Goal: Information Seeking & Learning: Learn about a topic

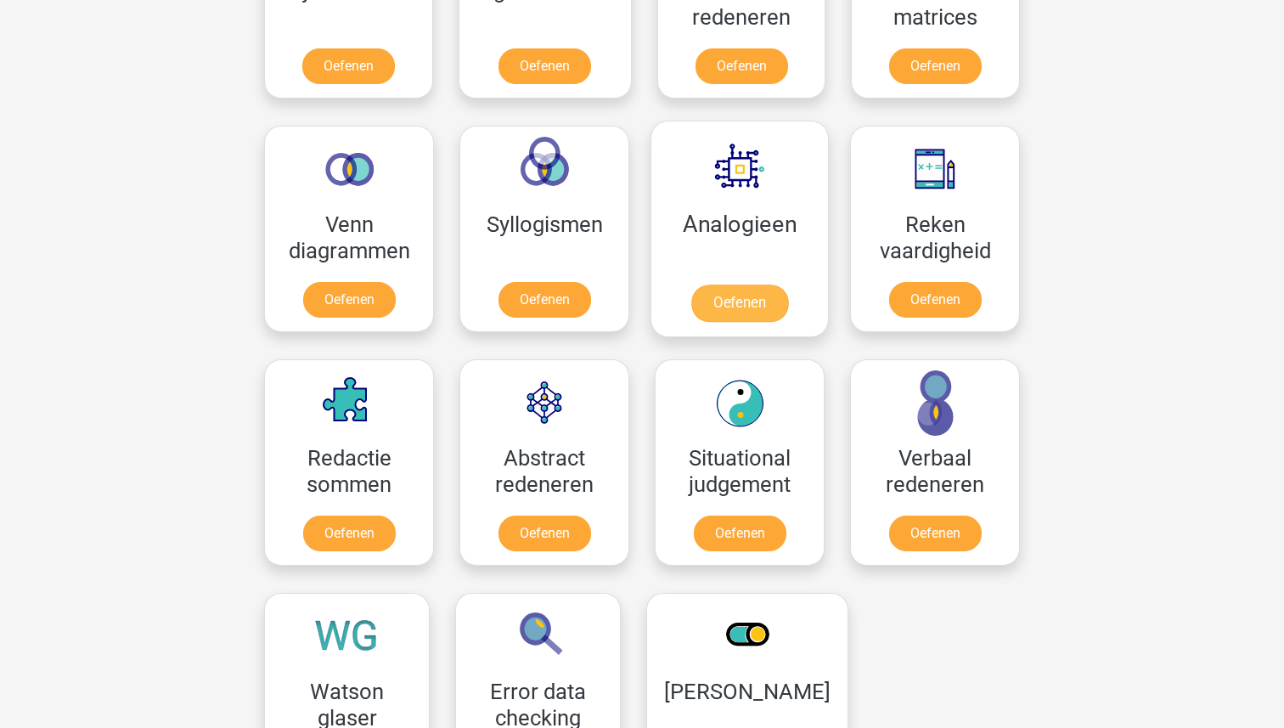
scroll to position [902, 0]
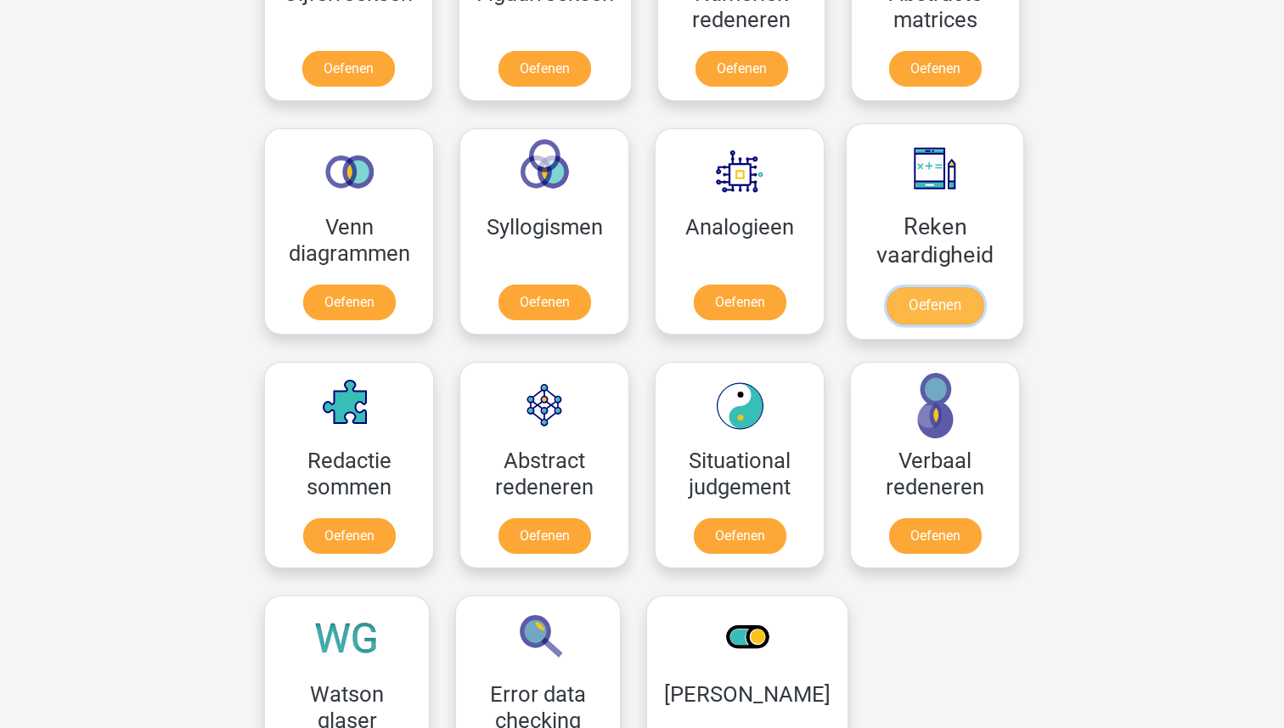
click at [931, 287] on link "Oefenen" at bounding box center [935, 305] width 97 height 37
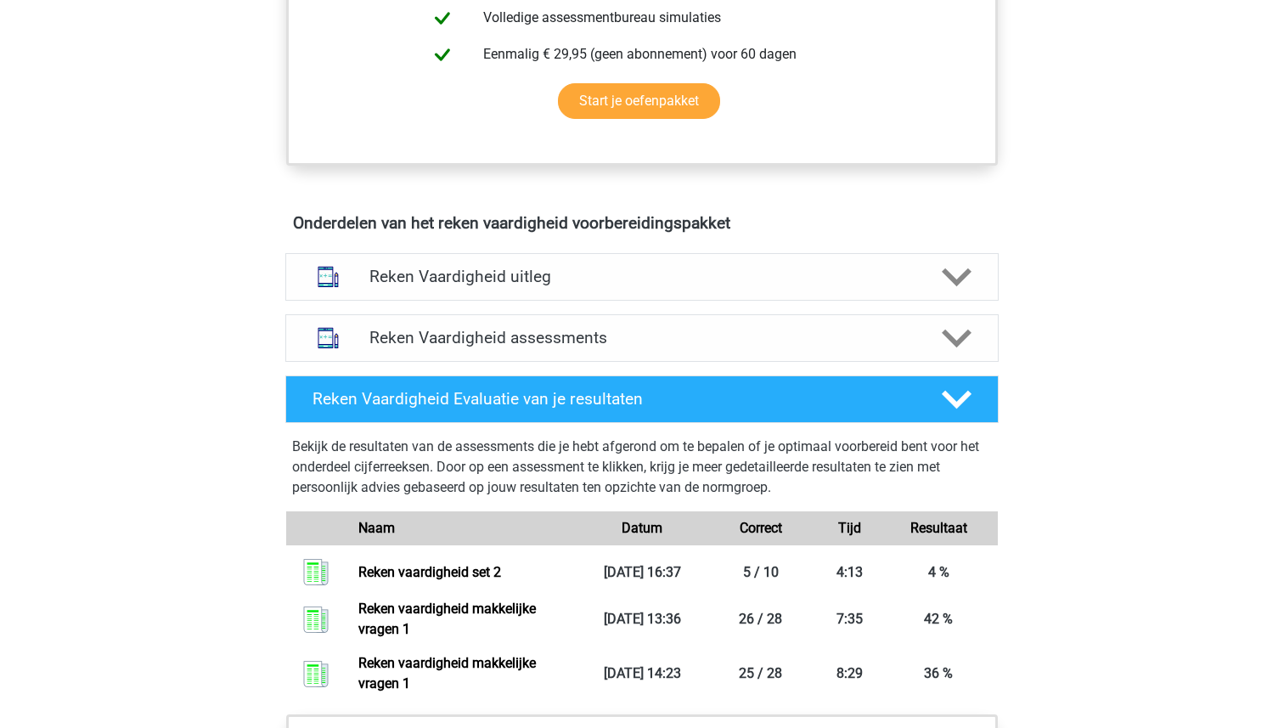
scroll to position [812, 0]
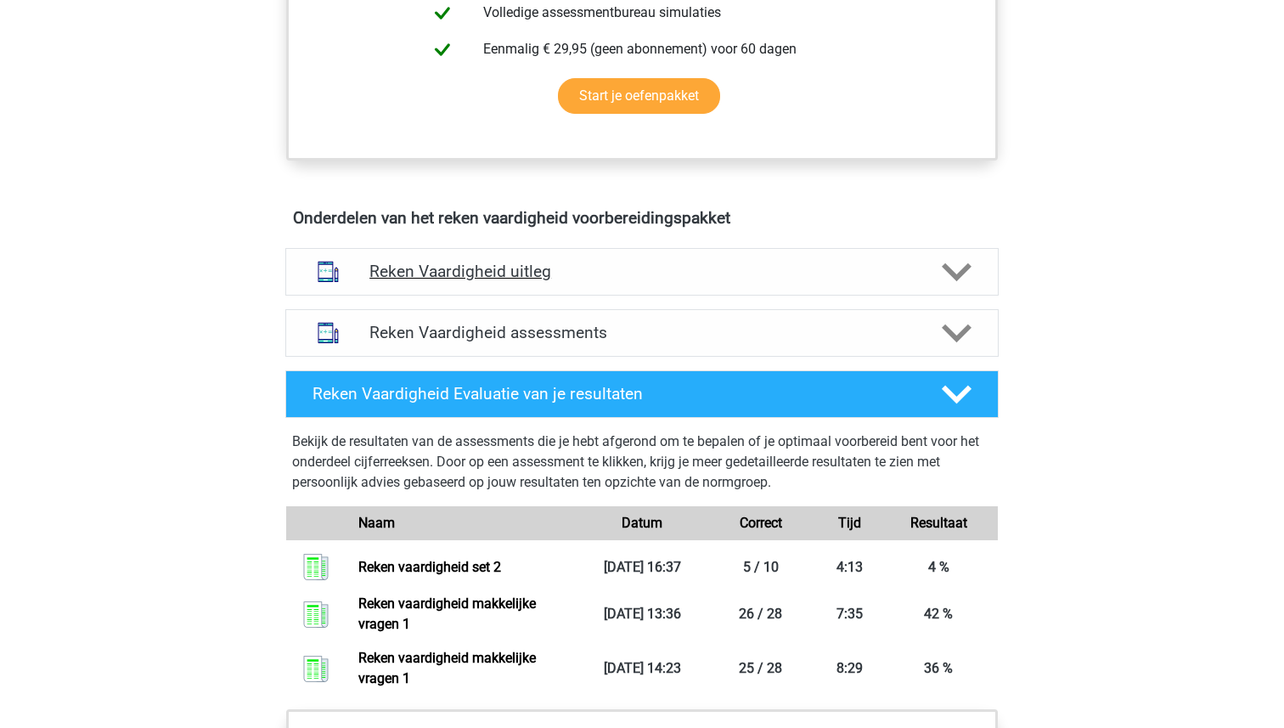
click at [472, 267] on h4 "Reken Vaardigheid uitleg" at bounding box center [641, 272] width 545 height 20
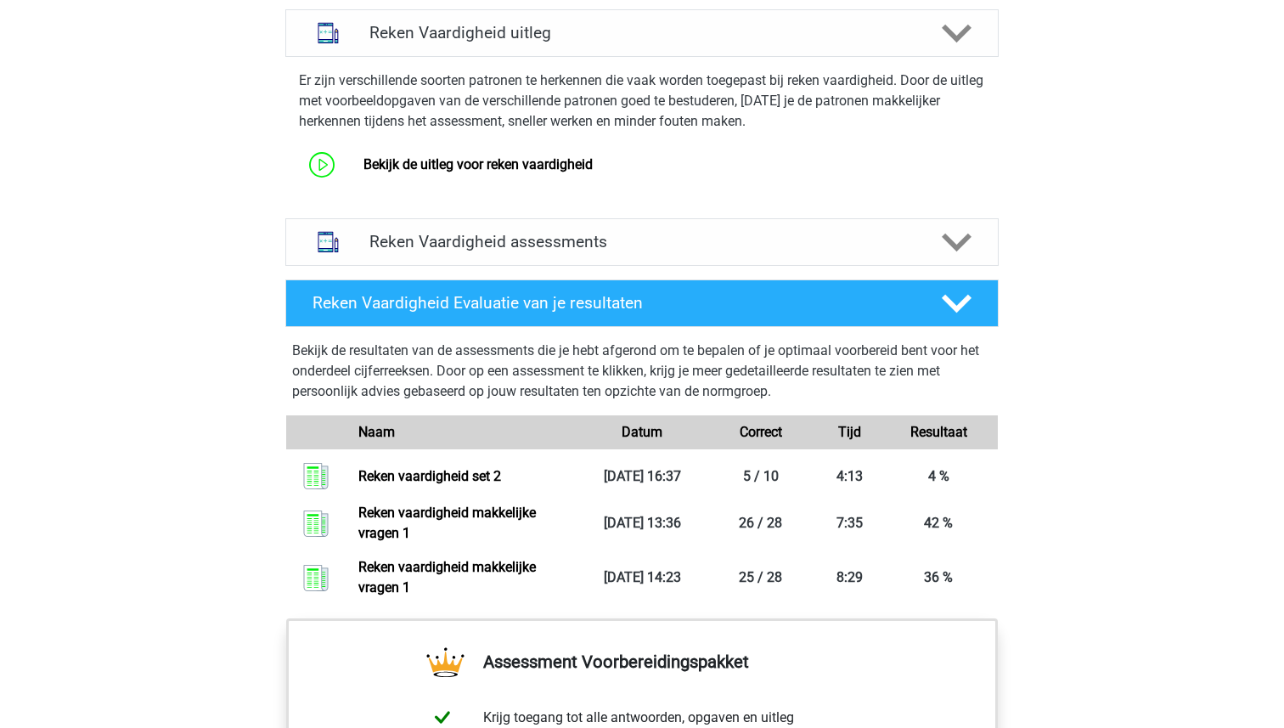
scroll to position [1062, 0]
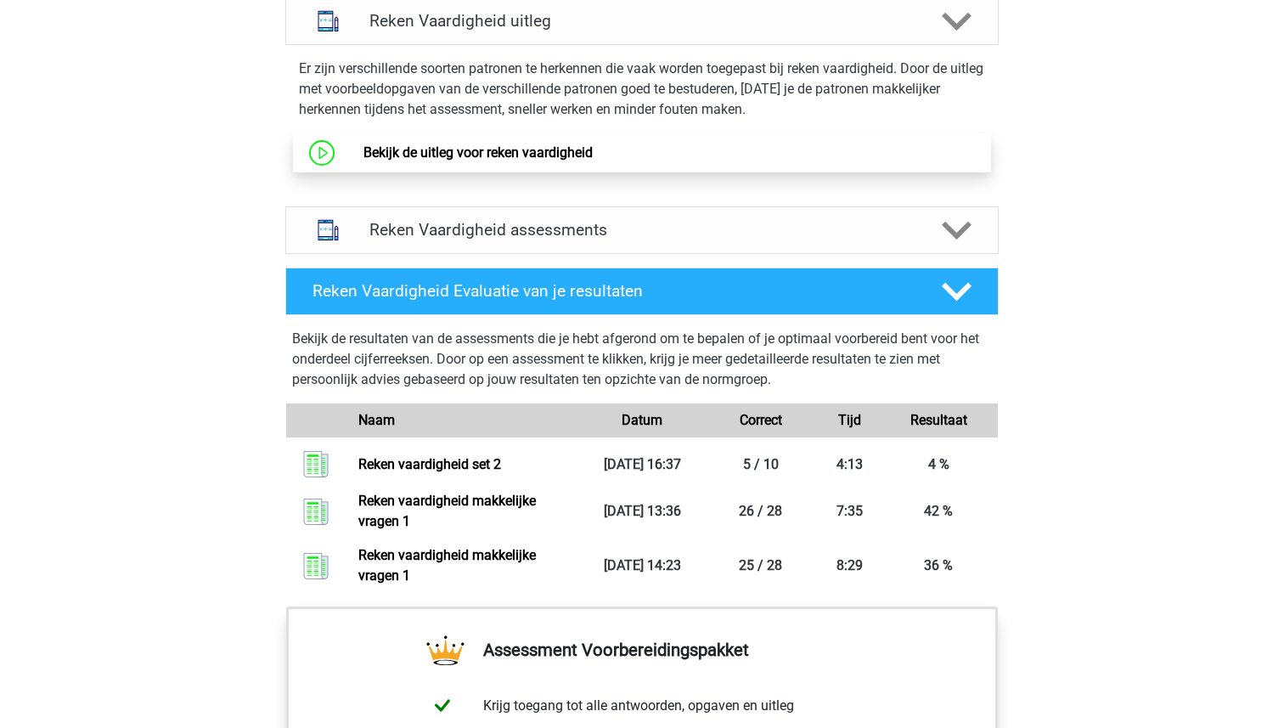
click at [535, 149] on link "Bekijk de uitleg voor reken vaardigheid" at bounding box center [477, 152] width 229 height 16
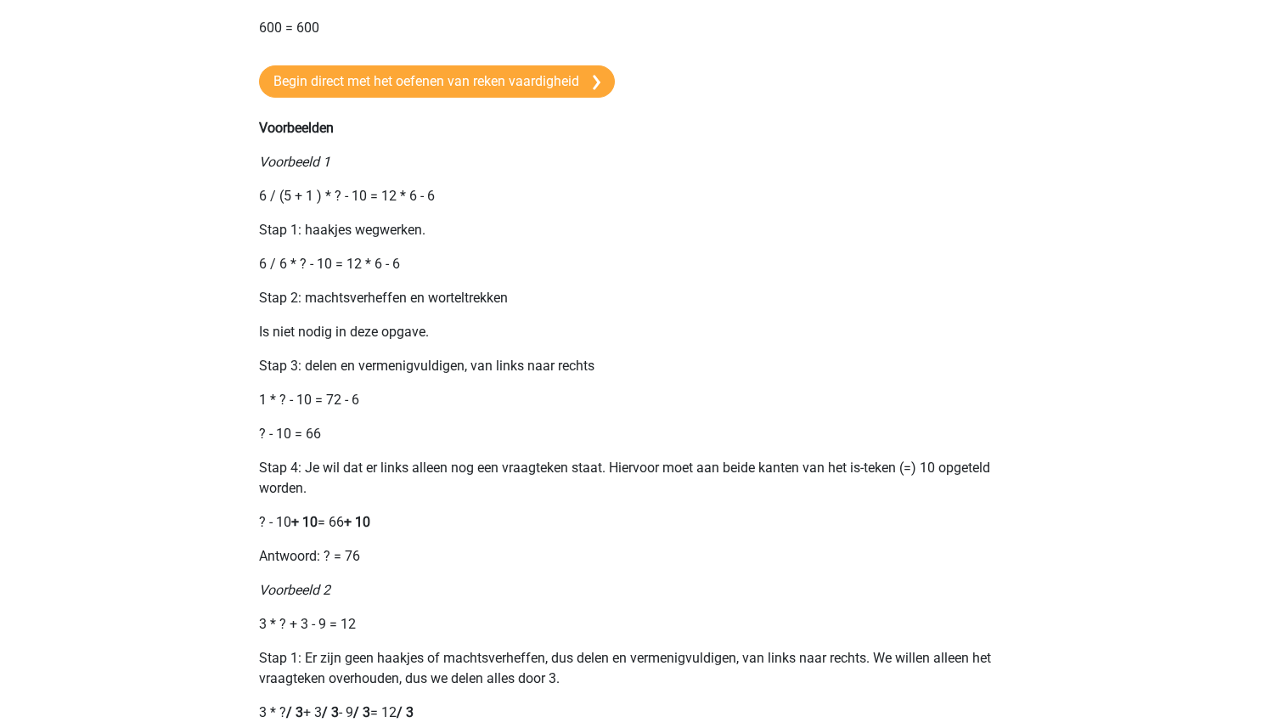
scroll to position [1368, 0]
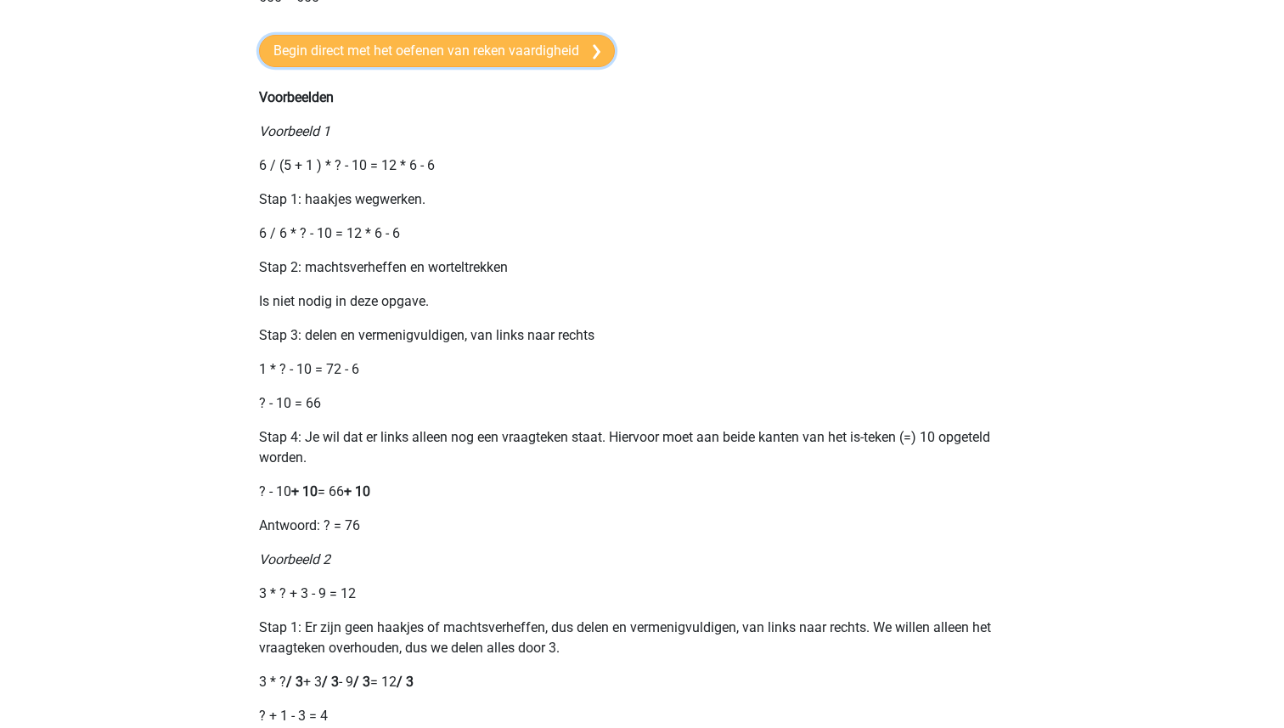
click at [429, 67] on link "Begin direct met het oefenen van reken vaardigheid" at bounding box center [437, 51] width 356 height 32
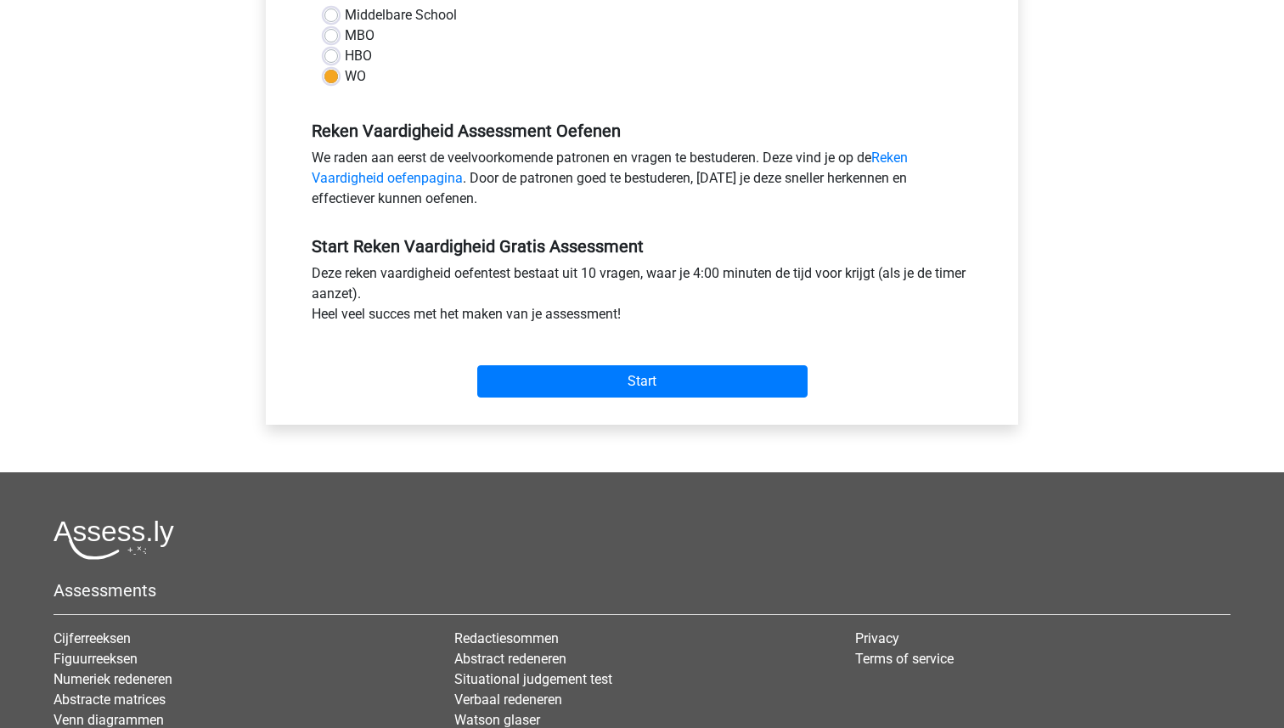
scroll to position [604, 0]
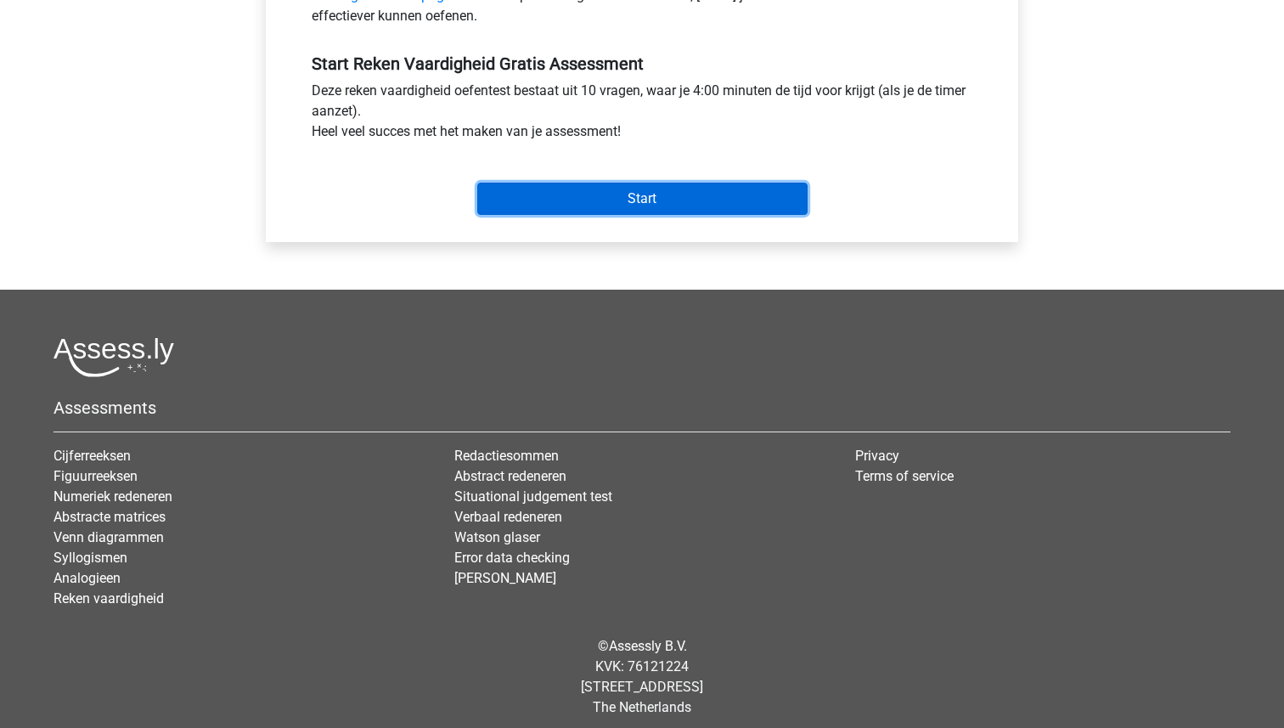
click at [643, 200] on input "Start" at bounding box center [642, 199] width 330 height 32
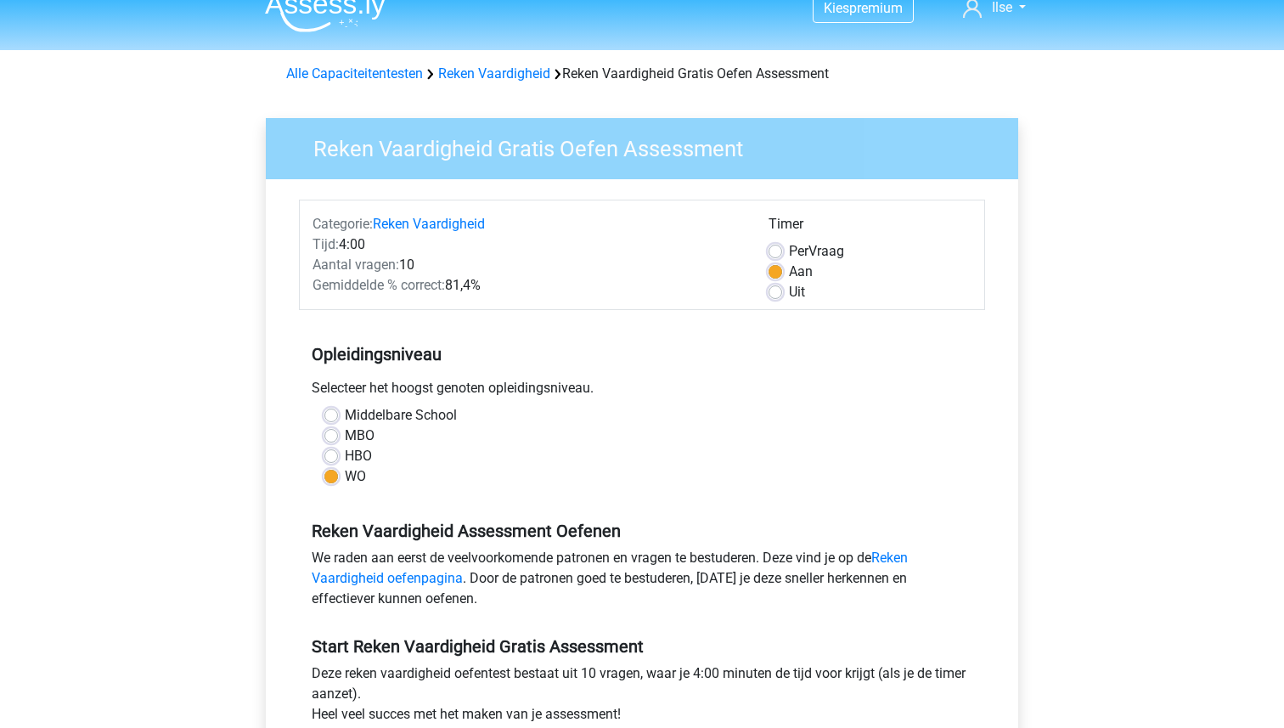
scroll to position [20, 0]
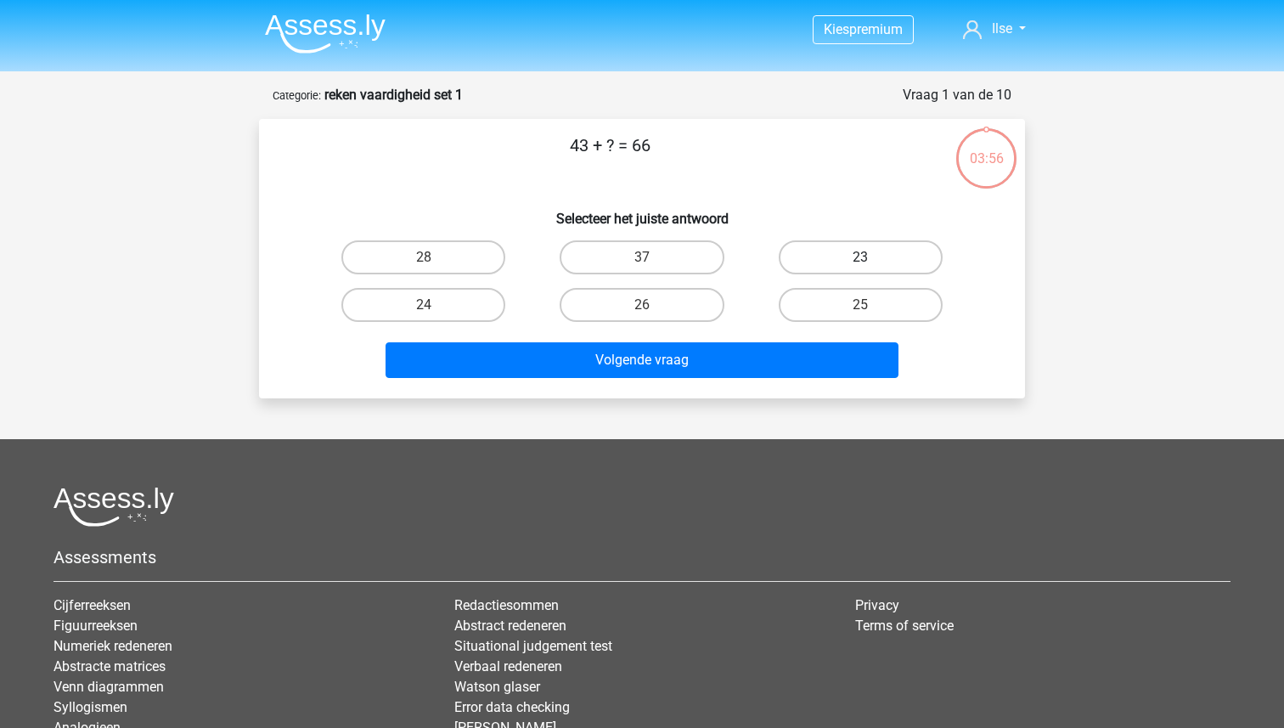
click at [896, 262] on label "23" at bounding box center [861, 257] width 164 height 34
click at [871, 262] on input "23" at bounding box center [865, 262] width 11 height 11
radio input "true"
click at [639, 383] on div "Volgende vraag" at bounding box center [642, 363] width 656 height 42
click at [639, 380] on div "Volgende vraag" at bounding box center [642, 363] width 656 height 42
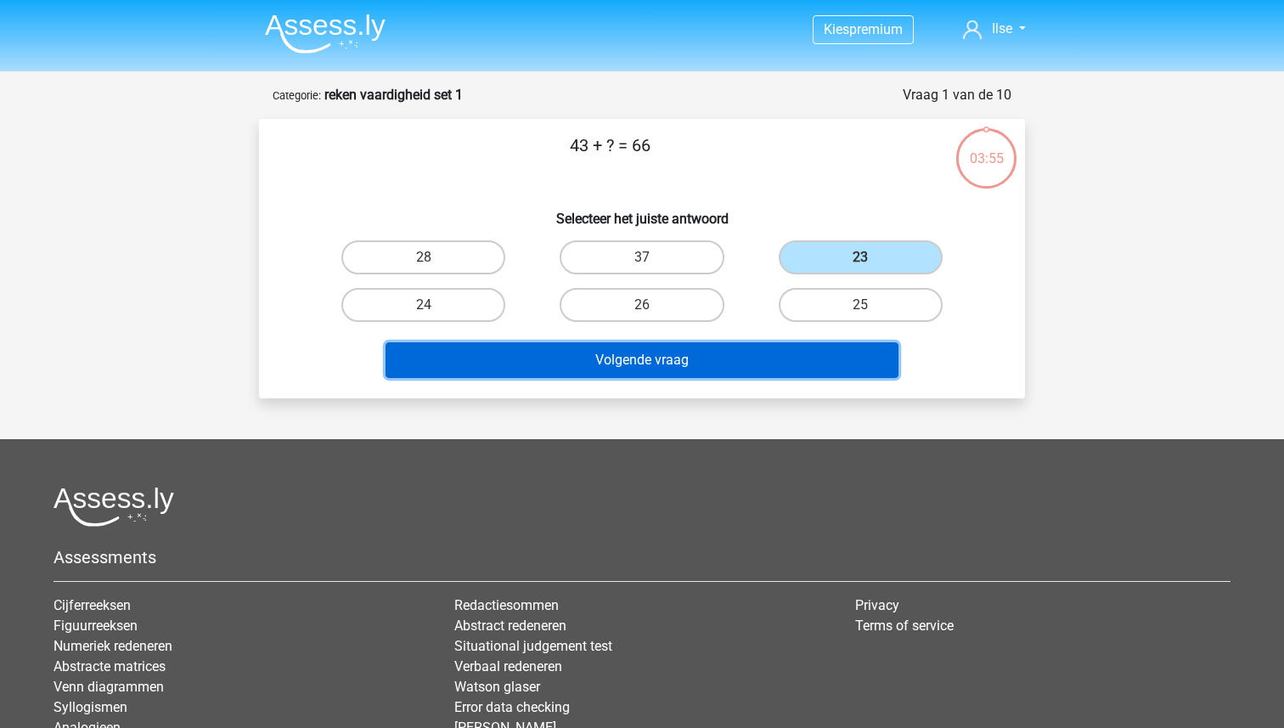
click at [640, 360] on button "Volgende vraag" at bounding box center [643, 360] width 514 height 36
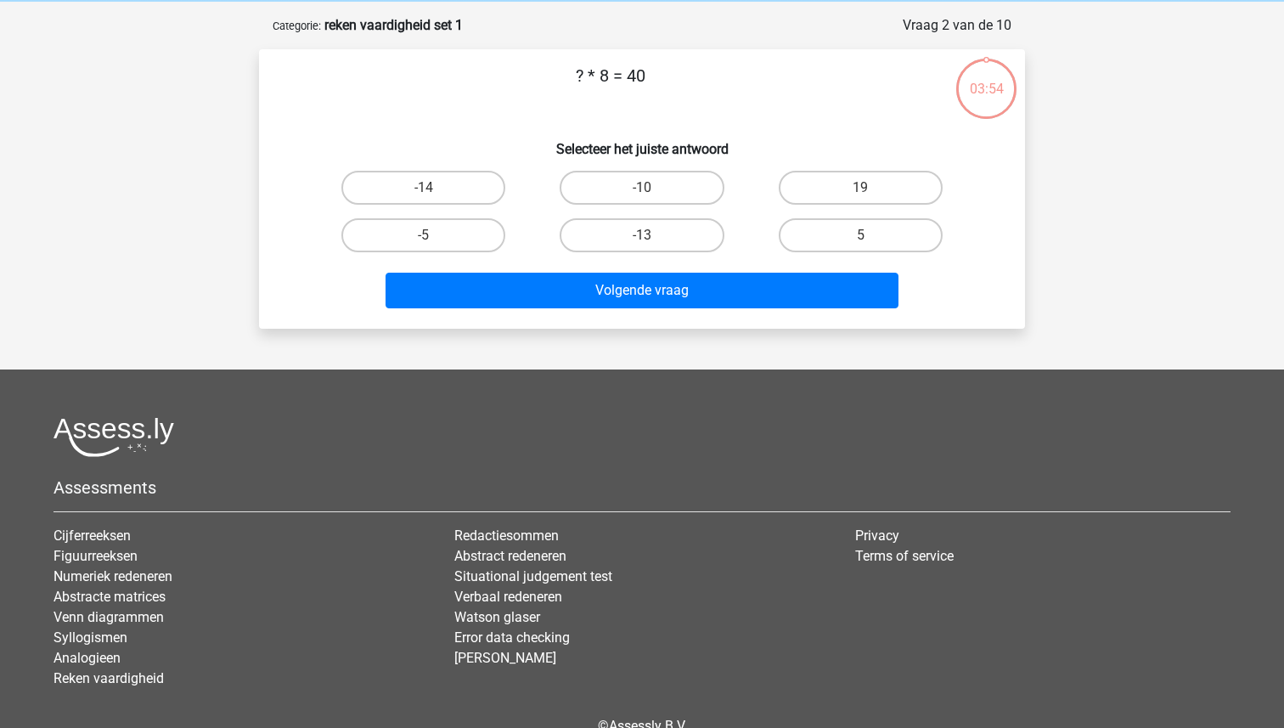
scroll to position [85, 0]
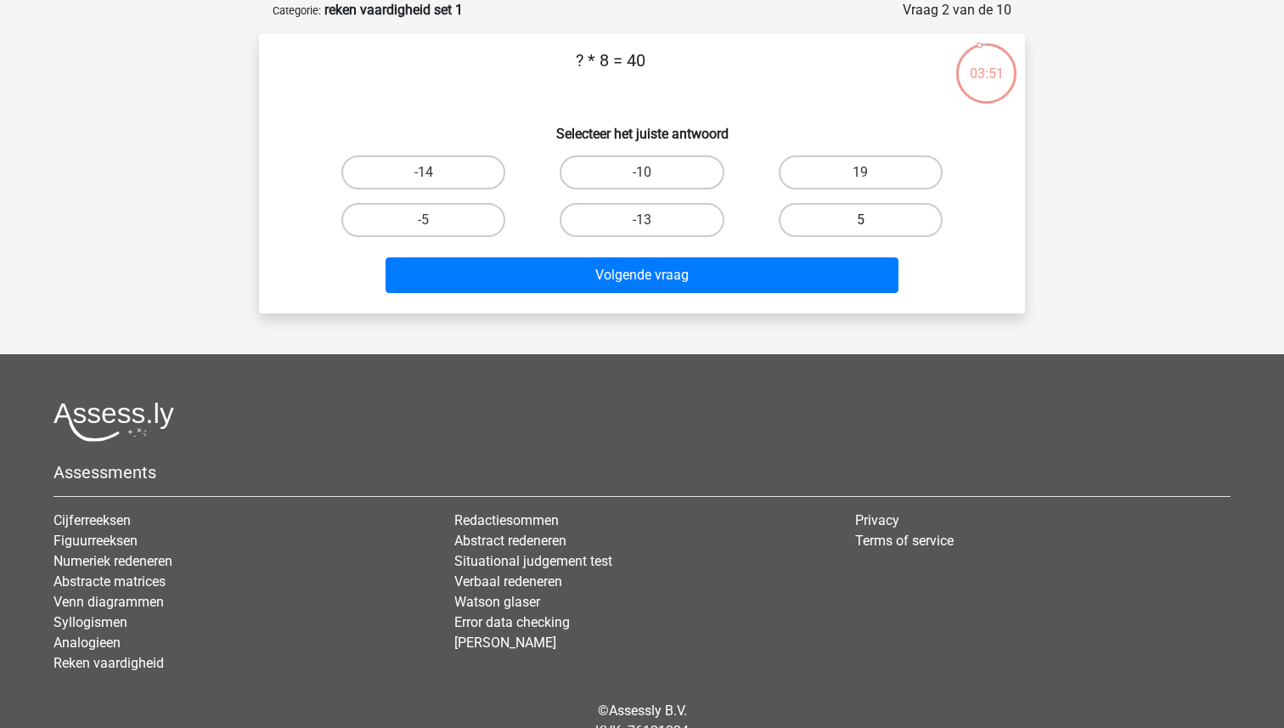
click at [836, 216] on label "5" at bounding box center [861, 220] width 164 height 34
click at [860, 220] on input "5" at bounding box center [865, 225] width 11 height 11
radio input "true"
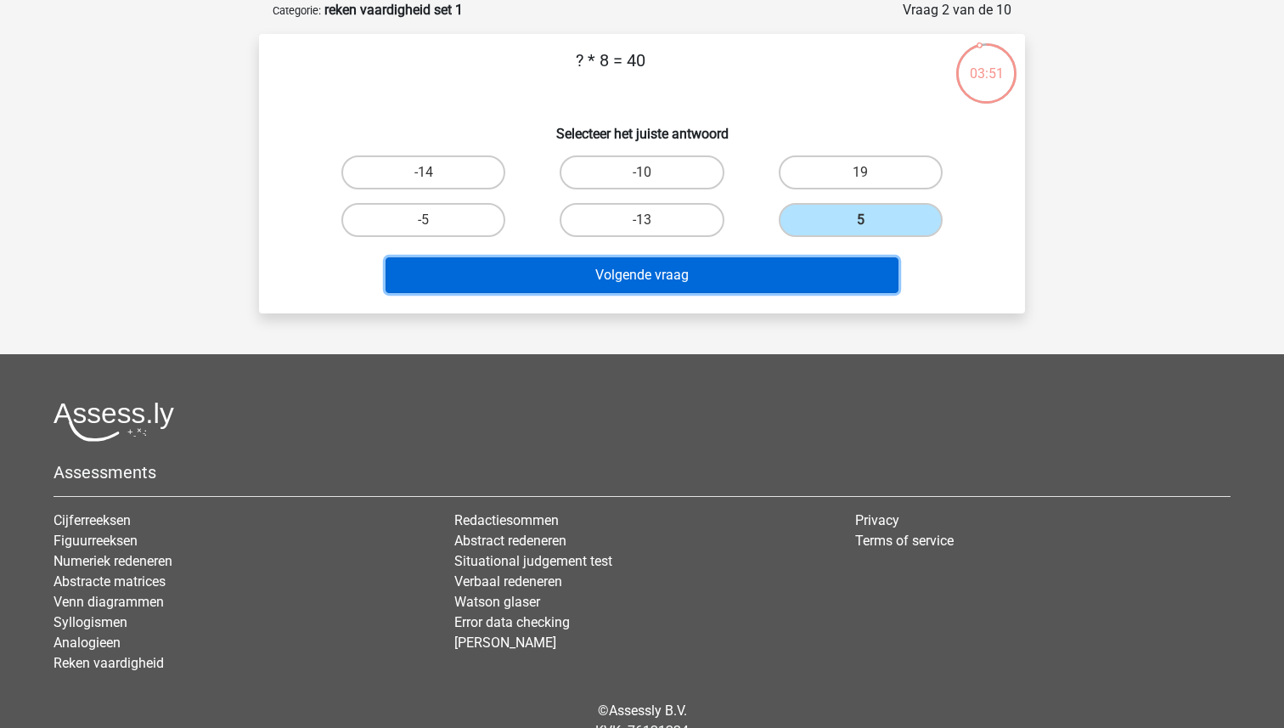
click at [679, 278] on button "Volgende vraag" at bounding box center [643, 275] width 514 height 36
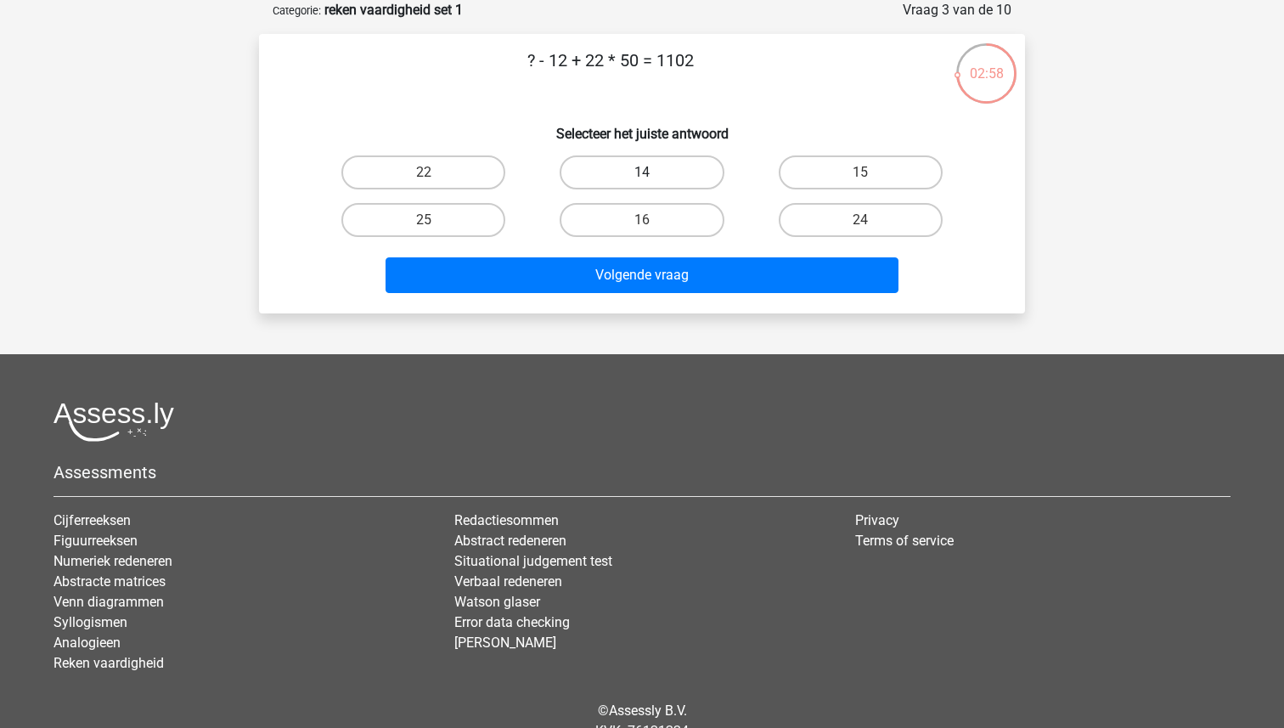
click at [644, 164] on label "14" at bounding box center [642, 172] width 164 height 34
click at [644, 172] on input "14" at bounding box center [647, 177] width 11 height 11
radio input "true"
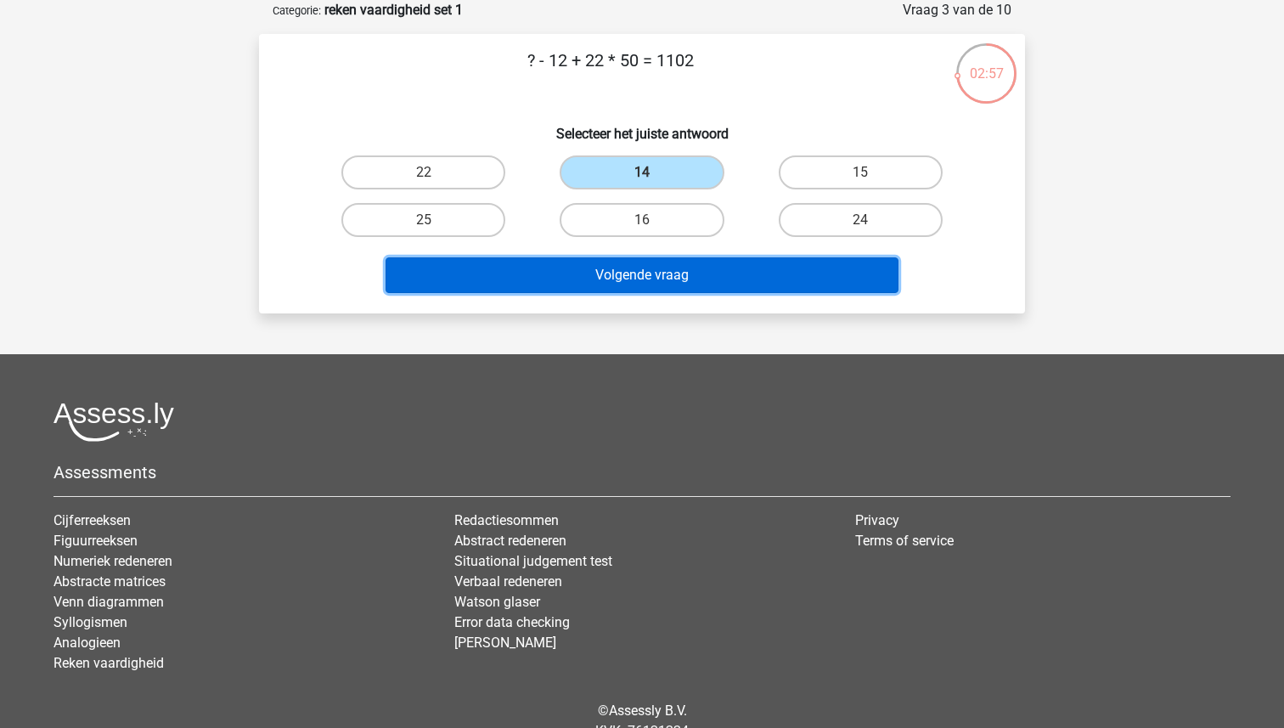
click at [622, 260] on button "Volgende vraag" at bounding box center [643, 275] width 514 height 36
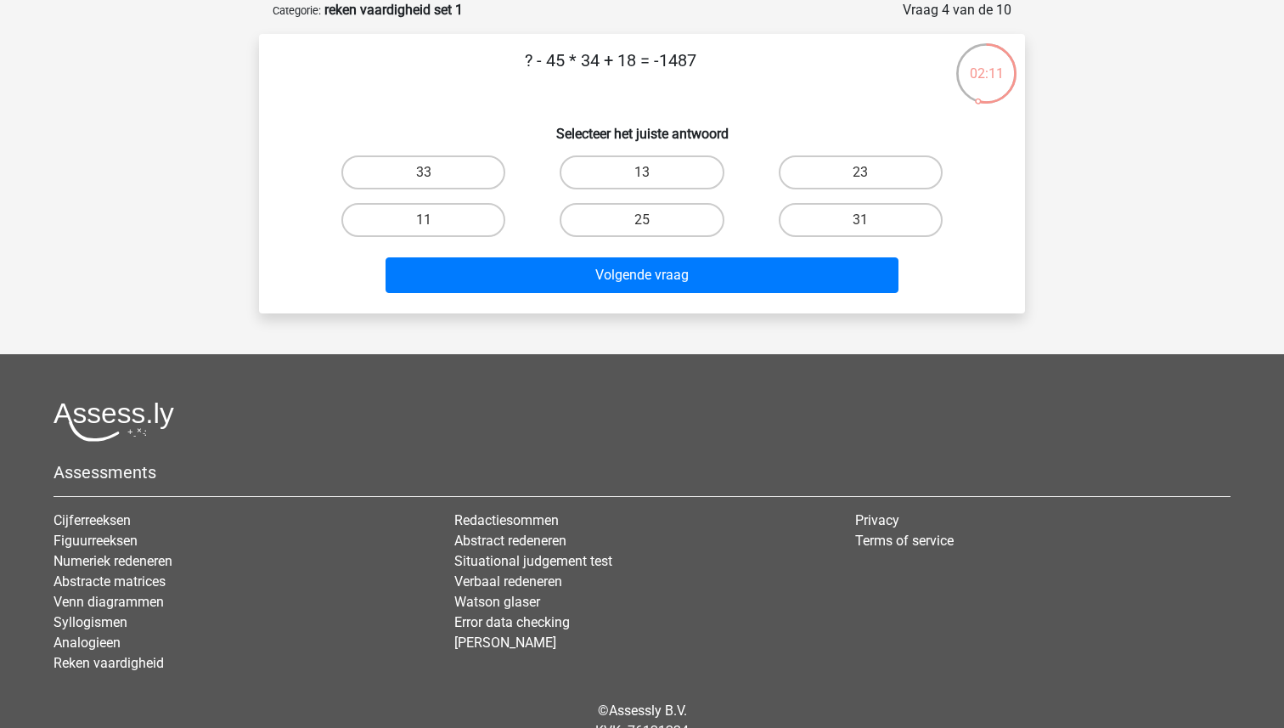
drag, startPoint x: 707, startPoint y: 56, endPoint x: 511, endPoint y: 64, distance: 195.5
click at [510, 64] on p "? - 45 * 34 + 18 = -1487" at bounding box center [610, 73] width 648 height 51
copy p "? - 45 * 34 + 18 = -1487"
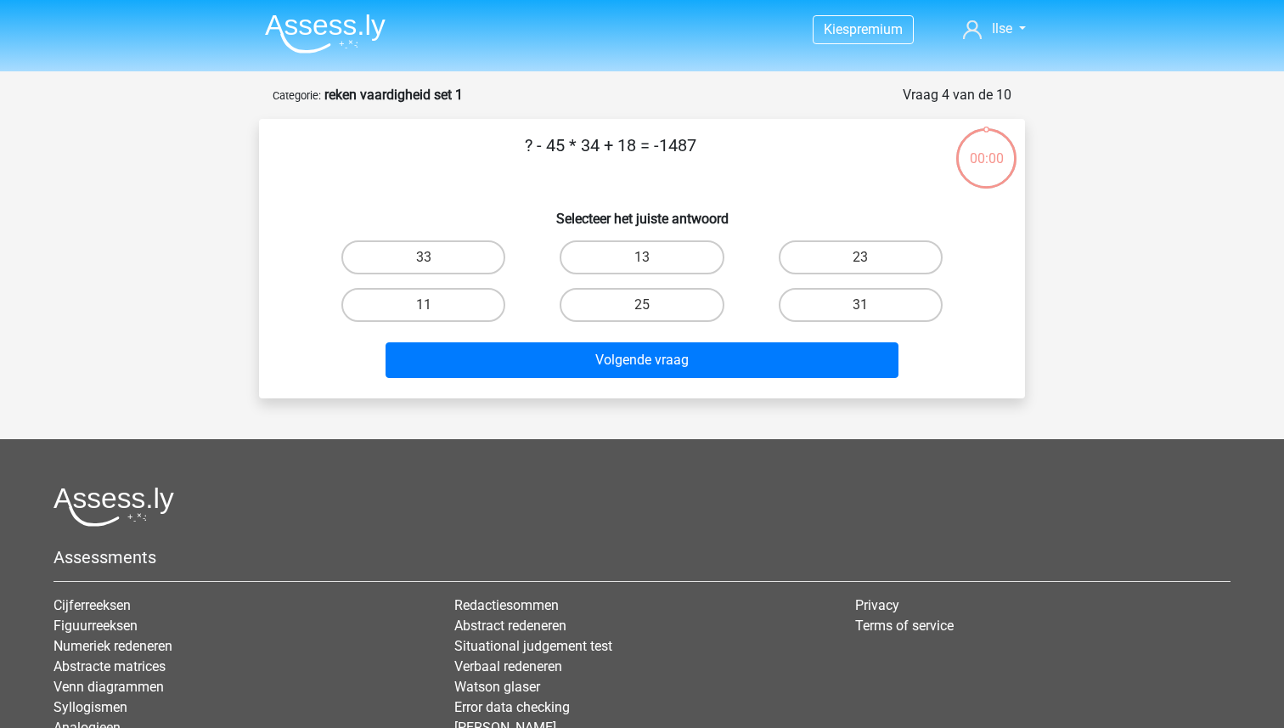
scroll to position [85, 0]
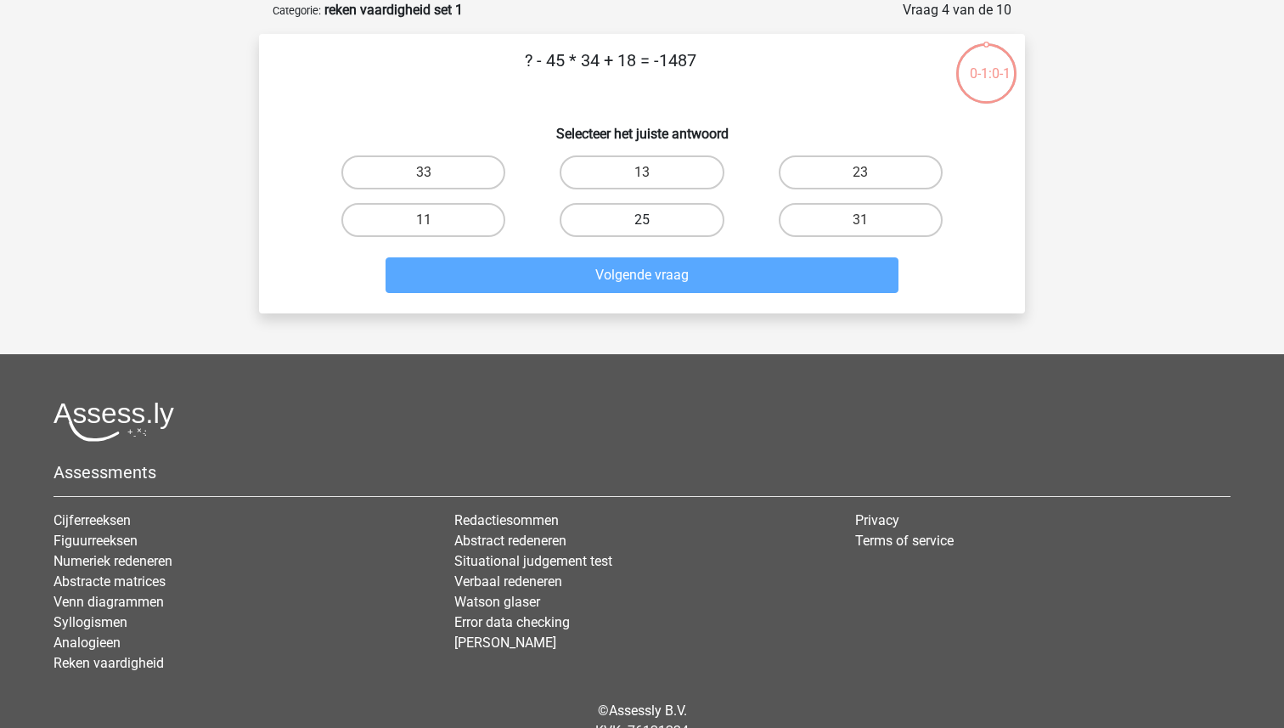
click at [645, 214] on label "25" at bounding box center [642, 220] width 164 height 34
click at [645, 220] on input "25" at bounding box center [647, 225] width 11 height 11
radio input "true"
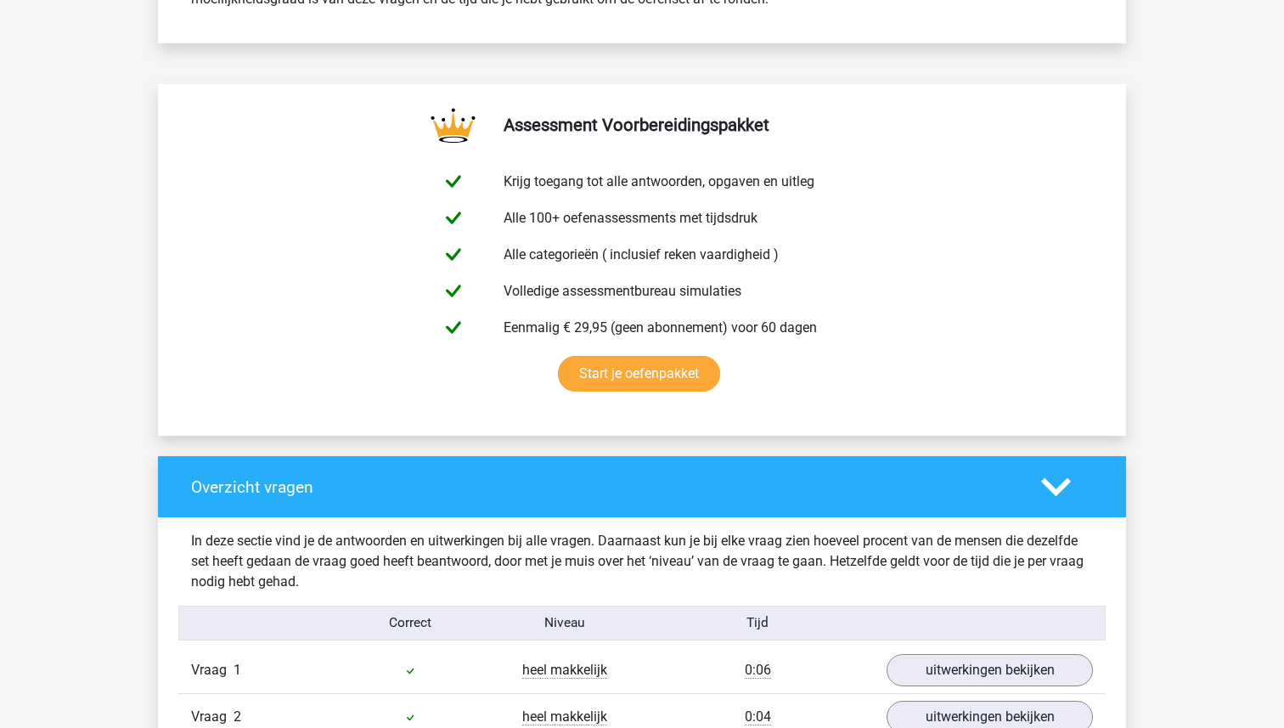
scroll to position [706, 0]
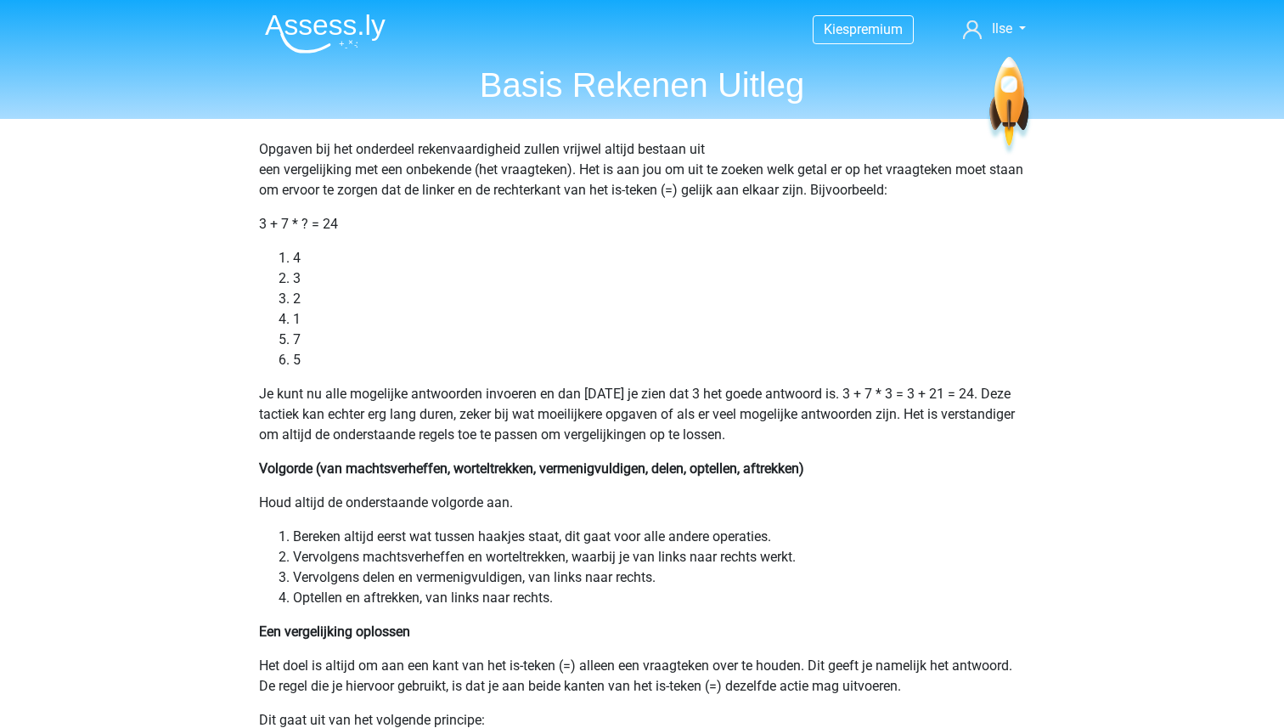
scroll to position [1368, 0]
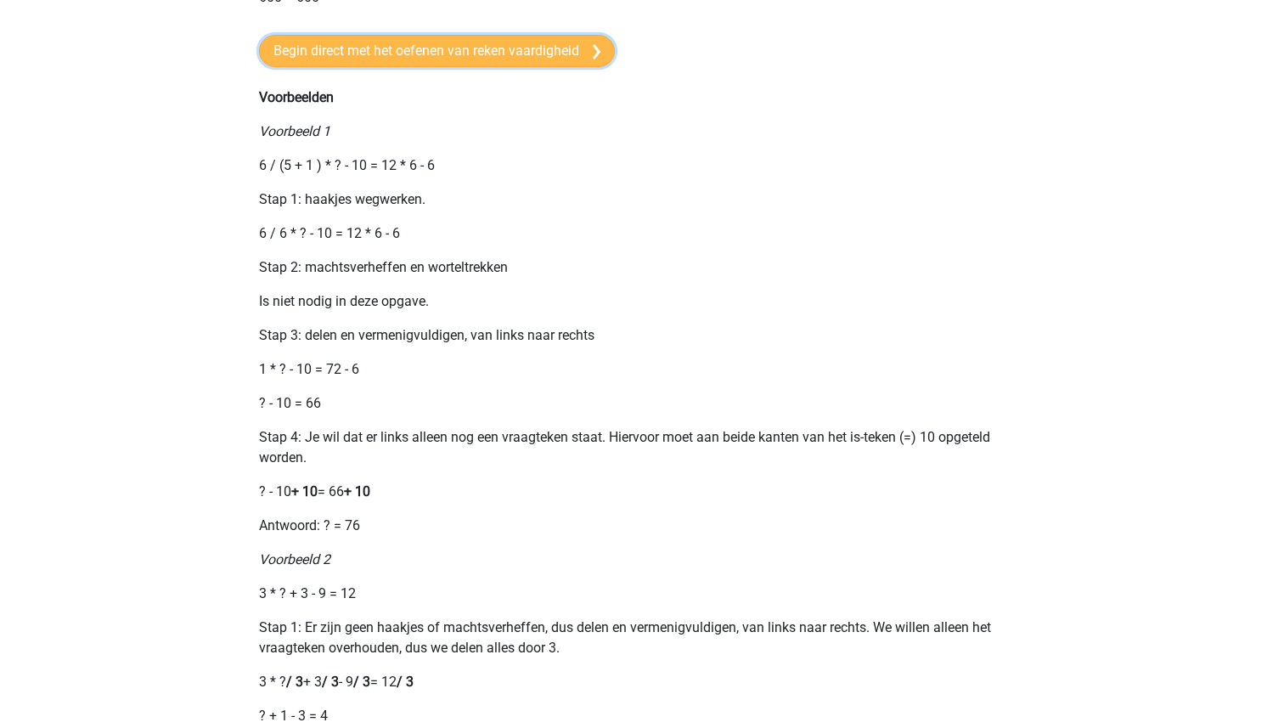
click at [515, 67] on link "Begin direct met het oefenen van reken vaardigheid" at bounding box center [437, 51] width 356 height 32
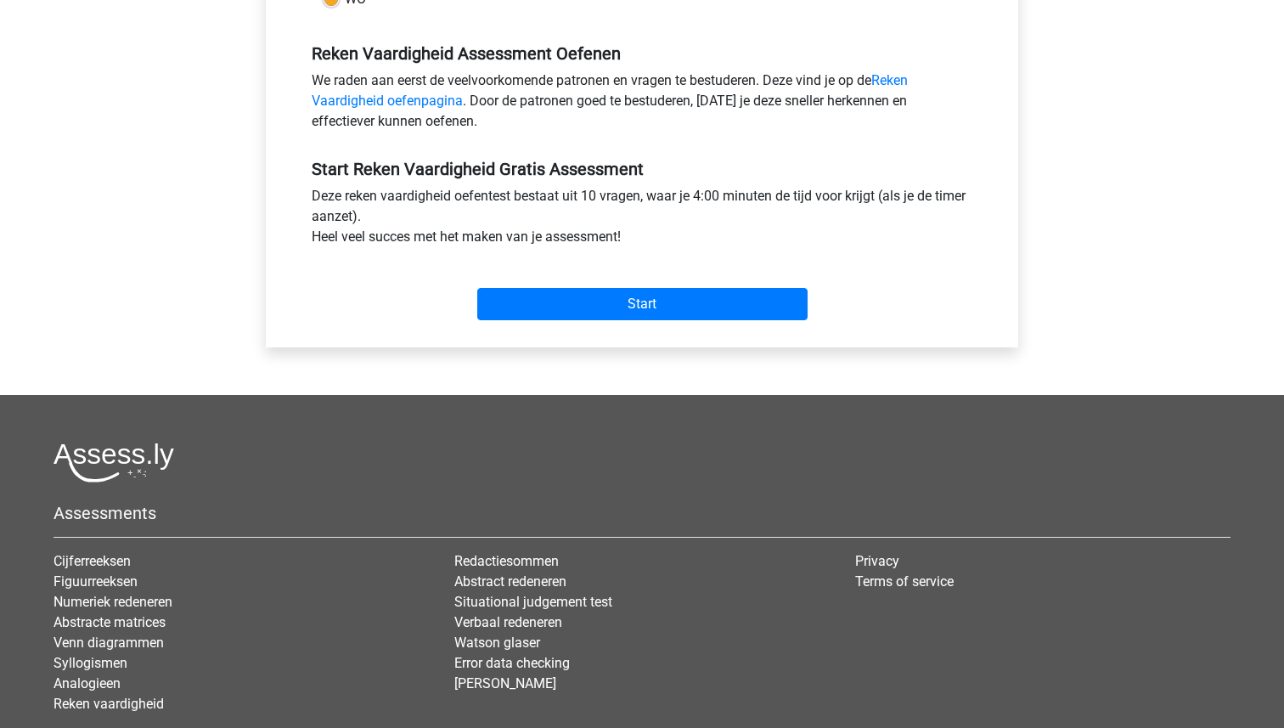
scroll to position [614, 0]
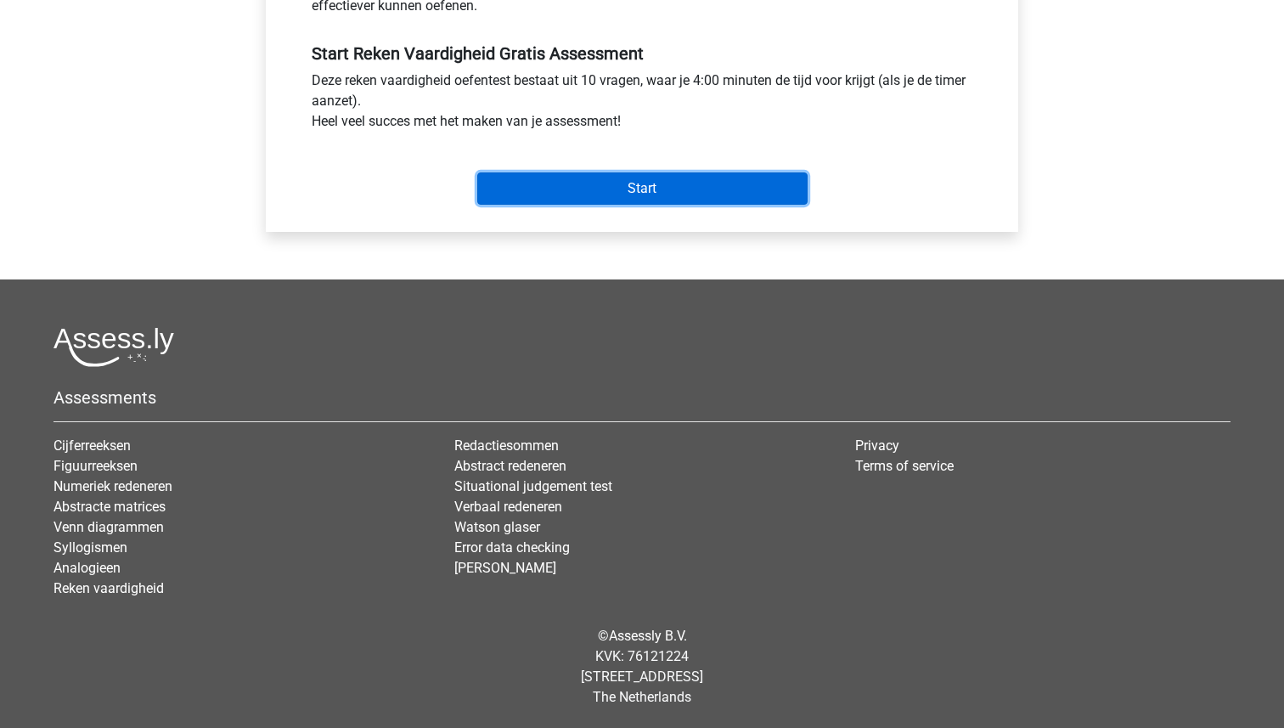
click at [653, 189] on input "Start" at bounding box center [642, 188] width 330 height 32
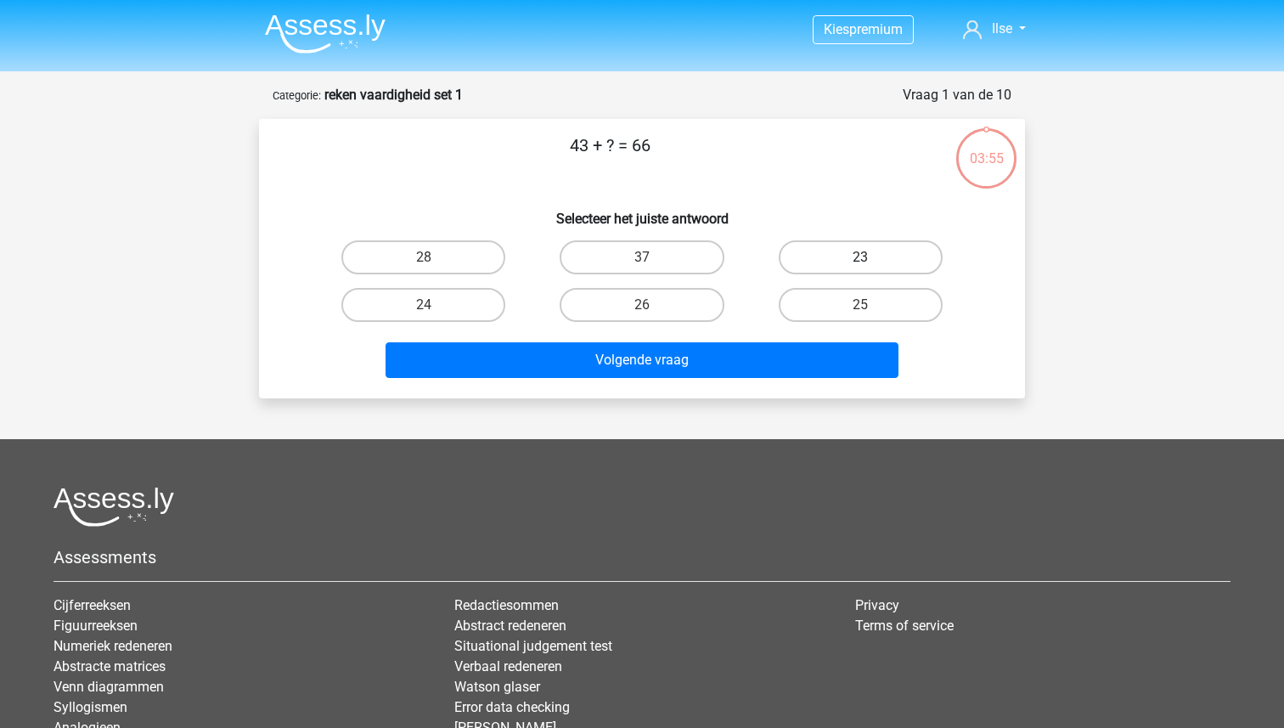
click at [856, 254] on label "23" at bounding box center [861, 257] width 164 height 34
click at [860, 257] on input "23" at bounding box center [865, 262] width 11 height 11
radio input "true"
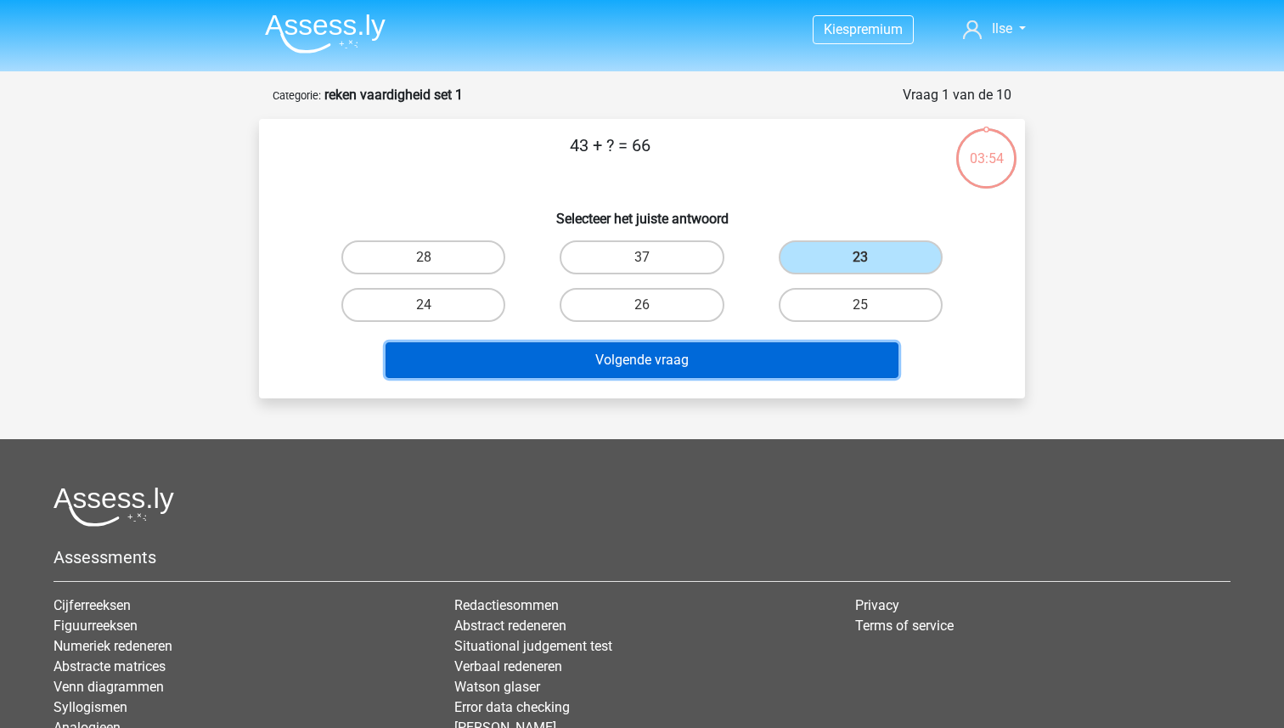
click at [679, 342] on button "Volgende vraag" at bounding box center [643, 360] width 514 height 36
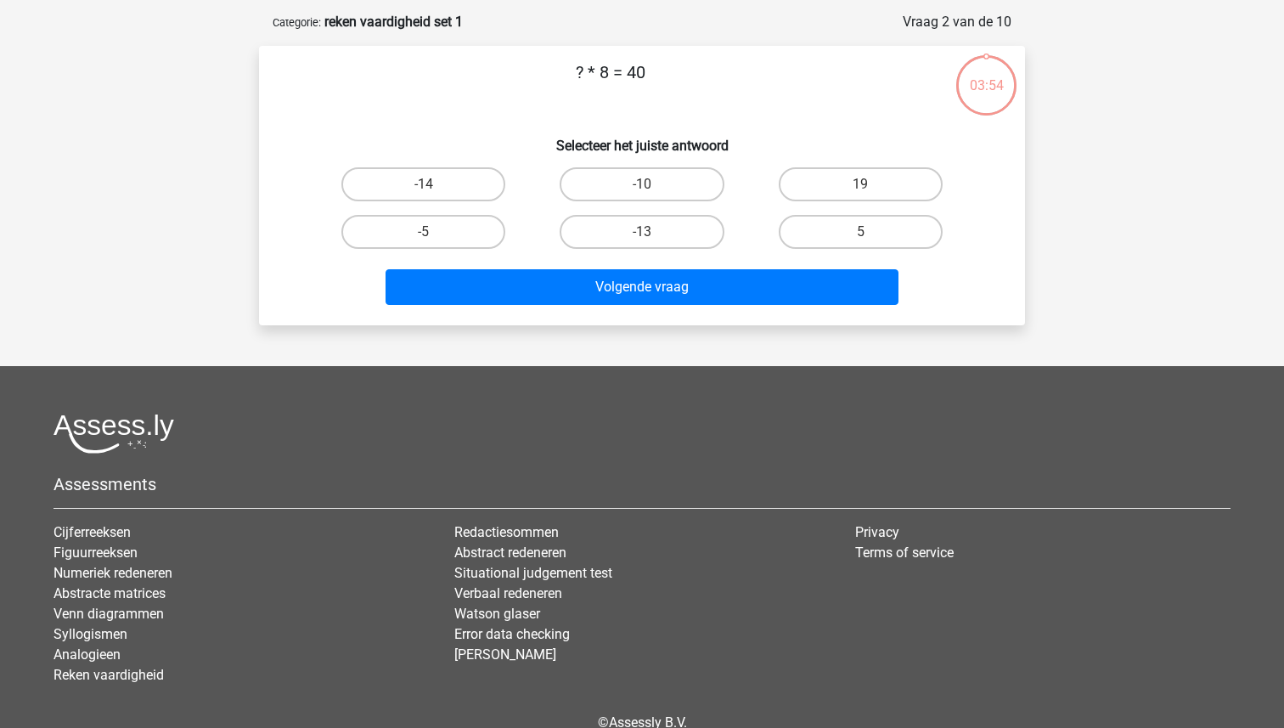
scroll to position [85, 0]
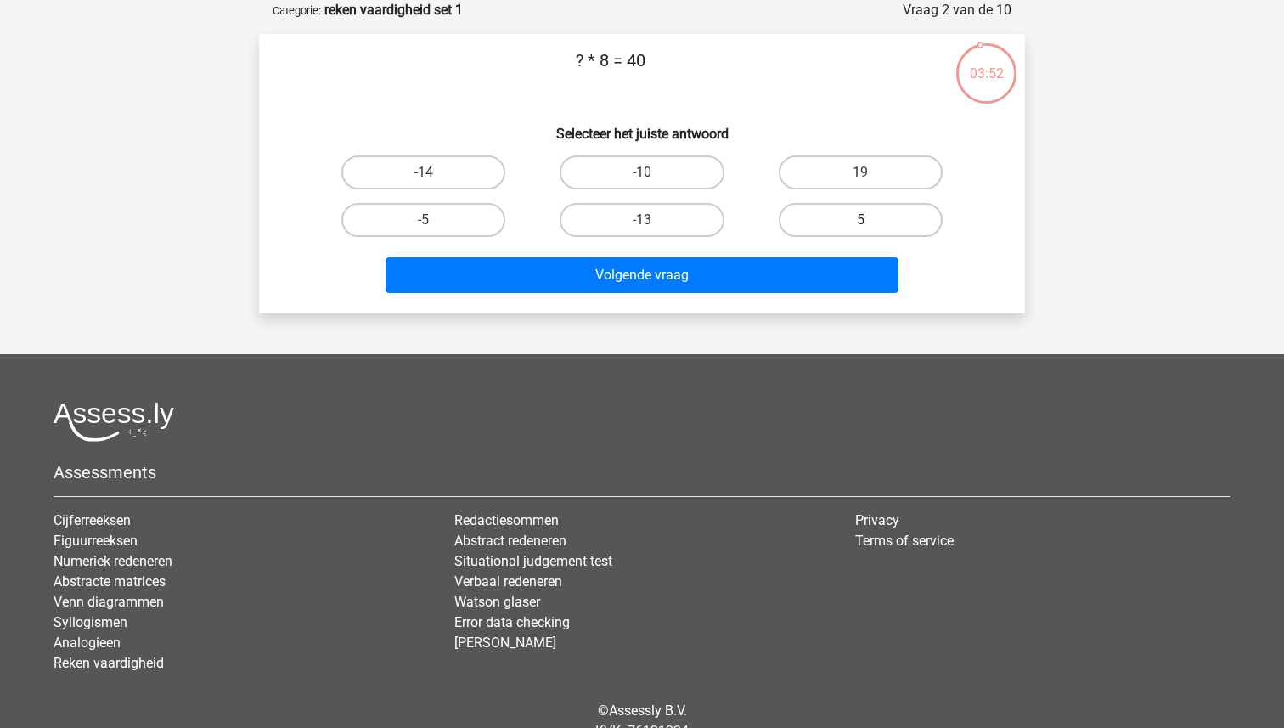
click at [814, 215] on label "5" at bounding box center [861, 220] width 164 height 34
click at [860, 220] on input "5" at bounding box center [865, 225] width 11 height 11
radio input "true"
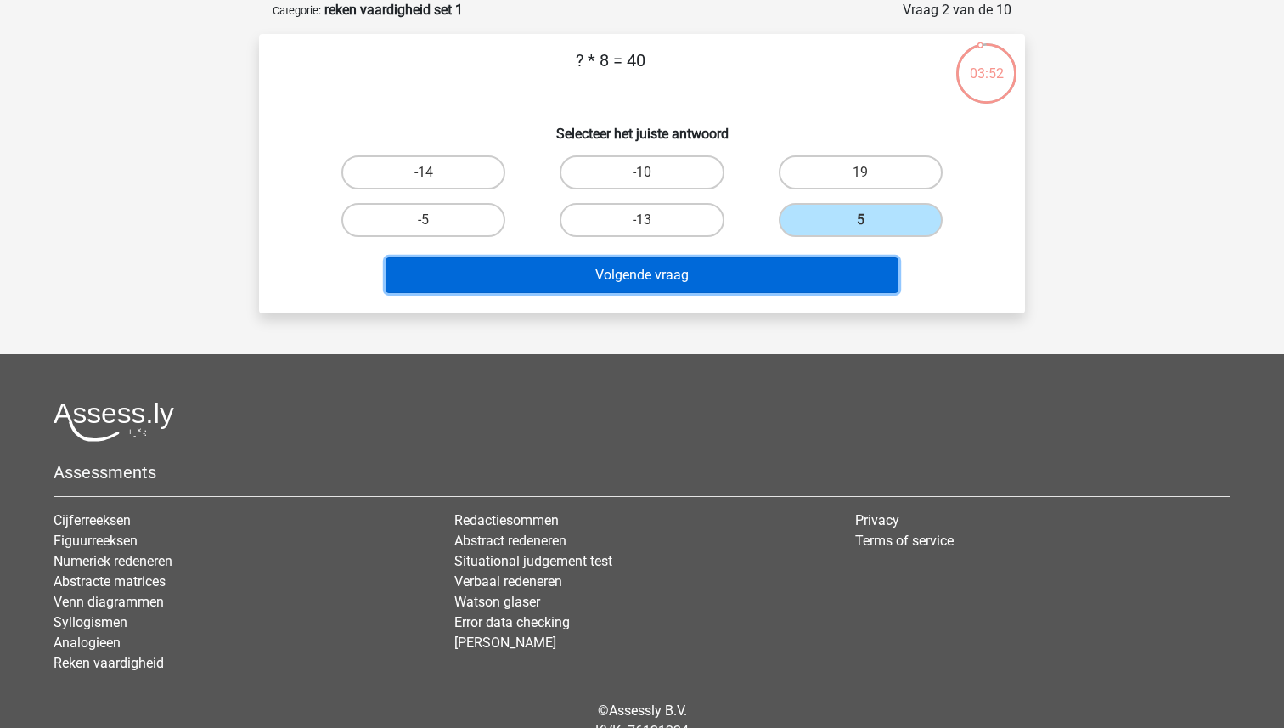
click at [752, 265] on button "Volgende vraag" at bounding box center [643, 275] width 514 height 36
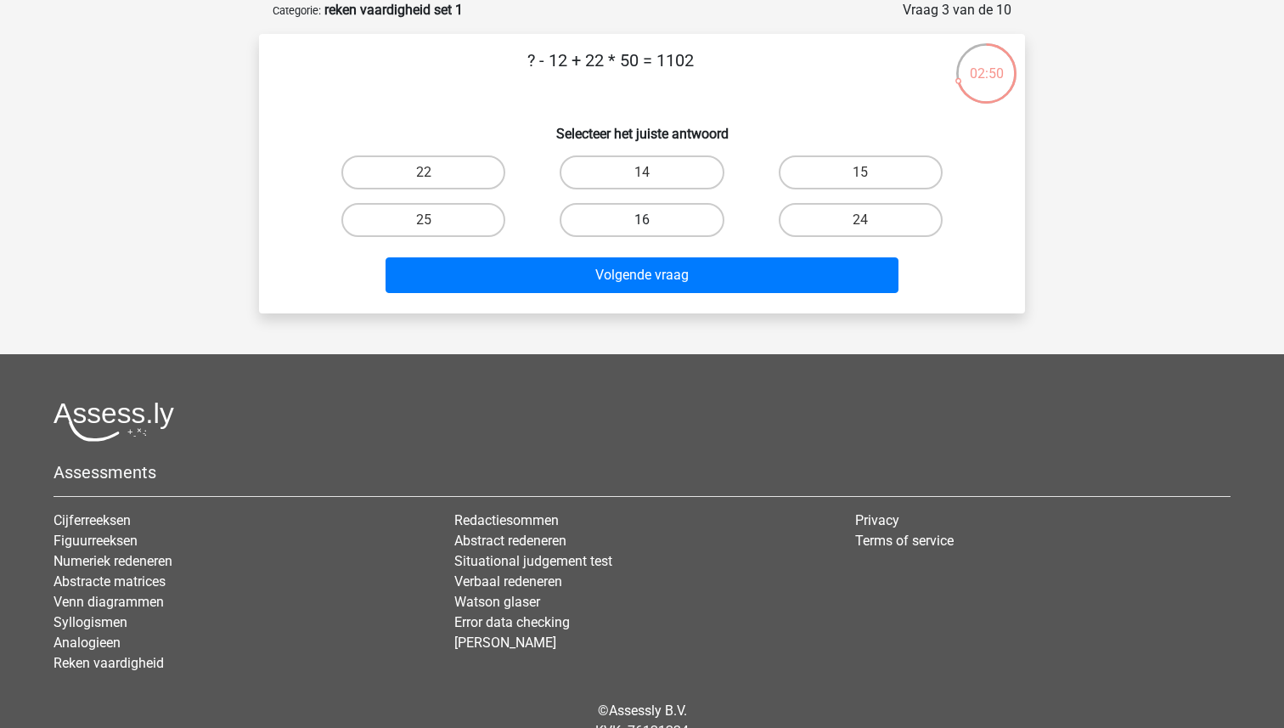
click at [636, 215] on label "16" at bounding box center [642, 220] width 164 height 34
click at [642, 220] on input "16" at bounding box center [647, 225] width 11 height 11
radio input "true"
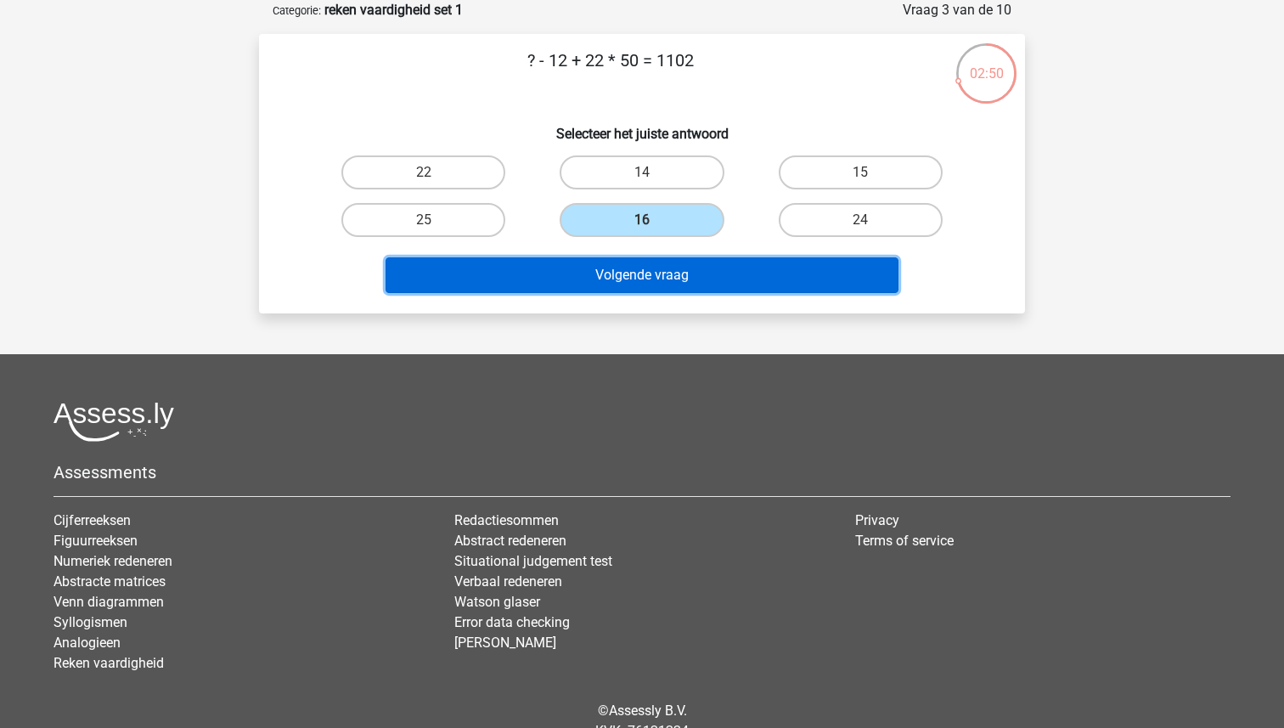
click at [622, 272] on button "Volgende vraag" at bounding box center [643, 275] width 514 height 36
click at [622, 273] on button "Volgende vraag" at bounding box center [643, 275] width 514 height 36
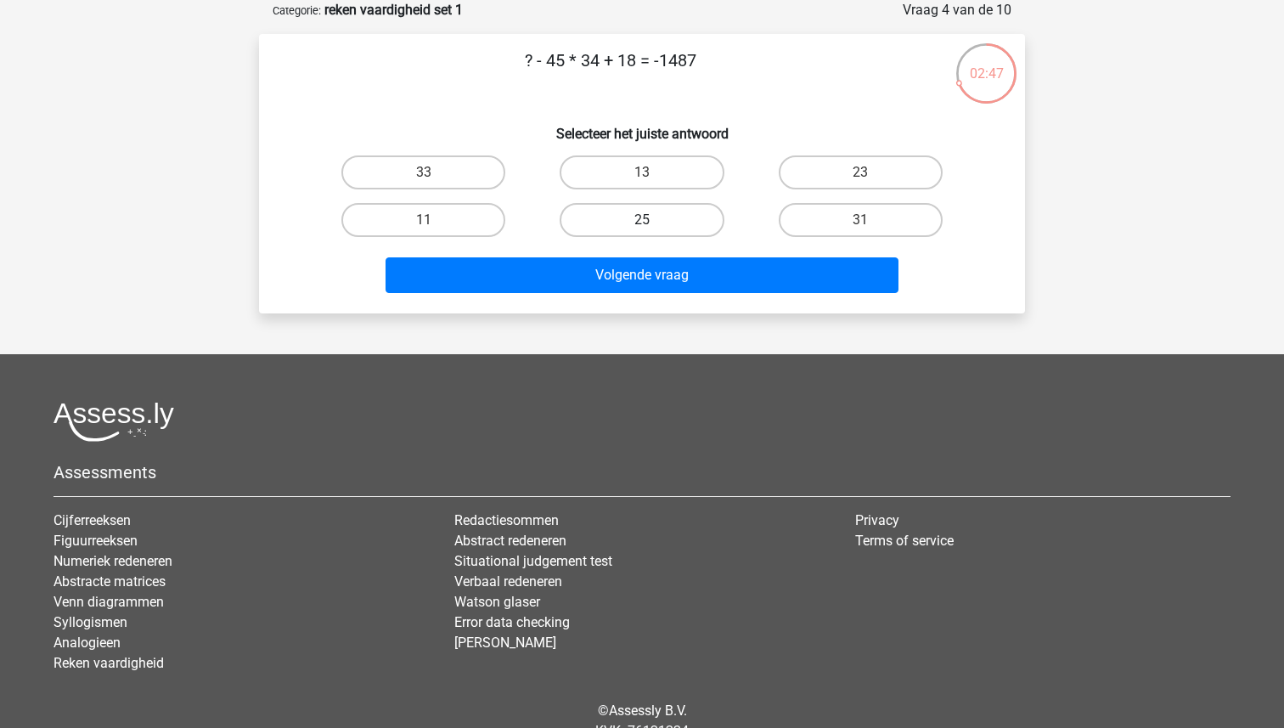
click at [624, 225] on label "25" at bounding box center [642, 220] width 164 height 34
click at [642, 225] on input "25" at bounding box center [647, 225] width 11 height 11
radio input "true"
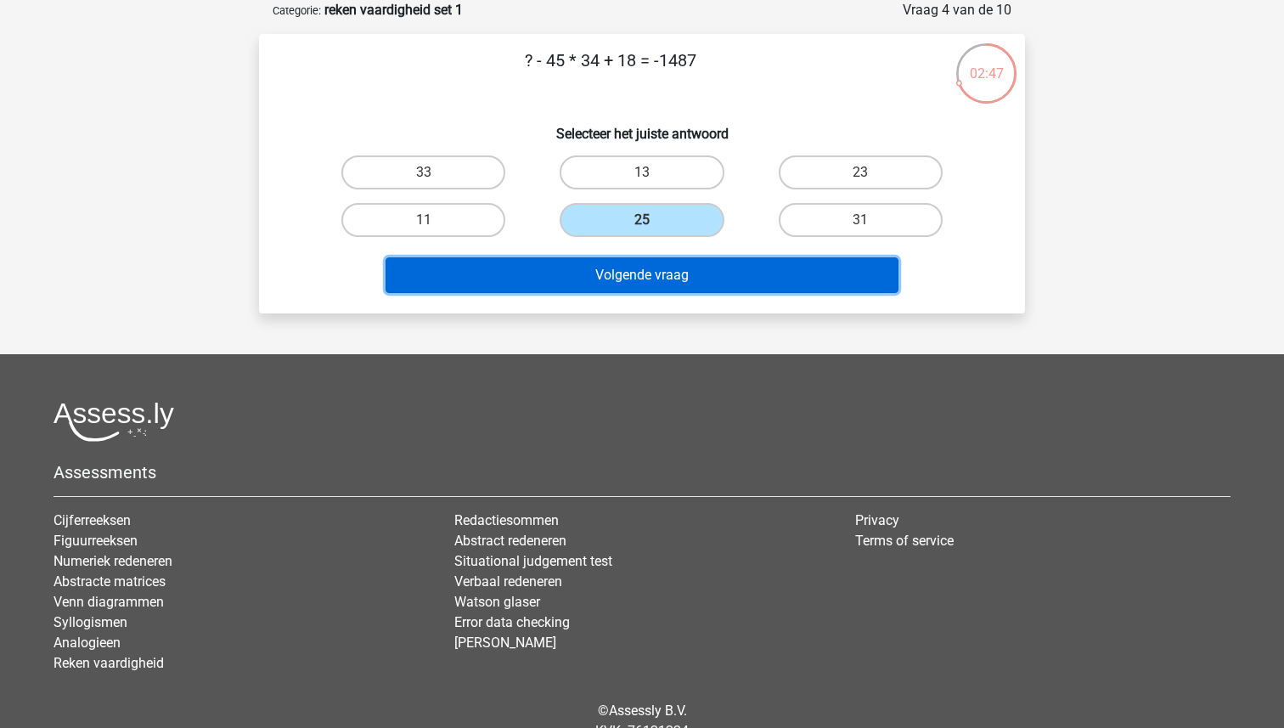
click at [600, 271] on button "Volgende vraag" at bounding box center [643, 275] width 514 height 36
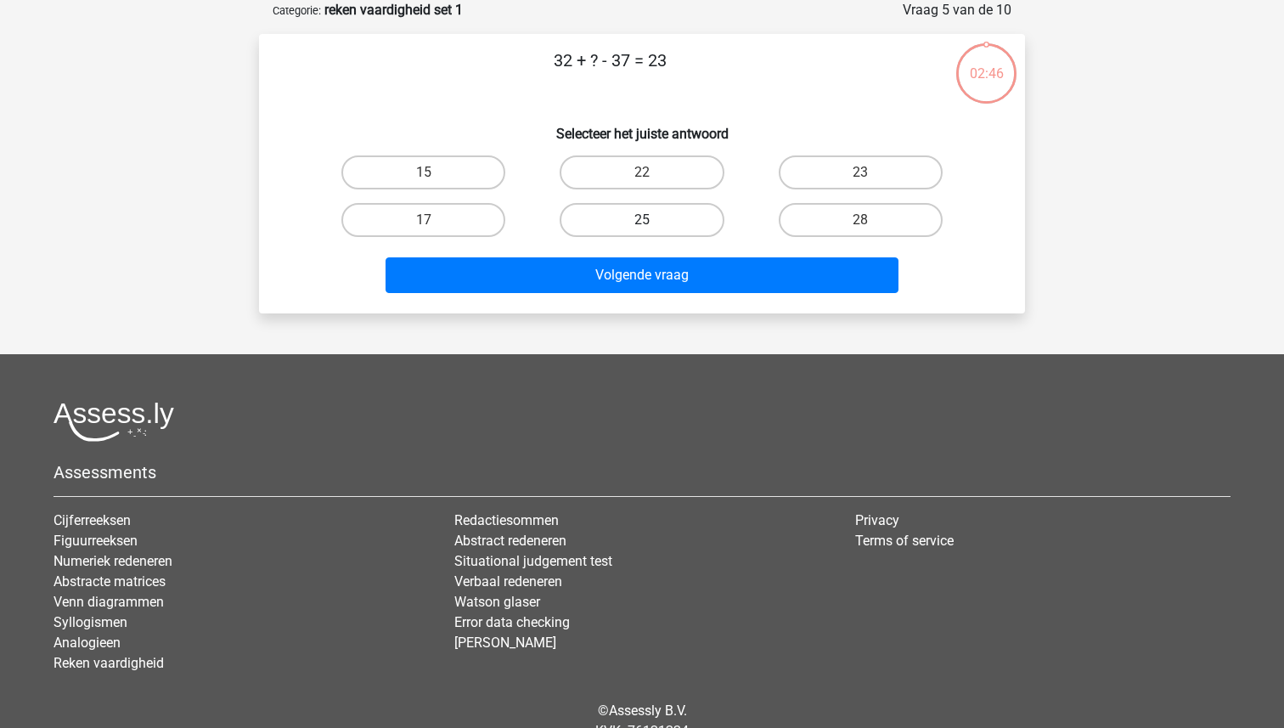
click at [616, 221] on label "25" at bounding box center [642, 220] width 164 height 34
click at [642, 221] on input "25" at bounding box center [647, 225] width 11 height 11
radio input "true"
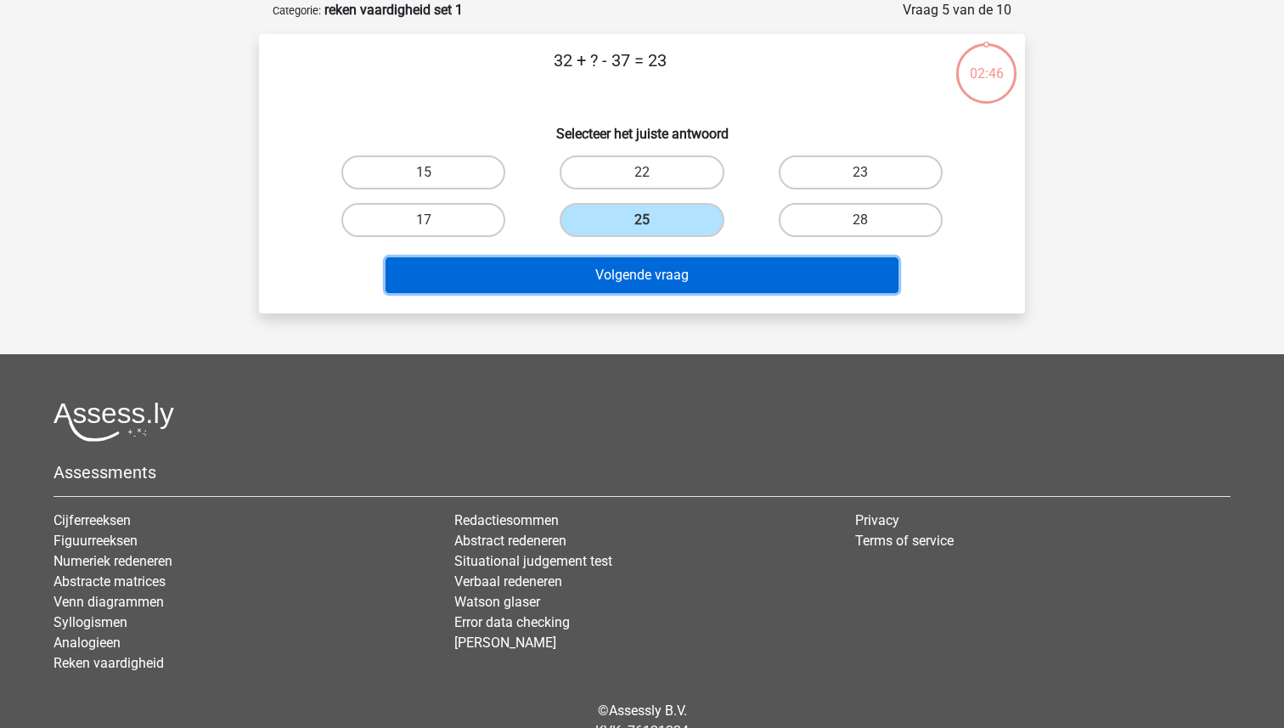
click at [616, 273] on button "Volgende vraag" at bounding box center [643, 275] width 514 height 36
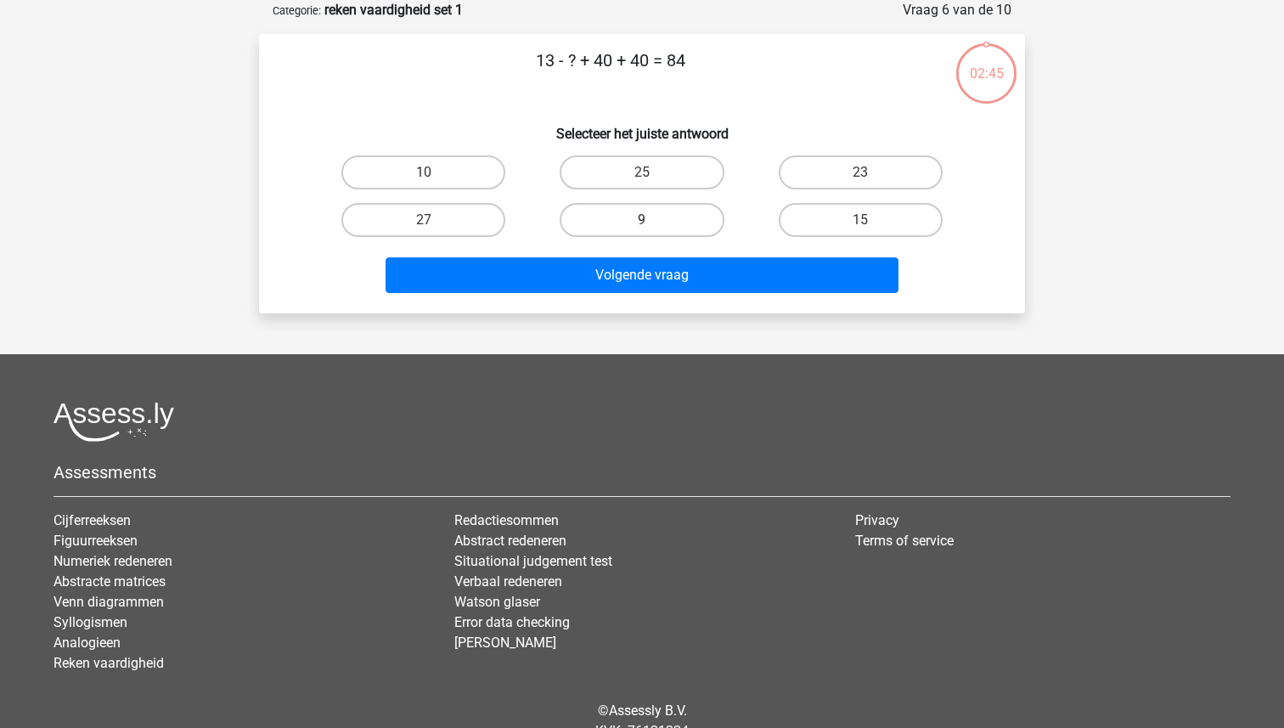
click at [615, 222] on label "9" at bounding box center [642, 220] width 164 height 34
click at [642, 222] on input "9" at bounding box center [647, 225] width 11 height 11
radio input "true"
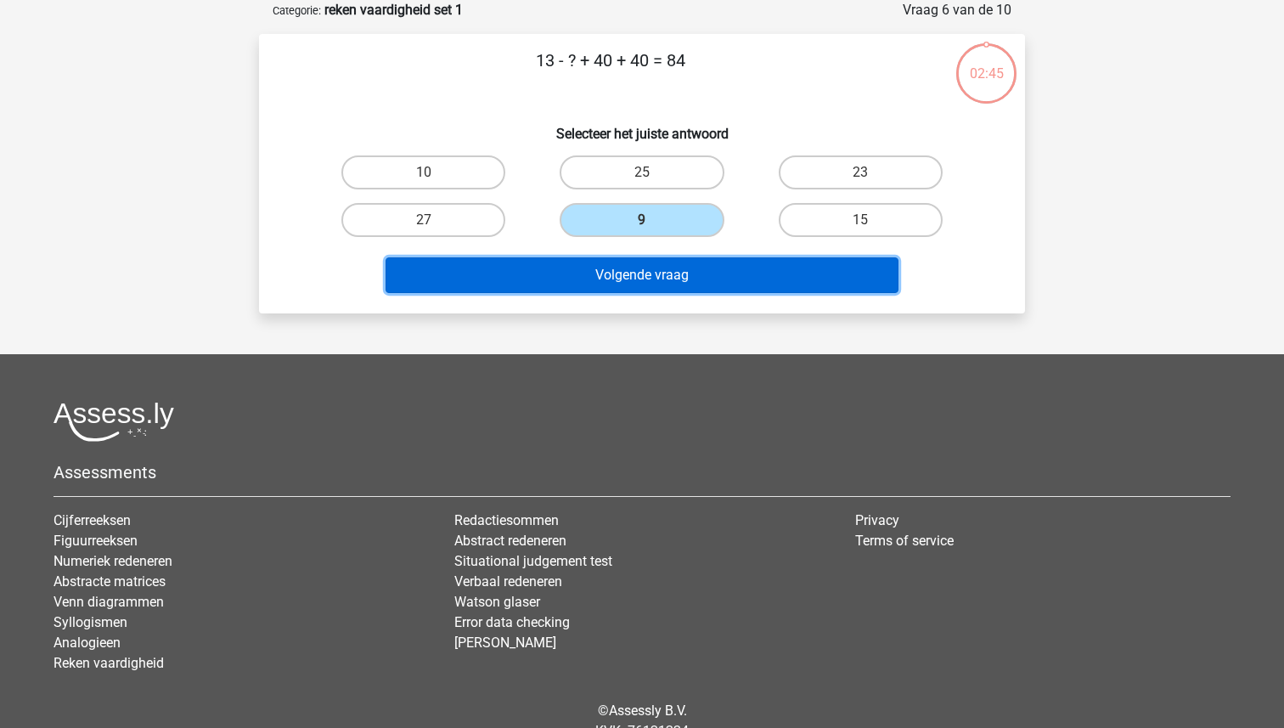
click at [615, 262] on button "Volgende vraag" at bounding box center [643, 275] width 514 height 36
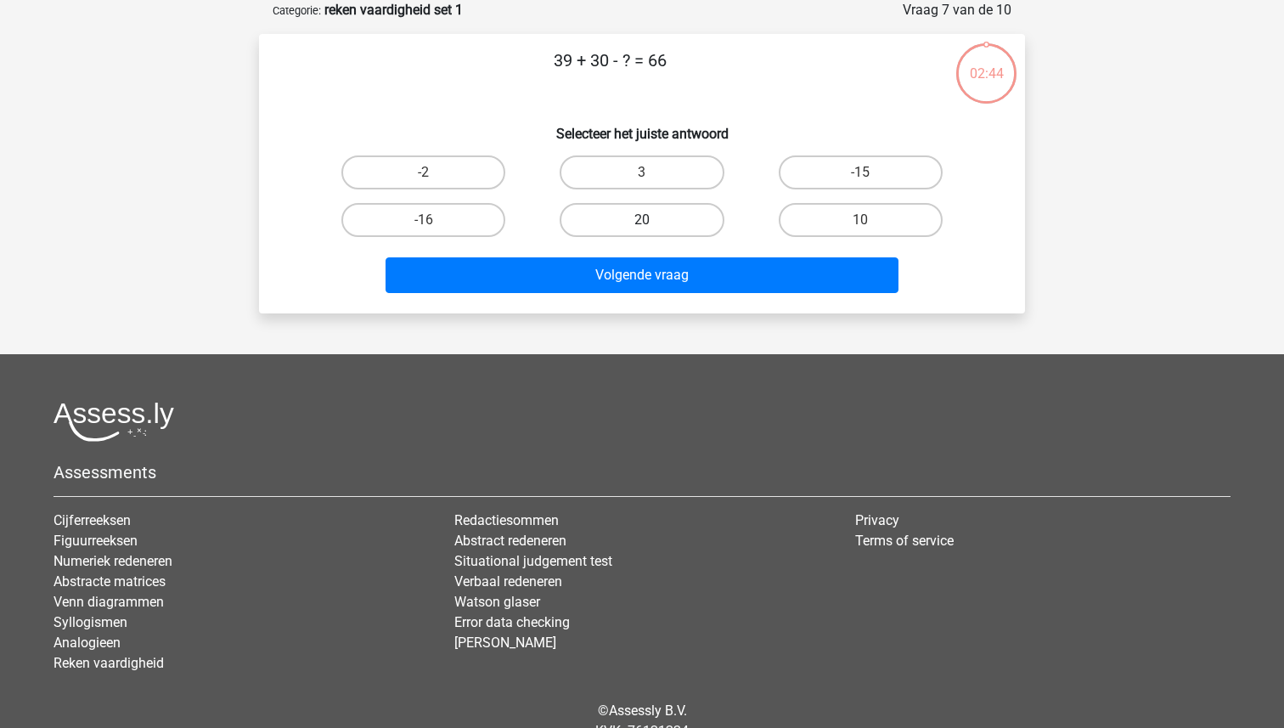
click at [618, 220] on label "20" at bounding box center [642, 220] width 164 height 34
click at [642, 220] on input "20" at bounding box center [647, 225] width 11 height 11
radio input "true"
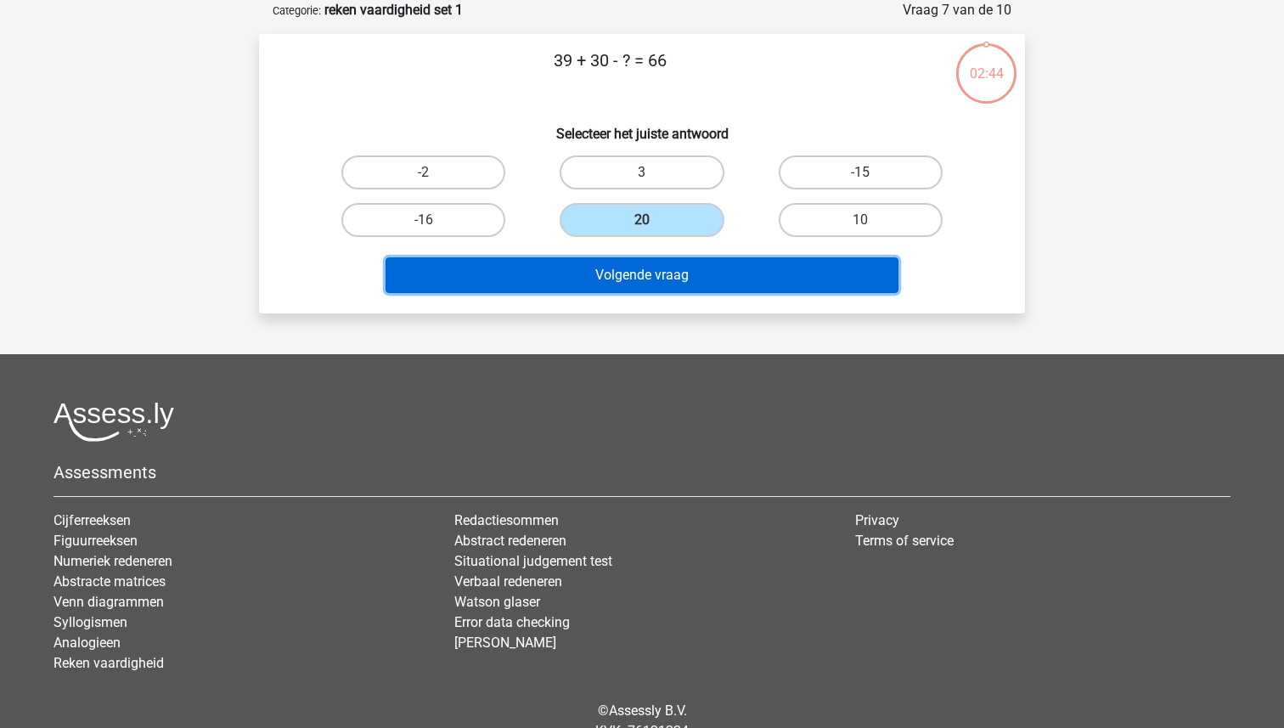
click at [618, 272] on button "Volgende vraag" at bounding box center [643, 275] width 514 height 36
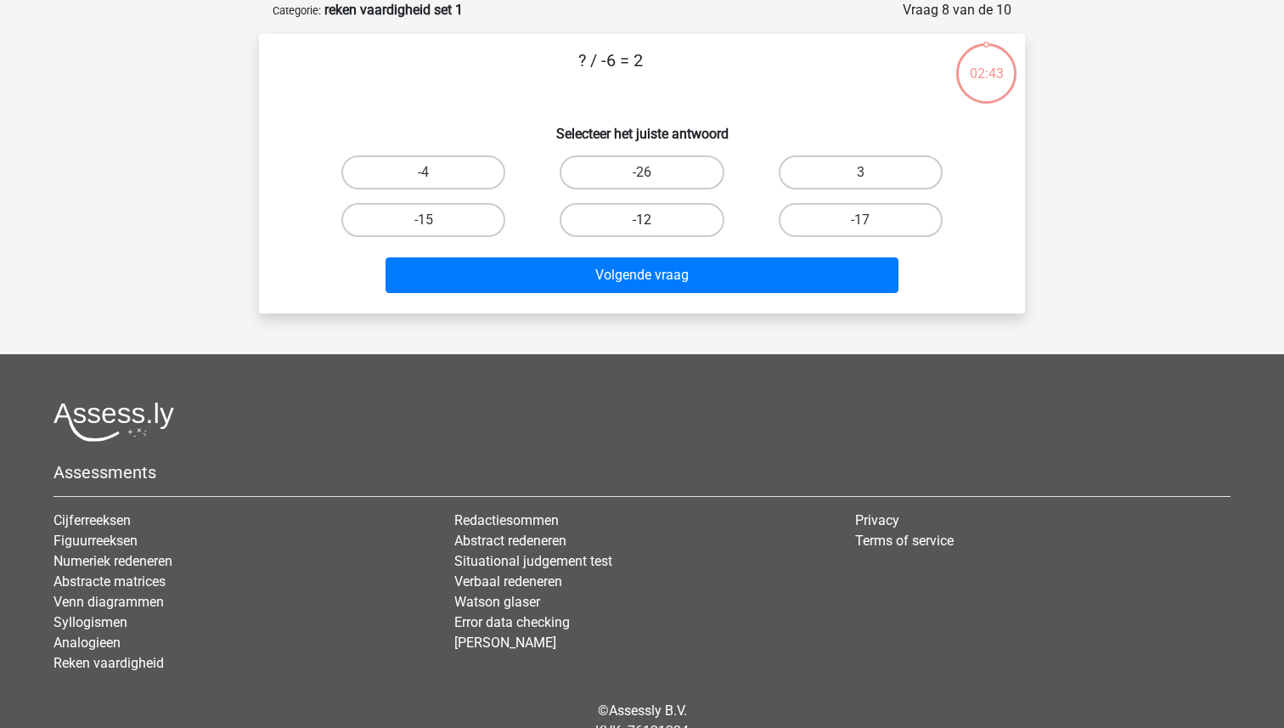
click at [625, 222] on label "-12" at bounding box center [642, 220] width 164 height 34
click at [642, 222] on input "-12" at bounding box center [647, 225] width 11 height 11
radio input "true"
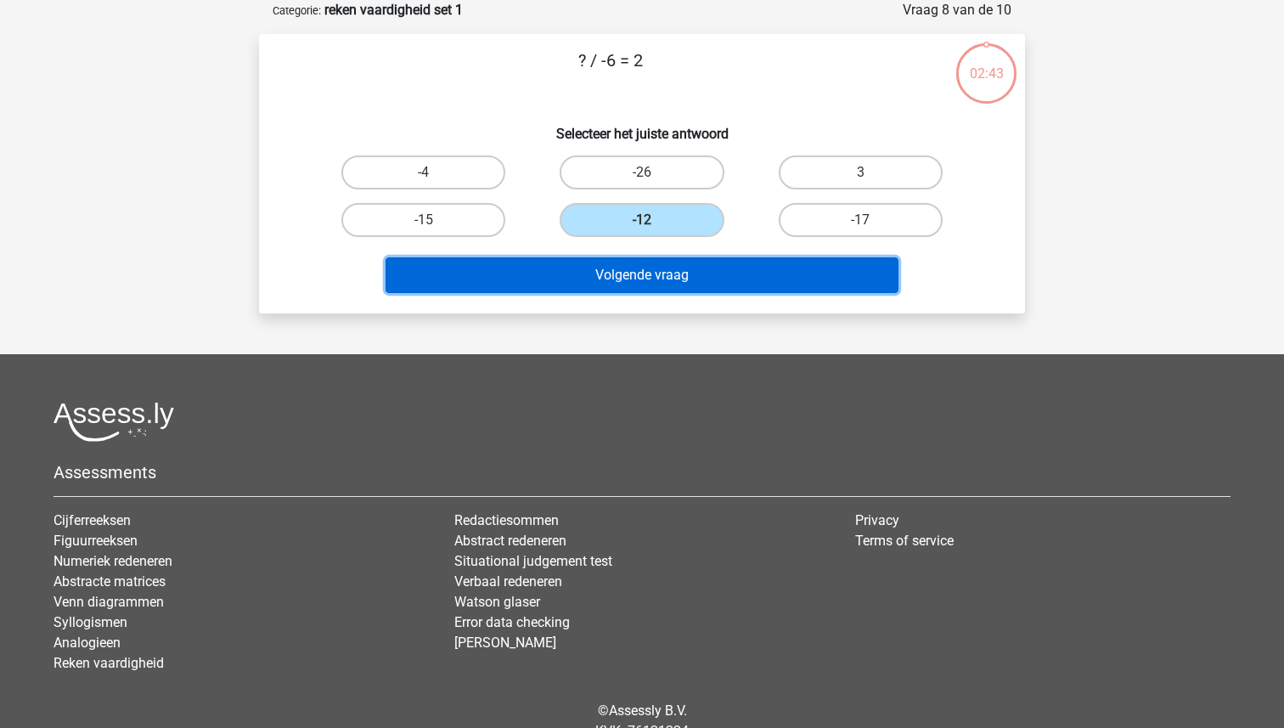
click at [625, 274] on button "Volgende vraag" at bounding box center [643, 275] width 514 height 36
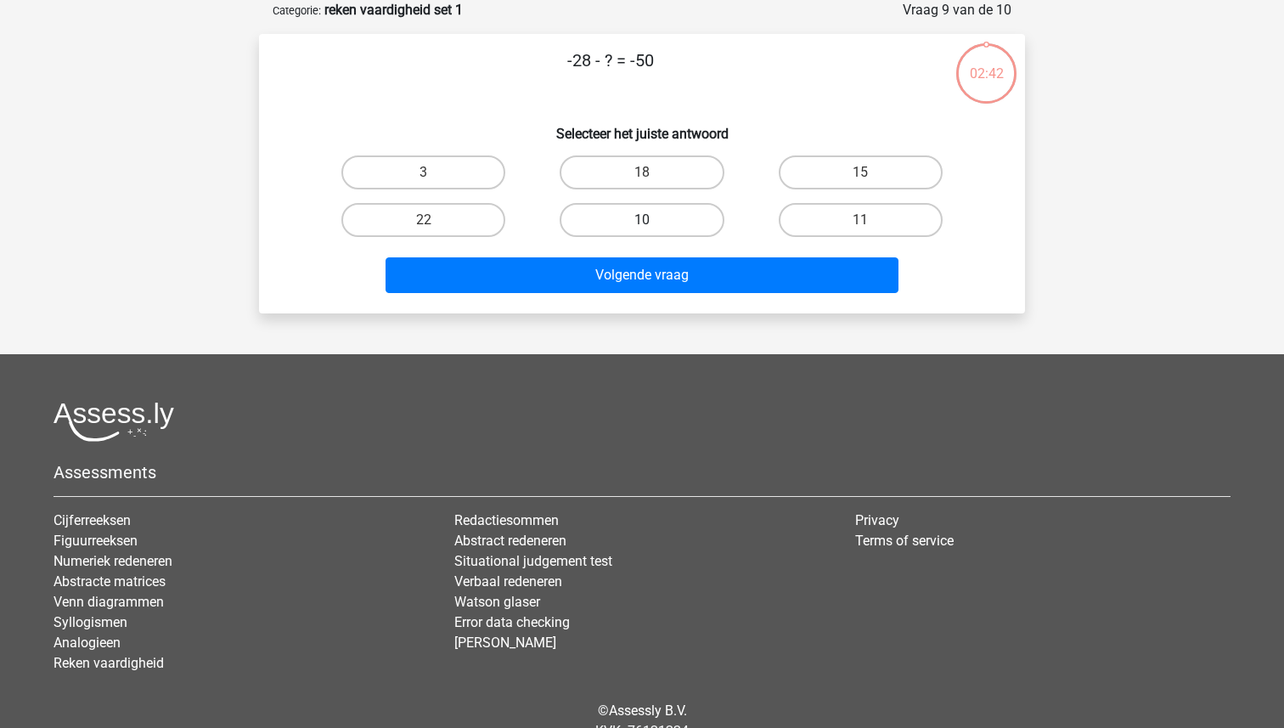
click at [631, 208] on label "10" at bounding box center [642, 220] width 164 height 34
click at [642, 220] on input "10" at bounding box center [647, 225] width 11 height 11
radio input "true"
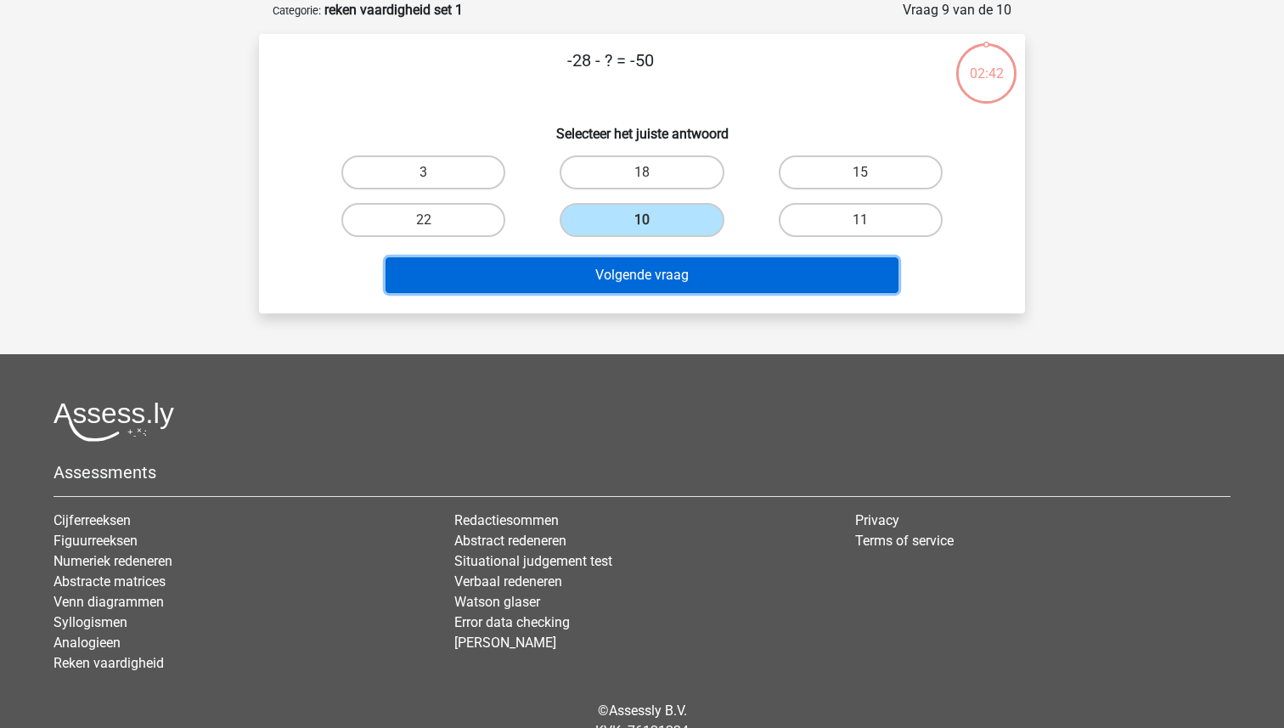
click at [630, 269] on button "Volgende vraag" at bounding box center [643, 275] width 514 height 36
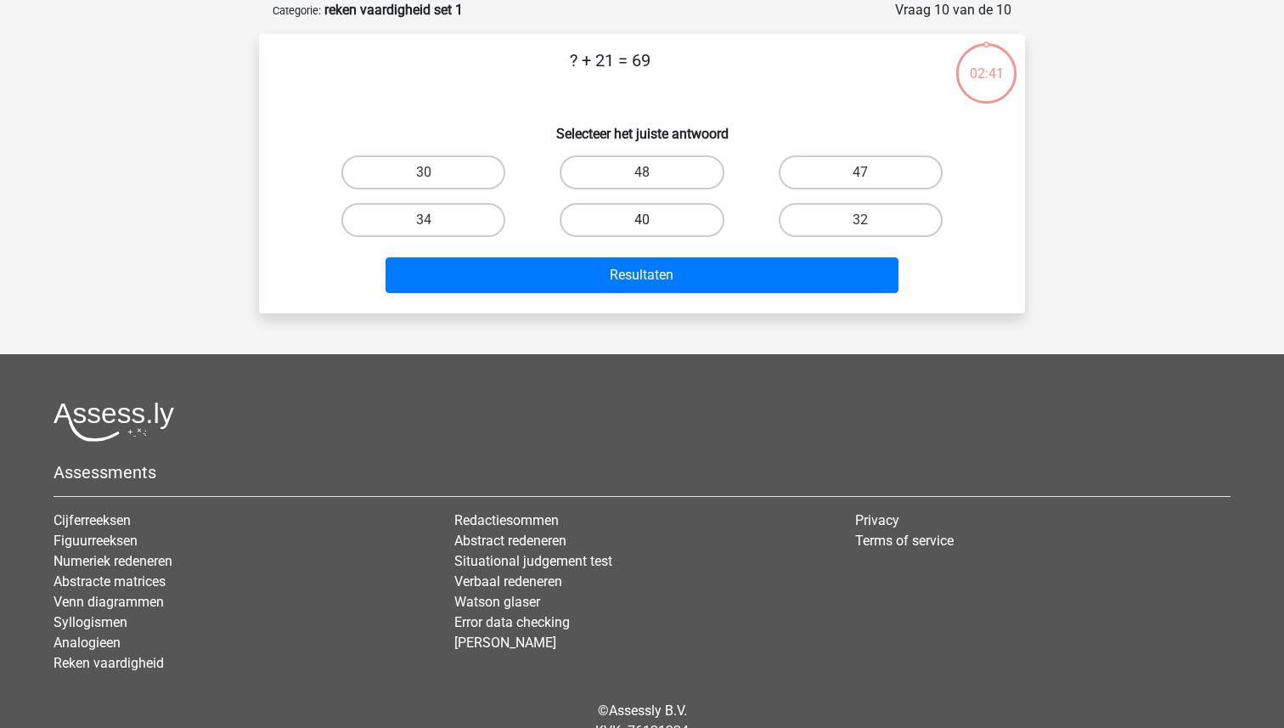
click at [633, 220] on label "40" at bounding box center [642, 220] width 164 height 34
click at [642, 220] on input "40" at bounding box center [647, 225] width 11 height 11
radio input "true"
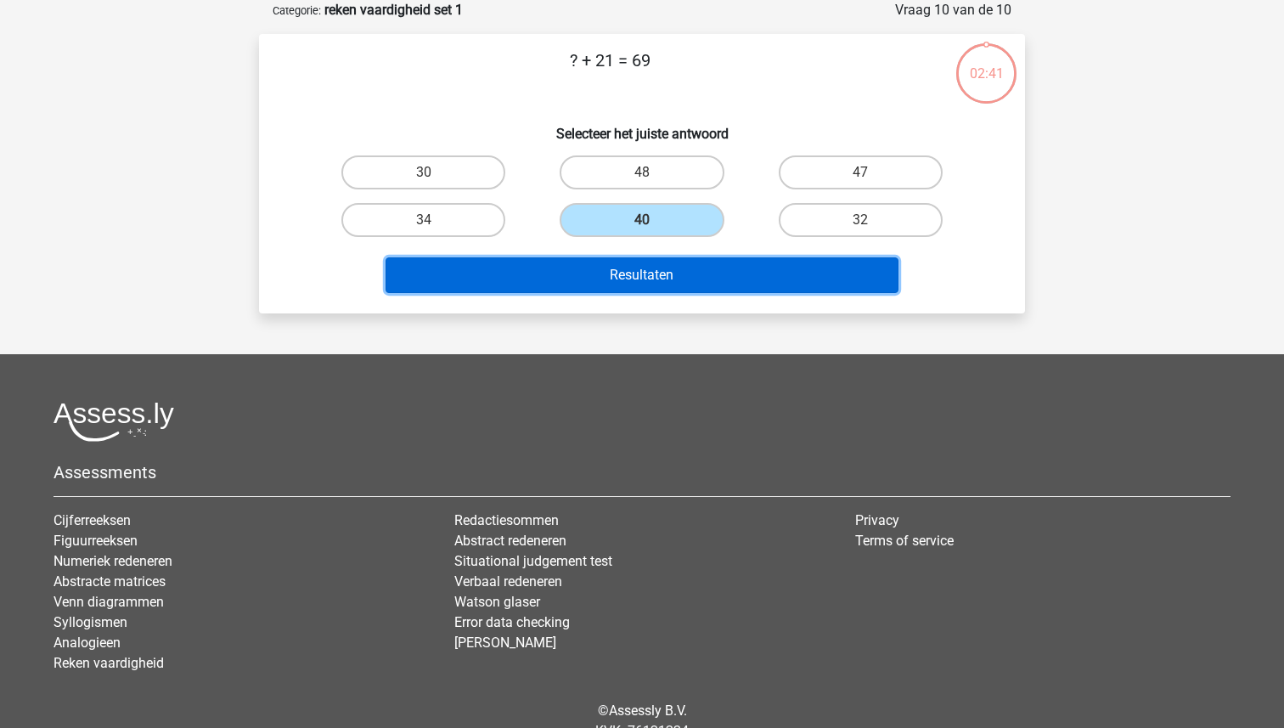
click at [631, 280] on button "Resultaten" at bounding box center [643, 275] width 514 height 36
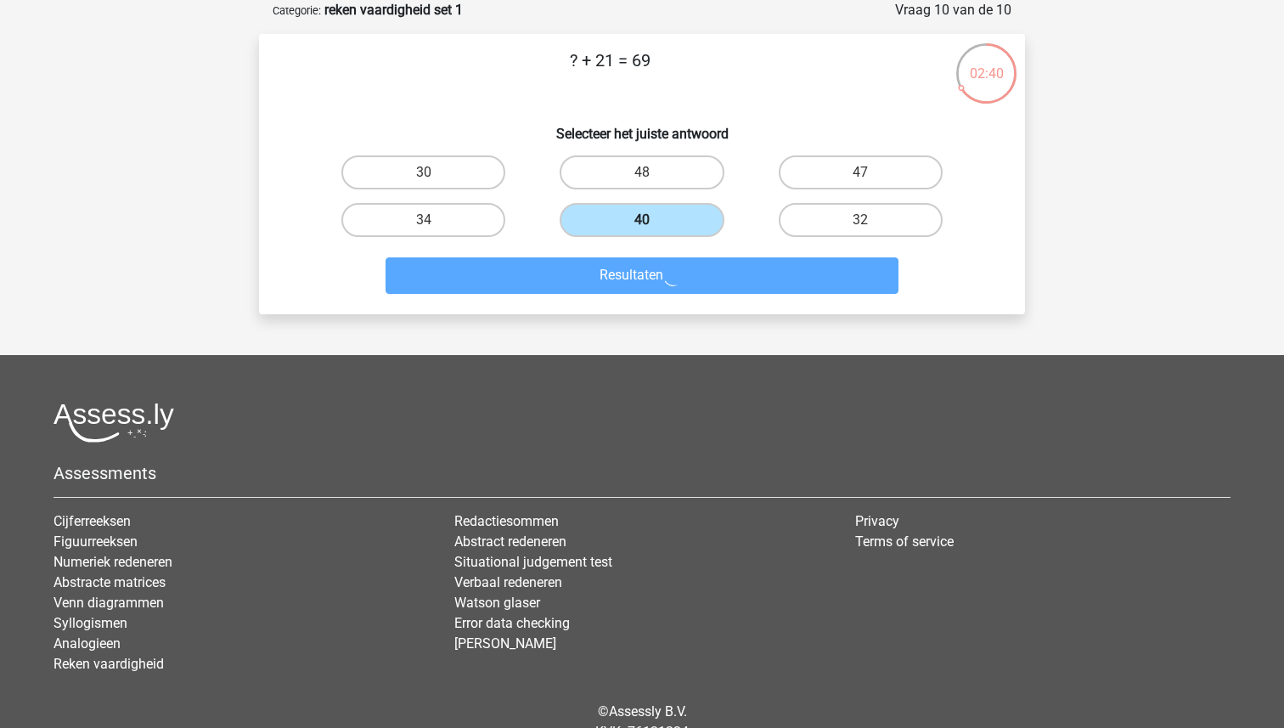
click at [632, 208] on label "40" at bounding box center [642, 220] width 164 height 34
click at [642, 220] on input "40" at bounding box center [647, 225] width 11 height 11
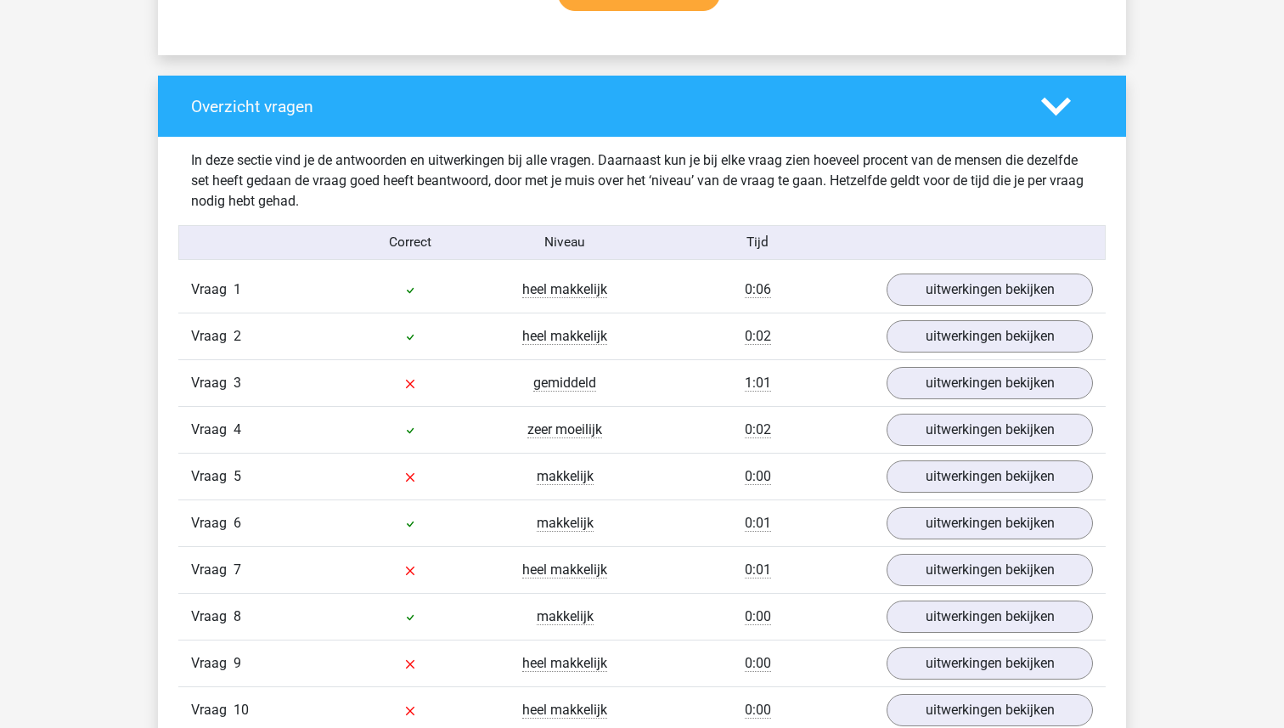
scroll to position [1226, 0]
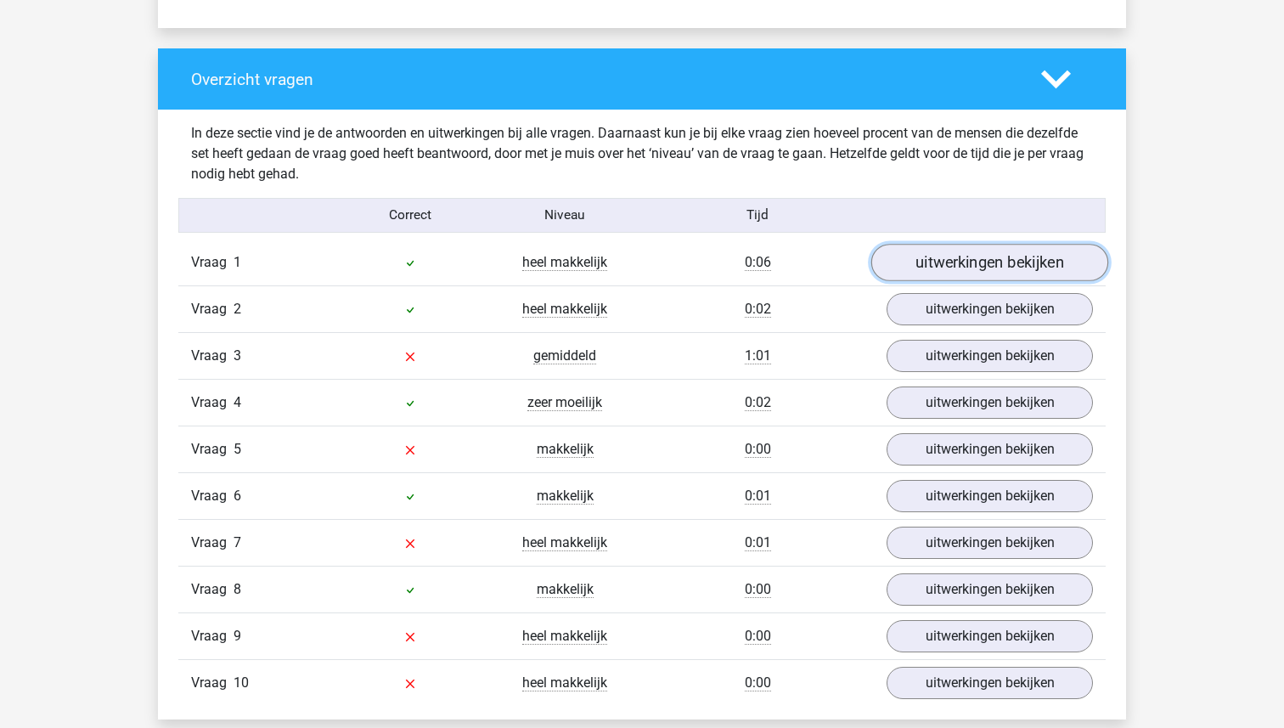
click at [956, 266] on link "uitwerkingen bekijken" at bounding box center [989, 263] width 237 height 37
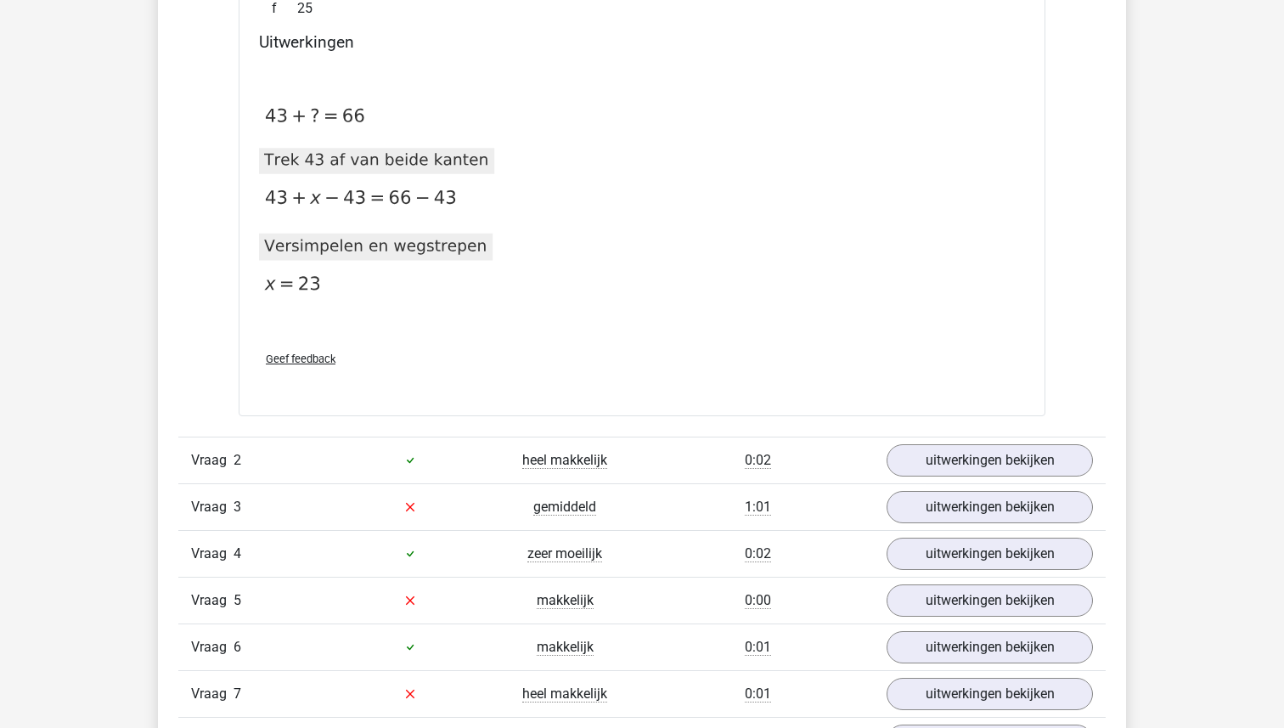
scroll to position [1690, 0]
click at [973, 465] on link "uitwerkingen bekijken" at bounding box center [989, 460] width 237 height 37
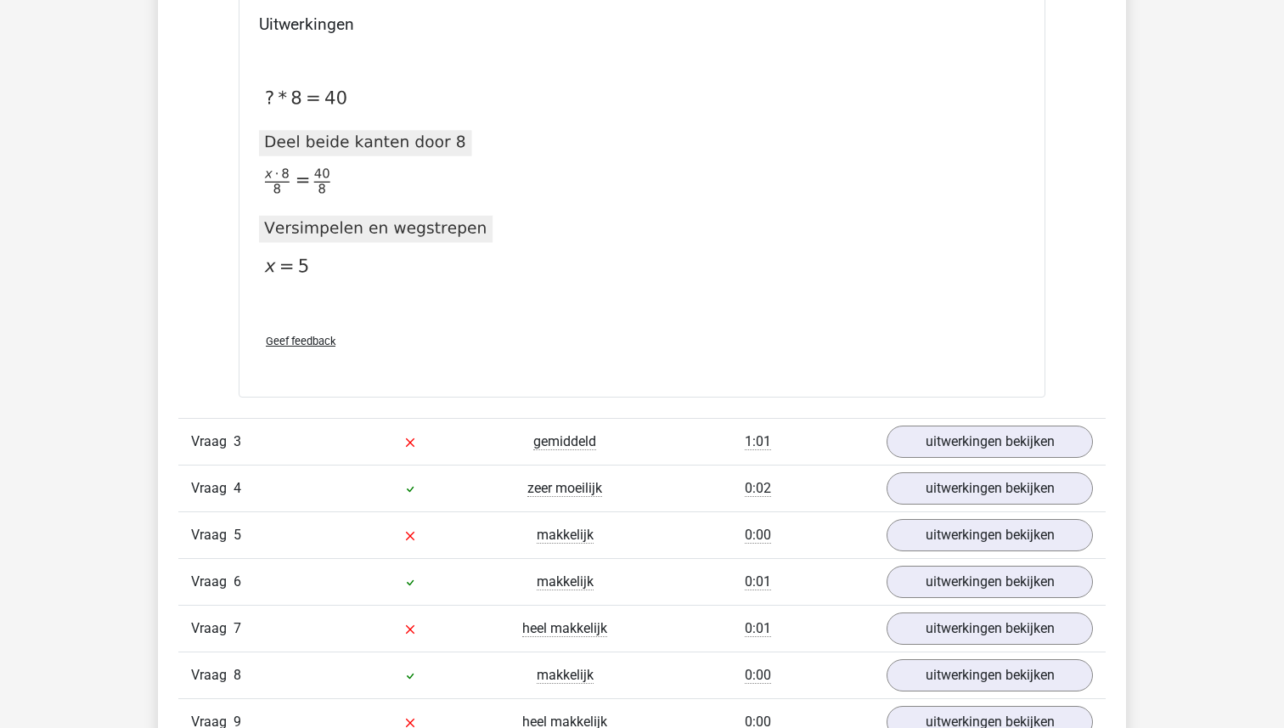
scroll to position [2396, 0]
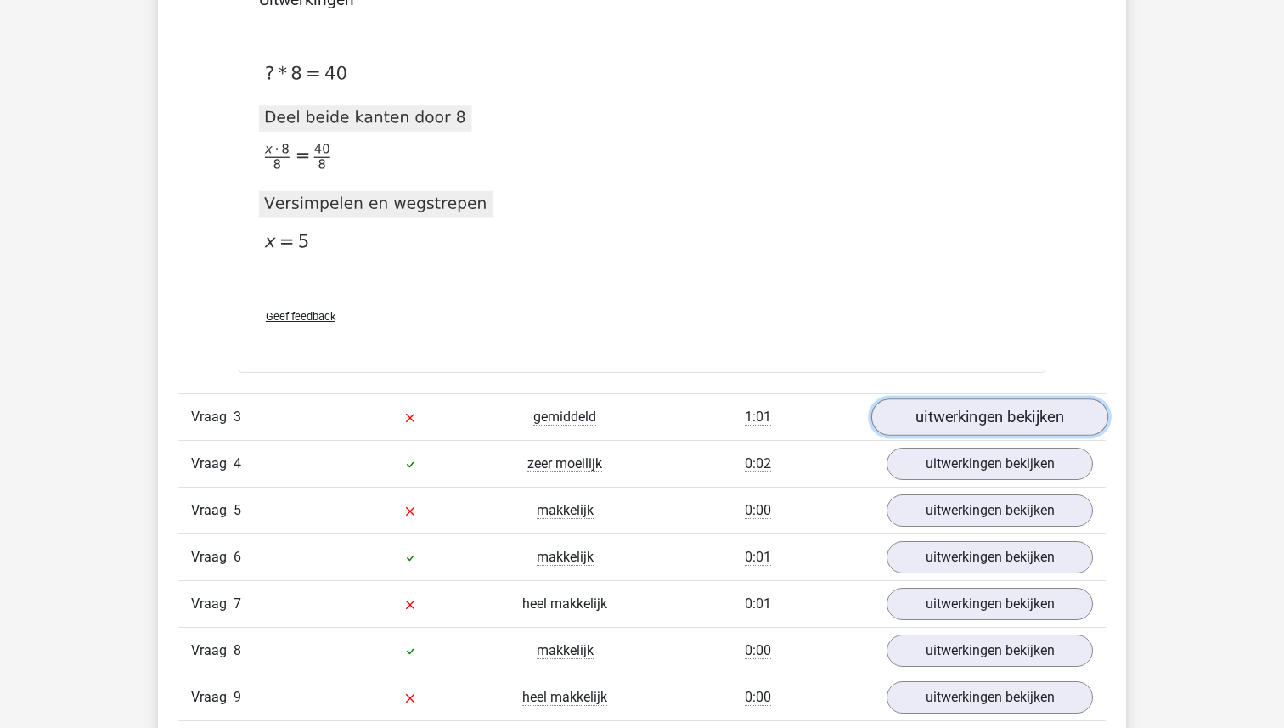
click at [950, 422] on link "uitwerkingen bekijken" at bounding box center [989, 416] width 237 height 37
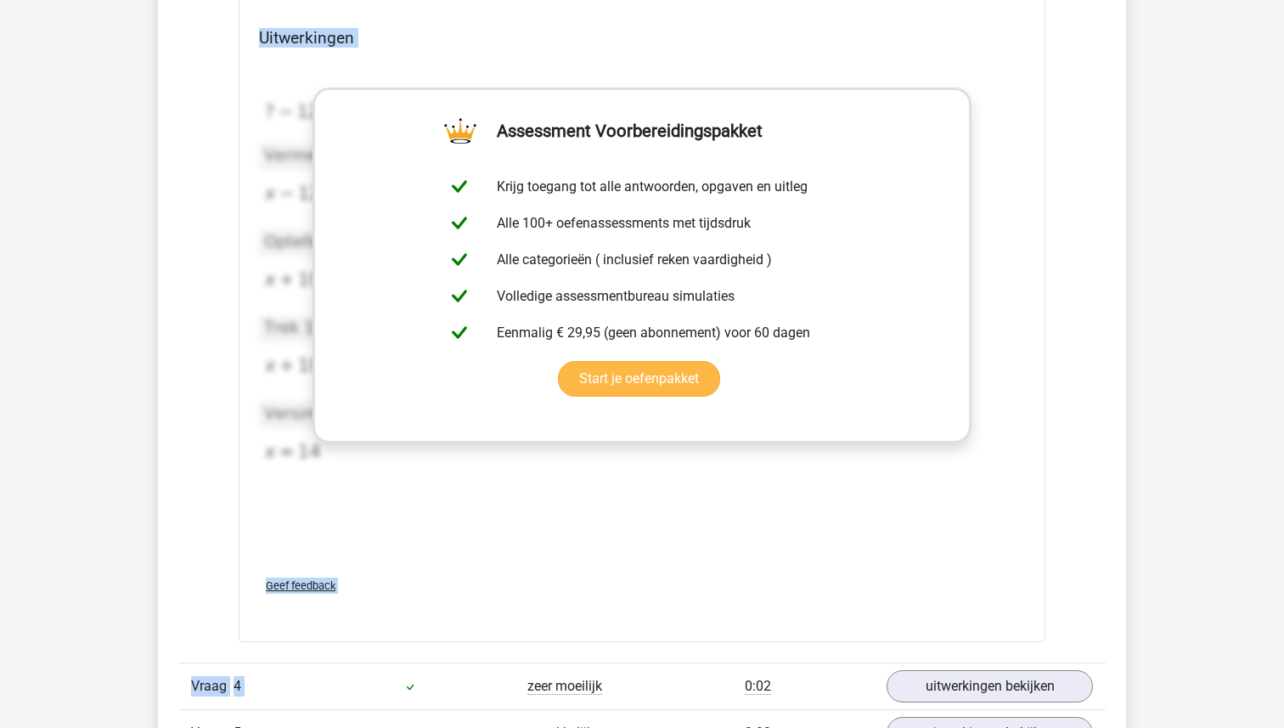
scroll to position [3022, 0]
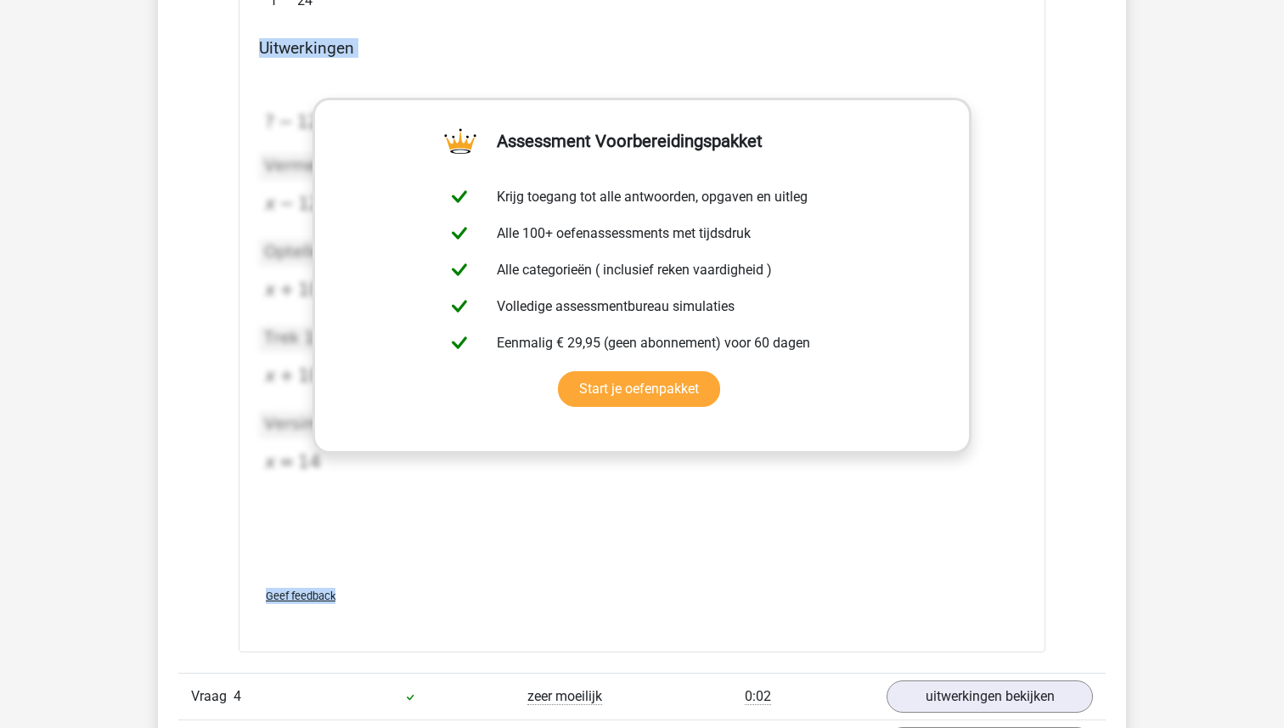
drag, startPoint x: 259, startPoint y: 380, endPoint x: 351, endPoint y: 601, distance: 239.1
click at [351, 601] on div "? - 12 + 22 * 50 = 1102 a 22 b 14 (goed) c 15 d 25 e 16 (jouw antwoord) f 24" at bounding box center [642, 243] width 807 height 819
copy div "Uitwerkingen 2020-12-07T12:00:08.004803 image/svg+xml Matplotlib v3.3.2, https:…"
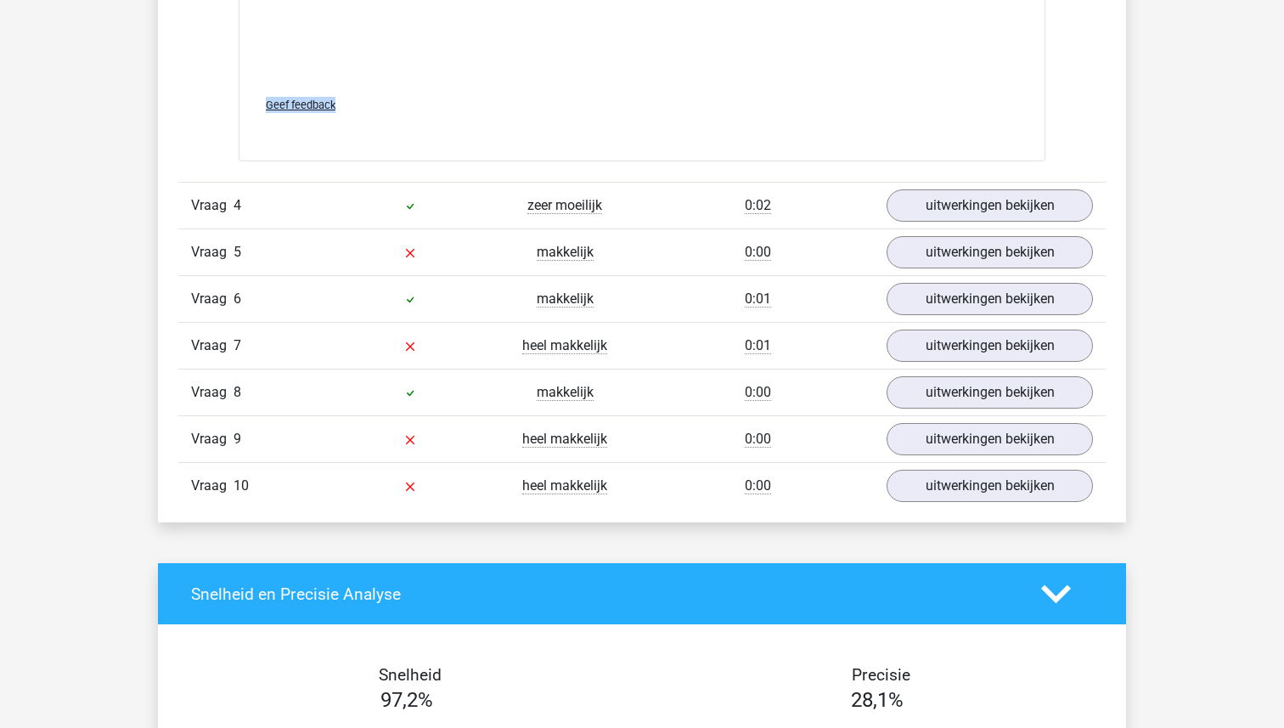
scroll to position [3515, 0]
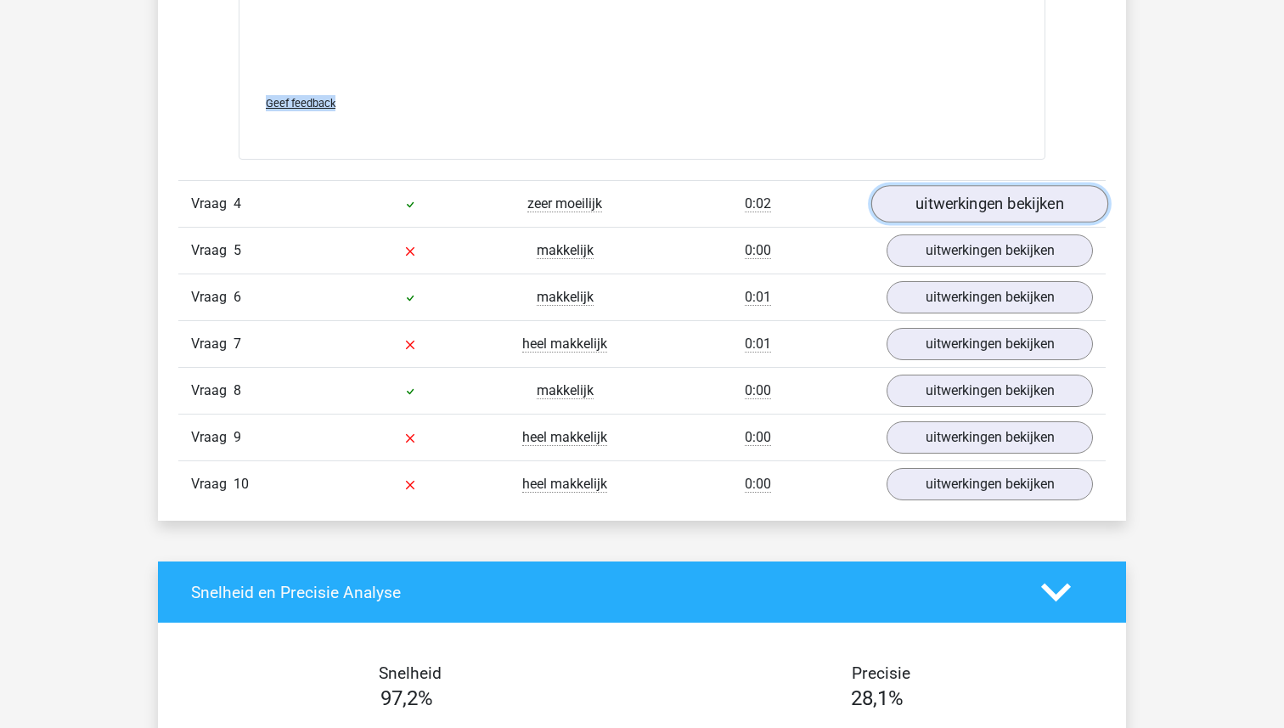
click at [1017, 197] on link "uitwerkingen bekijken" at bounding box center [989, 203] width 237 height 37
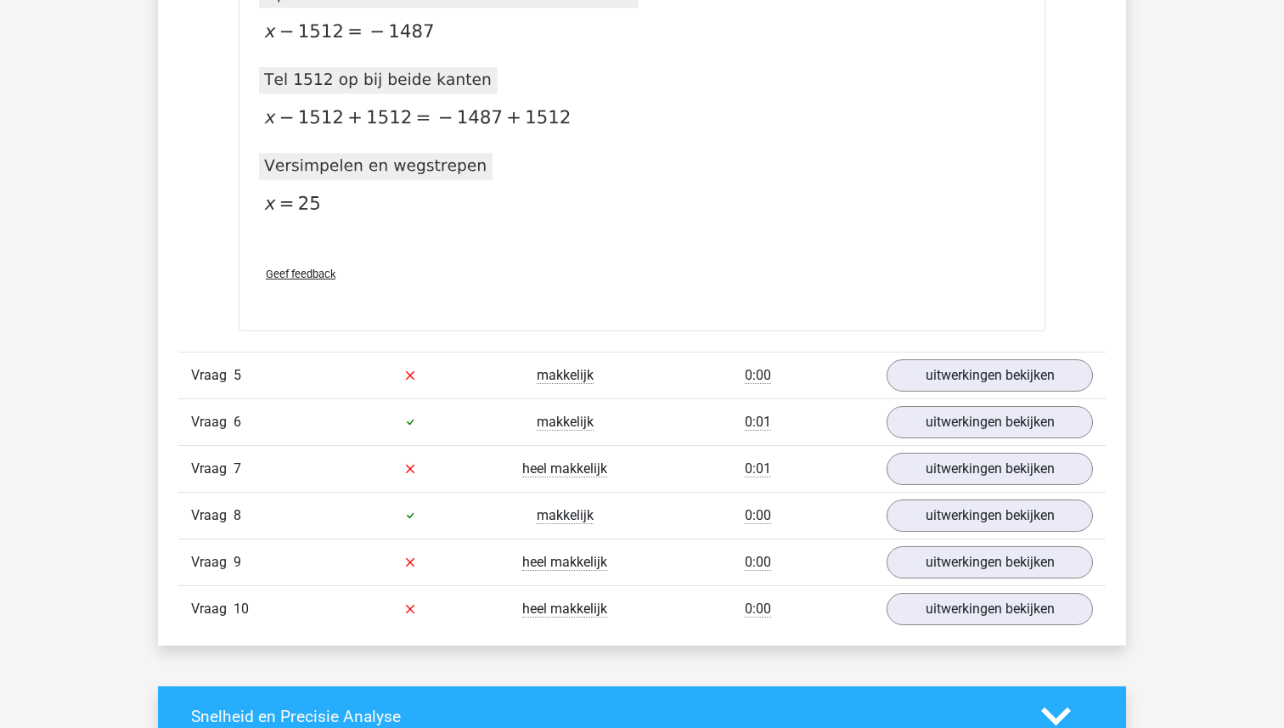
scroll to position [4268, 0]
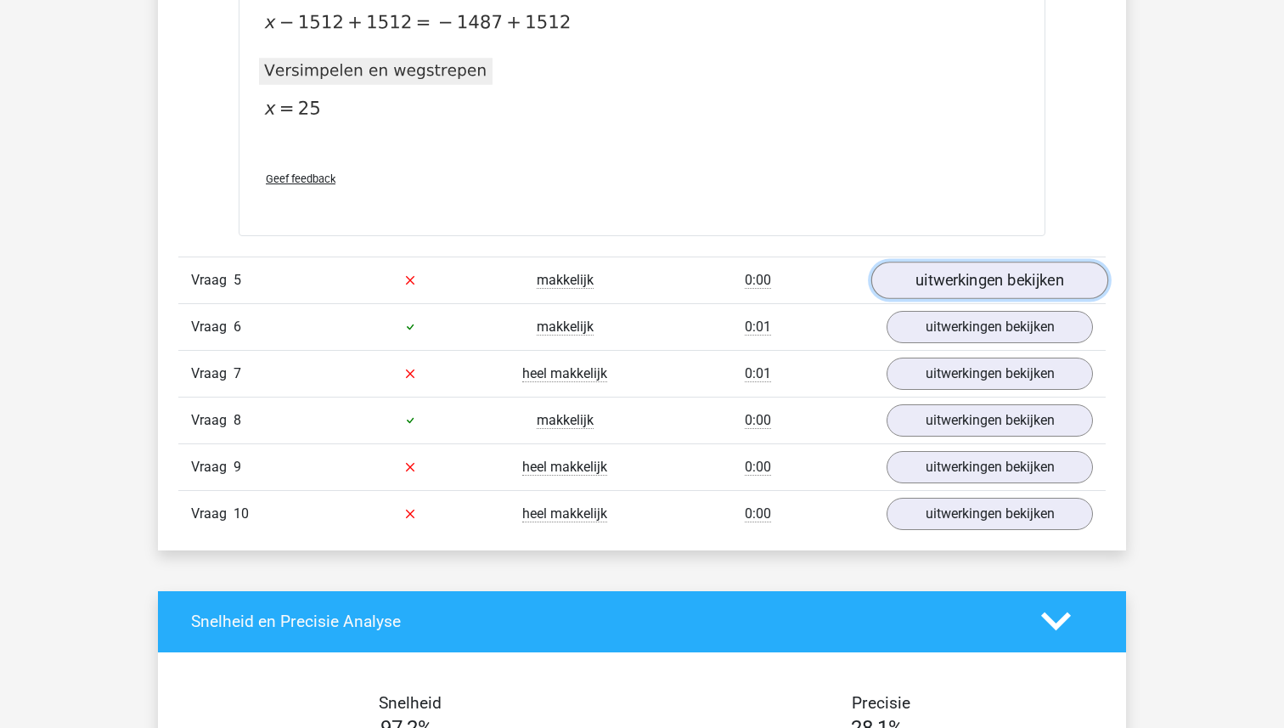
click at [946, 279] on link "uitwerkingen bekijken" at bounding box center [989, 280] width 237 height 37
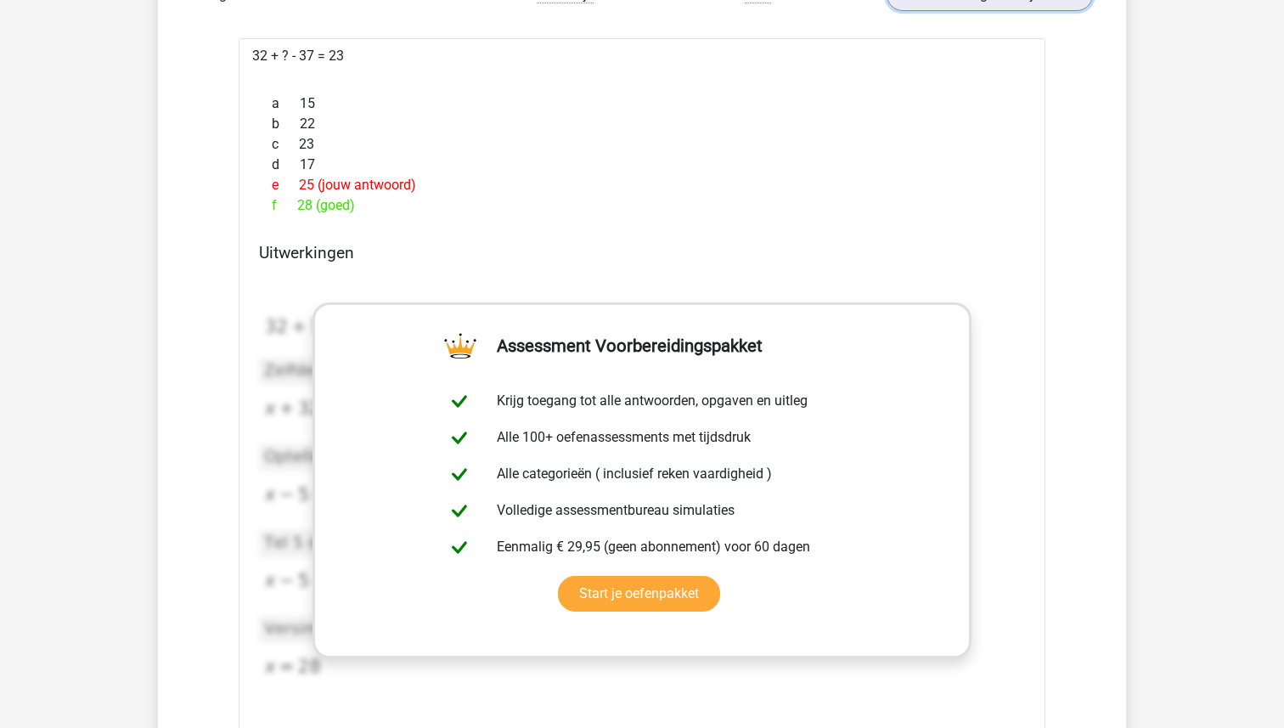
scroll to position [4554, 0]
drag, startPoint x: 352, startPoint y: 51, endPoint x: 252, endPoint y: 52, distance: 100.2
click at [252, 53] on div "32 + ? - 37 = 23 a 15 b 22 c 23 d 17 e 25 (jouw antwoord) f 28 (goed)" at bounding box center [642, 446] width 807 height 819
copy div "32 + ? - 37 = 23"
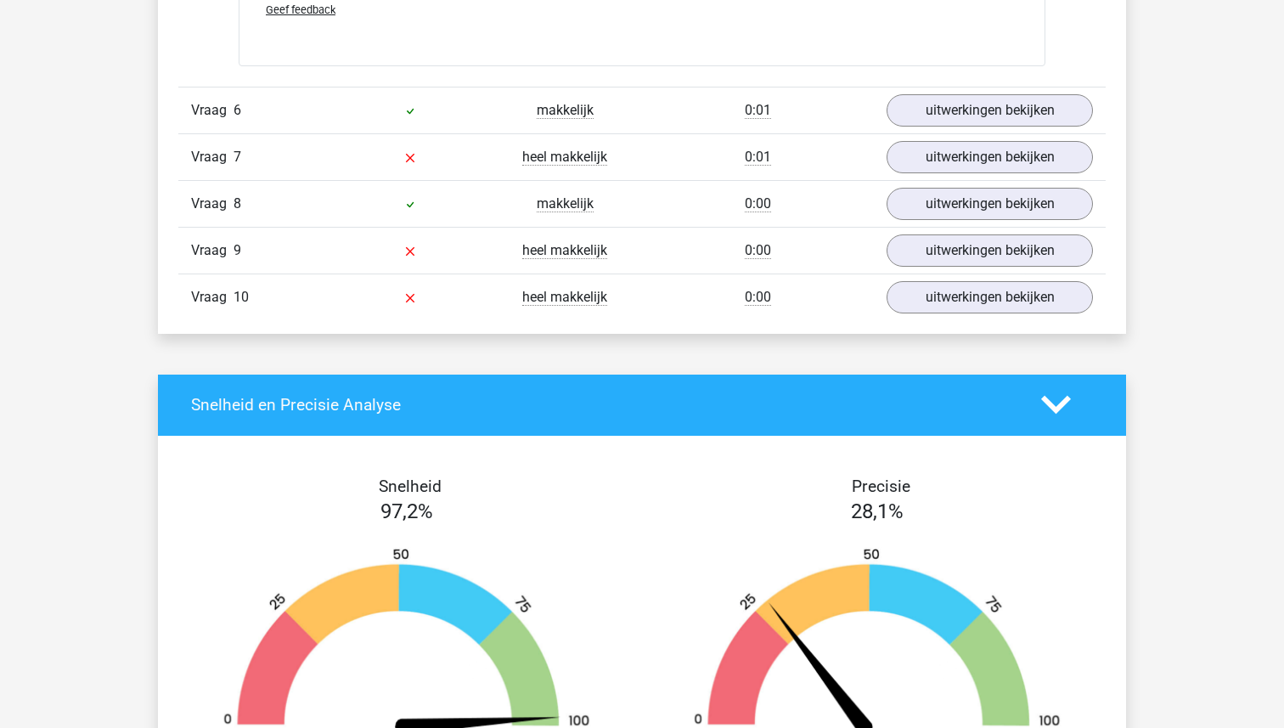
scroll to position [5341, 0]
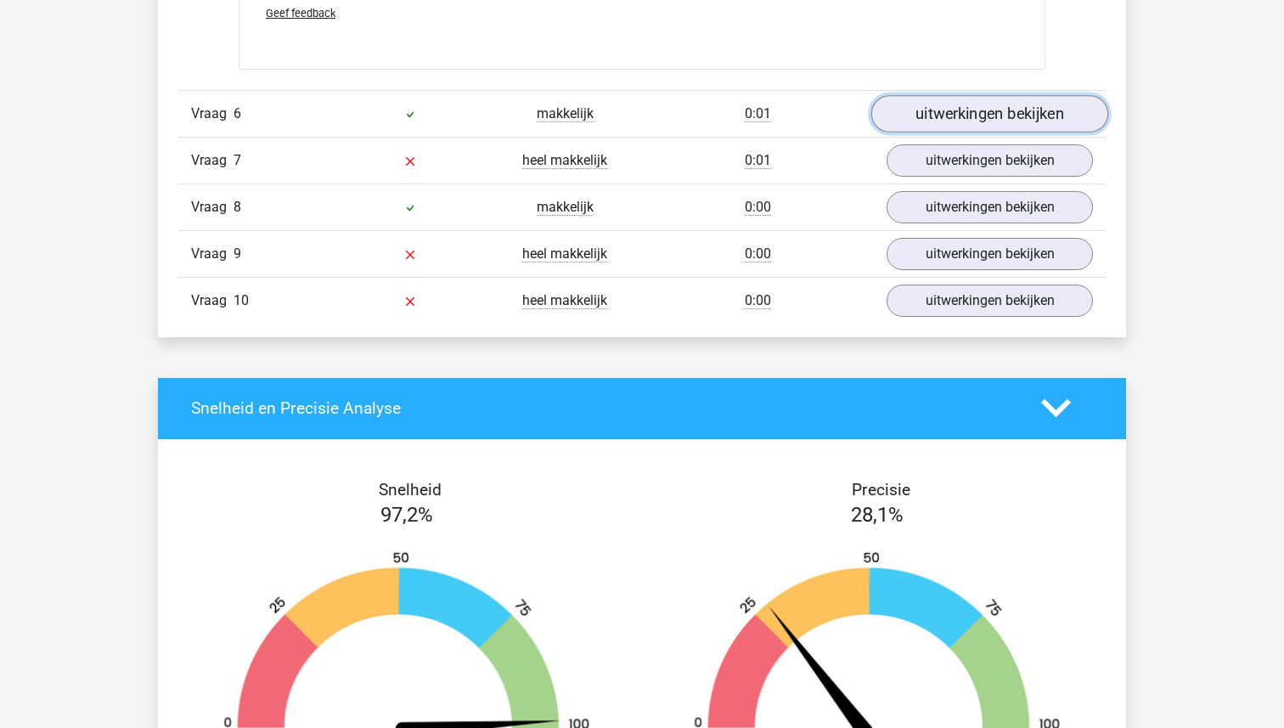
click at [939, 127] on link "uitwerkingen bekijken" at bounding box center [989, 113] width 237 height 37
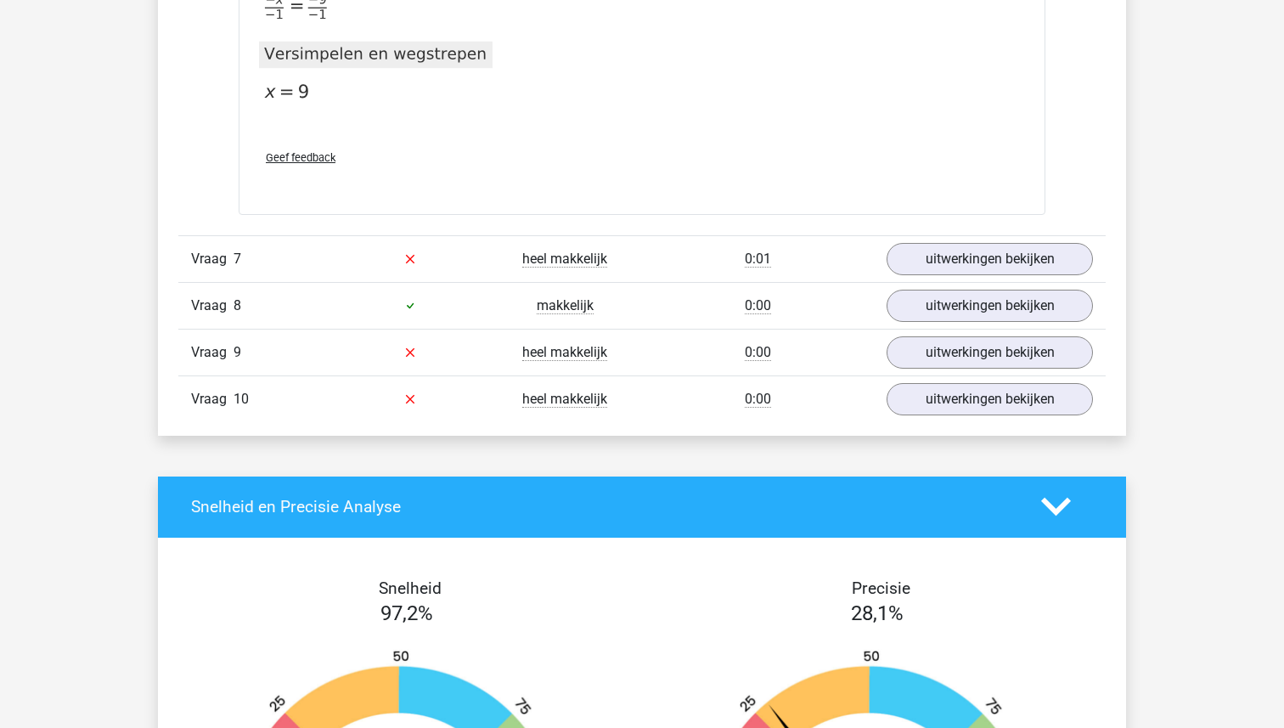
scroll to position [6263, 0]
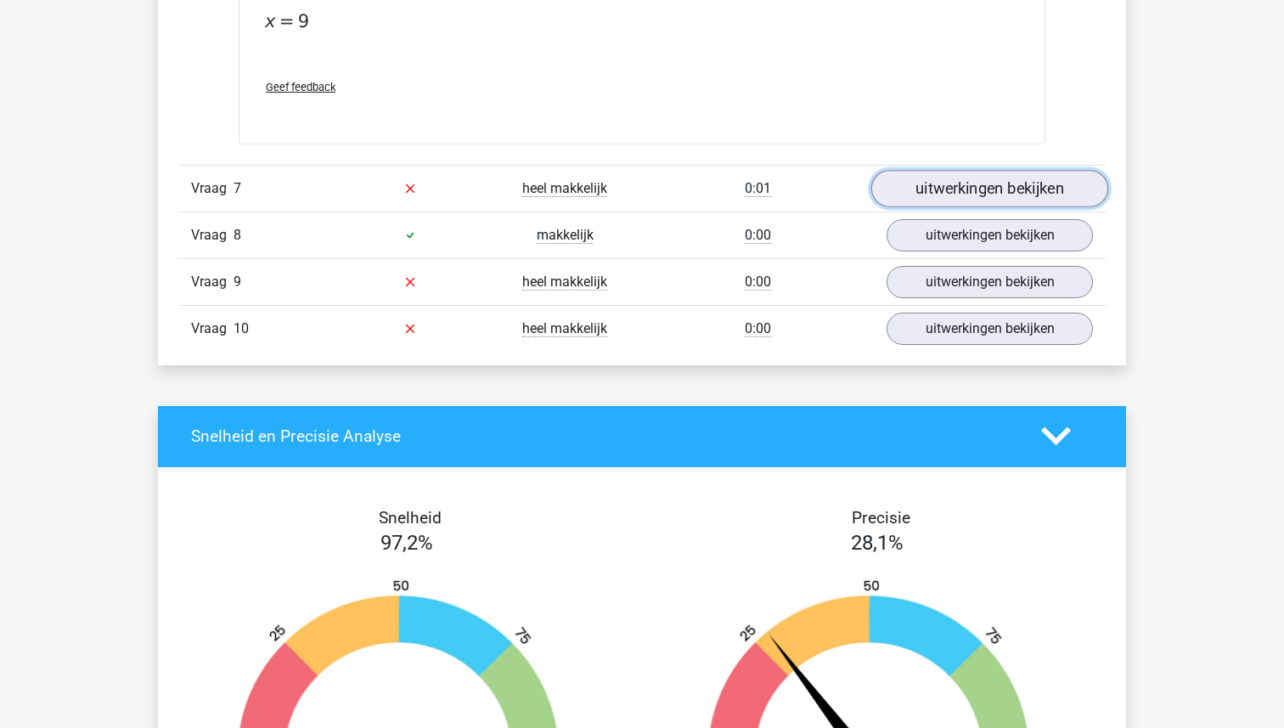
click at [932, 199] on link "uitwerkingen bekijken" at bounding box center [989, 188] width 237 height 37
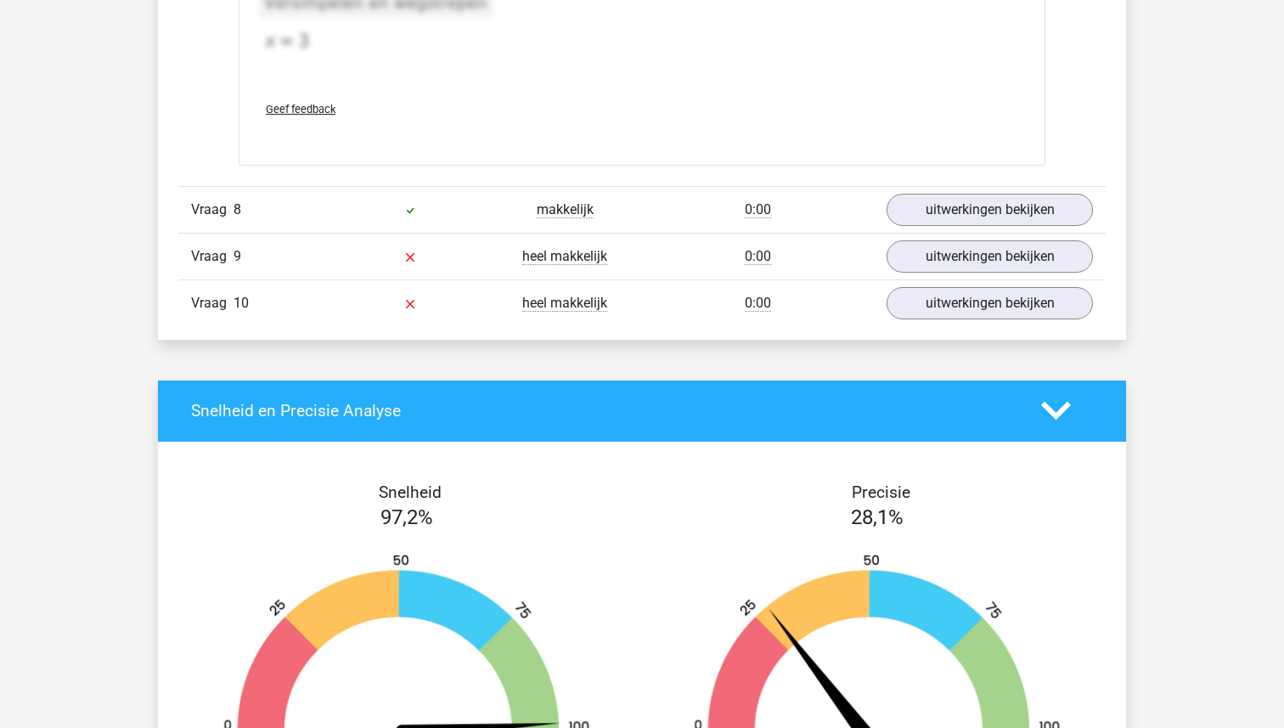
scroll to position [7169, 0]
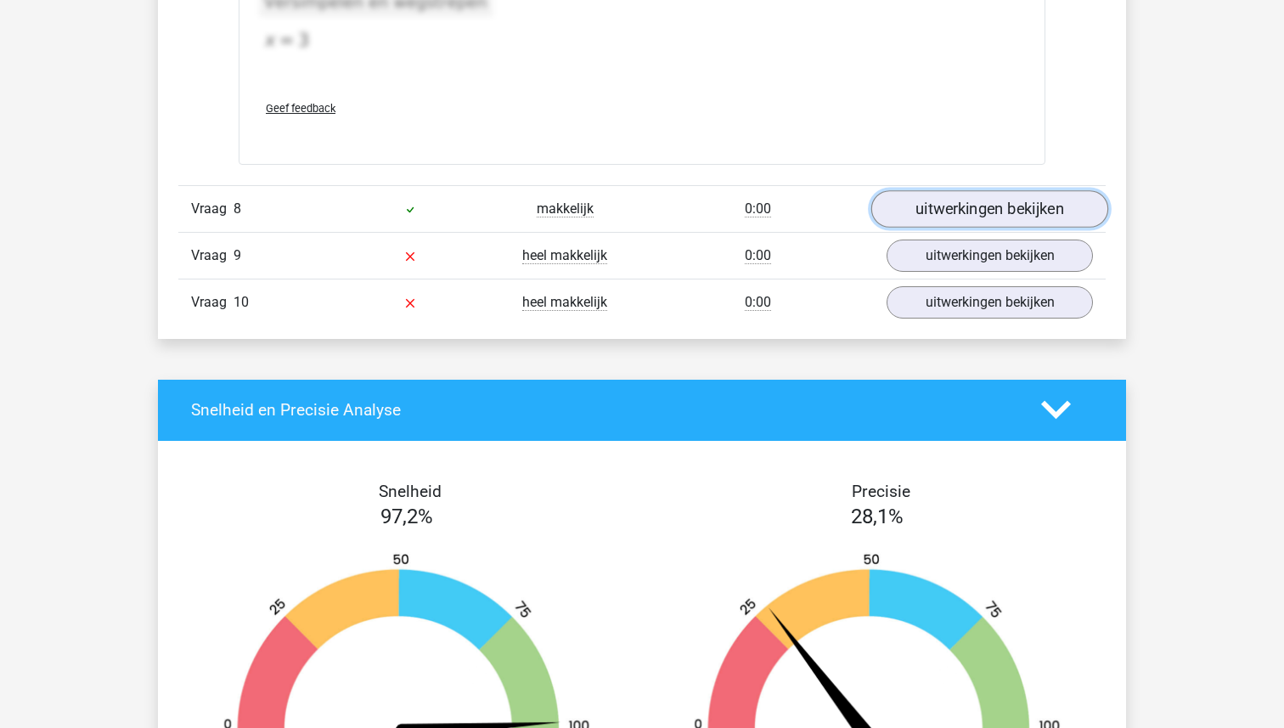
click at [973, 210] on link "uitwerkingen bekijken" at bounding box center [989, 208] width 237 height 37
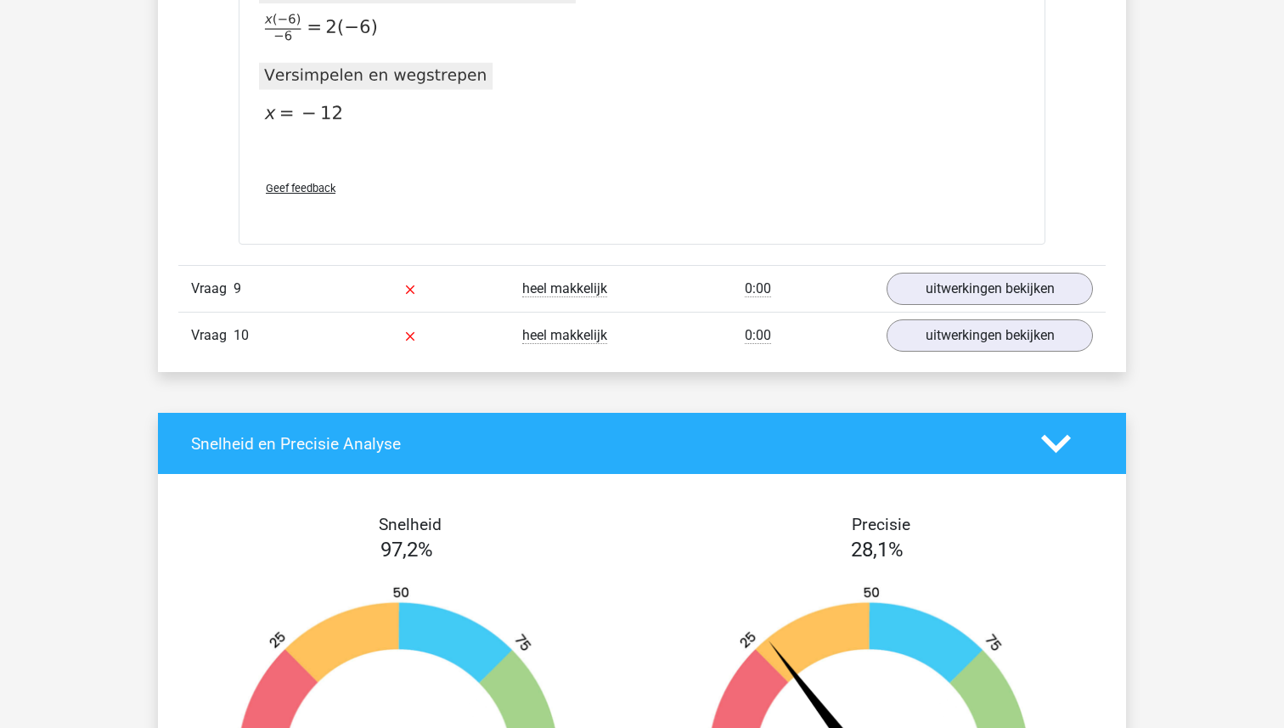
scroll to position [7763, 0]
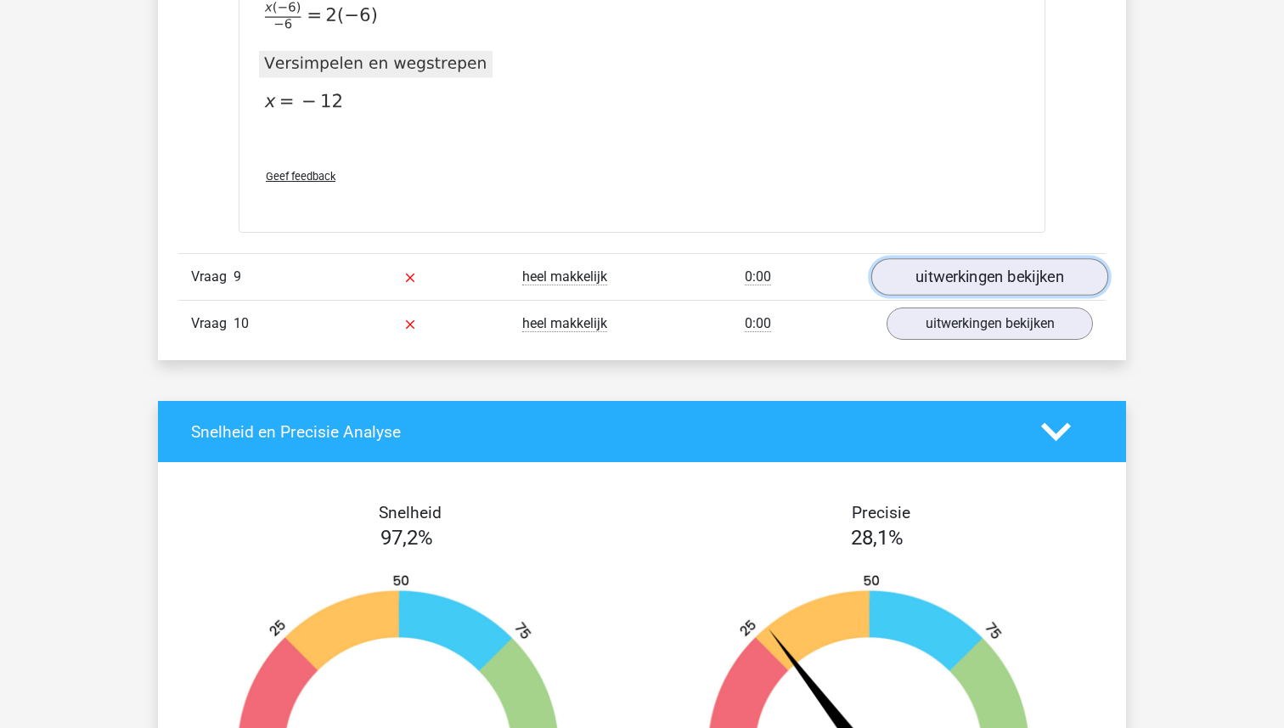
click at [937, 282] on link "uitwerkingen bekijken" at bounding box center [989, 276] width 237 height 37
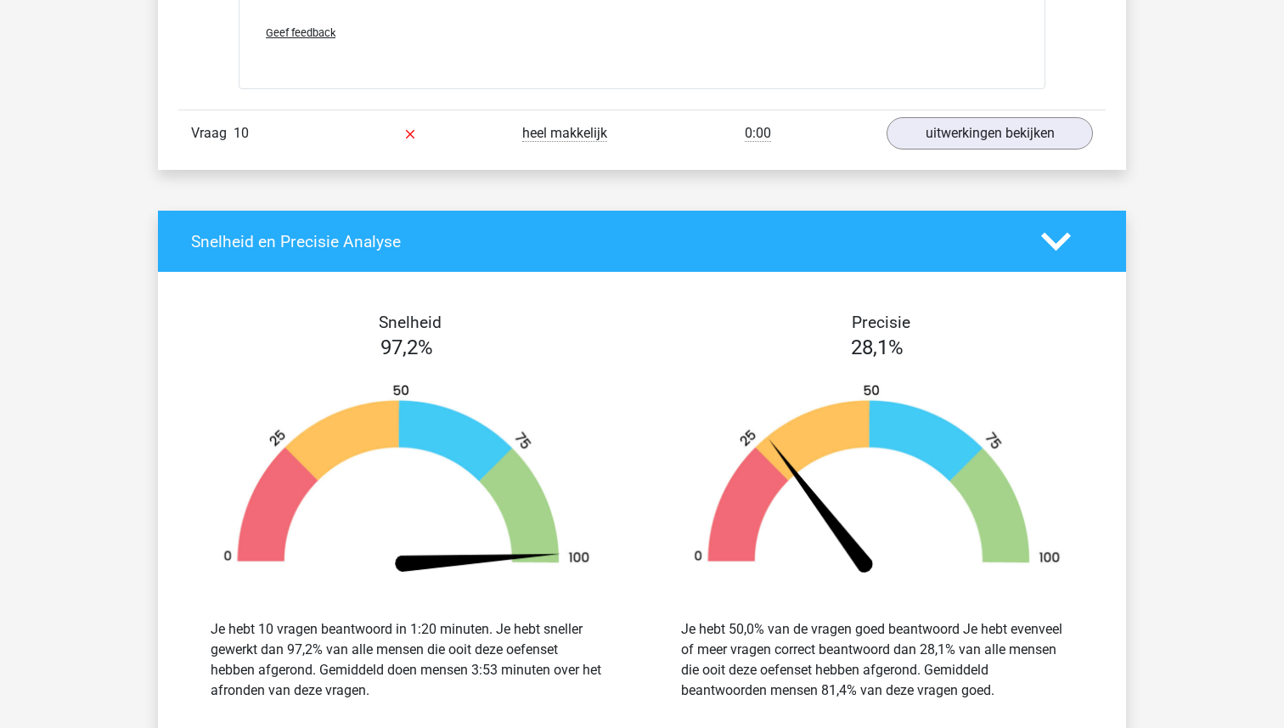
scroll to position [8808, 0]
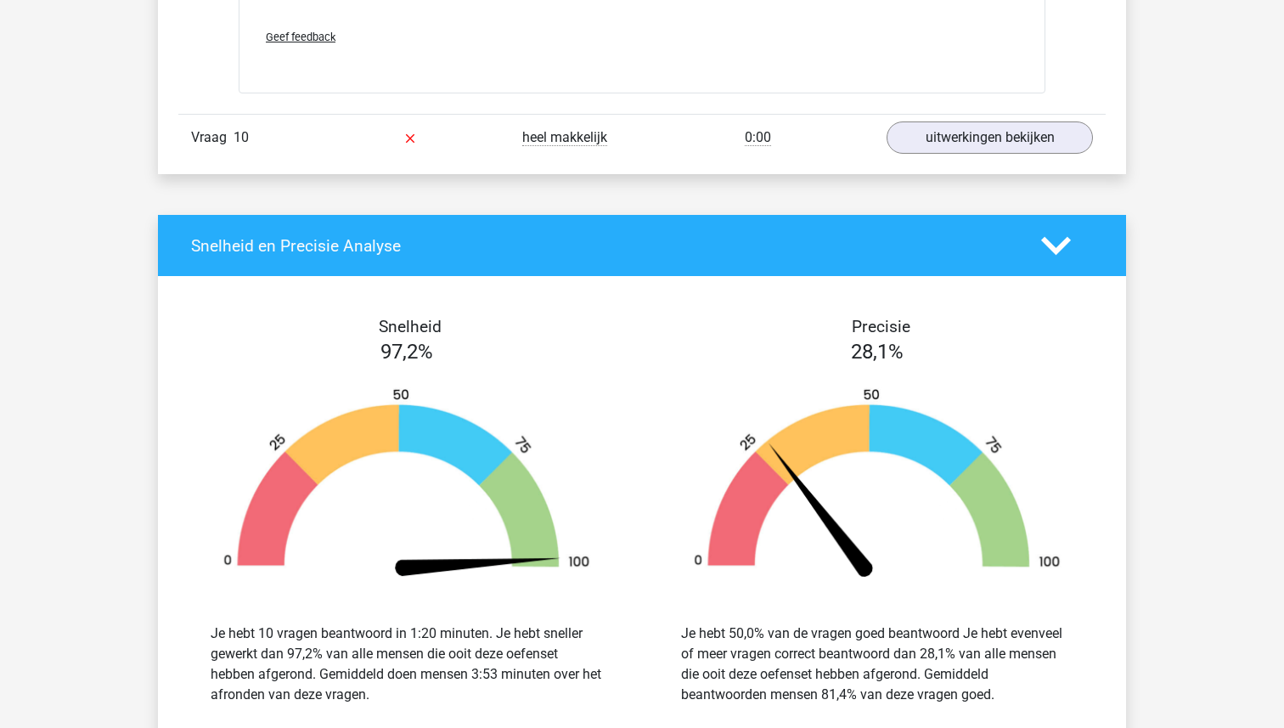
click at [972, 118] on div "Vraag 10 heel makkelijk 0:00 uitwerkingen bekijken" at bounding box center [641, 137] width 927 height 47
click at [967, 138] on link "uitwerkingen bekijken" at bounding box center [989, 137] width 237 height 37
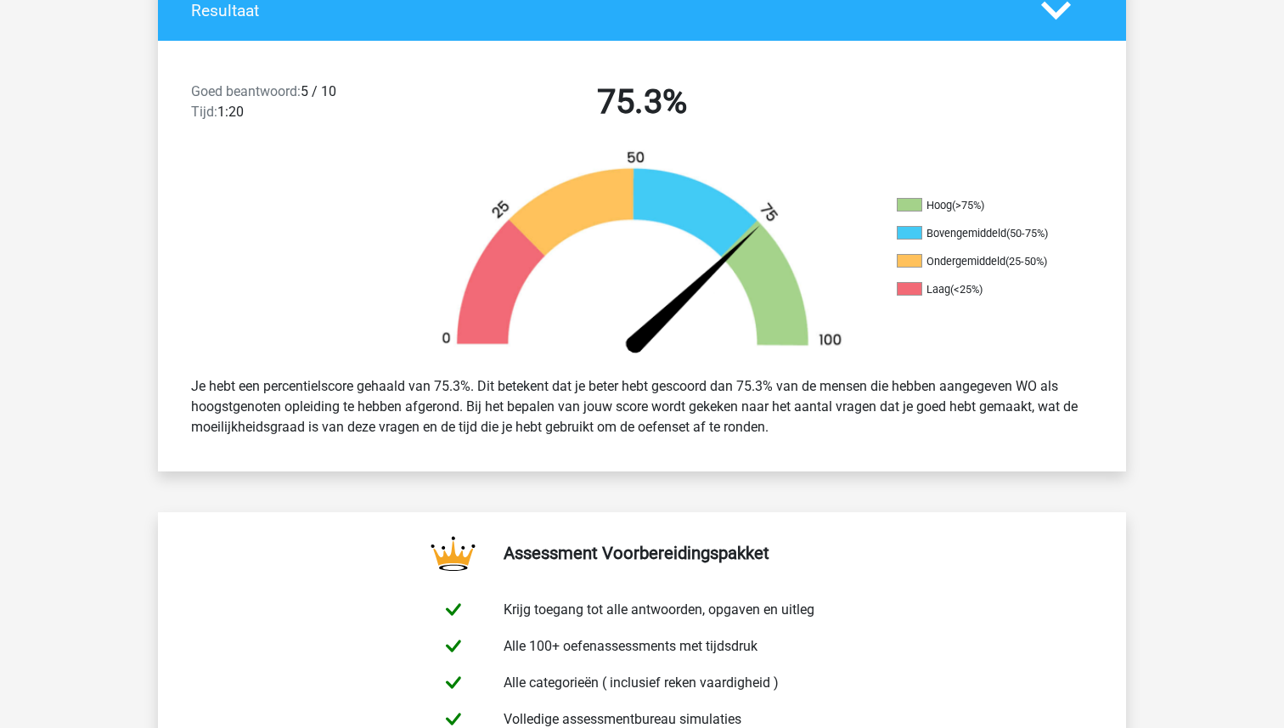
scroll to position [0, 0]
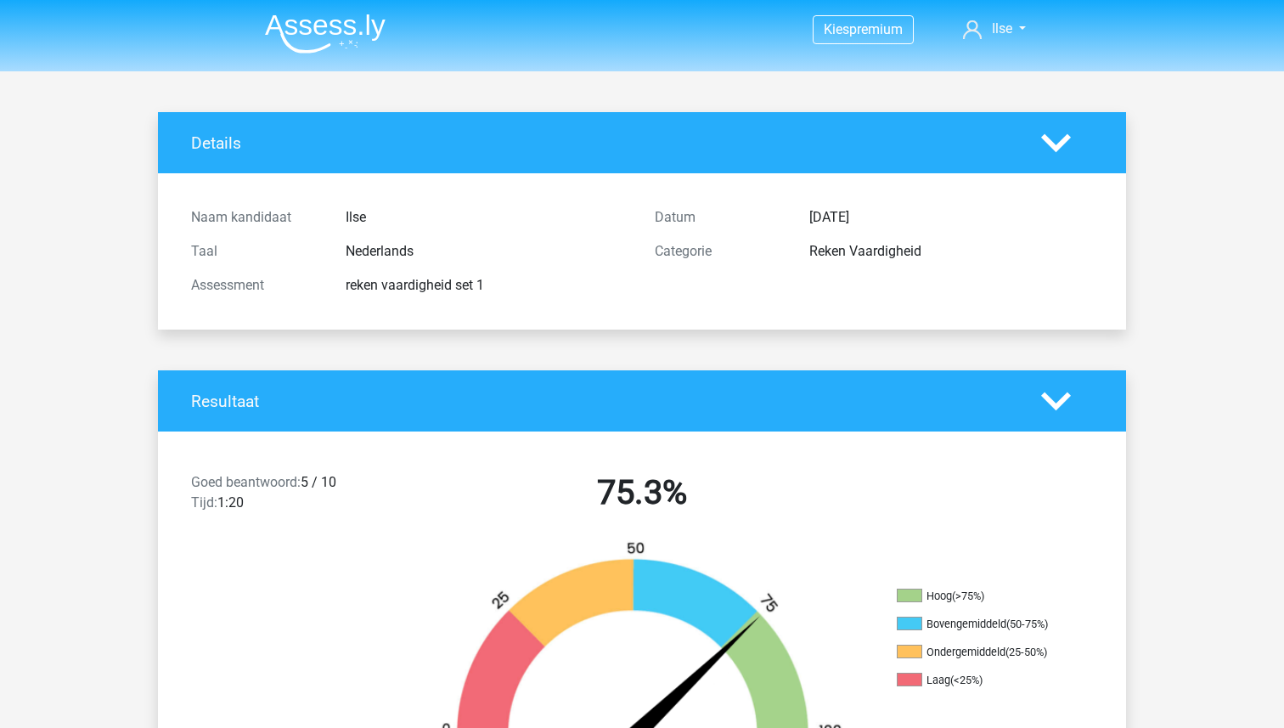
click at [313, 31] on img at bounding box center [325, 34] width 121 height 40
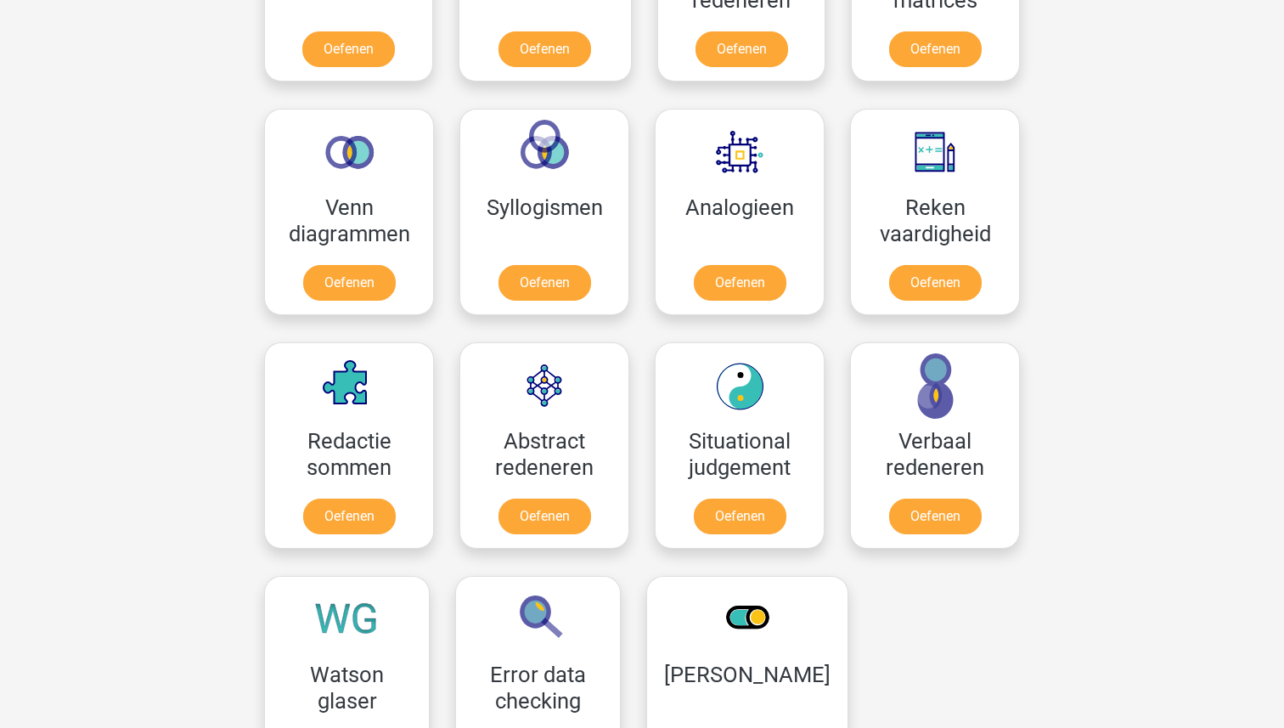
scroll to position [924, 0]
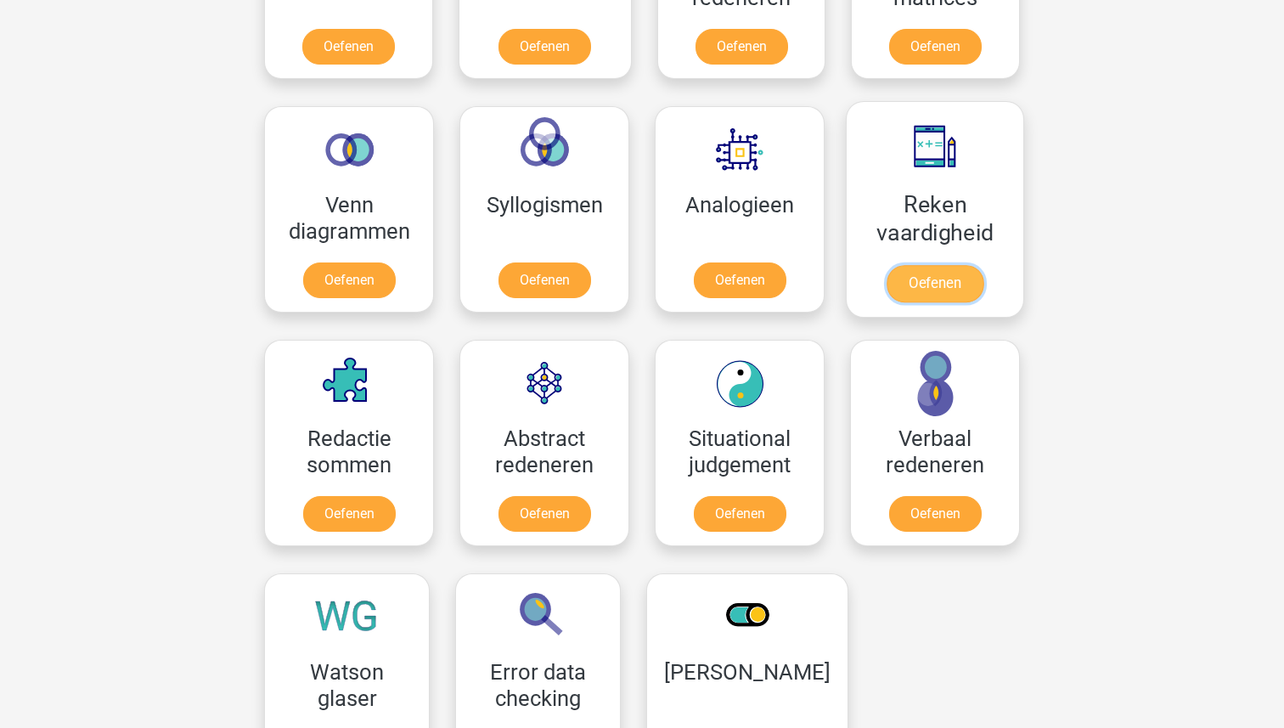
click at [936, 272] on link "Oefenen" at bounding box center [935, 283] width 97 height 37
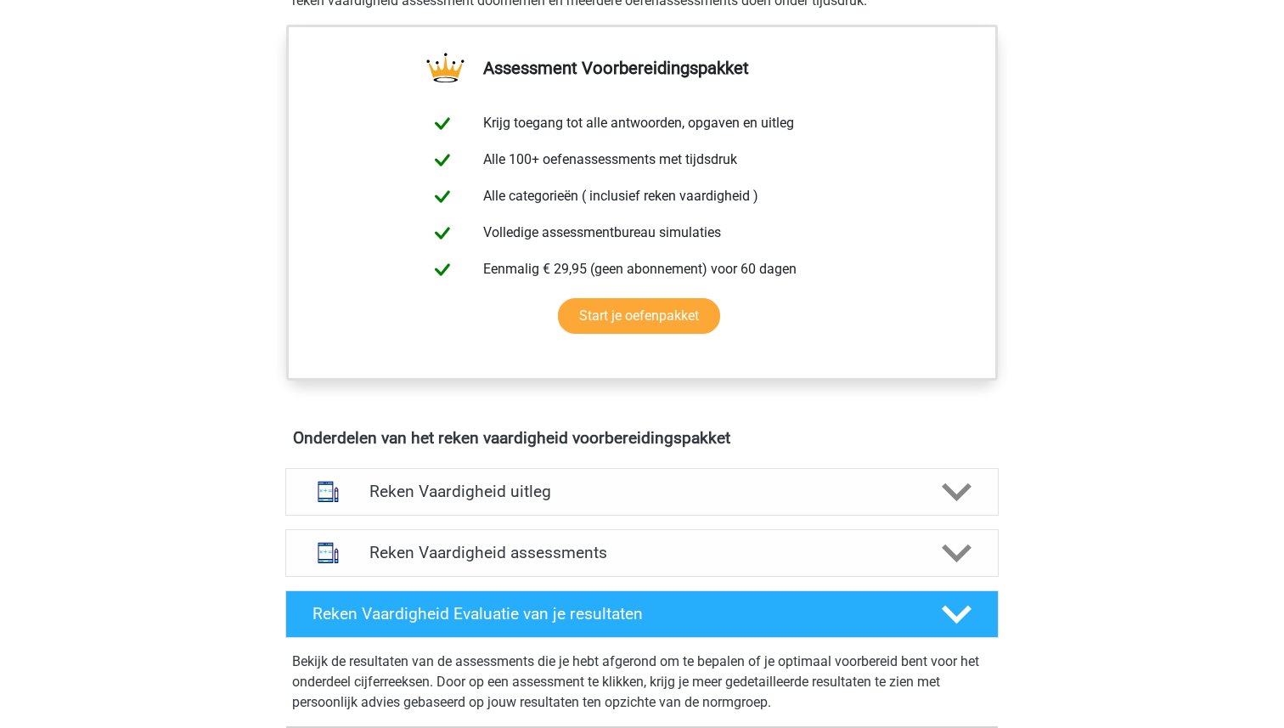
scroll to position [920, 0]
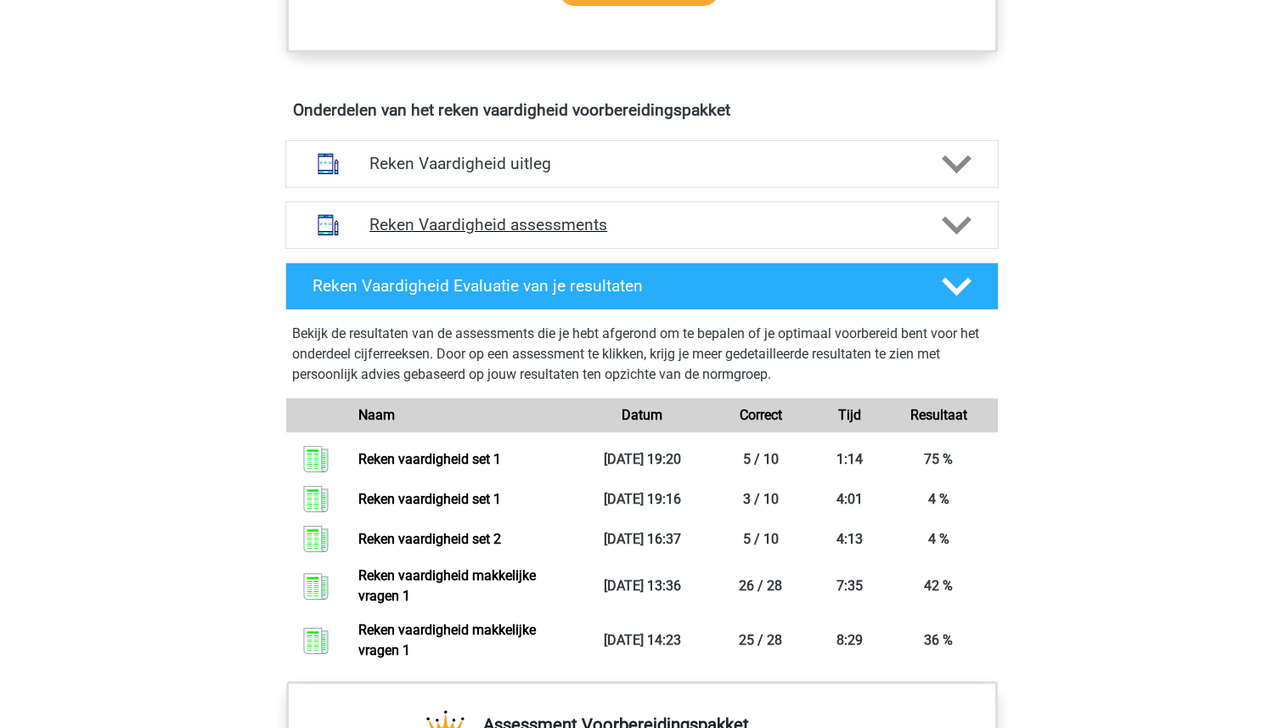
click at [529, 221] on h4 "Reken Vaardigheid assessments" at bounding box center [641, 225] width 545 height 20
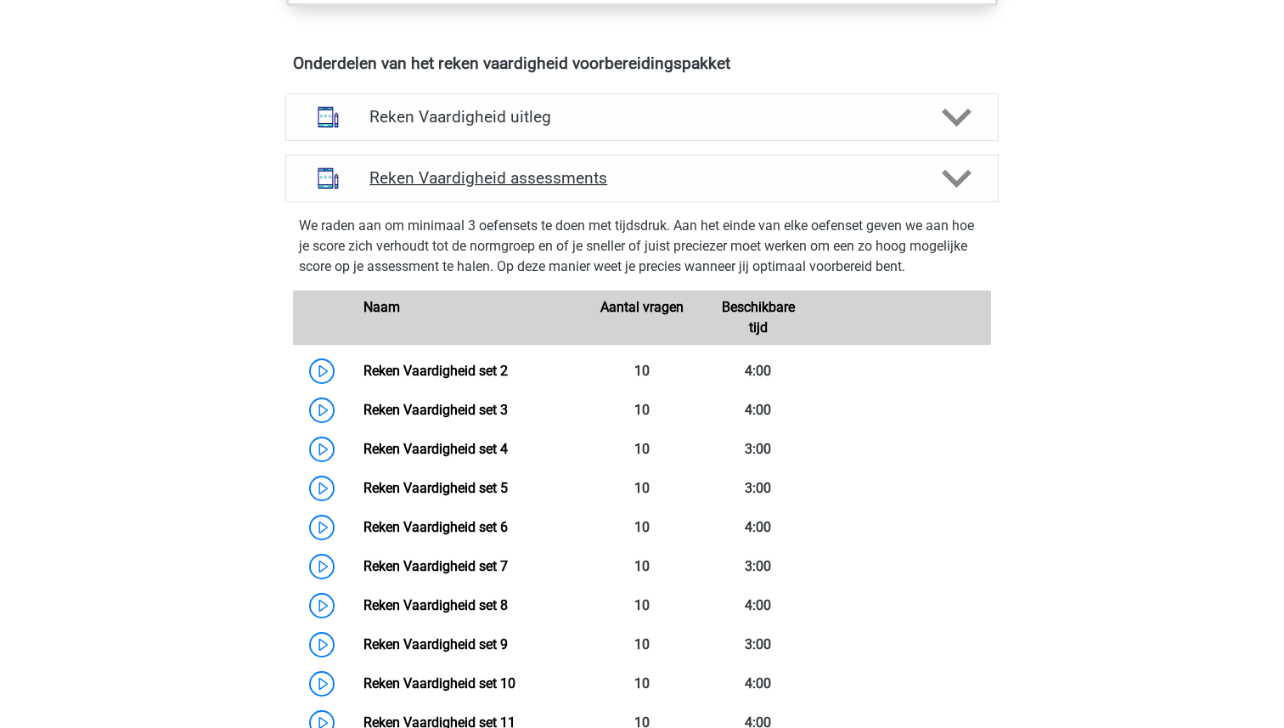
scroll to position [971, 0]
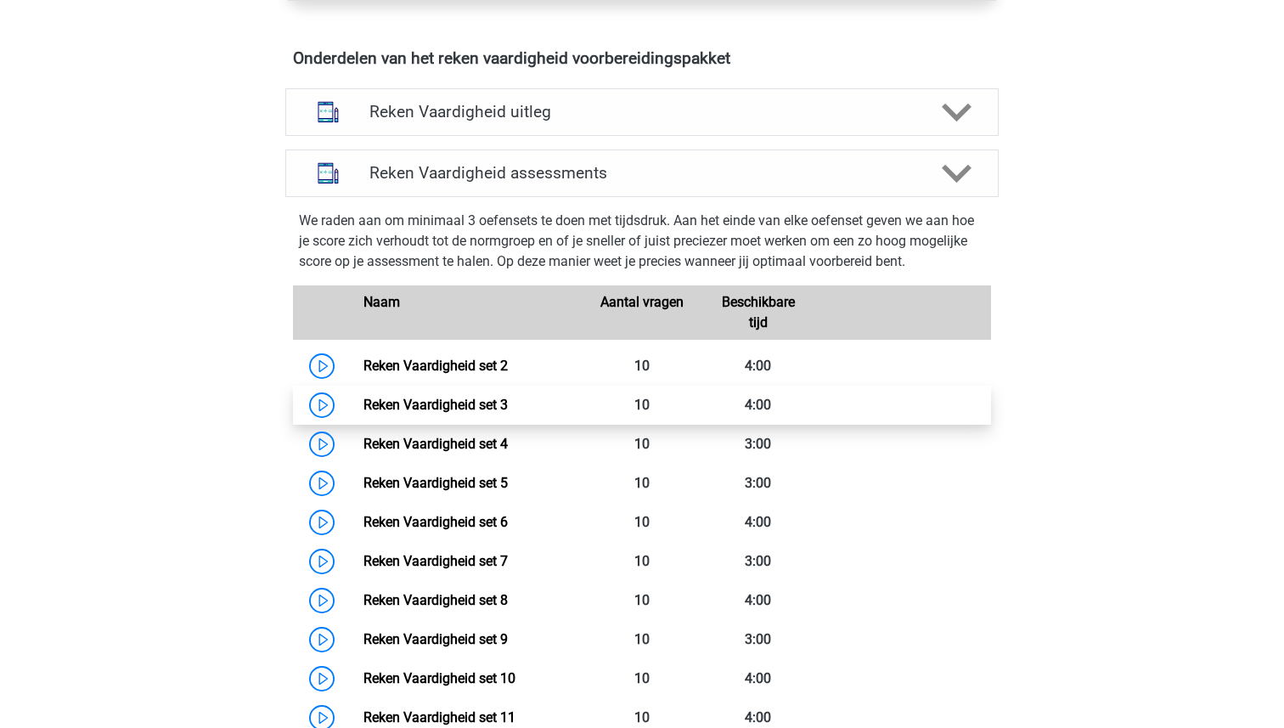
click at [430, 412] on link "Reken Vaardigheid set 3" at bounding box center [435, 405] width 144 height 16
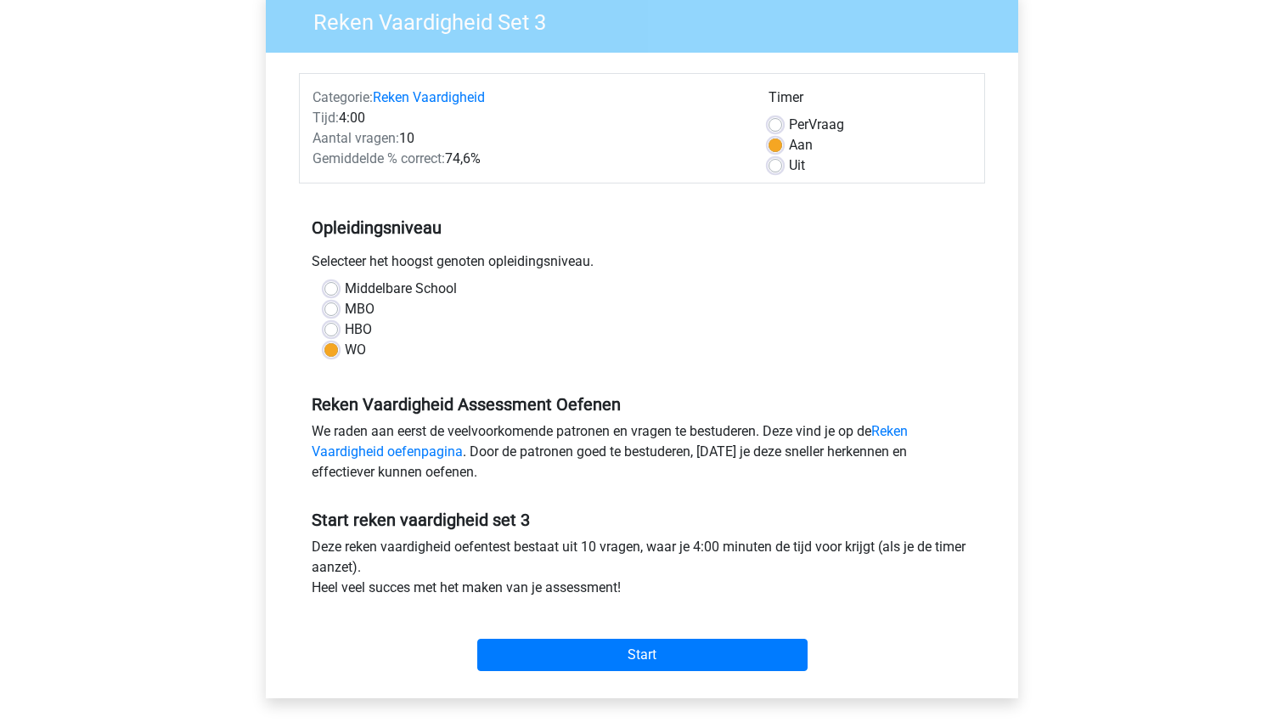
scroll to position [132, 0]
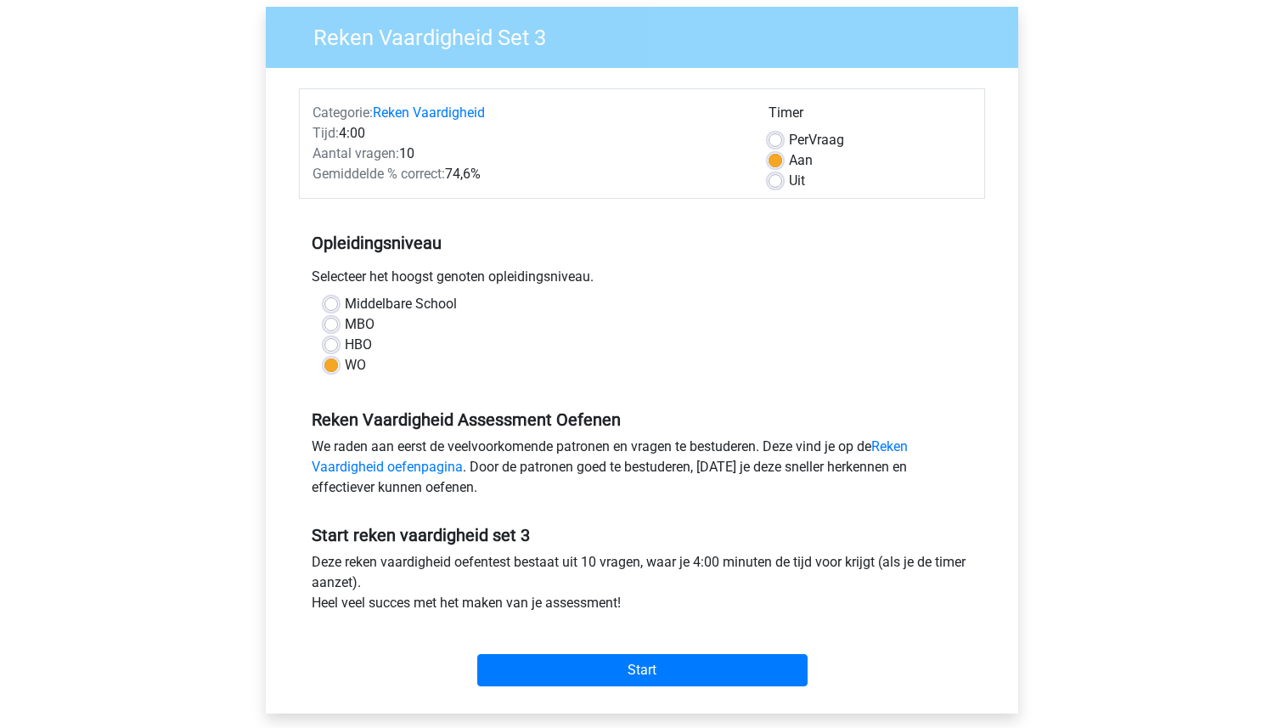
click at [789, 181] on label "Uit" at bounding box center [797, 181] width 16 height 20
click at [775, 181] on input "Uit" at bounding box center [776, 179] width 14 height 17
radio input "true"
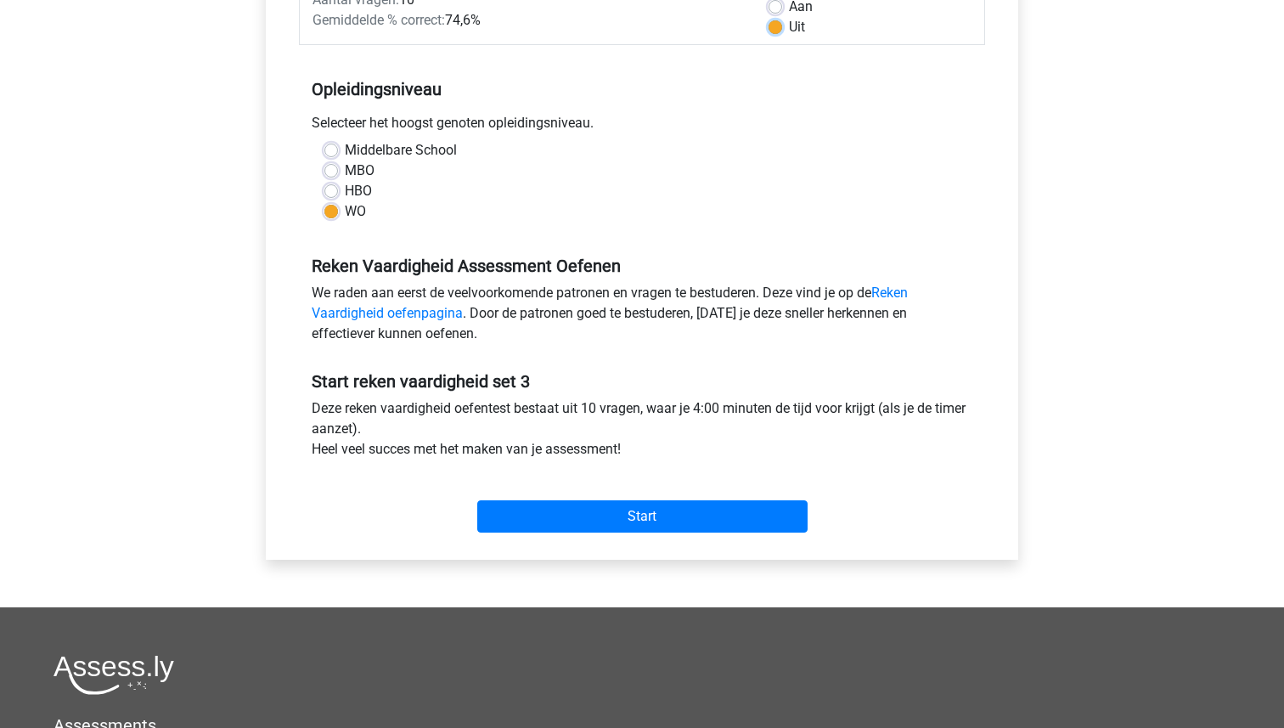
scroll to position [506, 0]
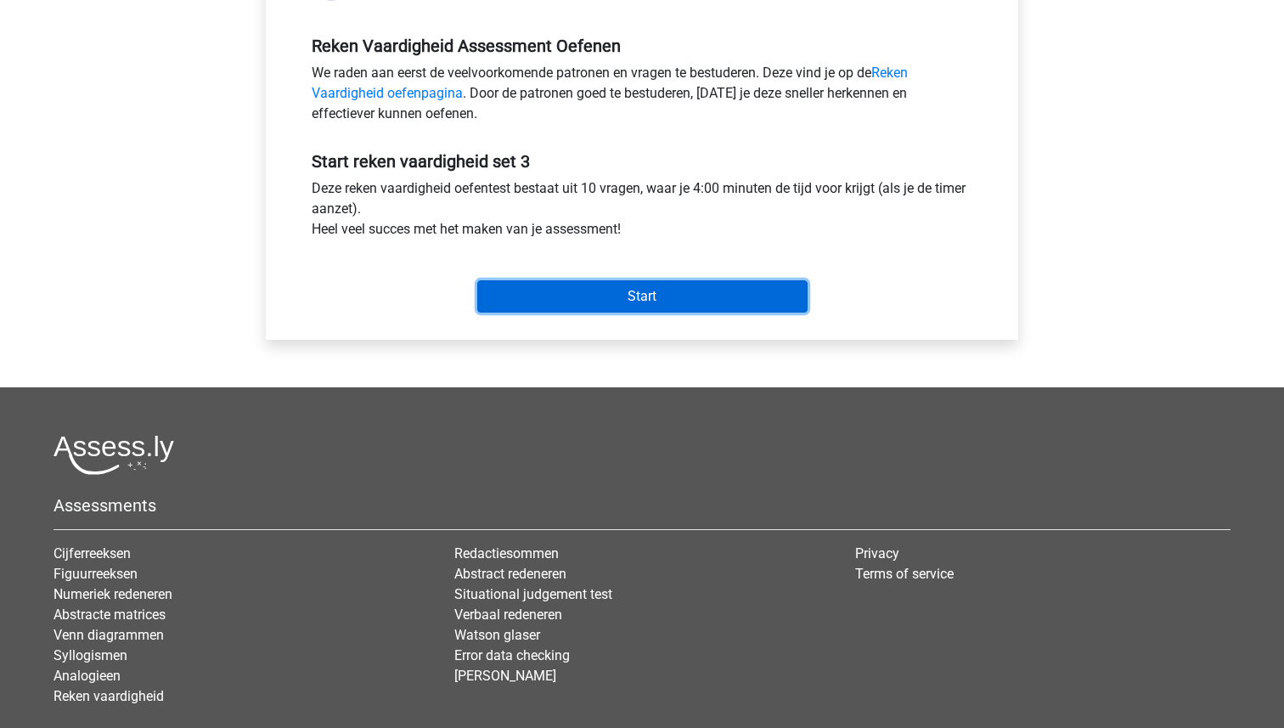
click at [643, 300] on input "Start" at bounding box center [642, 296] width 330 height 32
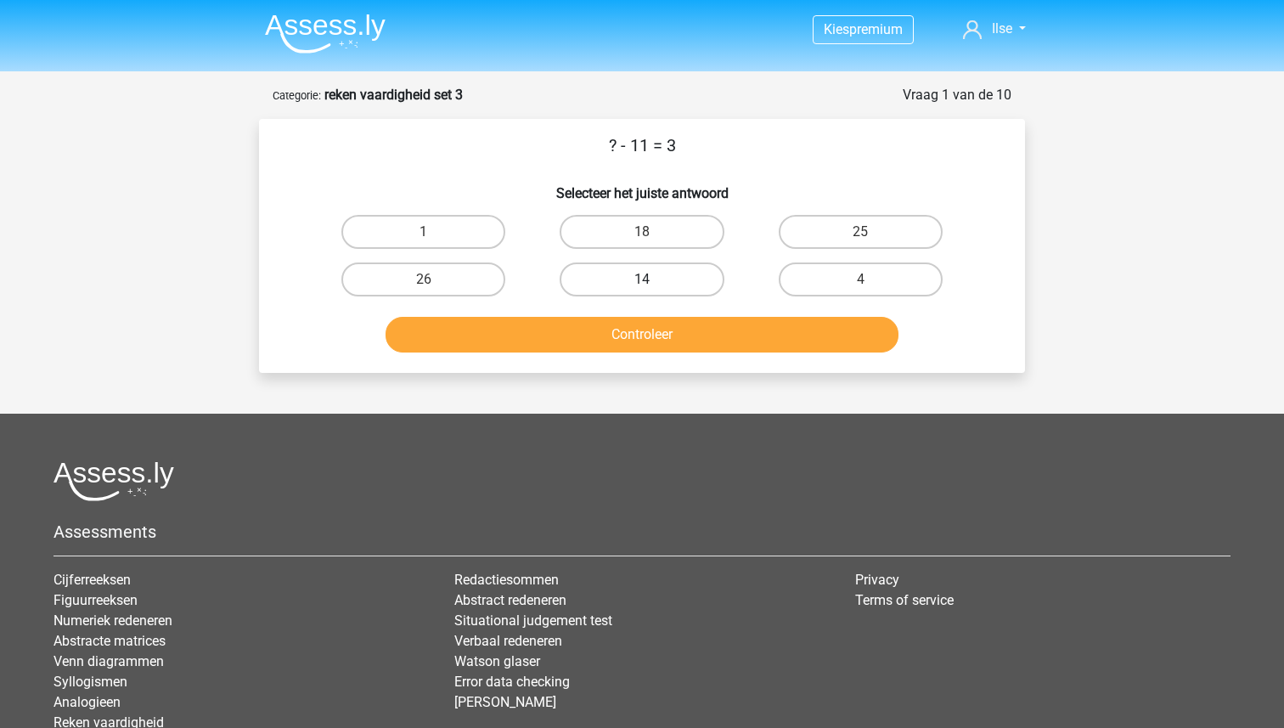
click at [697, 278] on label "14" at bounding box center [642, 279] width 164 height 34
click at [653, 279] on input "14" at bounding box center [647, 284] width 11 height 11
radio input "true"
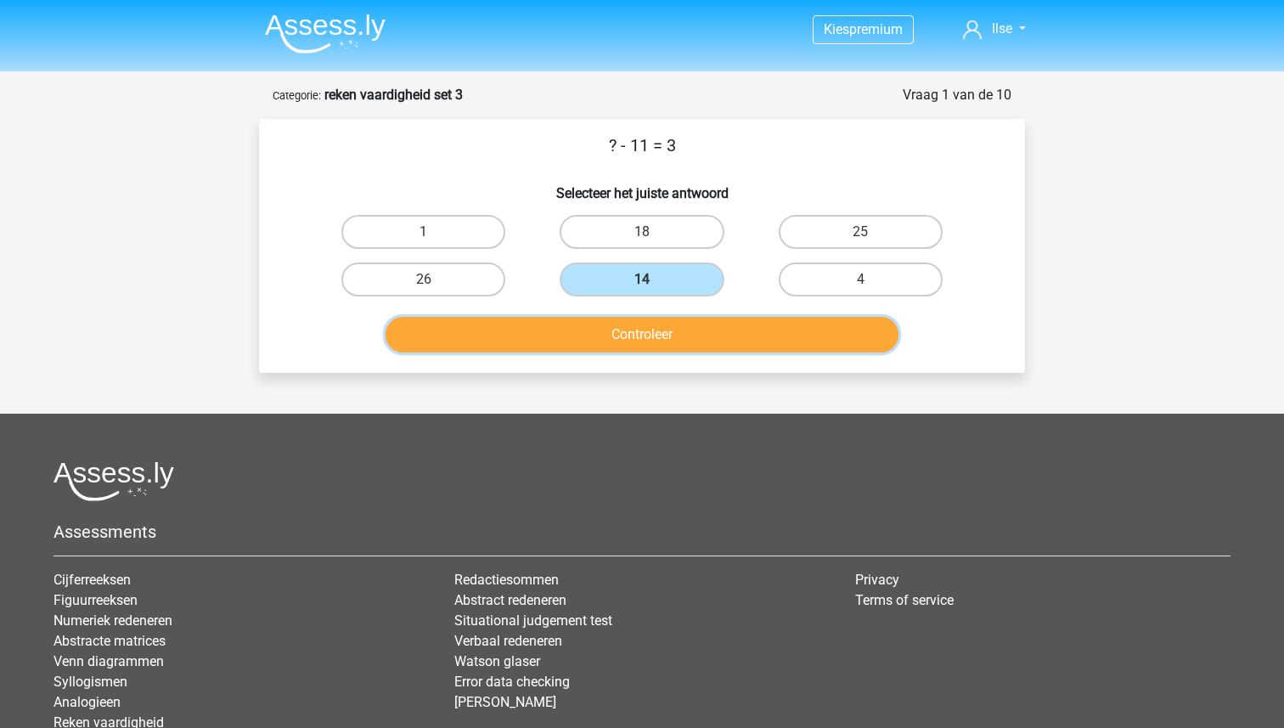
click at [685, 329] on button "Controleer" at bounding box center [643, 335] width 514 height 36
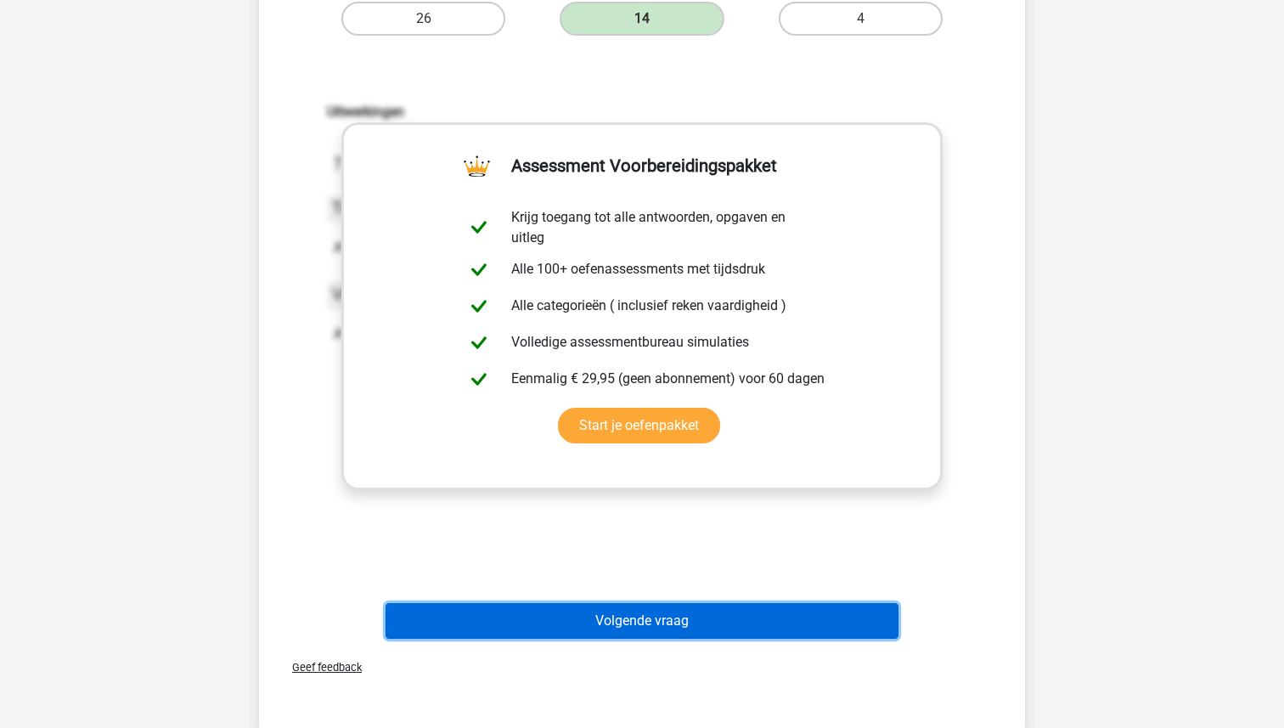
click at [634, 634] on button "Volgende vraag" at bounding box center [643, 621] width 514 height 36
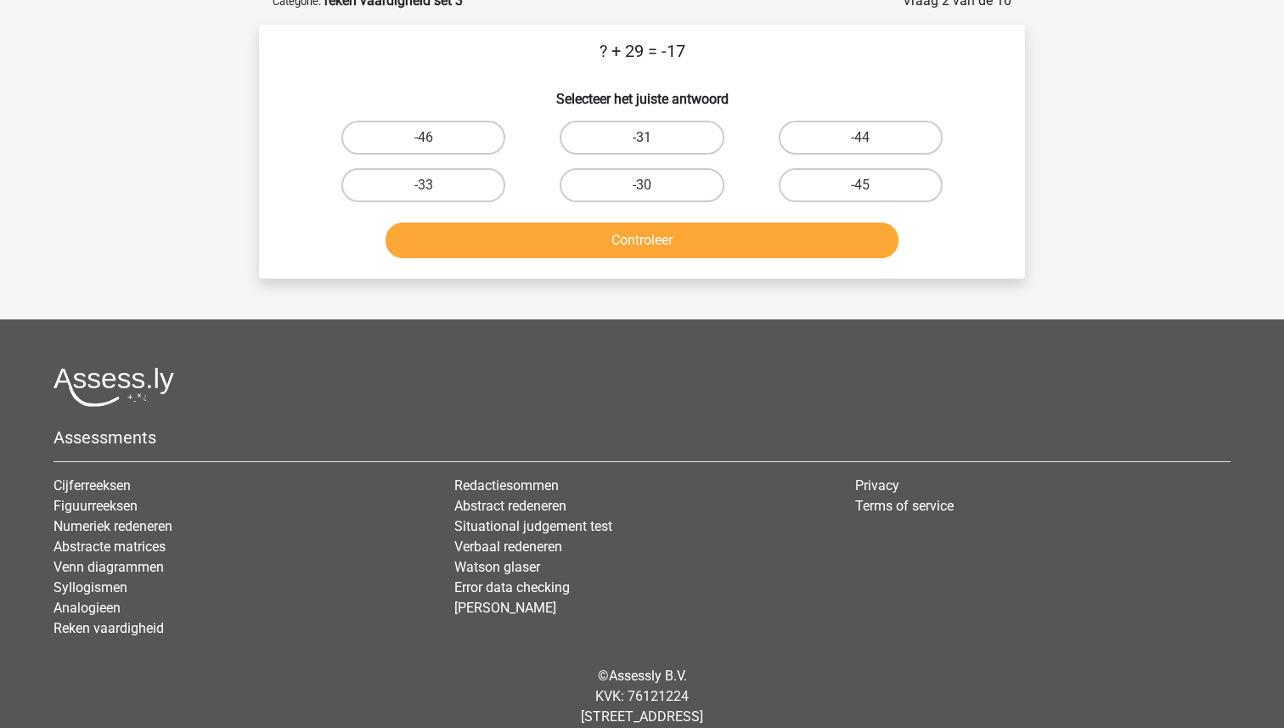
scroll to position [85, 0]
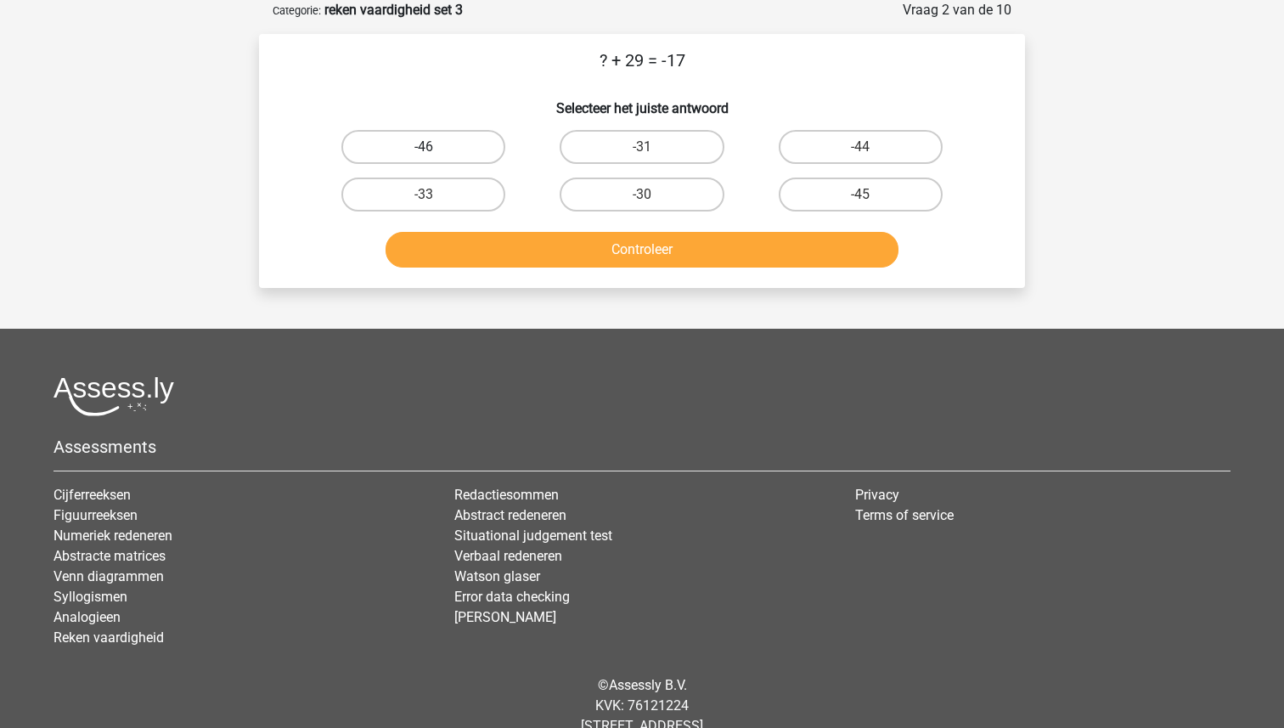
click at [452, 137] on label "-46" at bounding box center [423, 147] width 164 height 34
click at [435, 147] on input "-46" at bounding box center [429, 152] width 11 height 11
radio input "true"
click at [577, 268] on div "Controleer" at bounding box center [642, 253] width 656 height 42
click at [577, 252] on button "Controleer" at bounding box center [643, 250] width 514 height 36
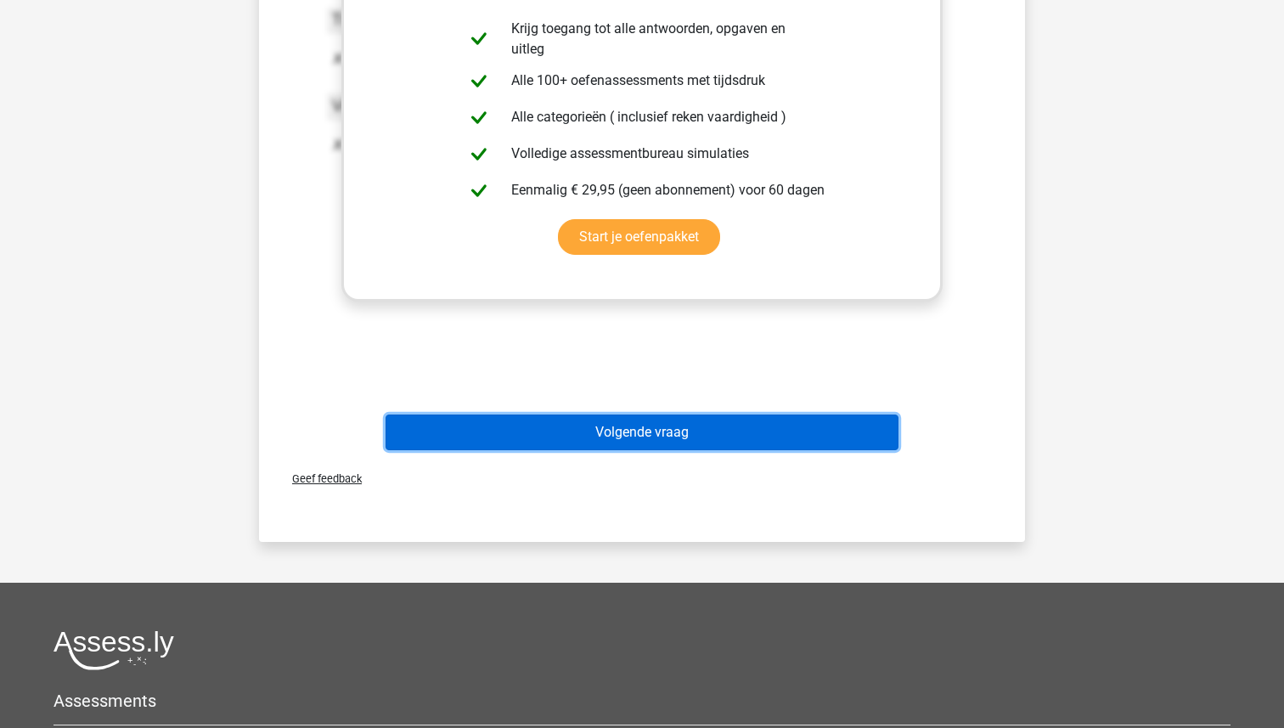
click at [589, 437] on button "Volgende vraag" at bounding box center [643, 432] width 514 height 36
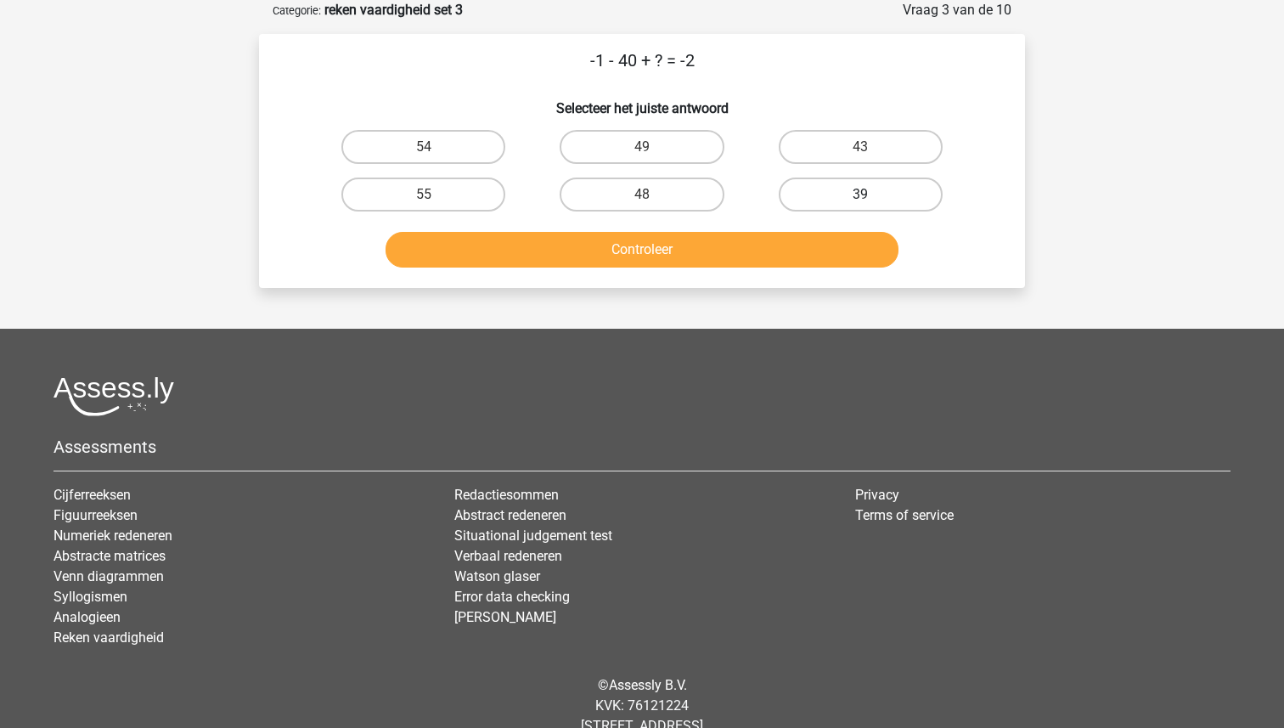
click at [813, 199] on label "39" at bounding box center [861, 194] width 164 height 34
click at [860, 199] on input "39" at bounding box center [865, 199] width 11 height 11
radio input "true"
click at [719, 243] on button "Controleer" at bounding box center [643, 250] width 514 height 36
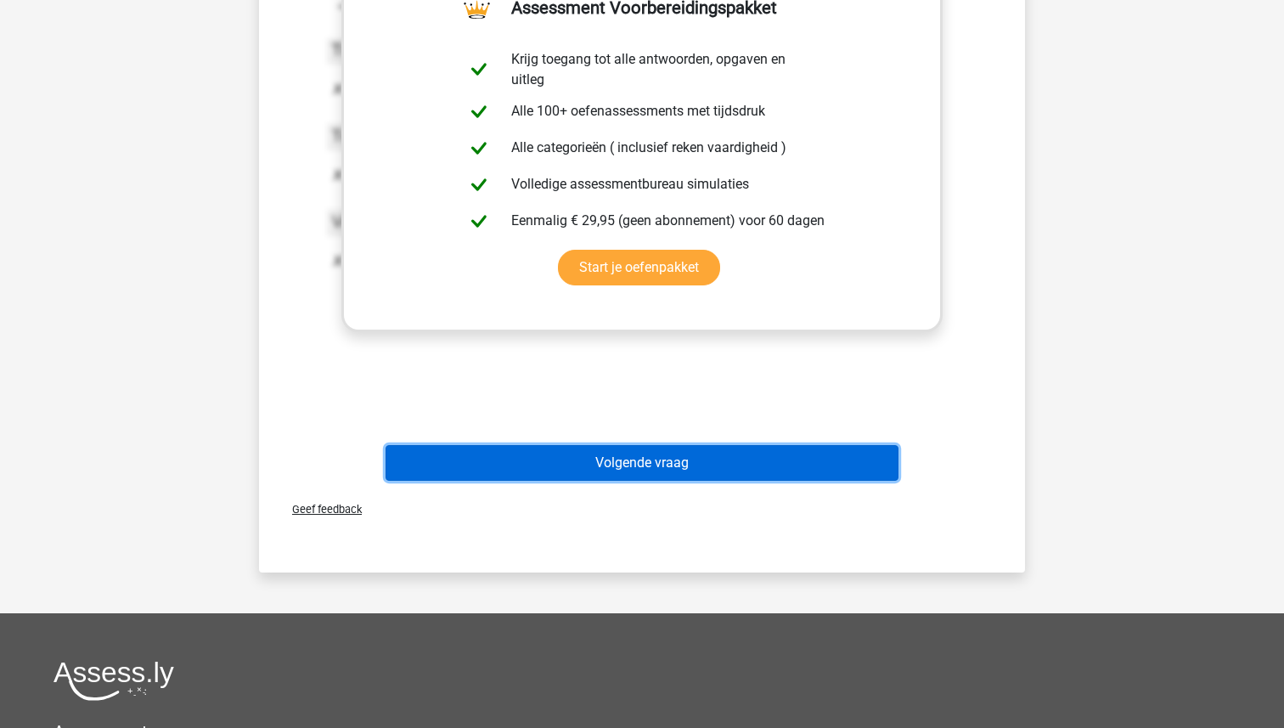
click at [650, 451] on button "Volgende vraag" at bounding box center [643, 463] width 514 height 36
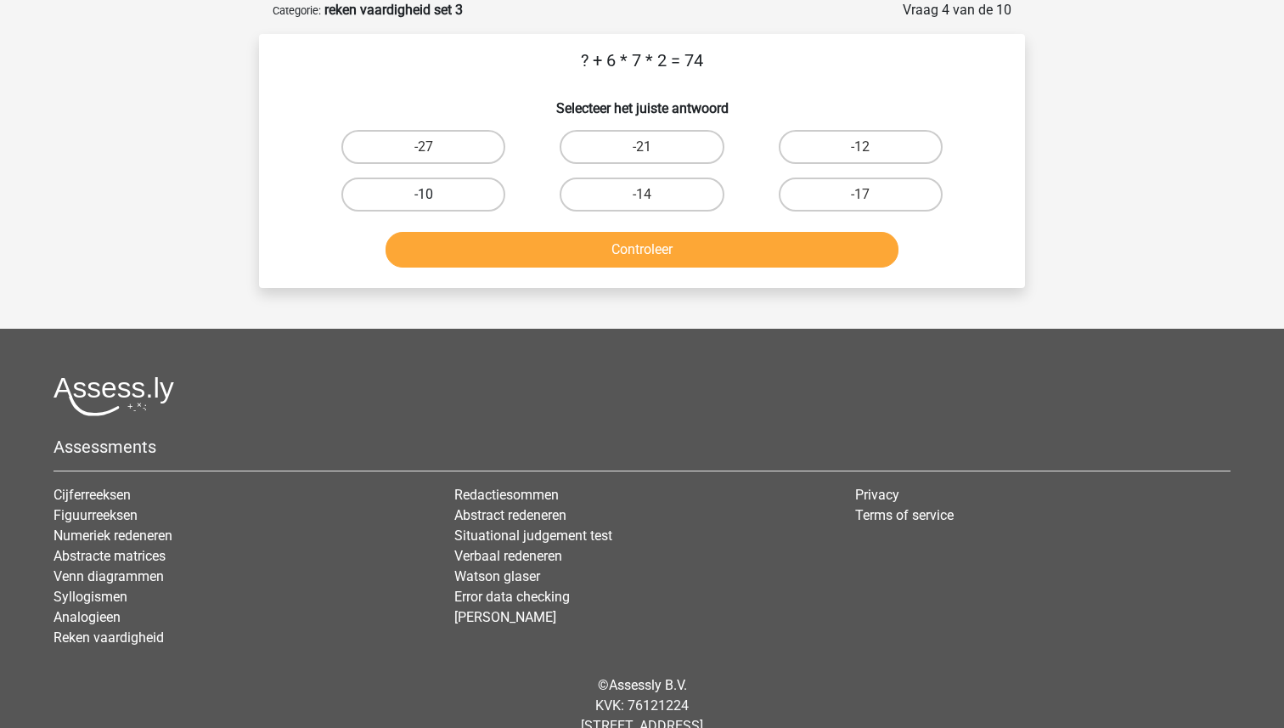
click at [393, 190] on label "-10" at bounding box center [423, 194] width 164 height 34
click at [424, 194] on input "-10" at bounding box center [429, 199] width 11 height 11
radio input "true"
click at [585, 262] on button "Controleer" at bounding box center [643, 250] width 514 height 36
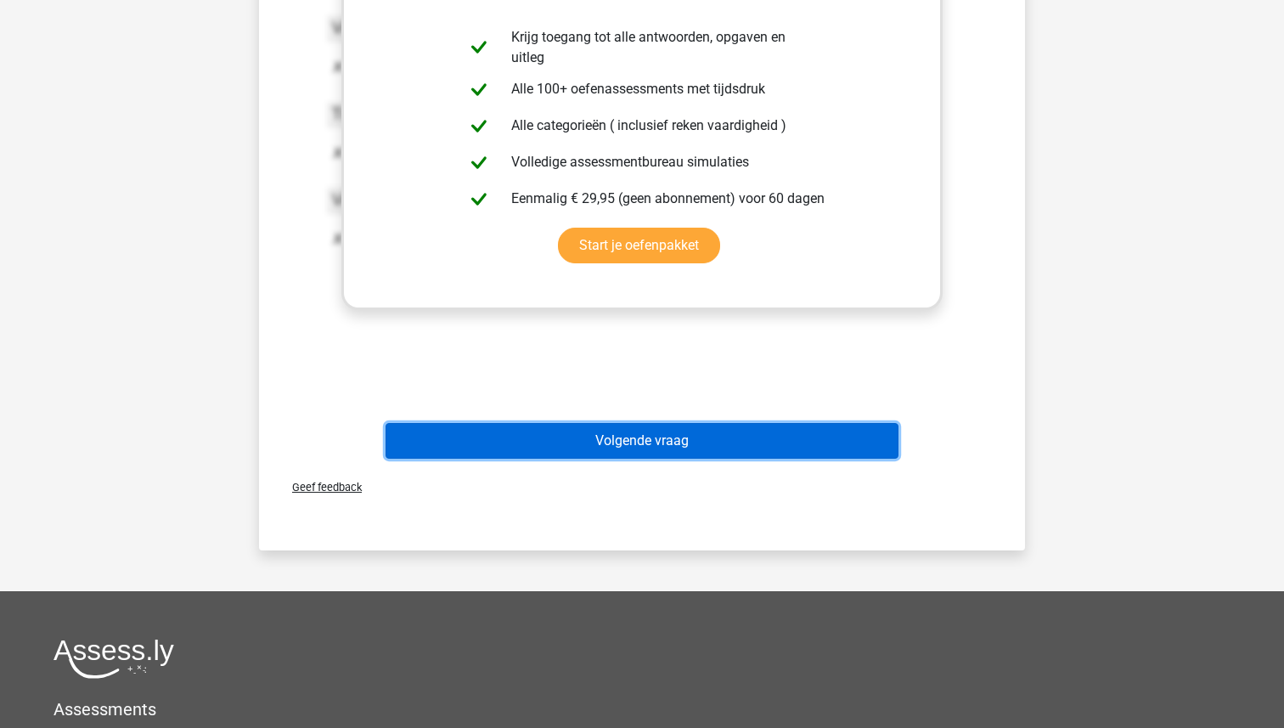
click at [611, 431] on button "Volgende vraag" at bounding box center [643, 441] width 514 height 36
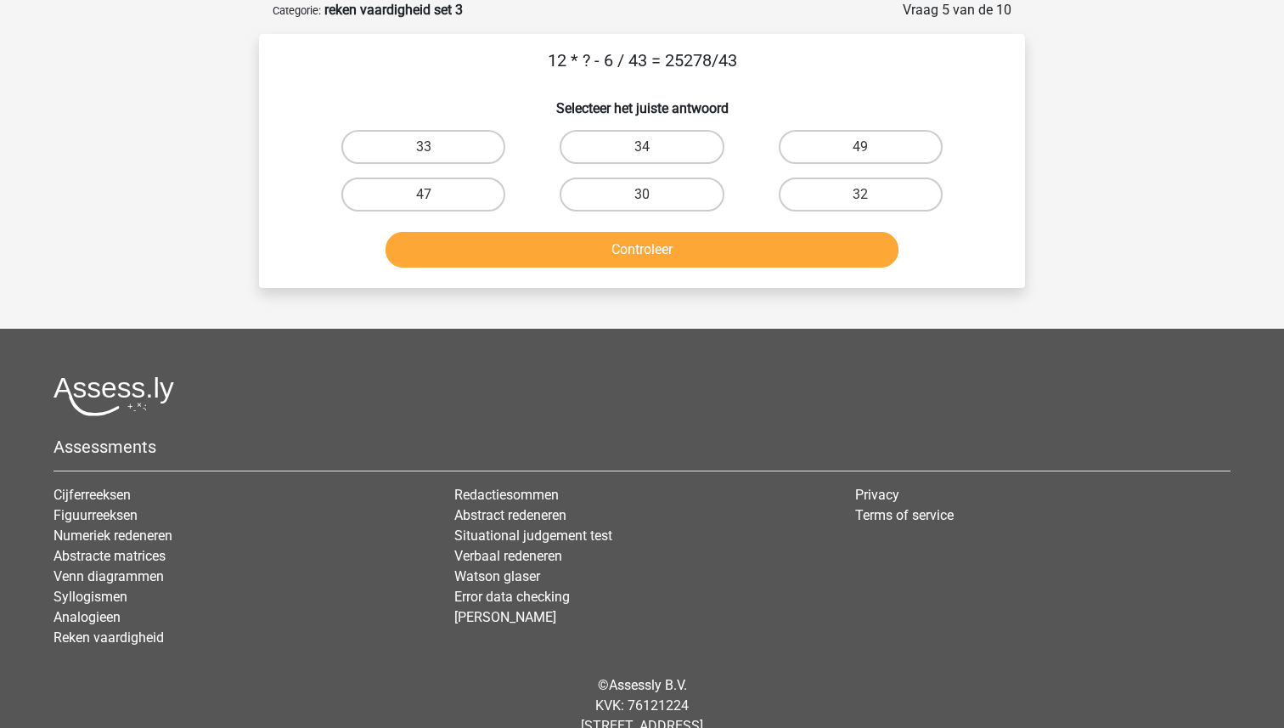
drag, startPoint x: 758, startPoint y: 62, endPoint x: 547, endPoint y: 60, distance: 211.5
click at [547, 60] on p "12 * ? - 6 / 43 = 25278/43" at bounding box center [642, 60] width 712 height 25
copy p "12 * ? - 6 / 43 = 25278/43"
click at [826, 142] on label "49" at bounding box center [861, 147] width 164 height 34
click at [860, 147] on input "49" at bounding box center [865, 152] width 11 height 11
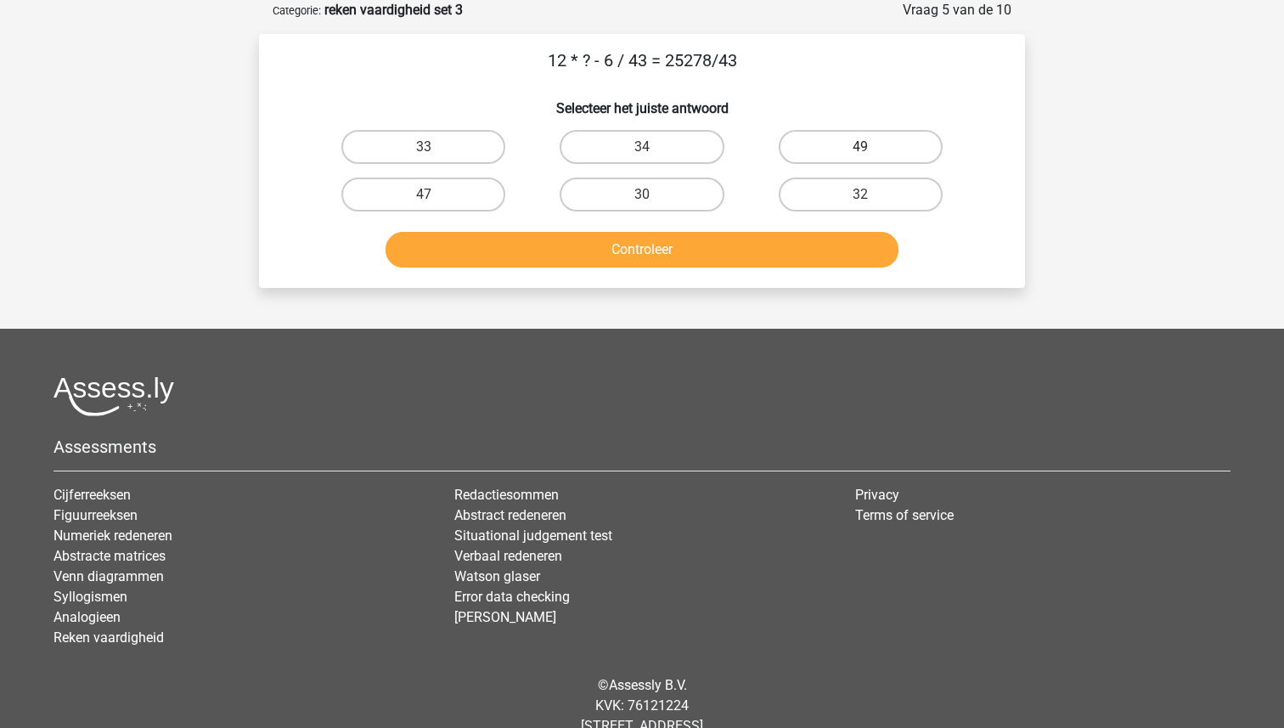
radio input "true"
click at [714, 238] on button "Controleer" at bounding box center [643, 250] width 514 height 36
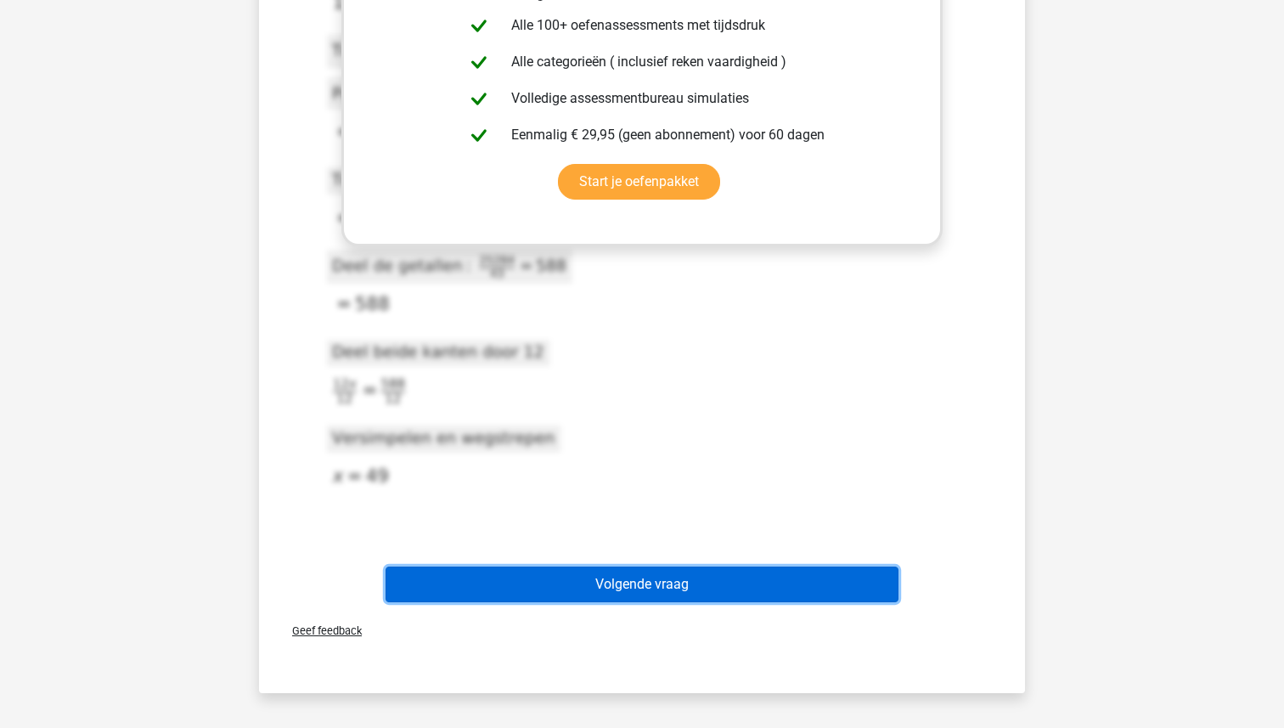
click at [652, 580] on button "Volgende vraag" at bounding box center [643, 584] width 514 height 36
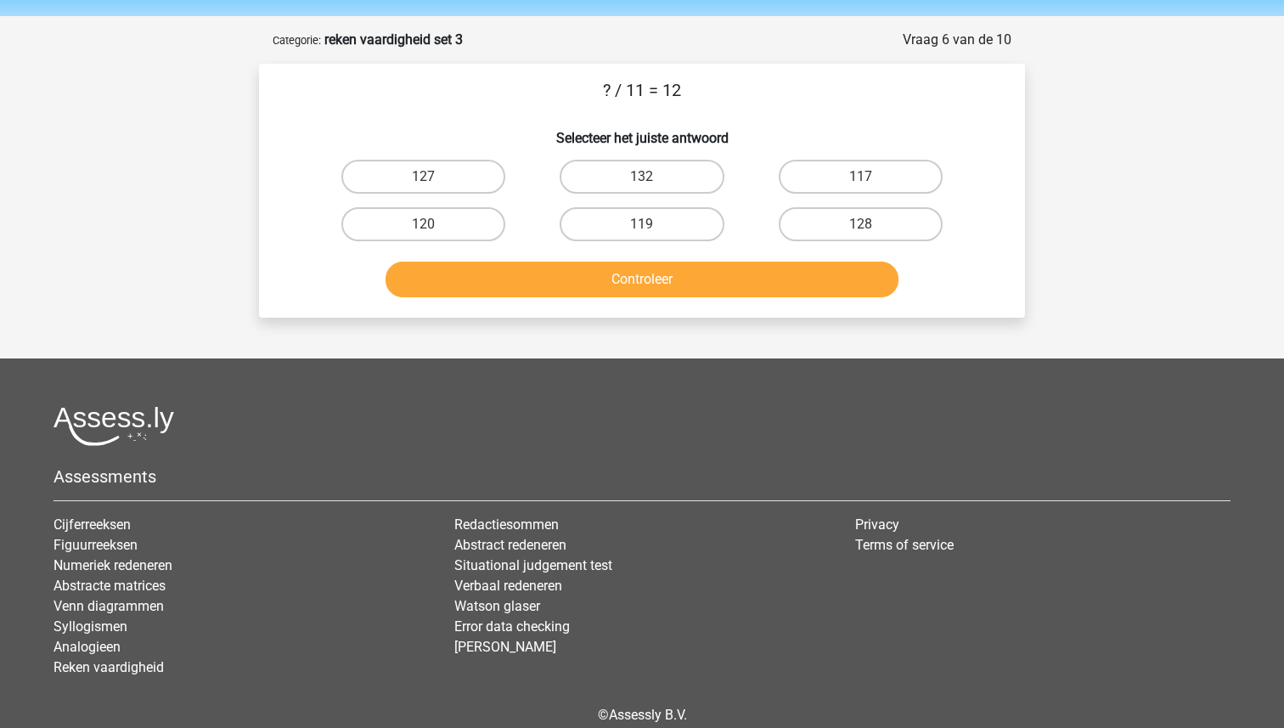
scroll to position [52, 0]
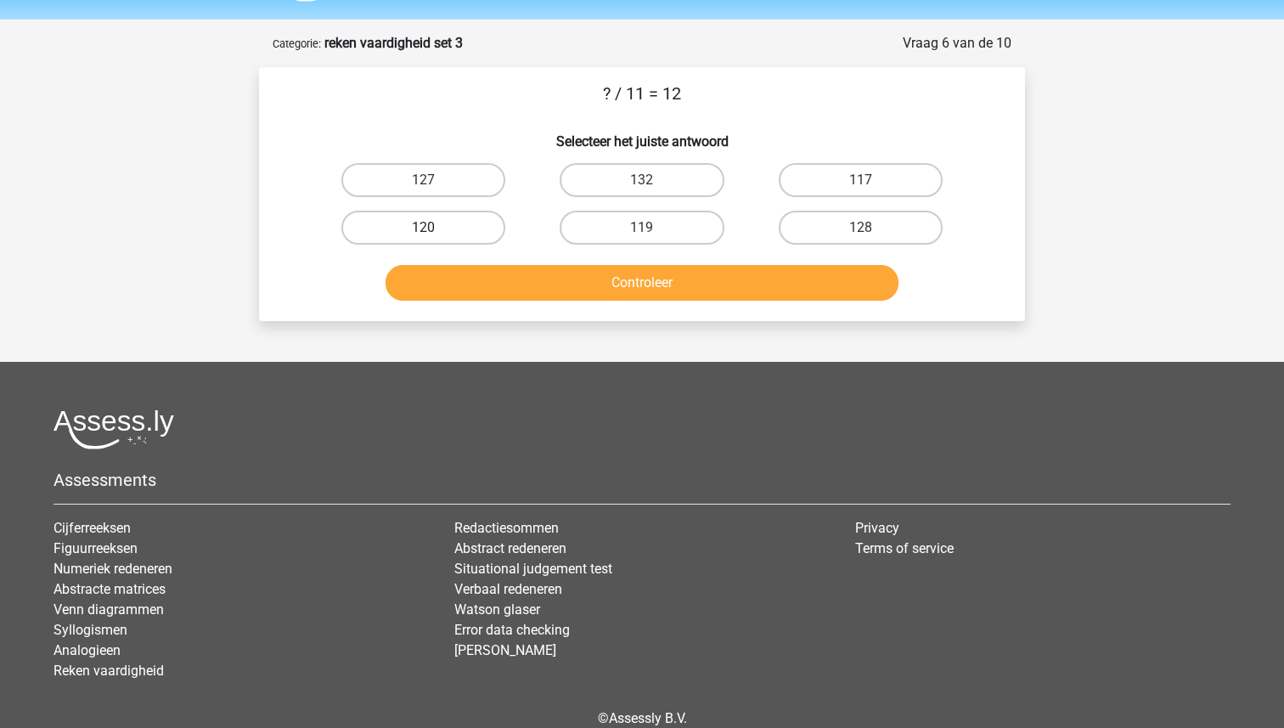
click at [460, 230] on label "120" at bounding box center [423, 228] width 164 height 34
click at [435, 230] on input "120" at bounding box center [429, 233] width 11 height 11
radio input "true"
click at [621, 305] on div "Controleer" at bounding box center [642, 286] width 656 height 42
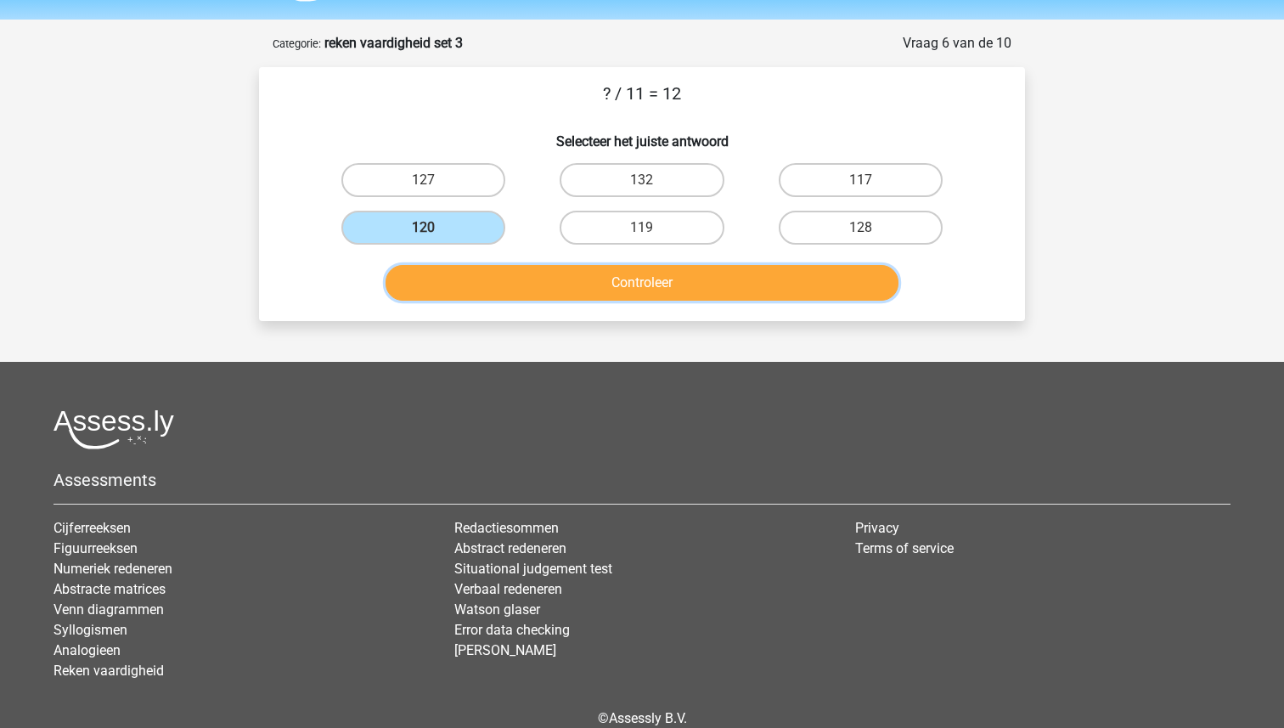
click at [618, 279] on button "Controleer" at bounding box center [643, 283] width 514 height 36
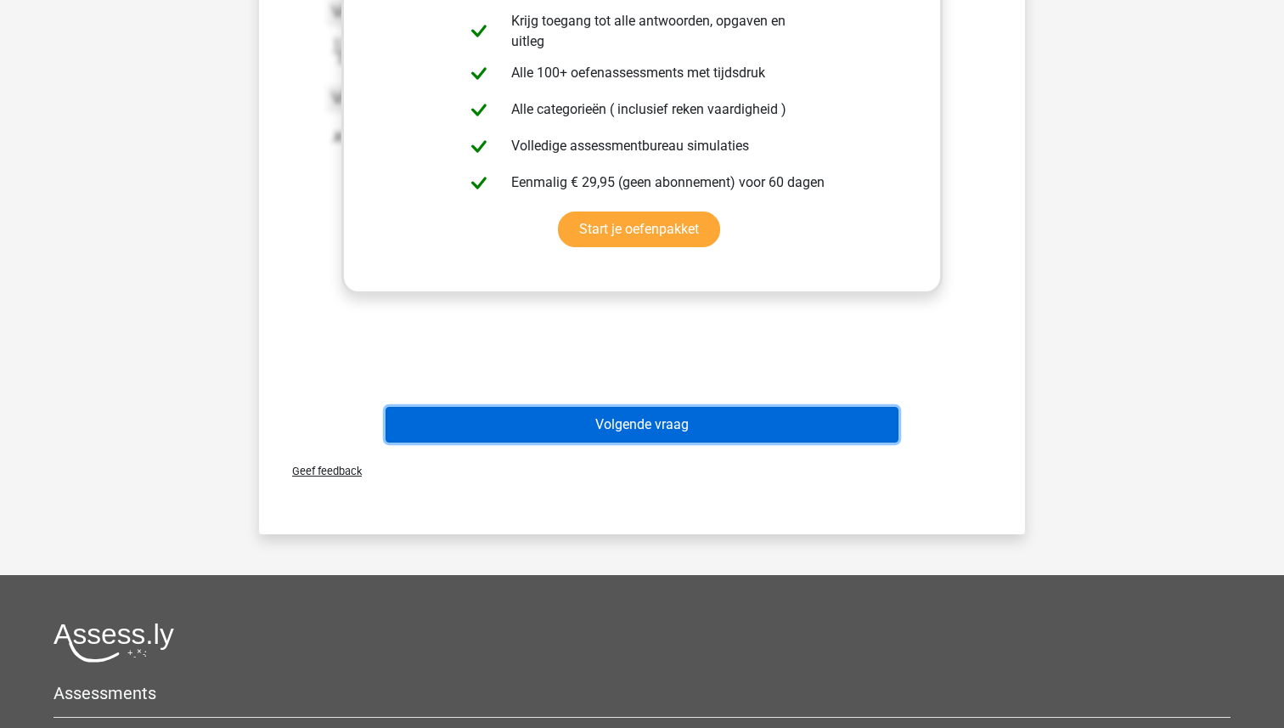
click at [620, 429] on button "Volgende vraag" at bounding box center [643, 425] width 514 height 36
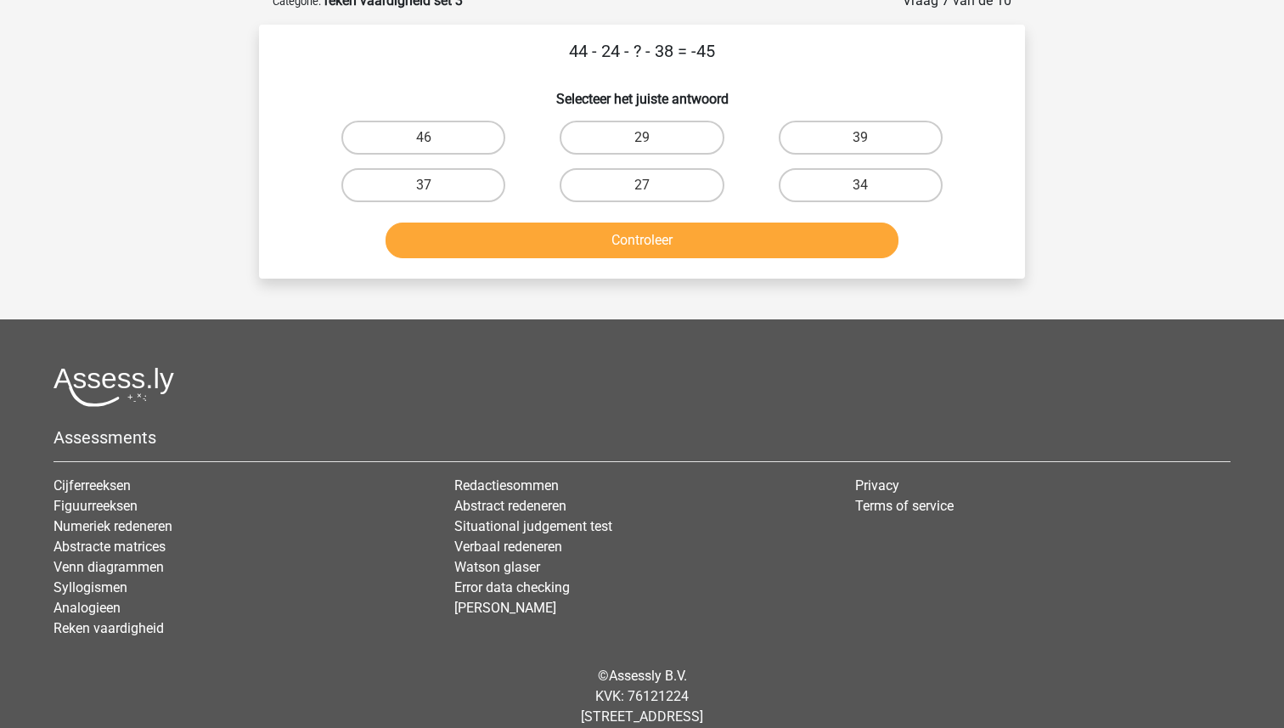
scroll to position [85, 0]
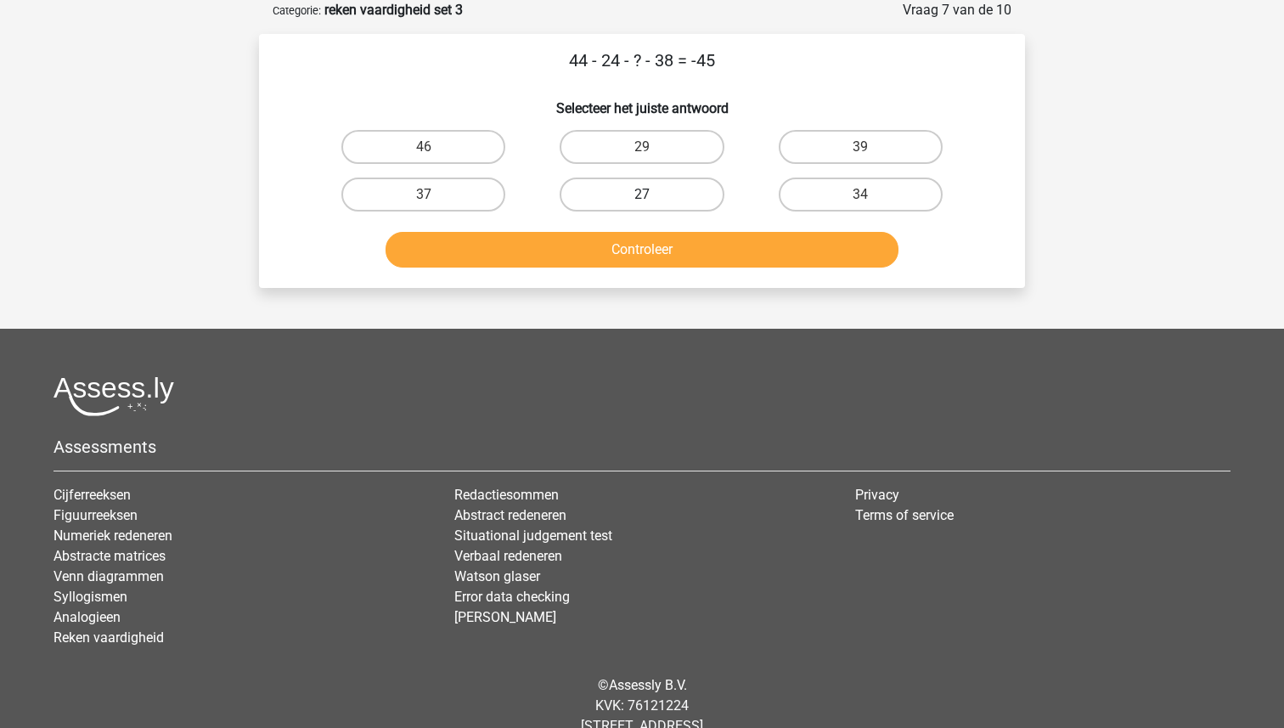
click at [696, 192] on label "27" at bounding box center [642, 194] width 164 height 34
click at [653, 194] on input "27" at bounding box center [647, 199] width 11 height 11
radio input "true"
click at [689, 237] on button "Controleer" at bounding box center [643, 250] width 514 height 36
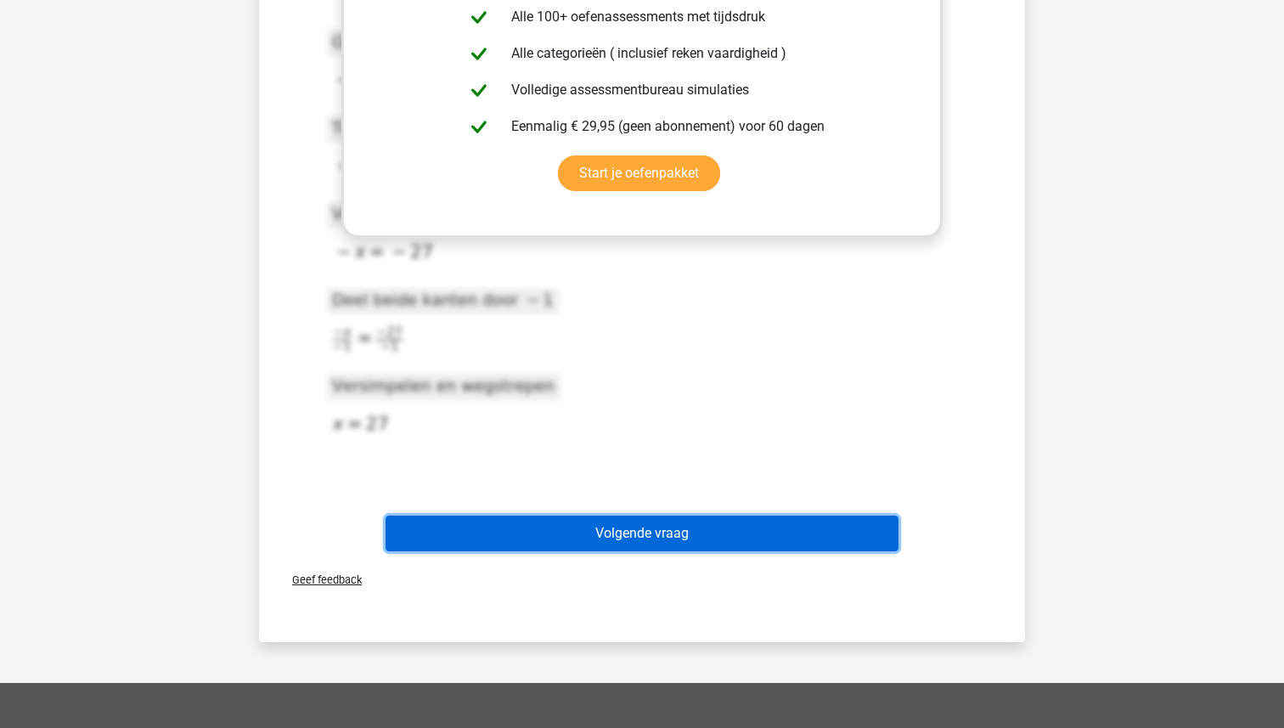
click at [623, 543] on button "Volgende vraag" at bounding box center [643, 533] width 514 height 36
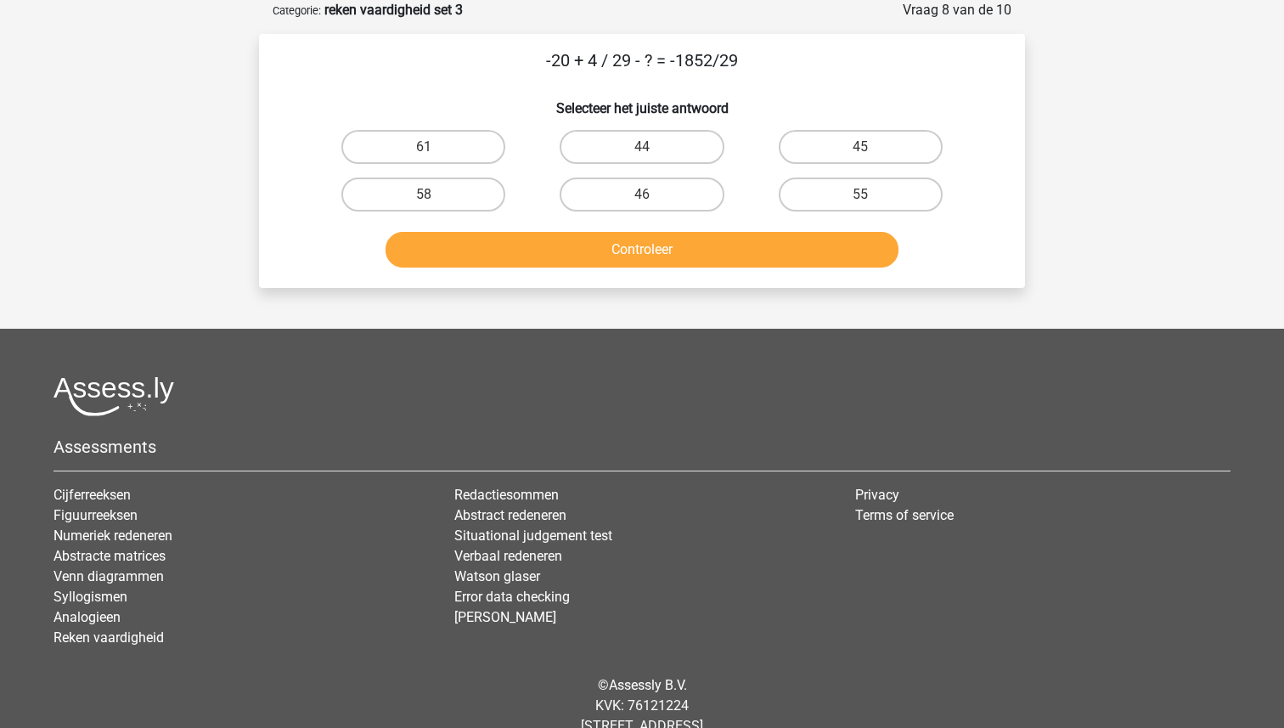
drag, startPoint x: 745, startPoint y: 60, endPoint x: 518, endPoint y: 59, distance: 226.7
click at [517, 59] on p "-20 + 4 / 29 - ? = -1852/29" at bounding box center [642, 60] width 712 height 25
copy p "-20 + 4 / 29 - ? = -1852/29"
click at [635, 188] on label "46" at bounding box center [642, 194] width 164 height 34
click at [642, 194] on input "46" at bounding box center [647, 199] width 11 height 11
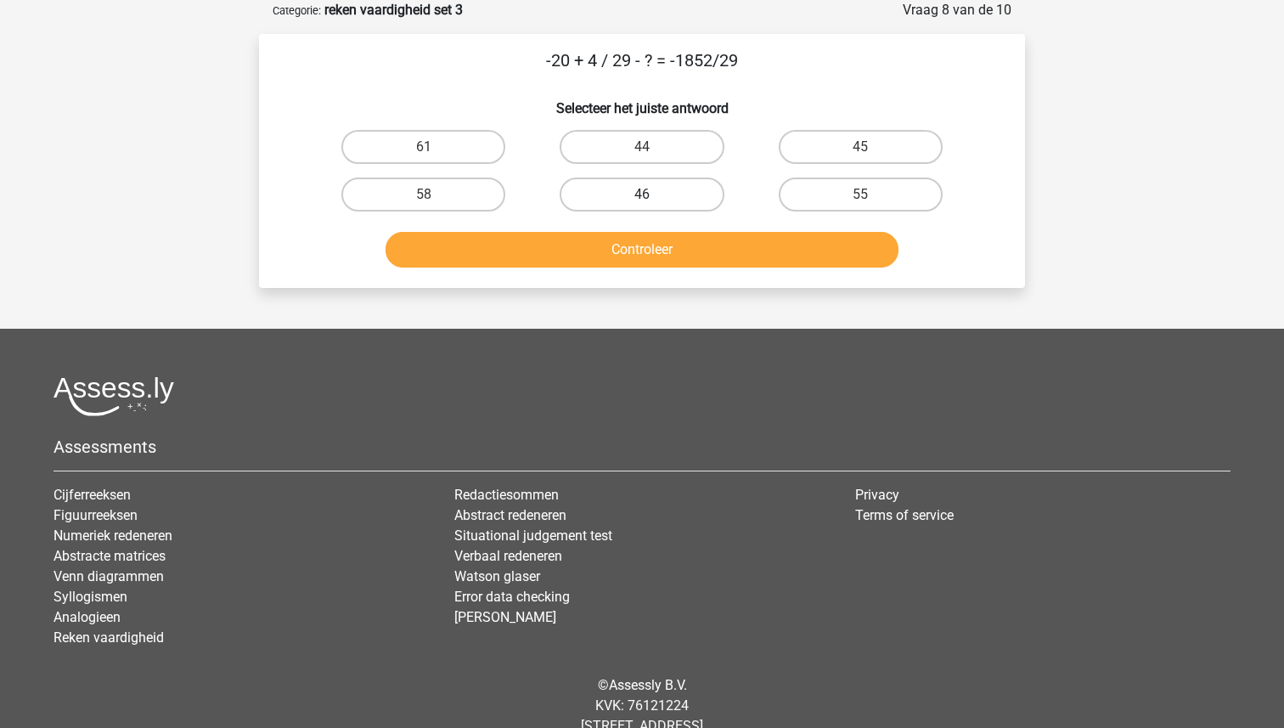
radio input "true"
click at [633, 252] on button "Controleer" at bounding box center [643, 250] width 514 height 36
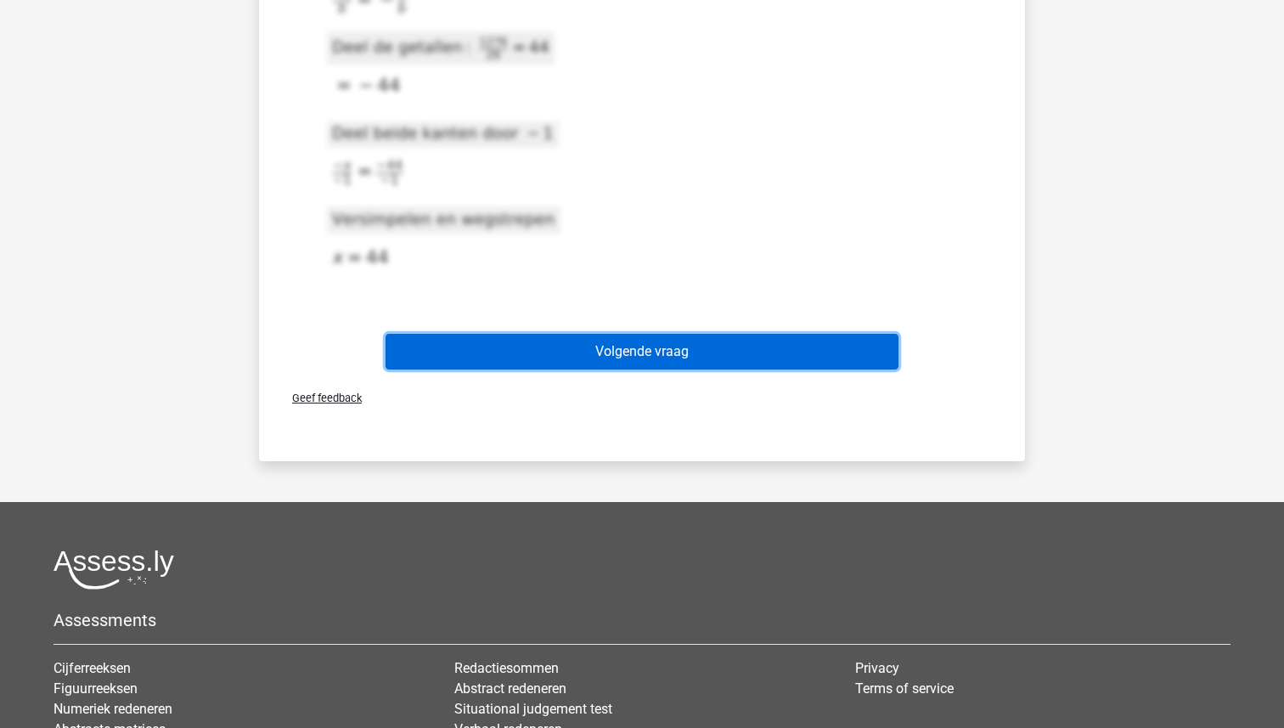
click at [603, 349] on button "Volgende vraag" at bounding box center [643, 352] width 514 height 36
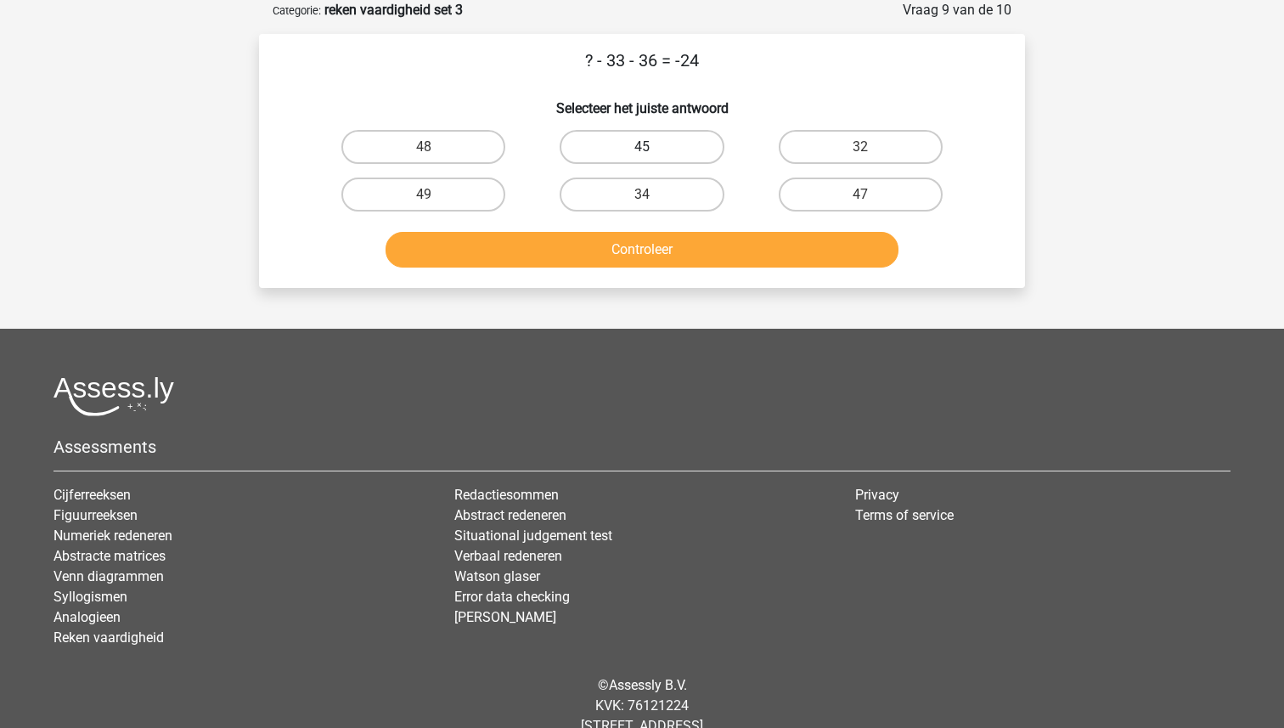
click at [653, 146] on label "45" at bounding box center [642, 147] width 164 height 34
click at [653, 147] on input "45" at bounding box center [647, 152] width 11 height 11
radio input "true"
click at [631, 254] on button "Controleer" at bounding box center [643, 250] width 514 height 36
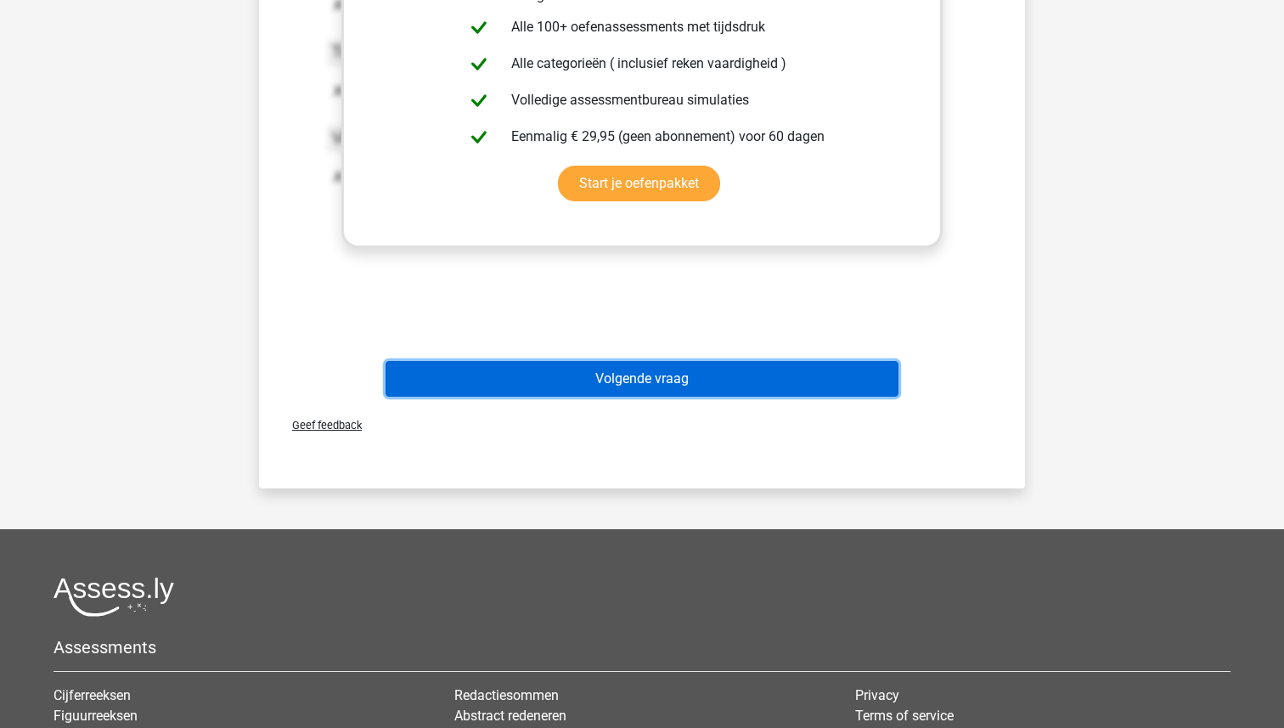
click at [628, 379] on button "Volgende vraag" at bounding box center [643, 379] width 514 height 36
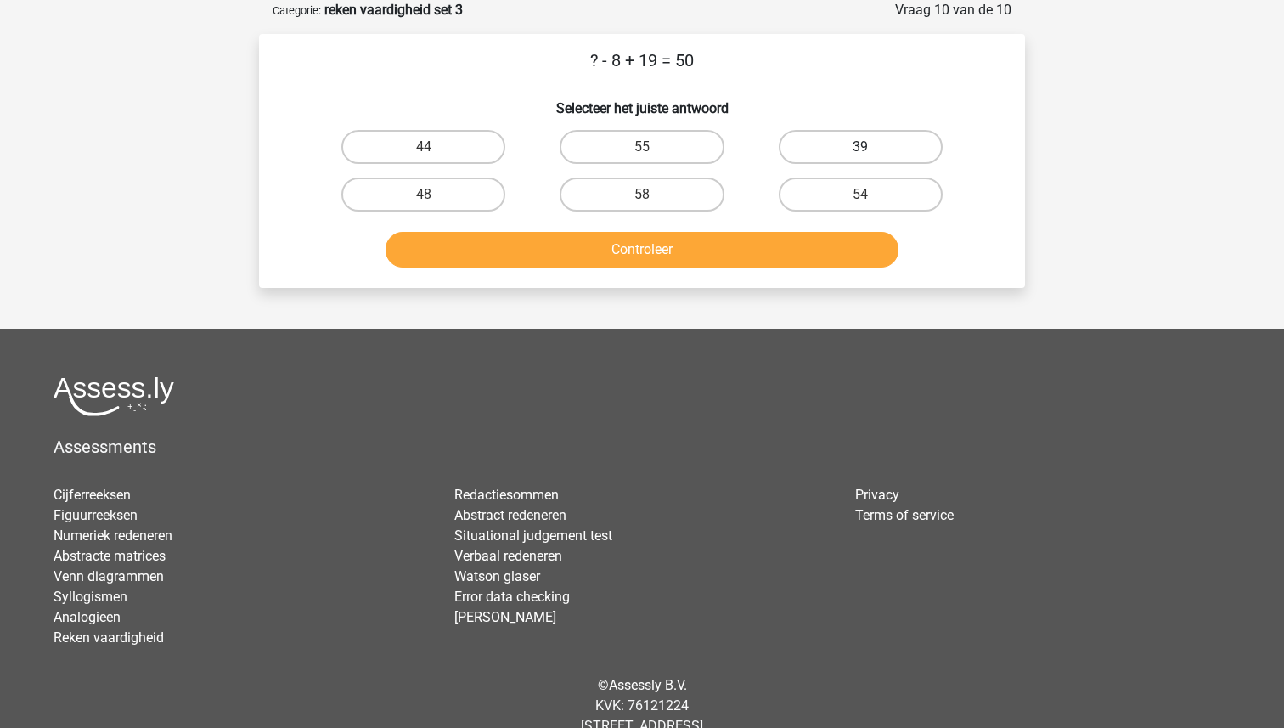
click at [854, 140] on label "39" at bounding box center [861, 147] width 164 height 34
click at [860, 147] on input "39" at bounding box center [865, 152] width 11 height 11
radio input "true"
click at [695, 257] on button "Controleer" at bounding box center [643, 250] width 514 height 36
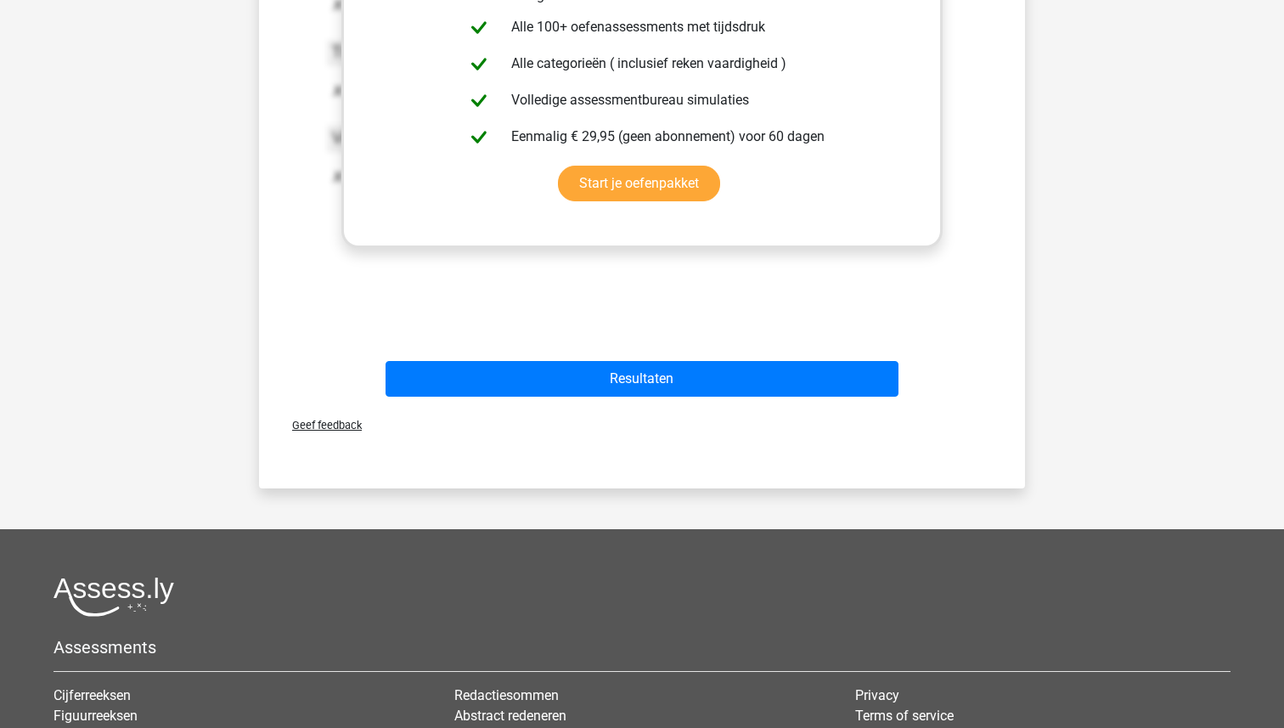
scroll to position [618, 0]
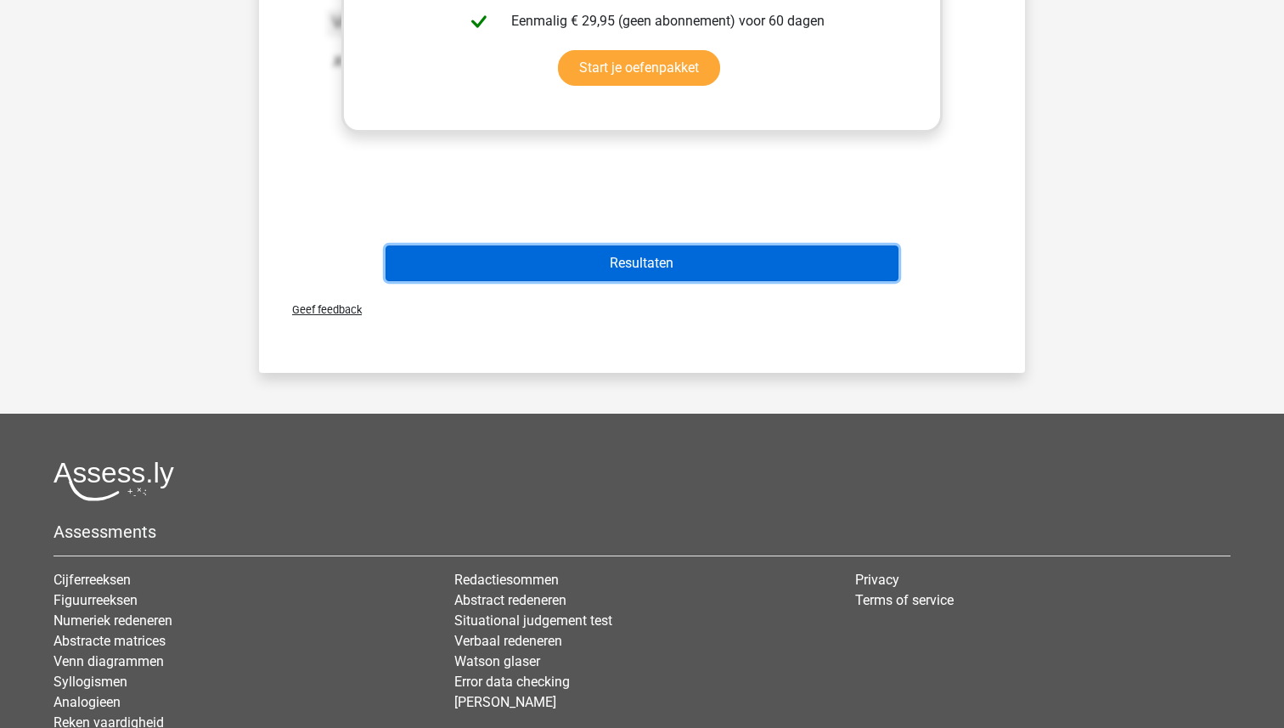
click at [691, 264] on button "Resultaten" at bounding box center [643, 263] width 514 height 36
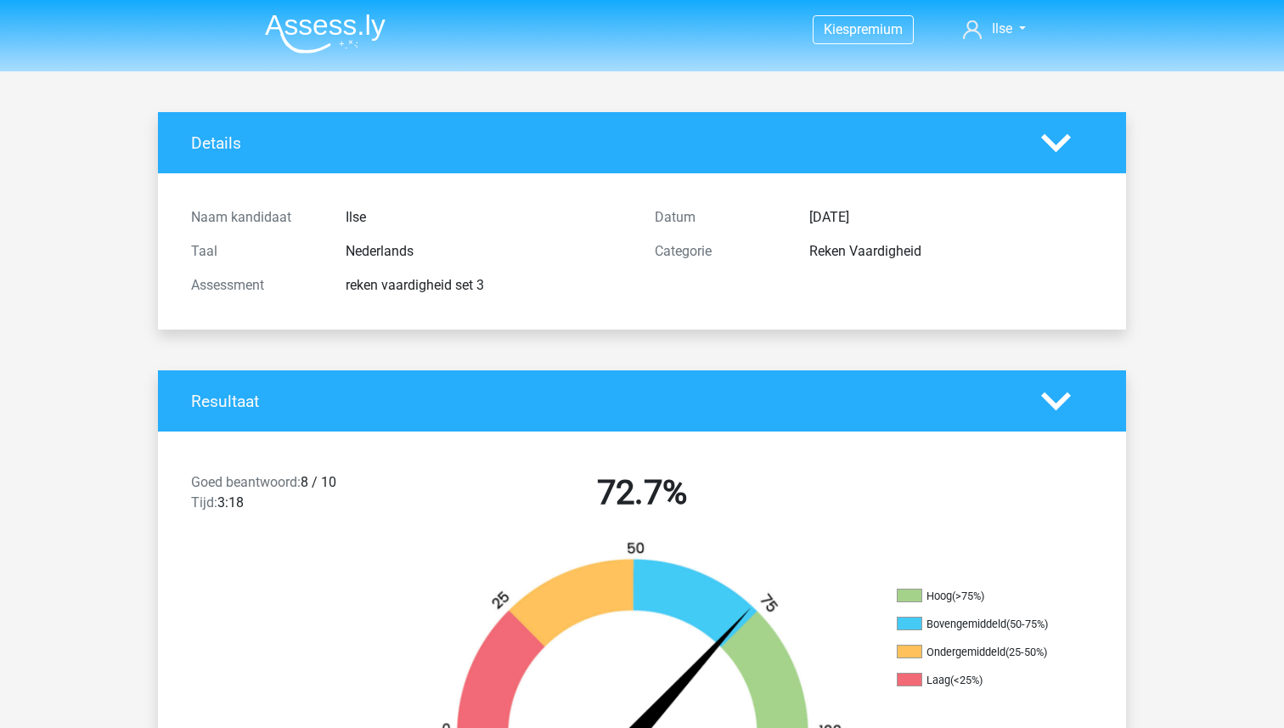
click at [653, 262] on div "Categorie Reken Vaardigheid" at bounding box center [874, 251] width 464 height 34
click at [301, 34] on img at bounding box center [325, 34] width 121 height 40
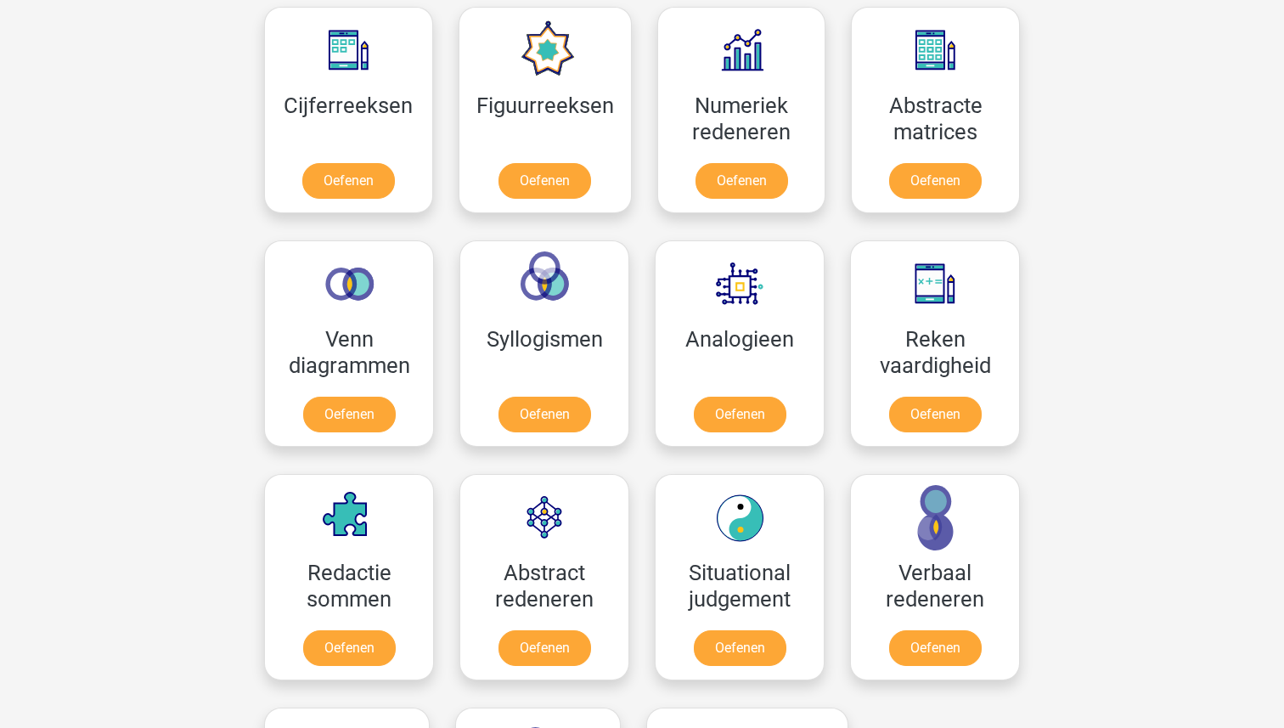
scroll to position [859, 0]
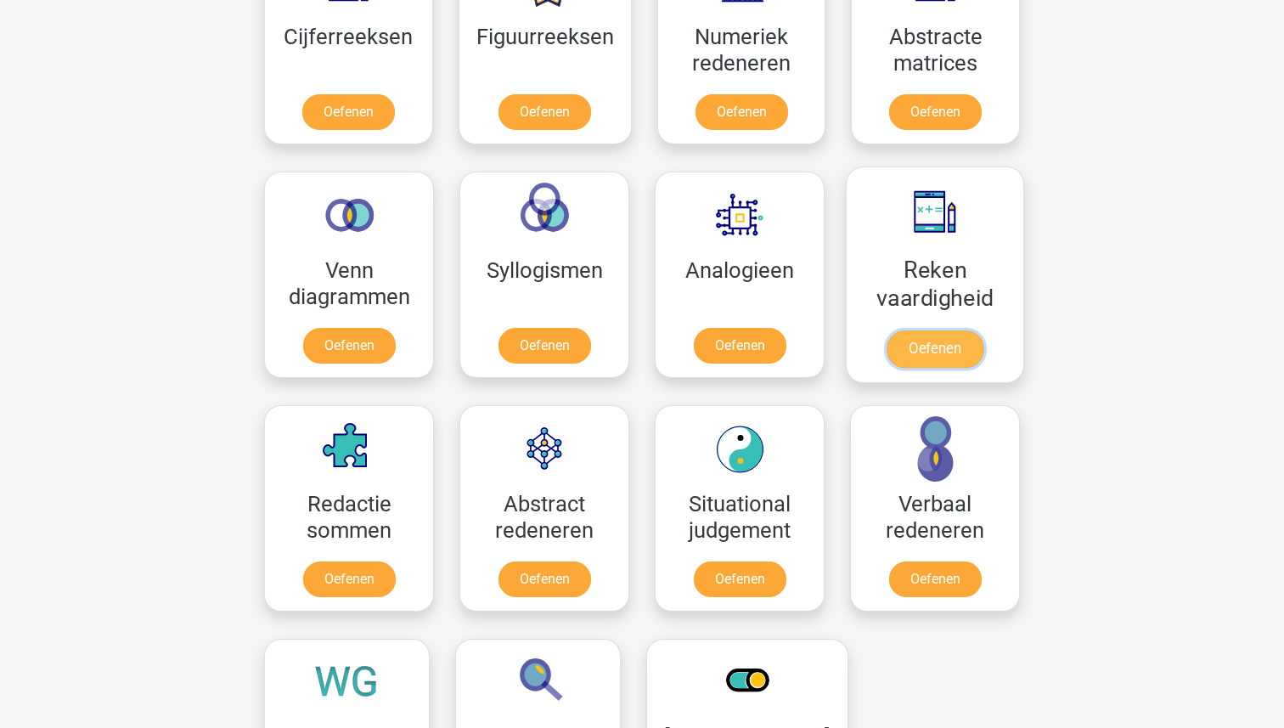
click at [927, 347] on link "Oefenen" at bounding box center [935, 348] width 97 height 37
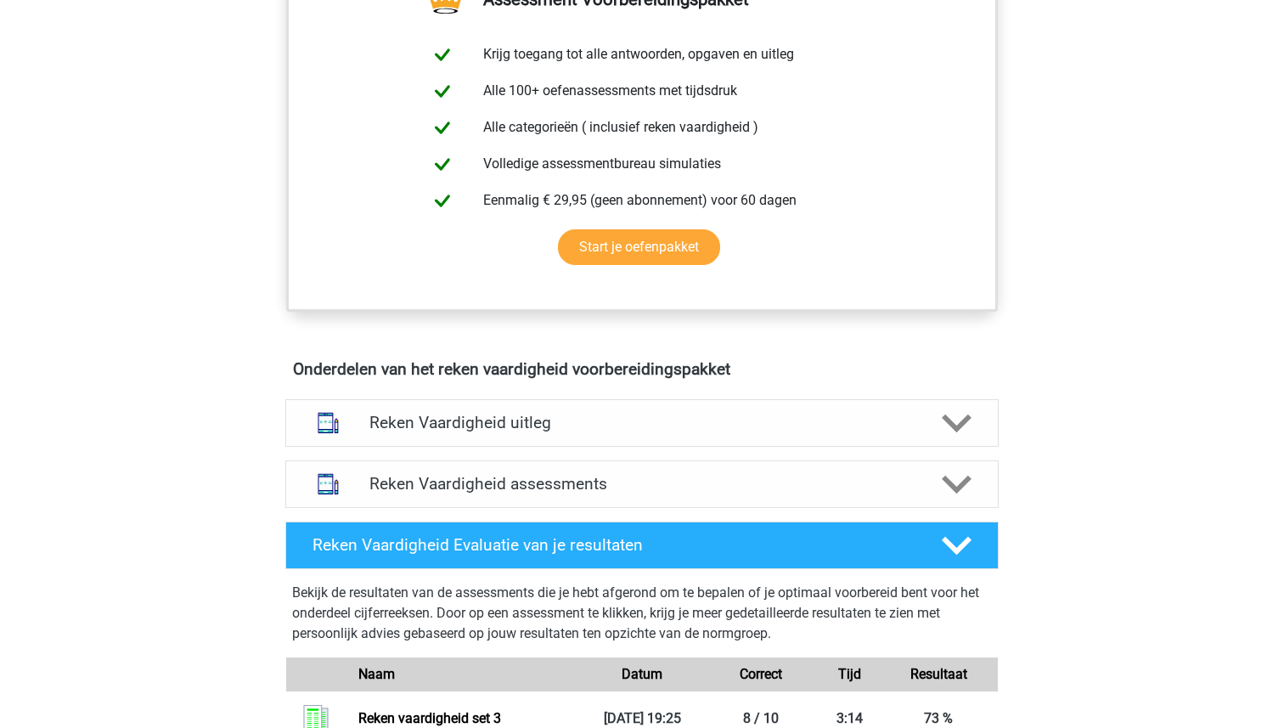
scroll to position [666, 0]
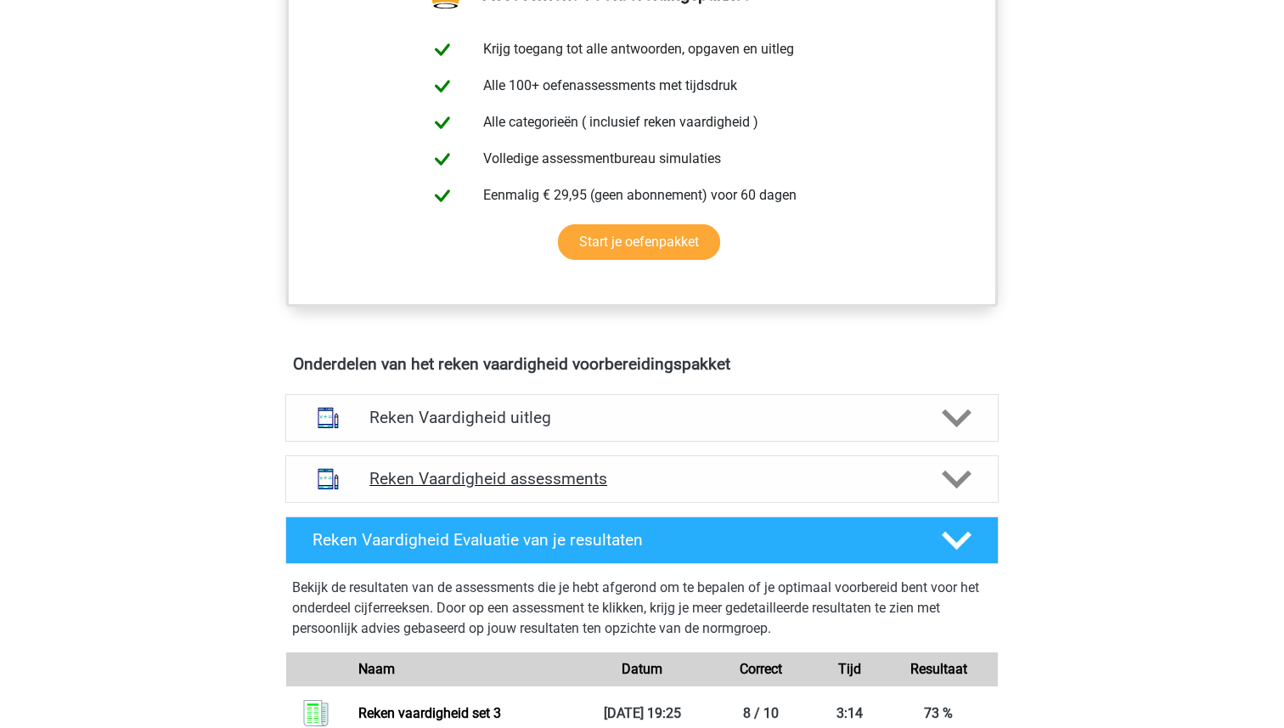
click at [500, 501] on div "Reken Vaardigheid assessments" at bounding box center [641, 479] width 713 height 48
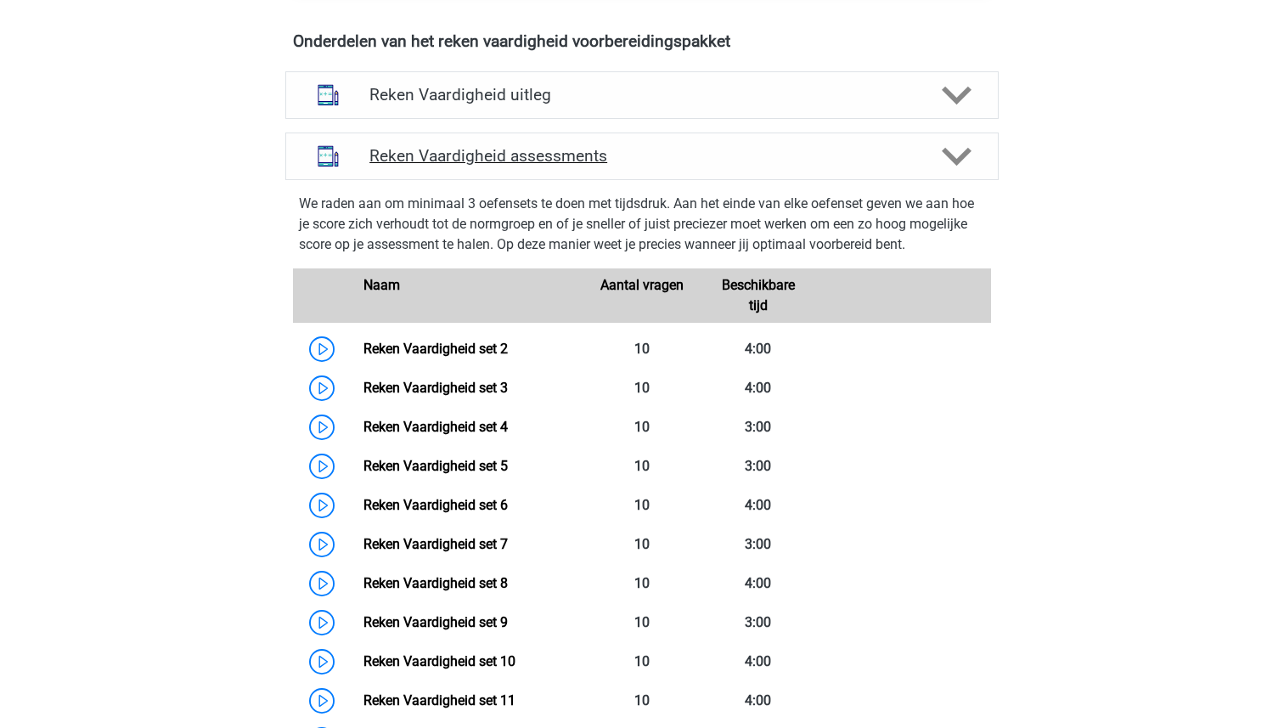
scroll to position [1013, 0]
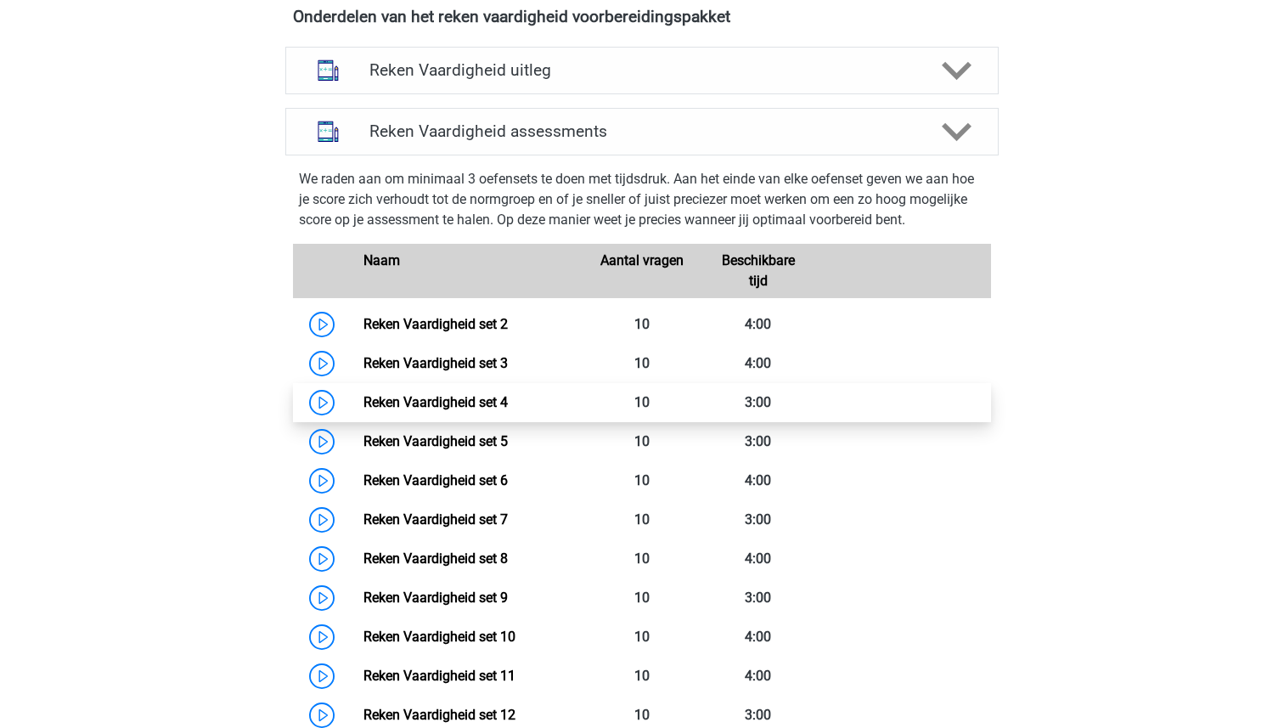
click at [454, 399] on link "Reken Vaardigheid set 4" at bounding box center [435, 402] width 144 height 16
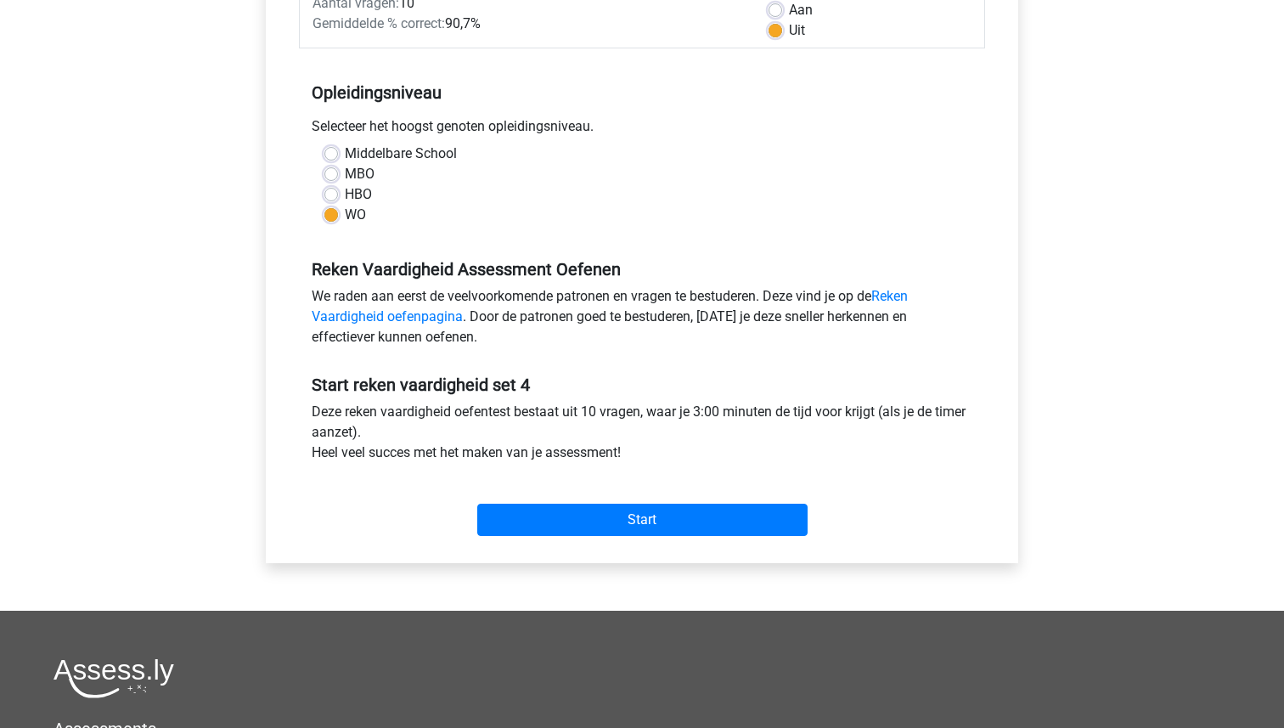
scroll to position [284, 0]
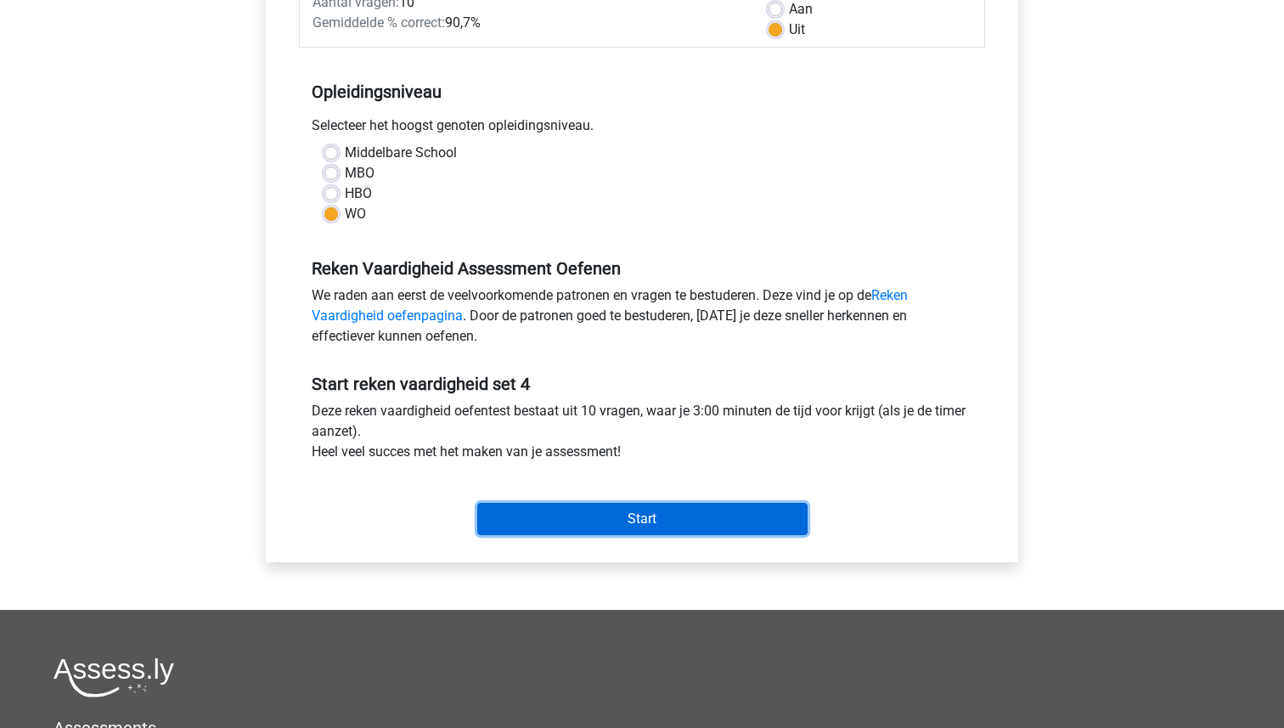
click at [643, 511] on input "Start" at bounding box center [642, 519] width 330 height 32
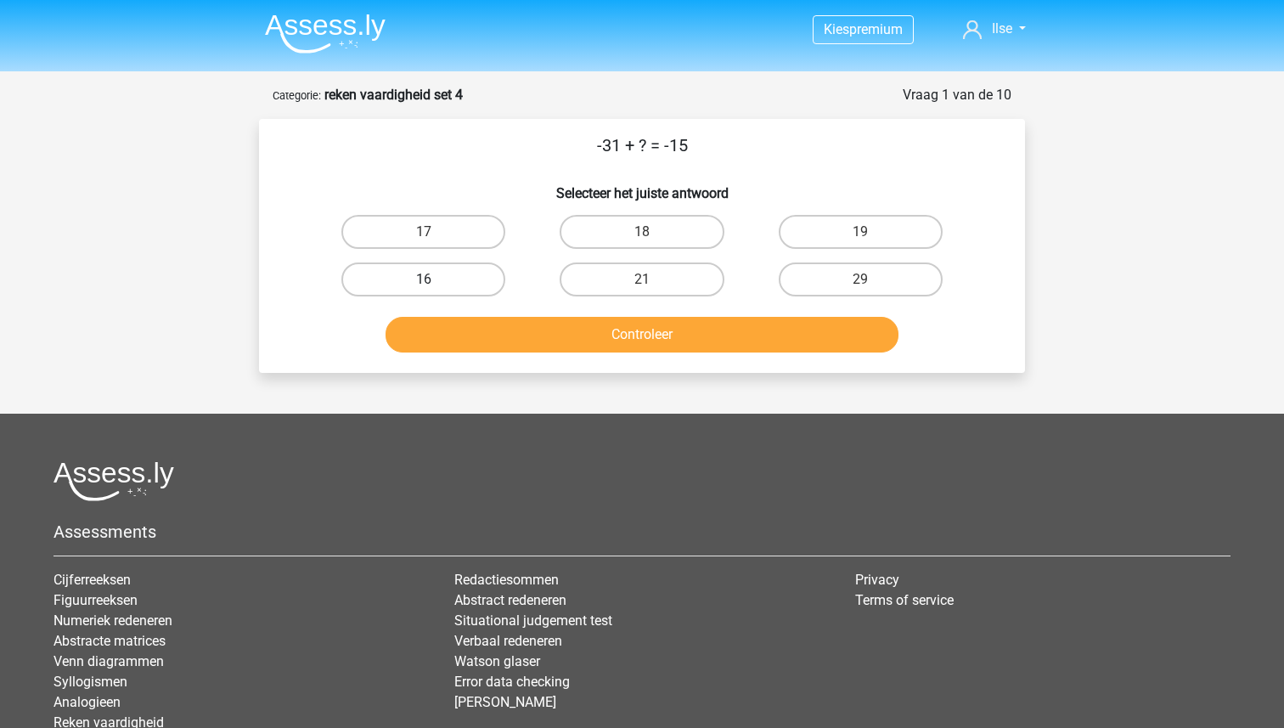
click at [439, 267] on label "16" at bounding box center [423, 279] width 164 height 34
click at [435, 279] on input "16" at bounding box center [429, 284] width 11 height 11
radio input "true"
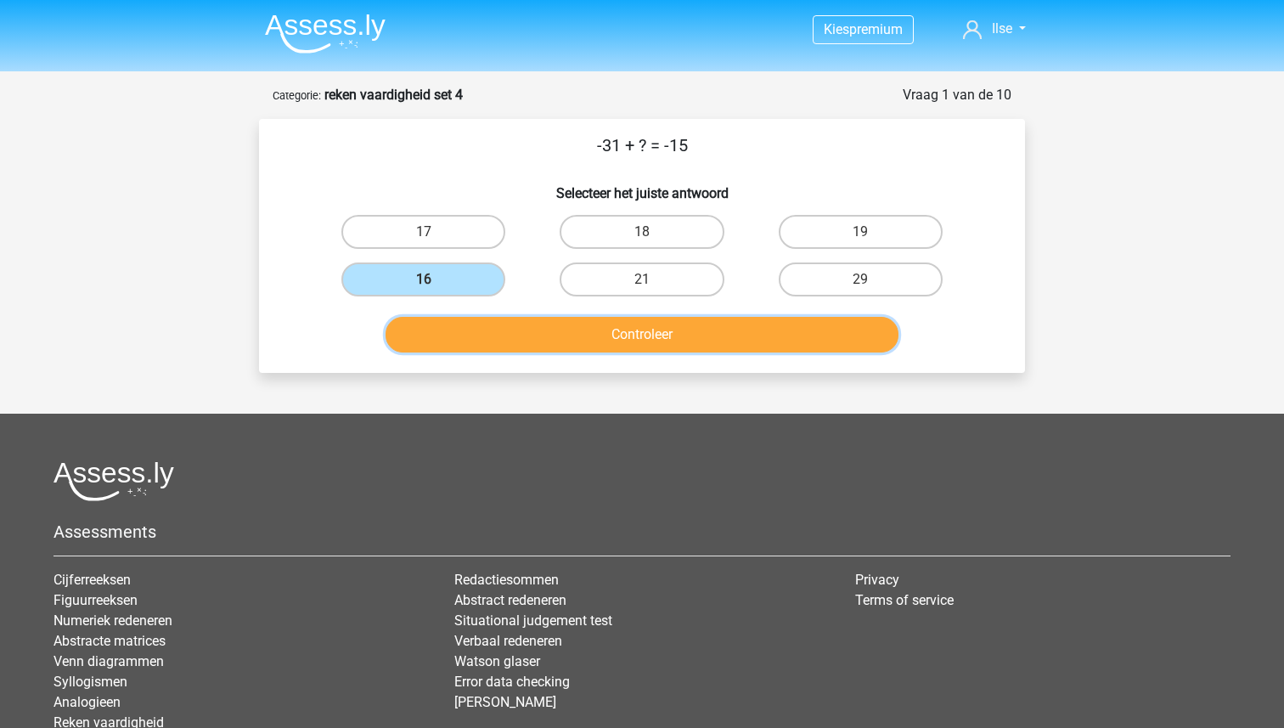
click at [566, 343] on button "Controleer" at bounding box center [643, 335] width 514 height 36
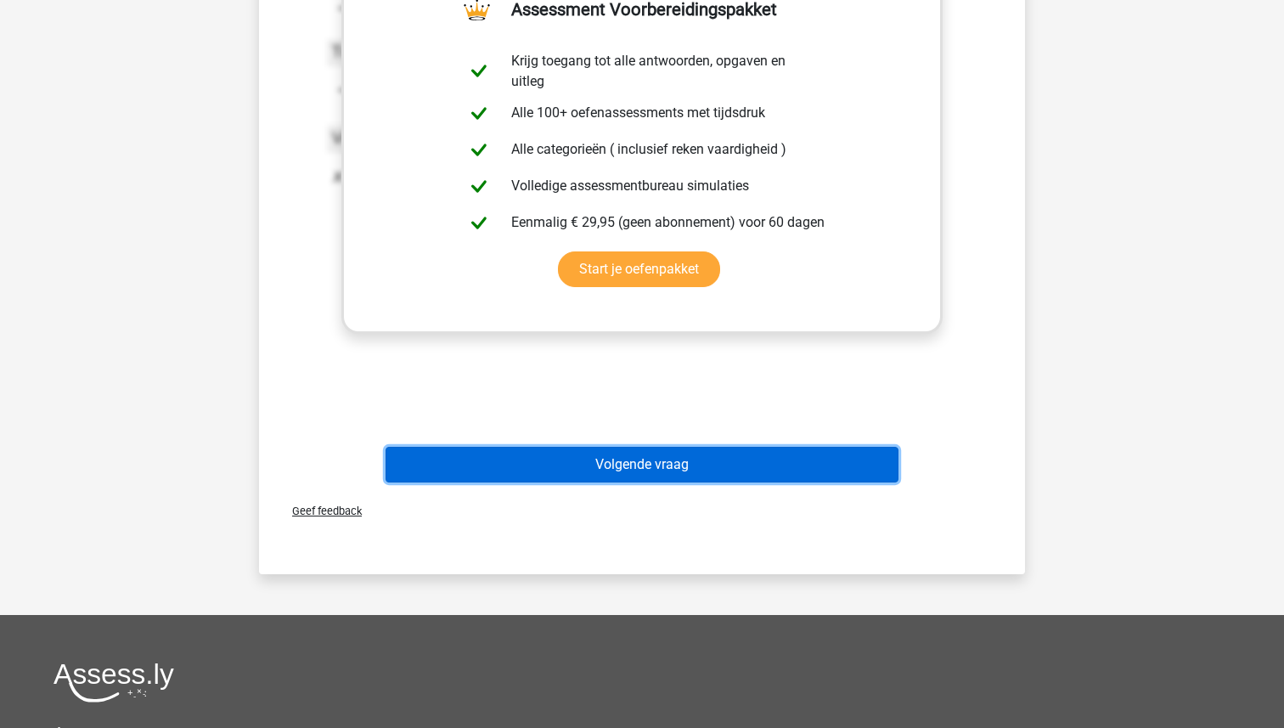
click at [587, 464] on button "Volgende vraag" at bounding box center [643, 465] width 514 height 36
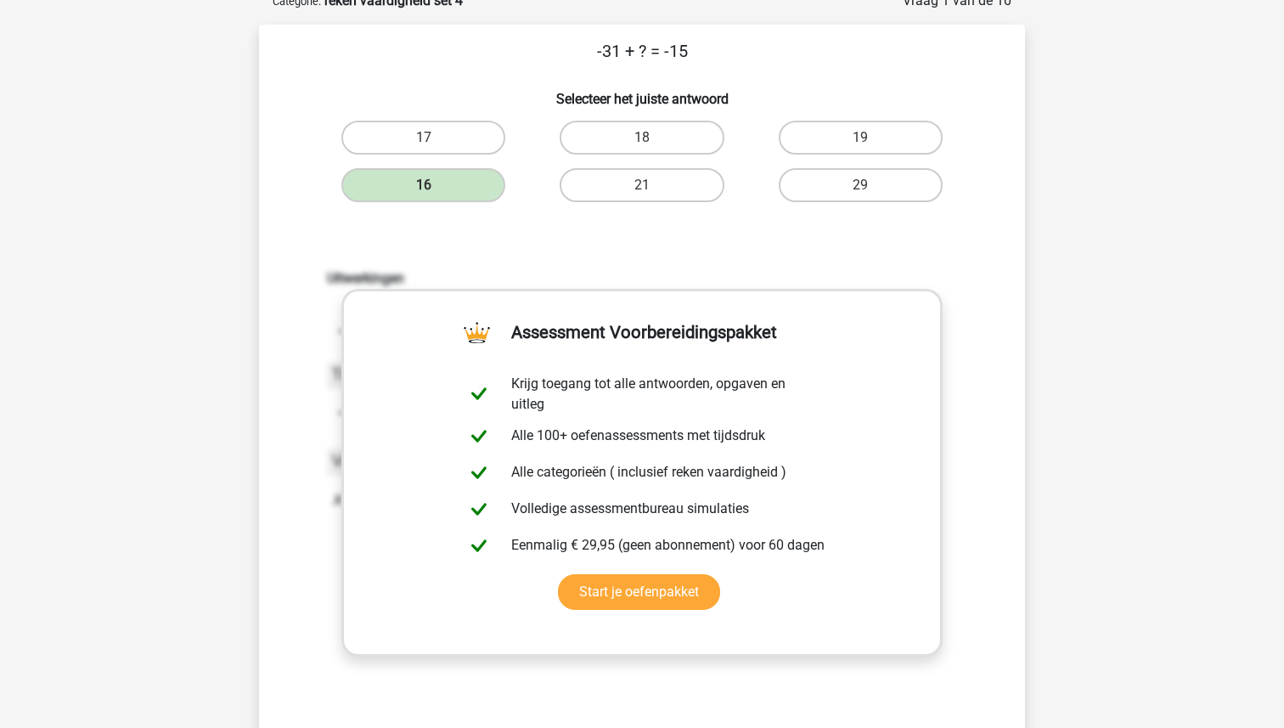
scroll to position [85, 0]
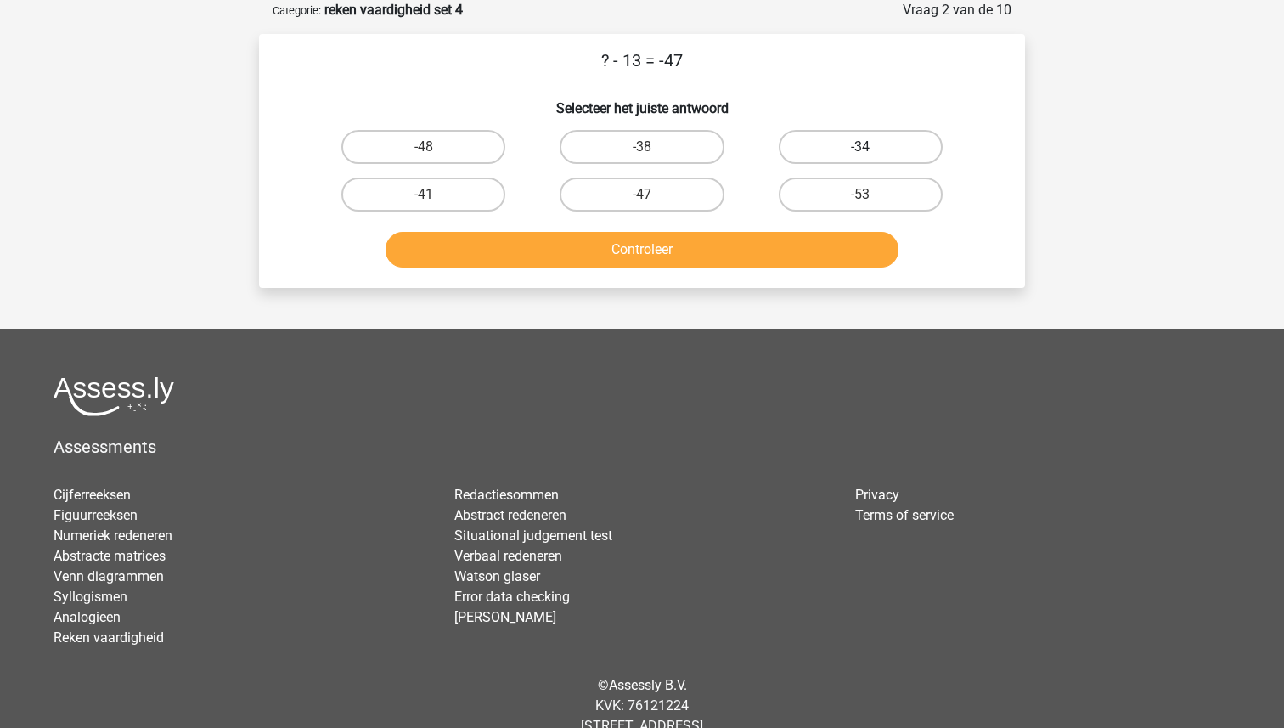
click at [854, 153] on label "-34" at bounding box center [861, 147] width 164 height 34
click at [860, 153] on input "-34" at bounding box center [865, 152] width 11 height 11
radio input "true"
drag, startPoint x: 854, startPoint y: 153, endPoint x: 724, endPoint y: 245, distance: 159.0
click at [724, 246] on div "? - 13 = -47 Selecteer het juiste antwoord -48 -38 -34 -41" at bounding box center [642, 161] width 752 height 227
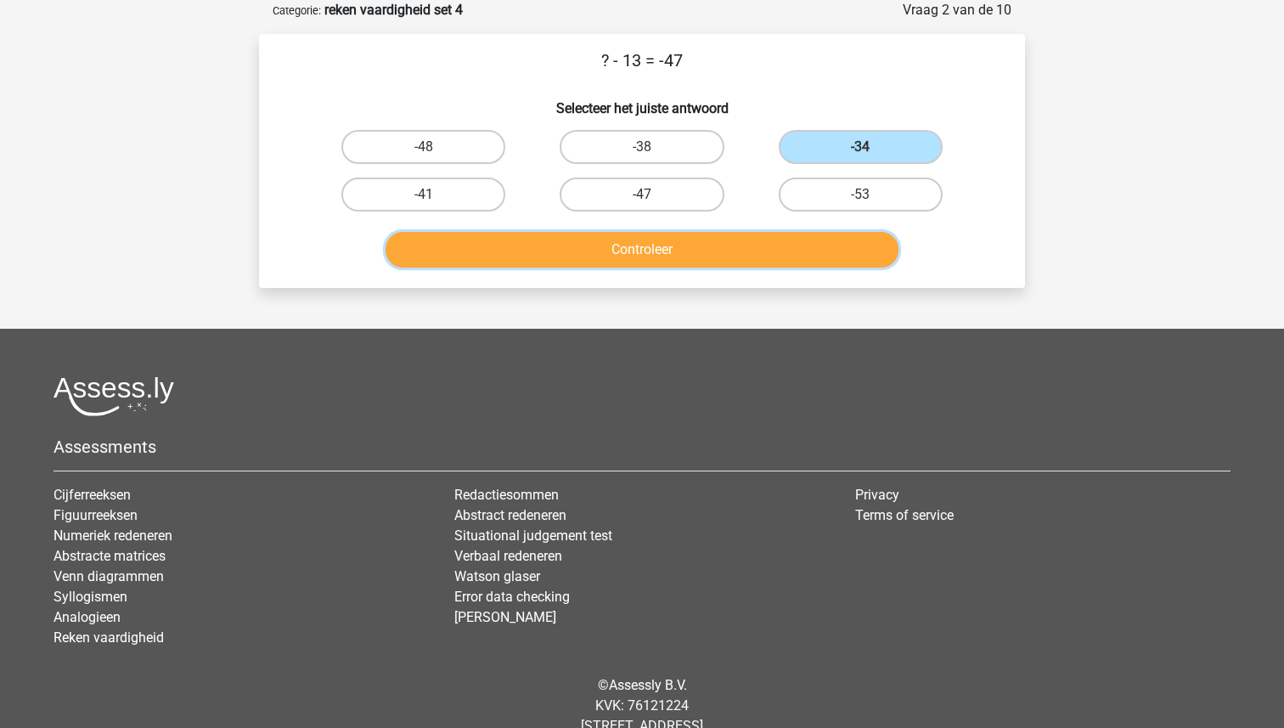
click at [724, 245] on button "Controleer" at bounding box center [643, 250] width 514 height 36
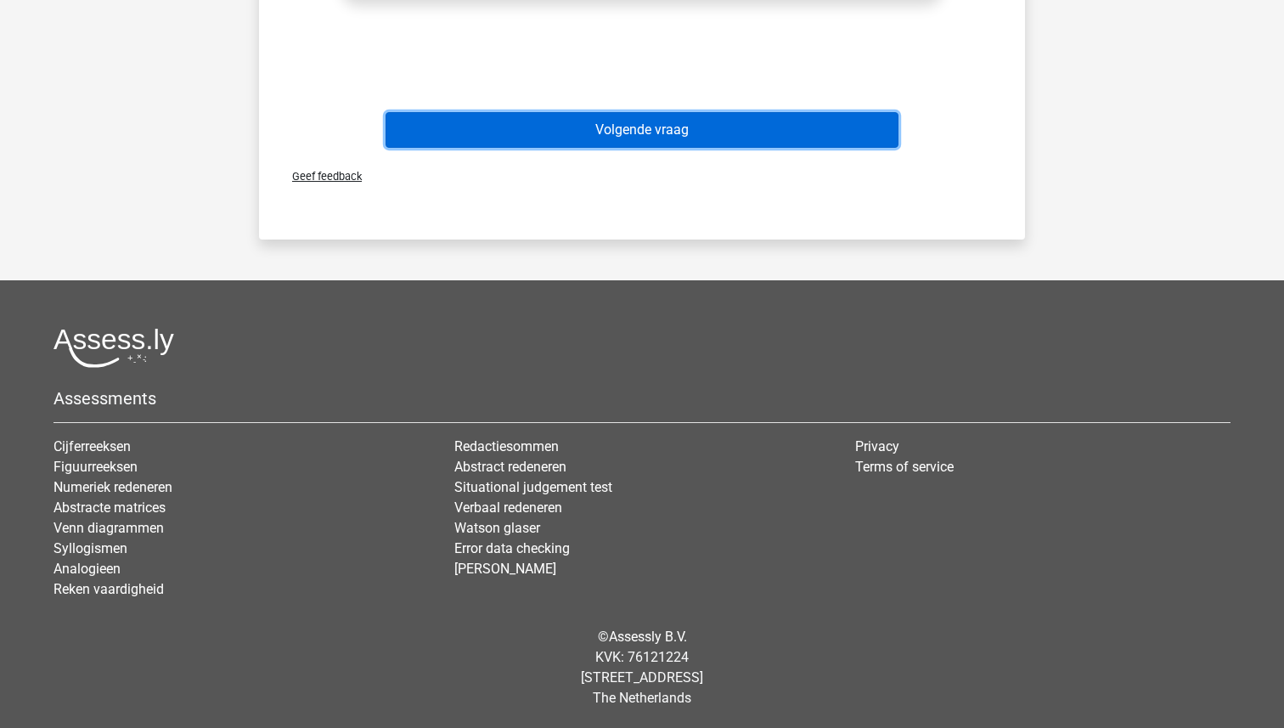
click at [674, 127] on button "Volgende vraag" at bounding box center [643, 130] width 514 height 36
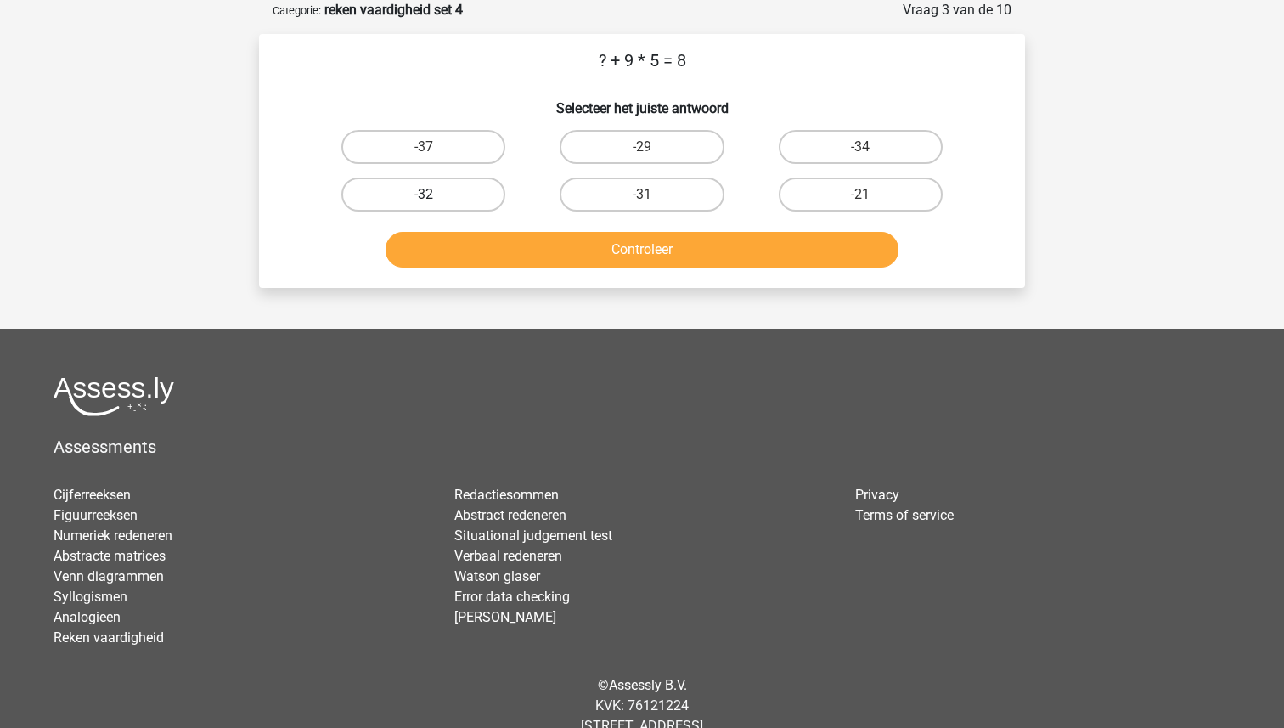
click at [421, 197] on label "-32" at bounding box center [423, 194] width 164 height 34
click at [424, 197] on input "-32" at bounding box center [429, 199] width 11 height 11
radio input "true"
click at [560, 250] on button "Controleer" at bounding box center [643, 250] width 514 height 36
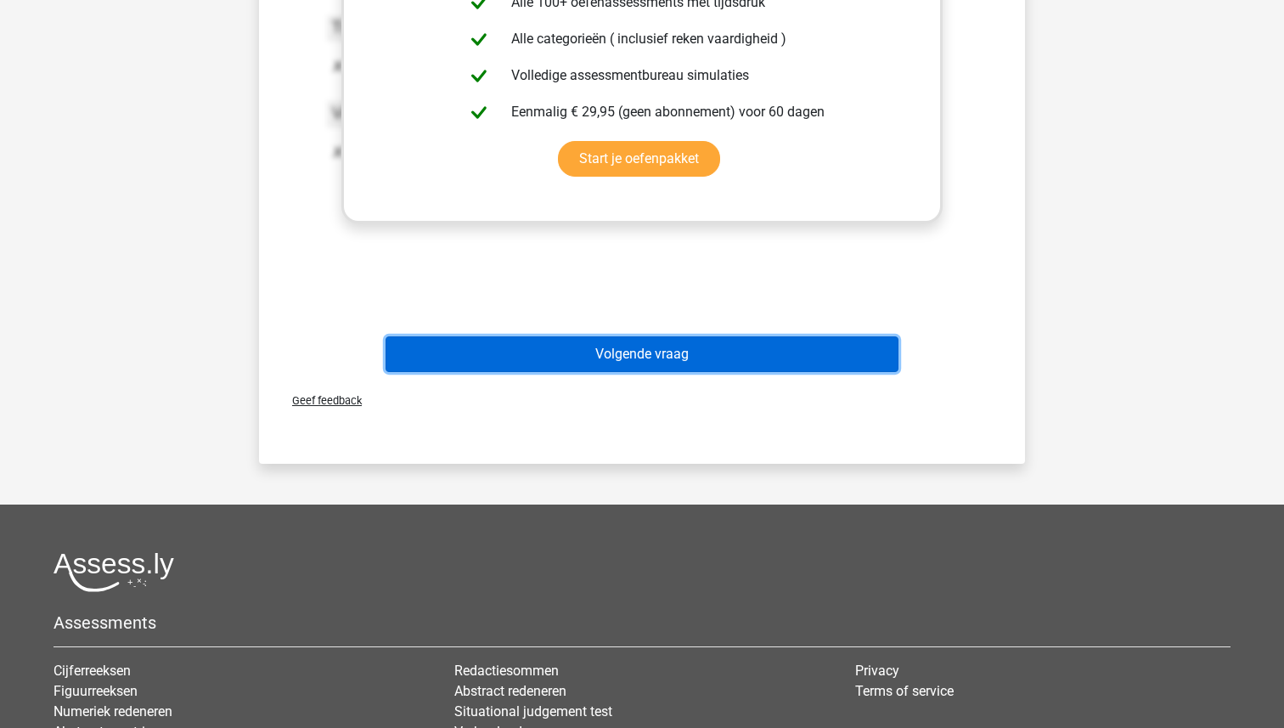
click at [645, 359] on button "Volgende vraag" at bounding box center [643, 354] width 514 height 36
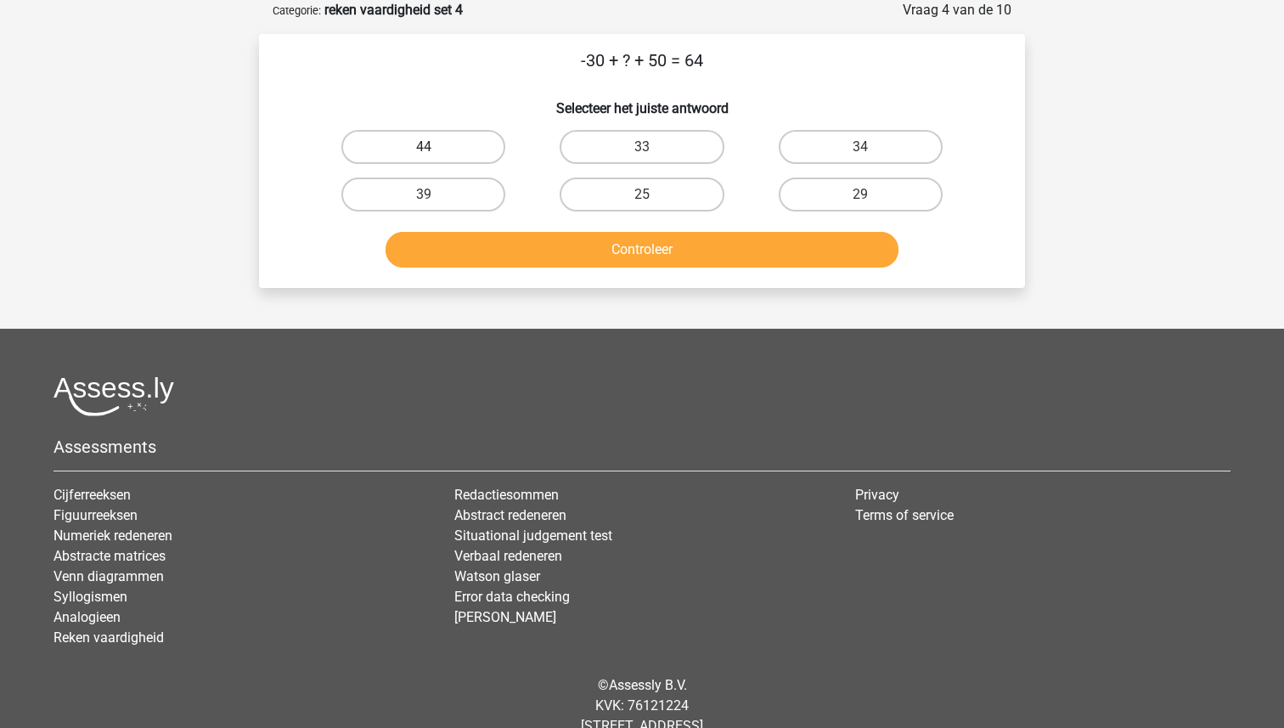
click at [416, 135] on label "44" at bounding box center [423, 147] width 164 height 34
click at [424, 147] on input "44" at bounding box center [429, 152] width 11 height 11
radio input "true"
click at [600, 254] on button "Controleer" at bounding box center [643, 250] width 514 height 36
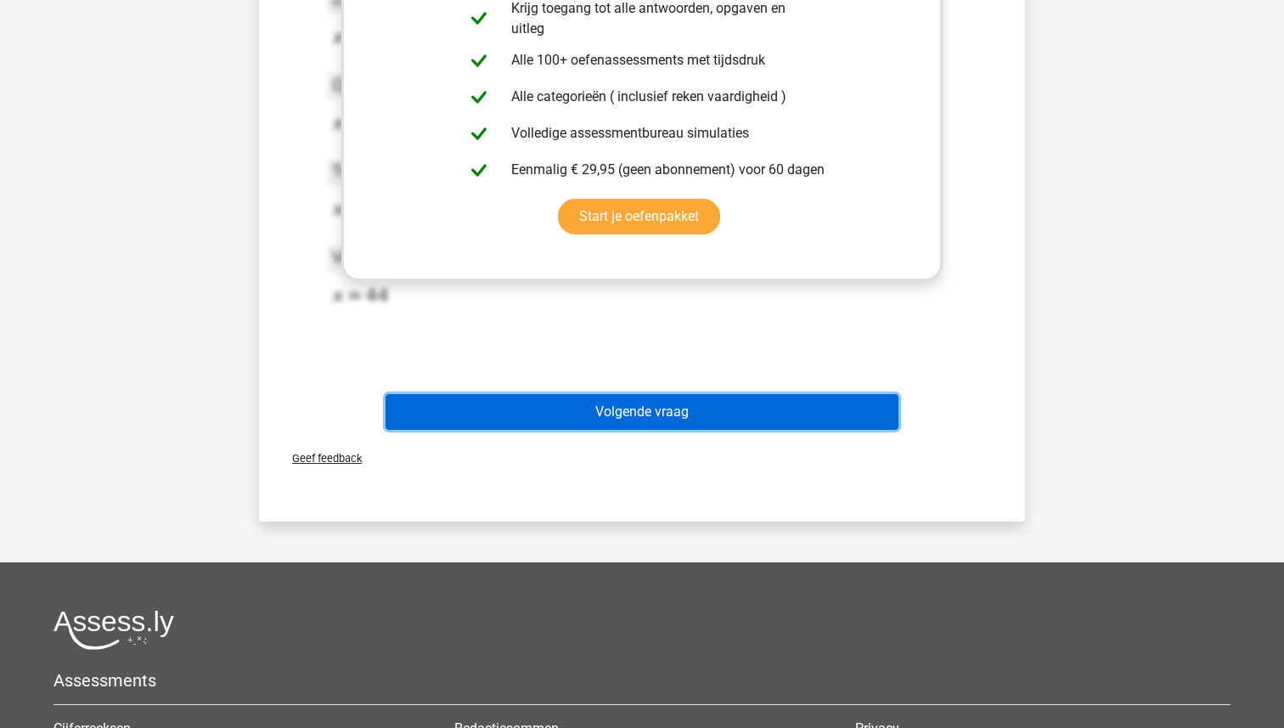
click at [599, 418] on button "Volgende vraag" at bounding box center [643, 412] width 514 height 36
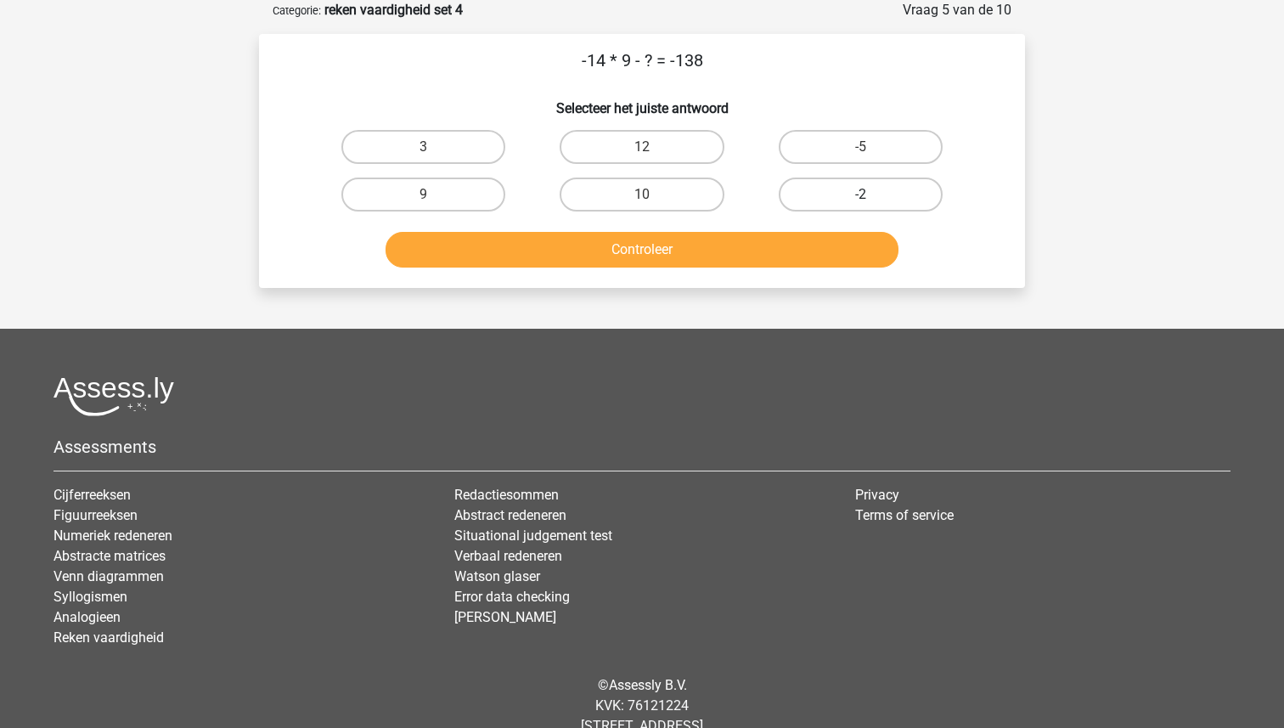
click at [836, 189] on label "-2" at bounding box center [861, 194] width 164 height 34
click at [860, 194] on input "-2" at bounding box center [865, 199] width 11 height 11
radio input "true"
click at [766, 271] on div "Controleer" at bounding box center [642, 253] width 656 height 42
click at [764, 252] on button "Controleer" at bounding box center [643, 250] width 514 height 36
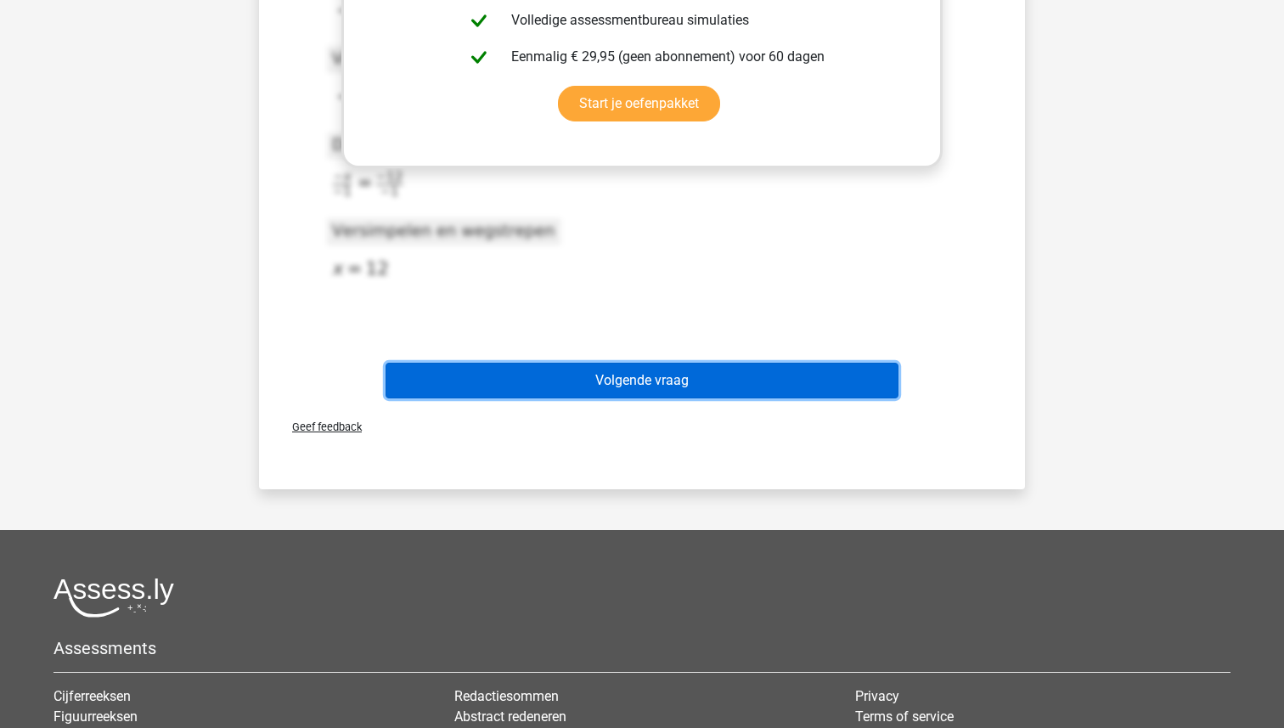
click at [649, 374] on button "Volgende vraag" at bounding box center [643, 381] width 514 height 36
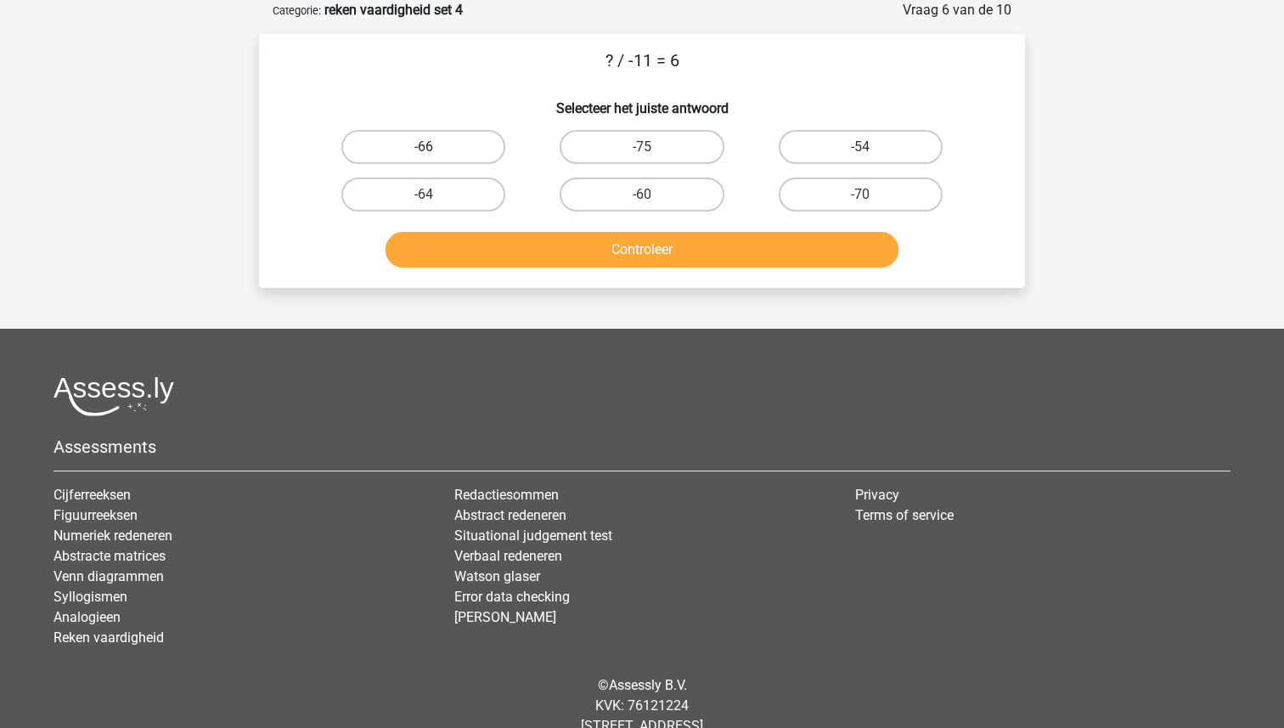
click at [445, 147] on label "-66" at bounding box center [423, 147] width 164 height 34
click at [435, 147] on input "-66" at bounding box center [429, 152] width 11 height 11
radio input "true"
click at [603, 249] on button "Controleer" at bounding box center [643, 250] width 514 height 36
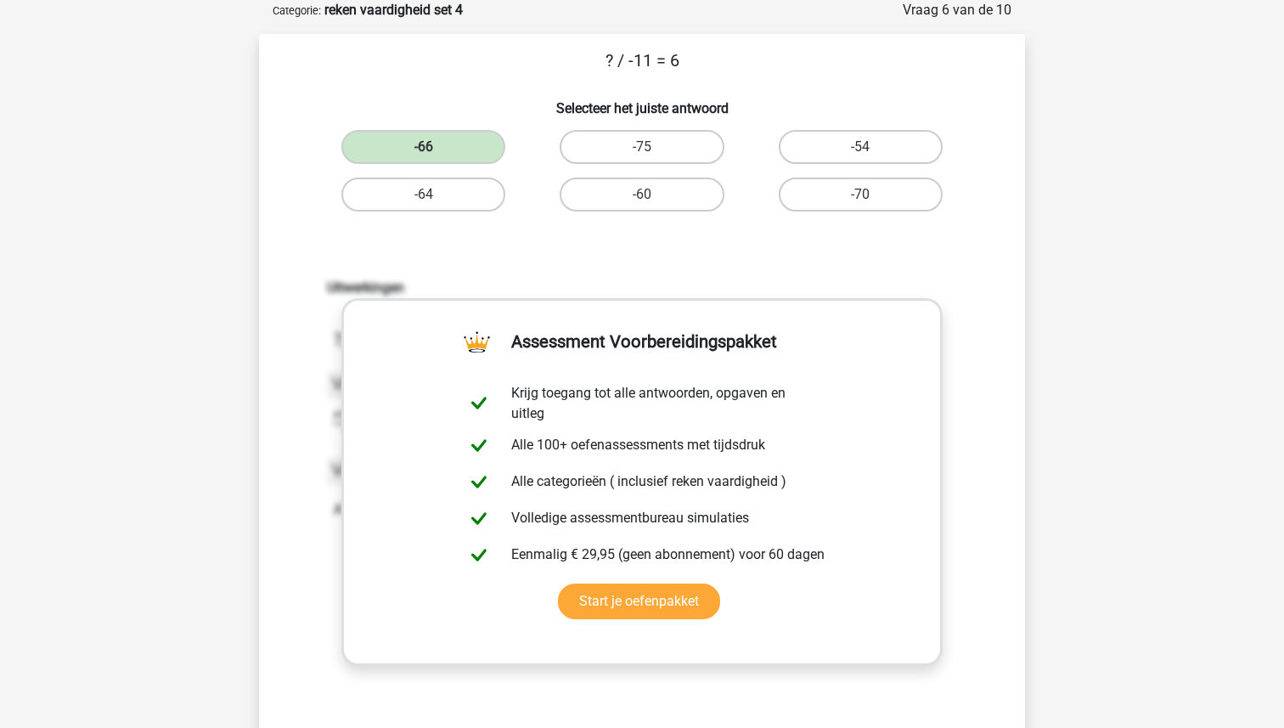
click at [603, 250] on div "Uitwerkingen 2020-11-20T14:18:18.222005 image/svg+xml Matplotlib v3.3.2, https:…" at bounding box center [642, 502] width 712 height 527
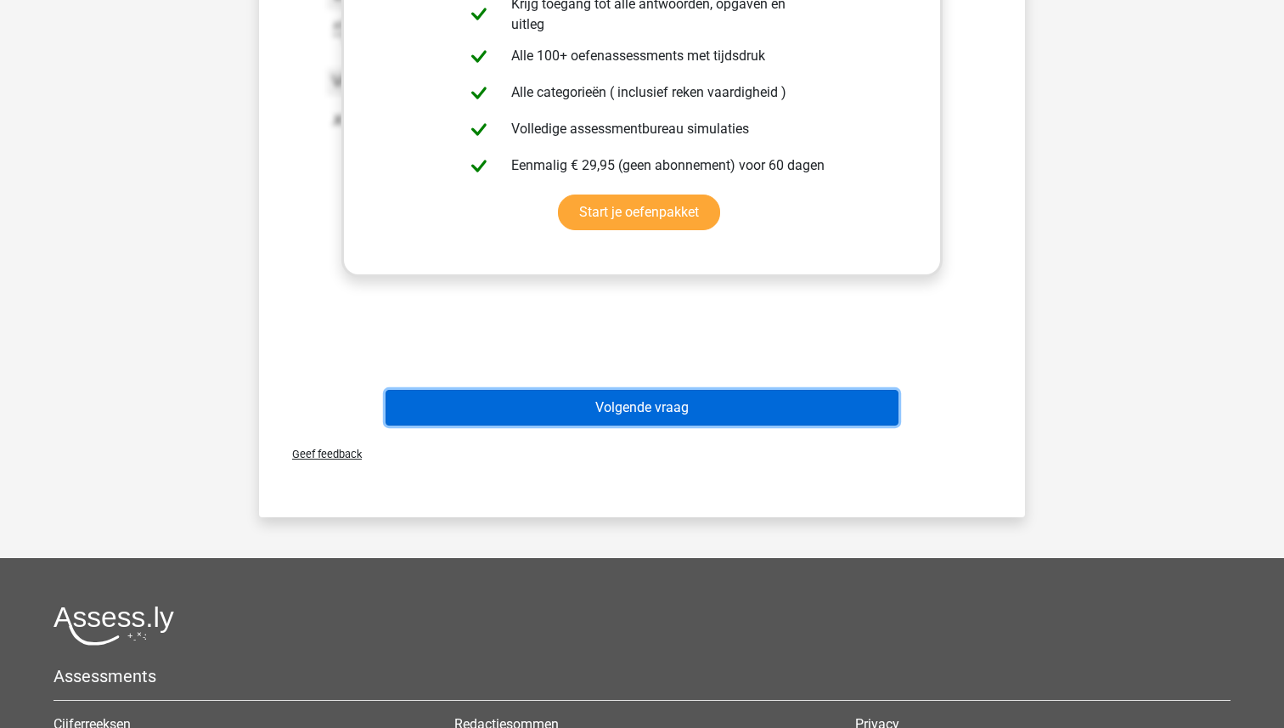
click at [605, 404] on button "Volgende vraag" at bounding box center [643, 408] width 514 height 36
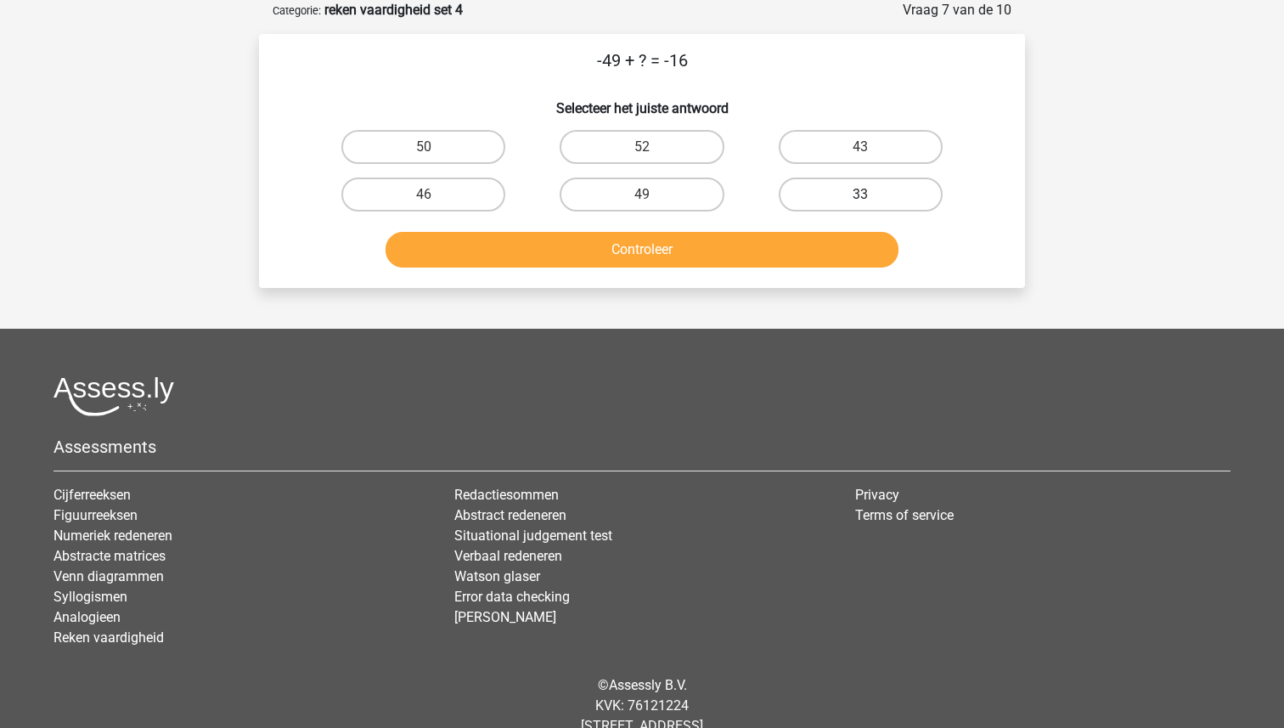
click at [818, 196] on label "33" at bounding box center [861, 194] width 164 height 34
click at [860, 196] on input "33" at bounding box center [865, 199] width 11 height 11
radio input "true"
click at [771, 235] on button "Controleer" at bounding box center [643, 250] width 514 height 36
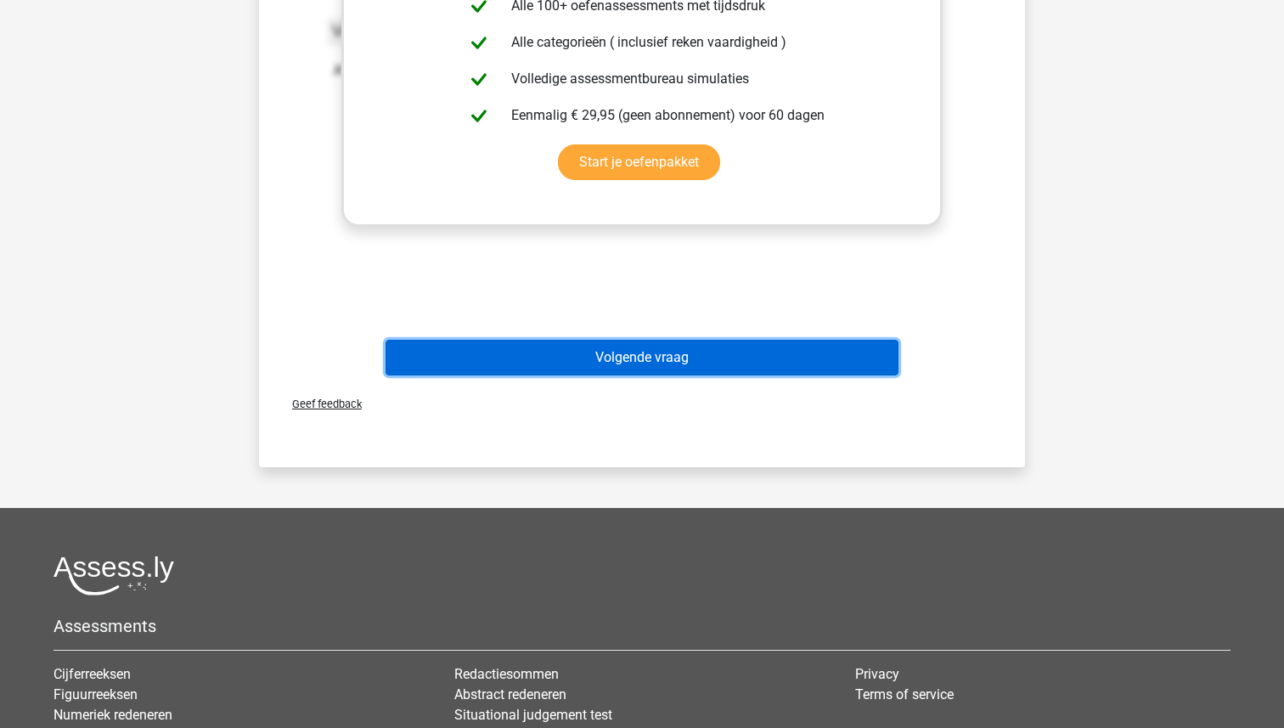
click at [656, 371] on button "Volgende vraag" at bounding box center [643, 358] width 514 height 36
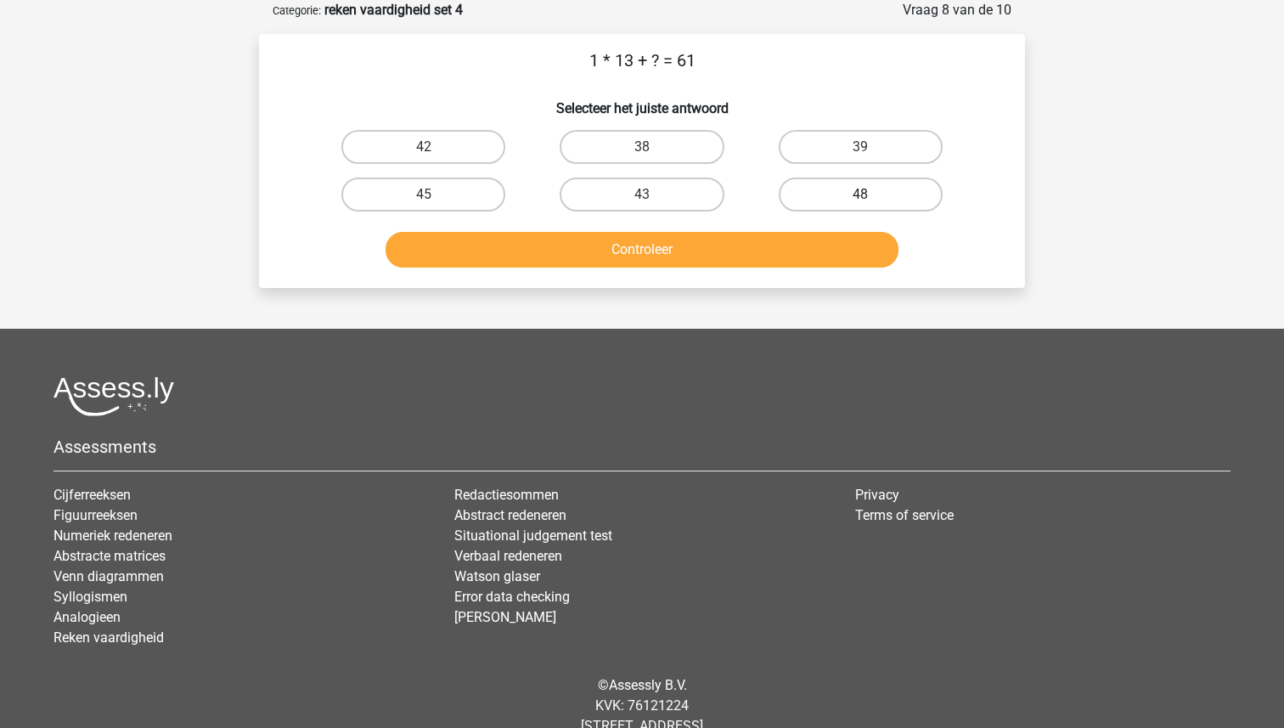
click at [836, 200] on label "48" at bounding box center [861, 194] width 164 height 34
click at [860, 200] on input "48" at bounding box center [865, 199] width 11 height 11
radio input "true"
click at [726, 273] on div "Controleer" at bounding box center [642, 253] width 656 height 42
click at [724, 257] on button "Controleer" at bounding box center [643, 250] width 514 height 36
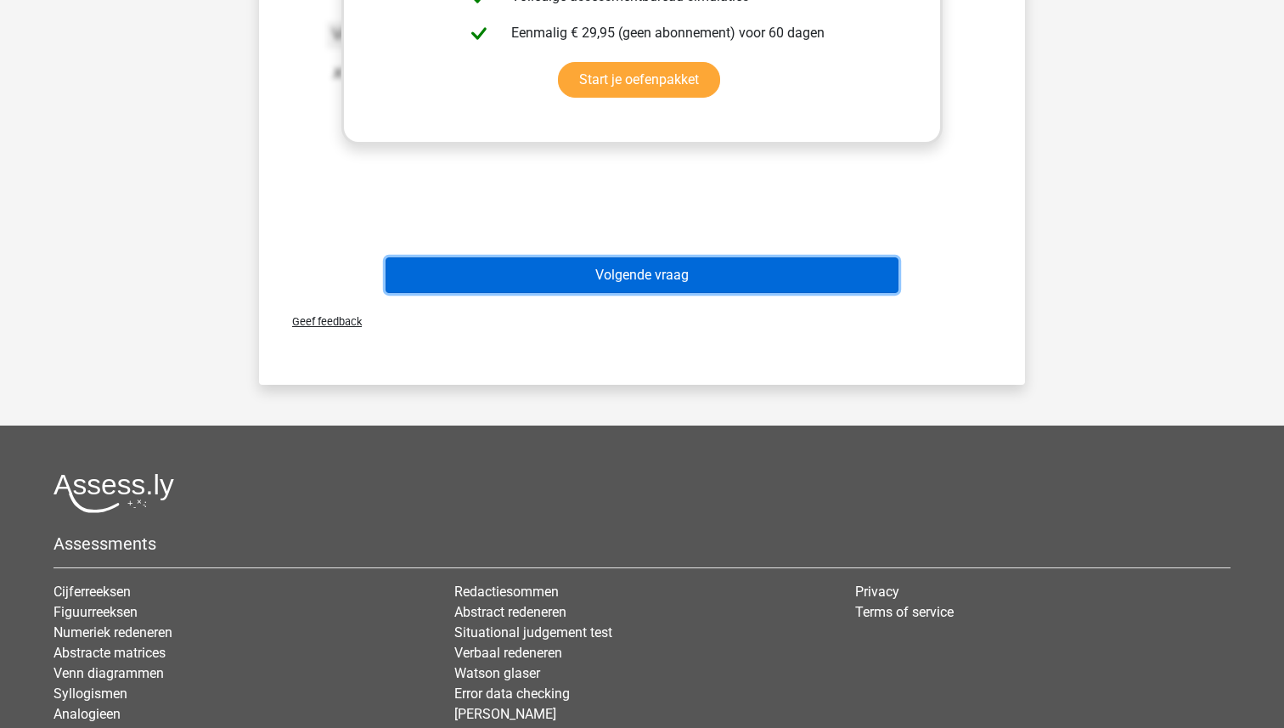
click at [645, 273] on button "Volgende vraag" at bounding box center [643, 275] width 514 height 36
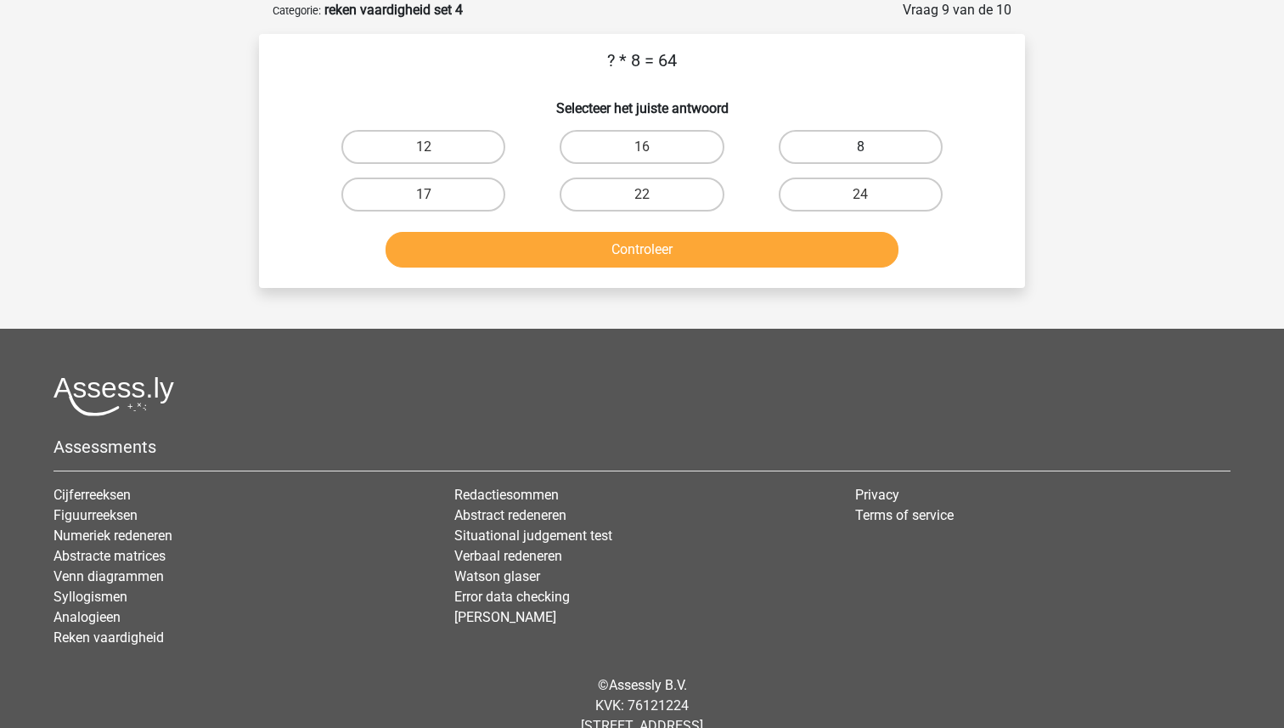
click at [832, 148] on label "8" at bounding box center [861, 147] width 164 height 34
click at [860, 148] on input "8" at bounding box center [865, 152] width 11 height 11
radio input "true"
click at [690, 246] on button "Controleer" at bounding box center [643, 250] width 514 height 36
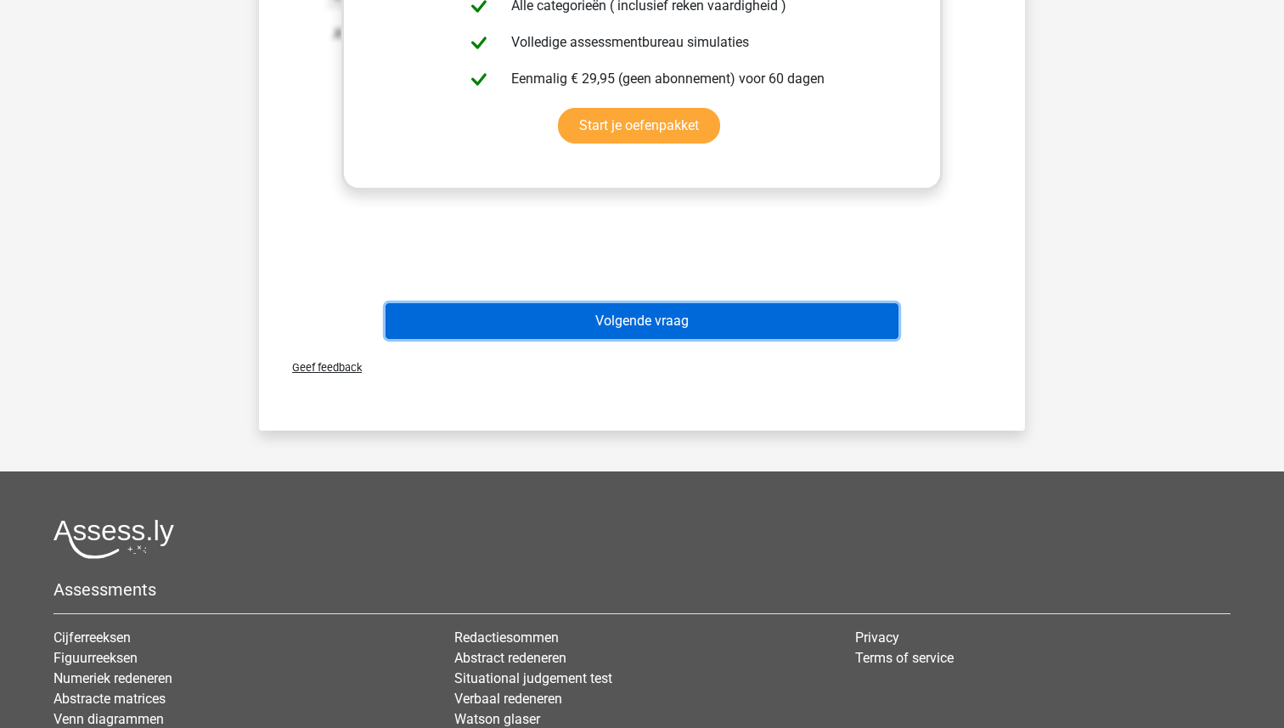
click at [645, 317] on button "Volgende vraag" at bounding box center [643, 321] width 514 height 36
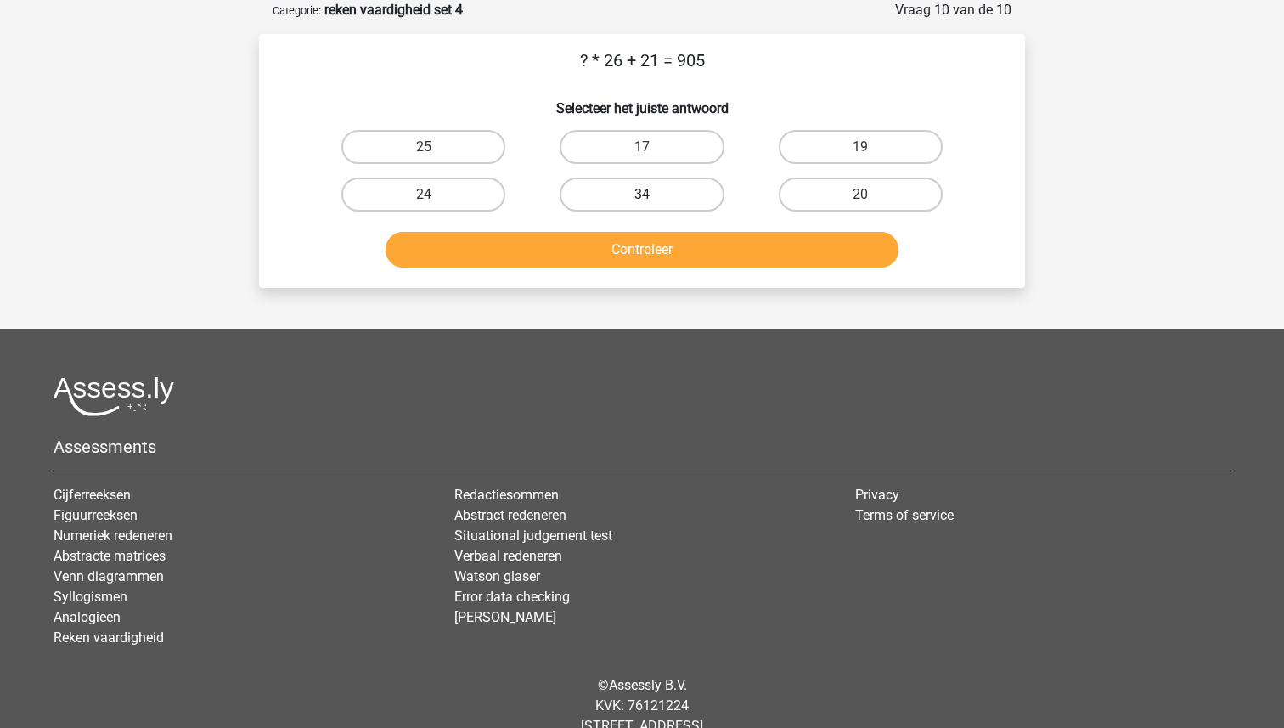
click at [668, 194] on label "34" at bounding box center [642, 194] width 164 height 34
click at [653, 194] on input "34" at bounding box center [647, 199] width 11 height 11
radio input "true"
click at [649, 247] on button "Controleer" at bounding box center [643, 250] width 514 height 36
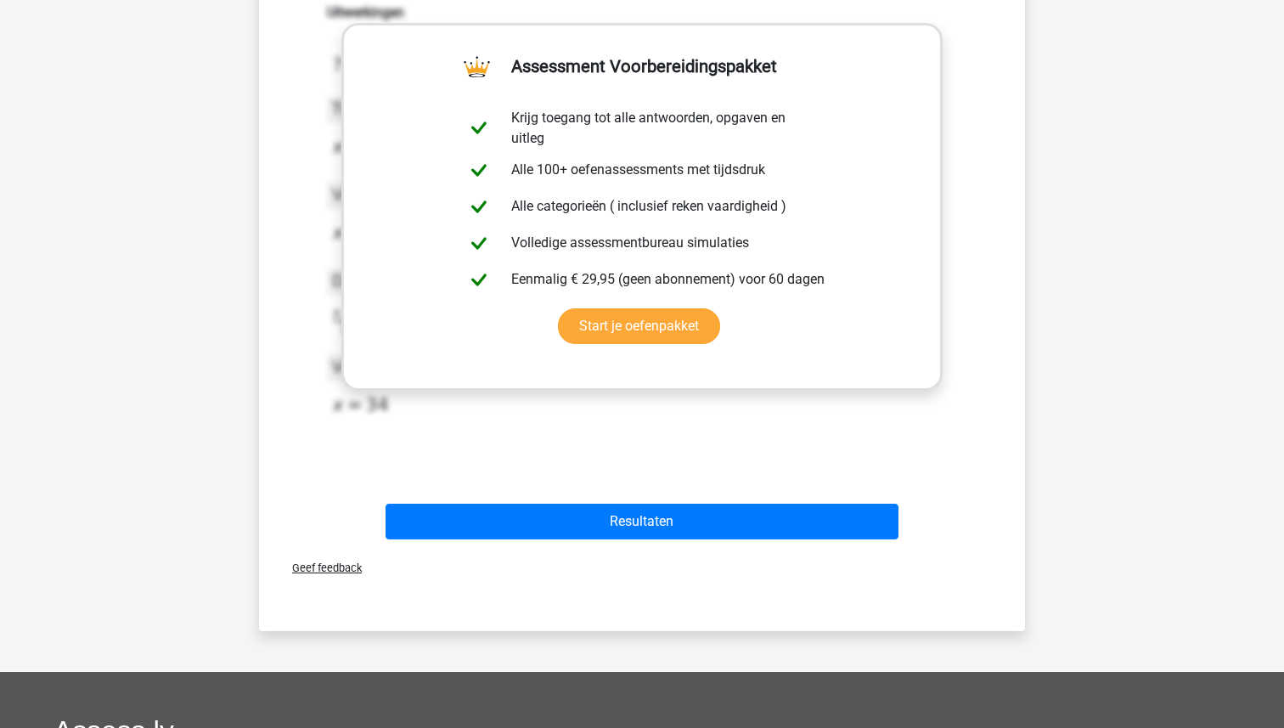
scroll to position [560, 0]
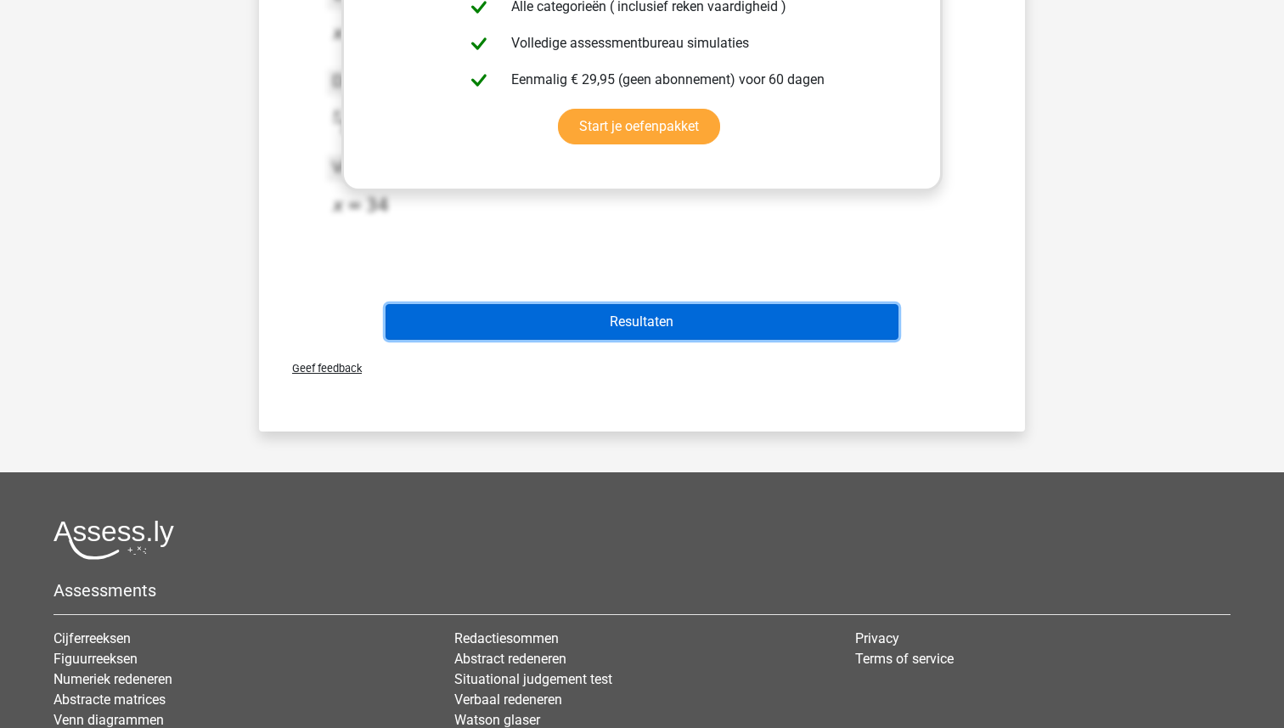
click at [642, 325] on button "Resultaten" at bounding box center [643, 322] width 514 height 36
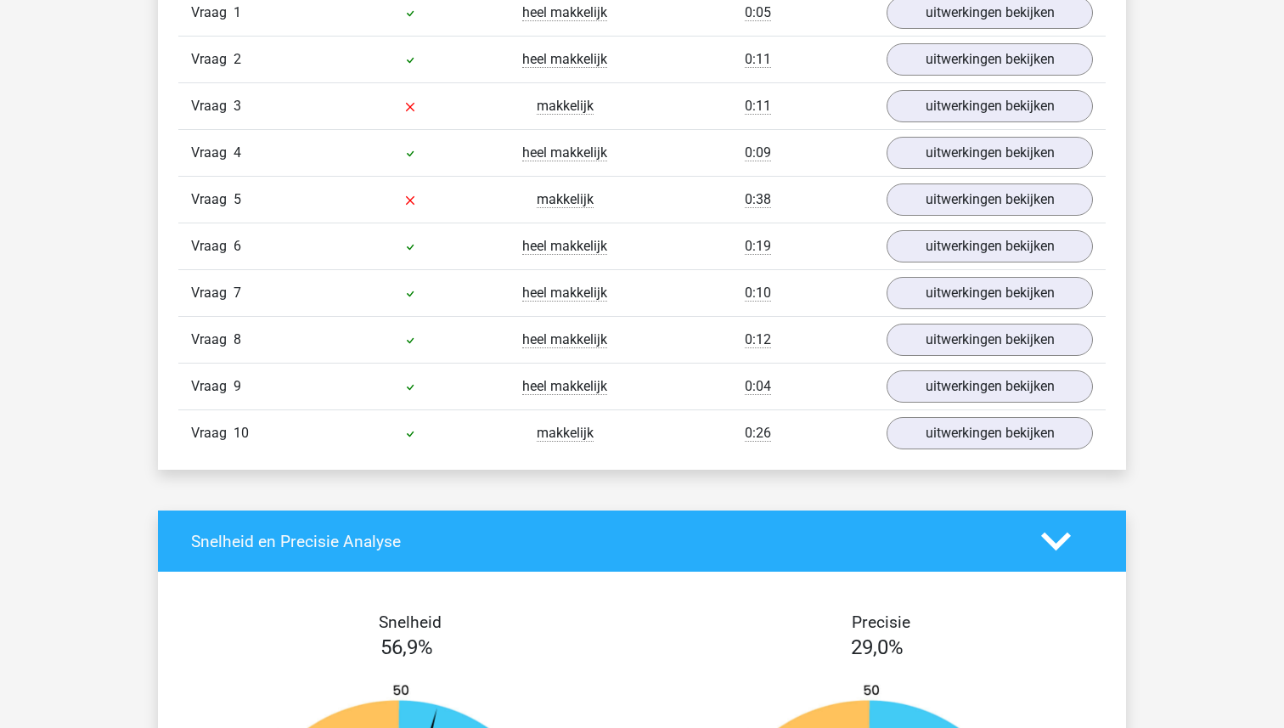
scroll to position [1467, 0]
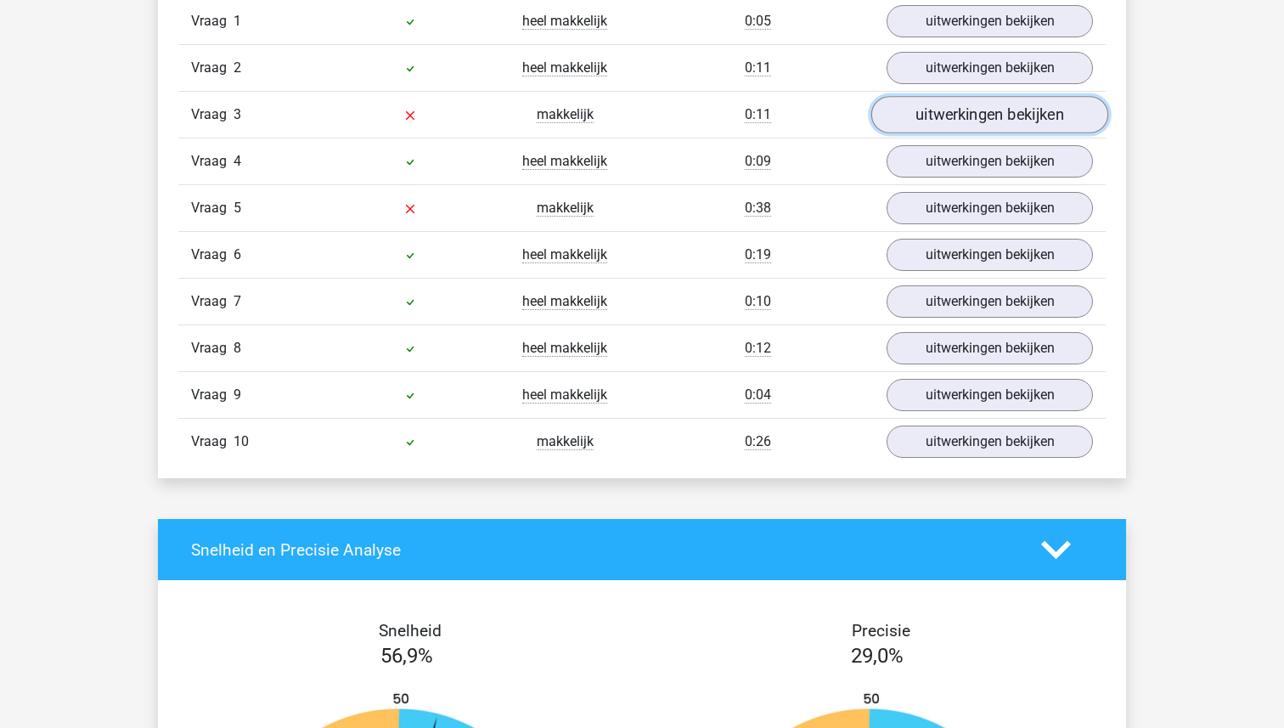
click at [957, 121] on link "uitwerkingen bekijken" at bounding box center [989, 115] width 237 height 37
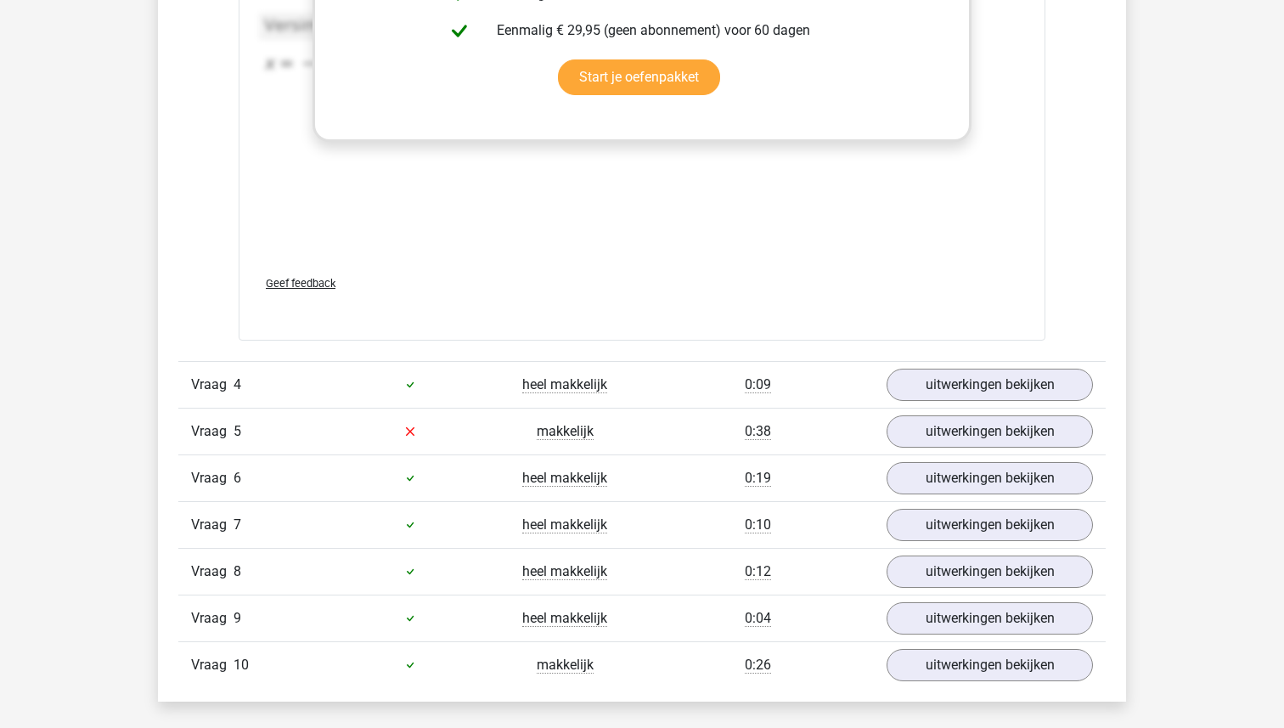
scroll to position [2229, 0]
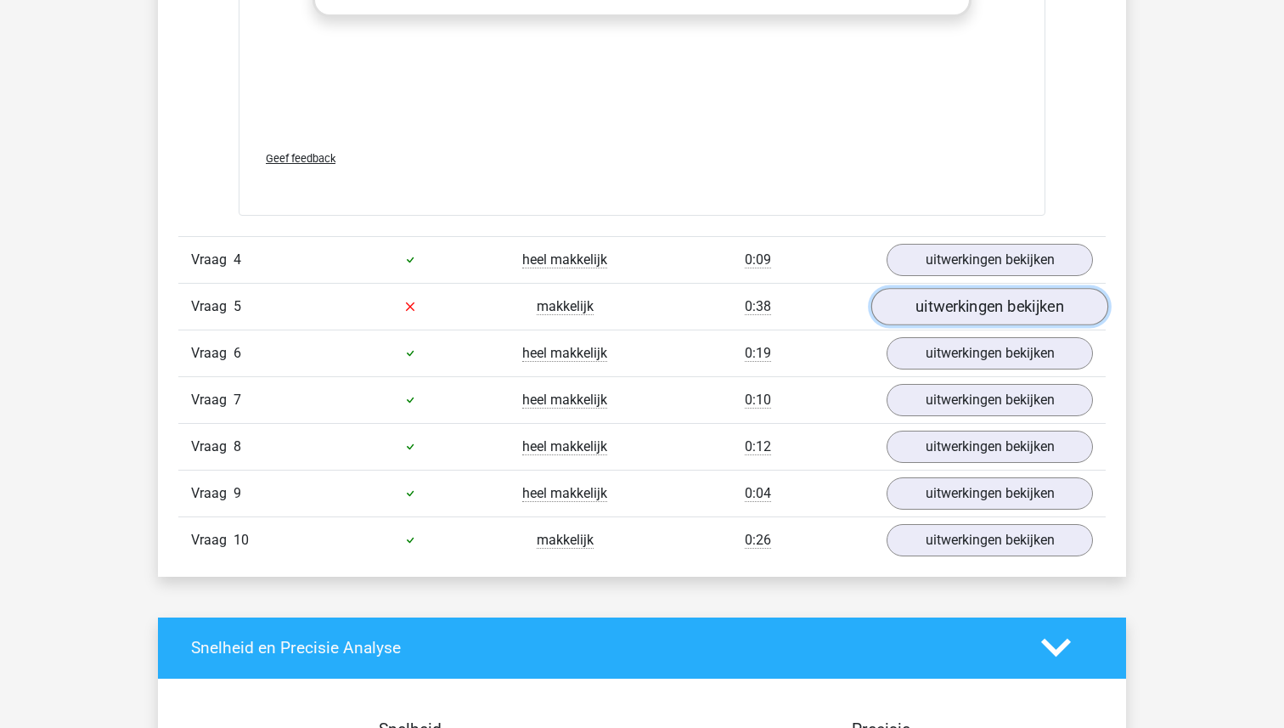
click at [1011, 308] on link "uitwerkingen bekijken" at bounding box center [989, 306] width 237 height 37
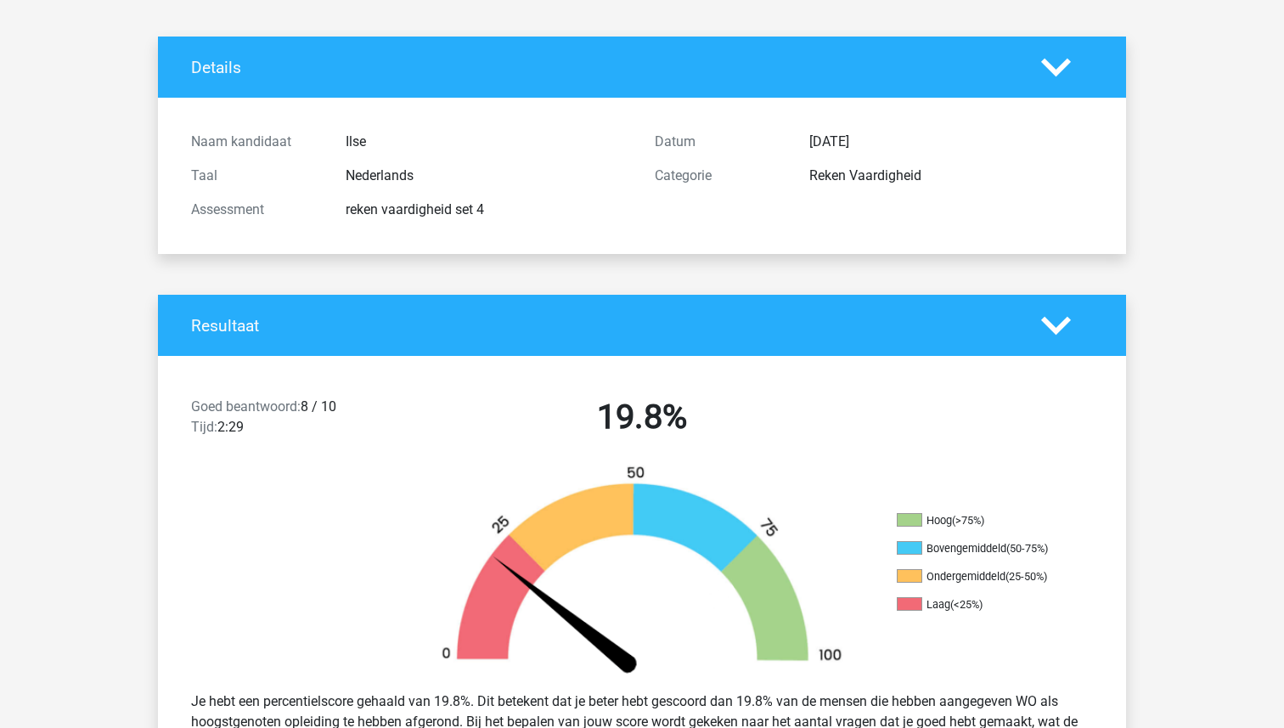
scroll to position [0, 0]
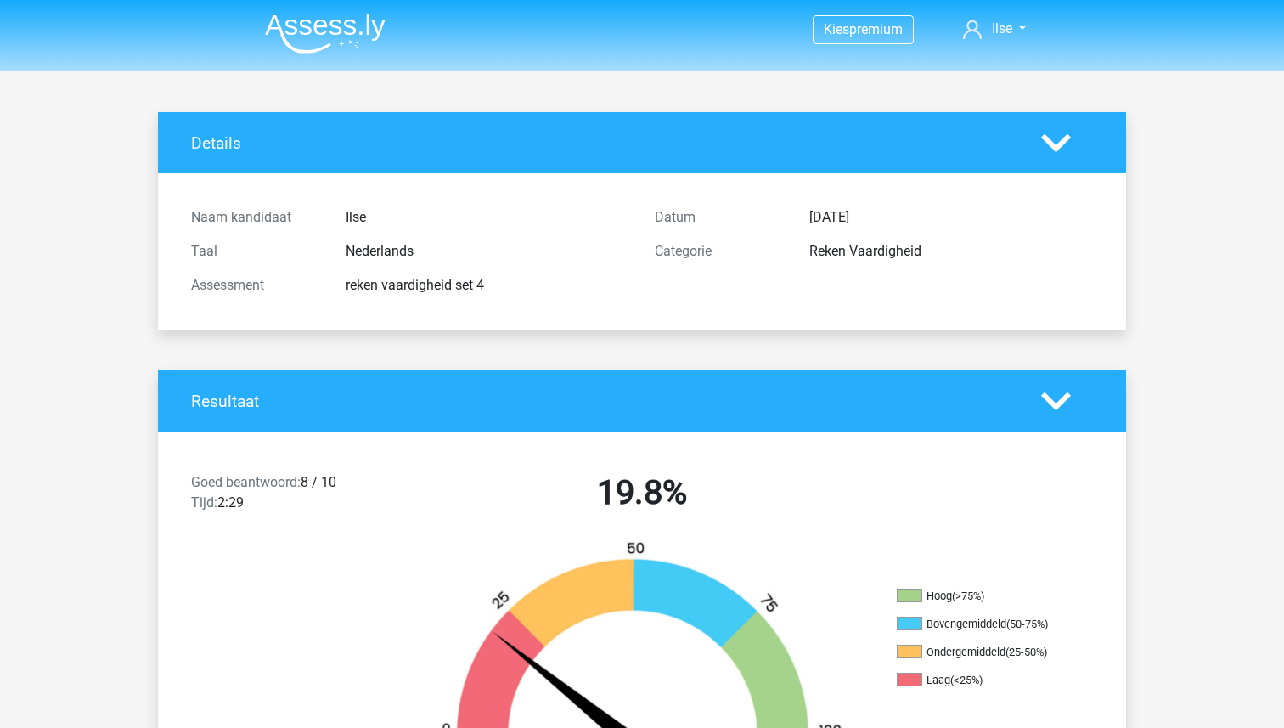
click at [319, 15] on img at bounding box center [325, 34] width 121 height 40
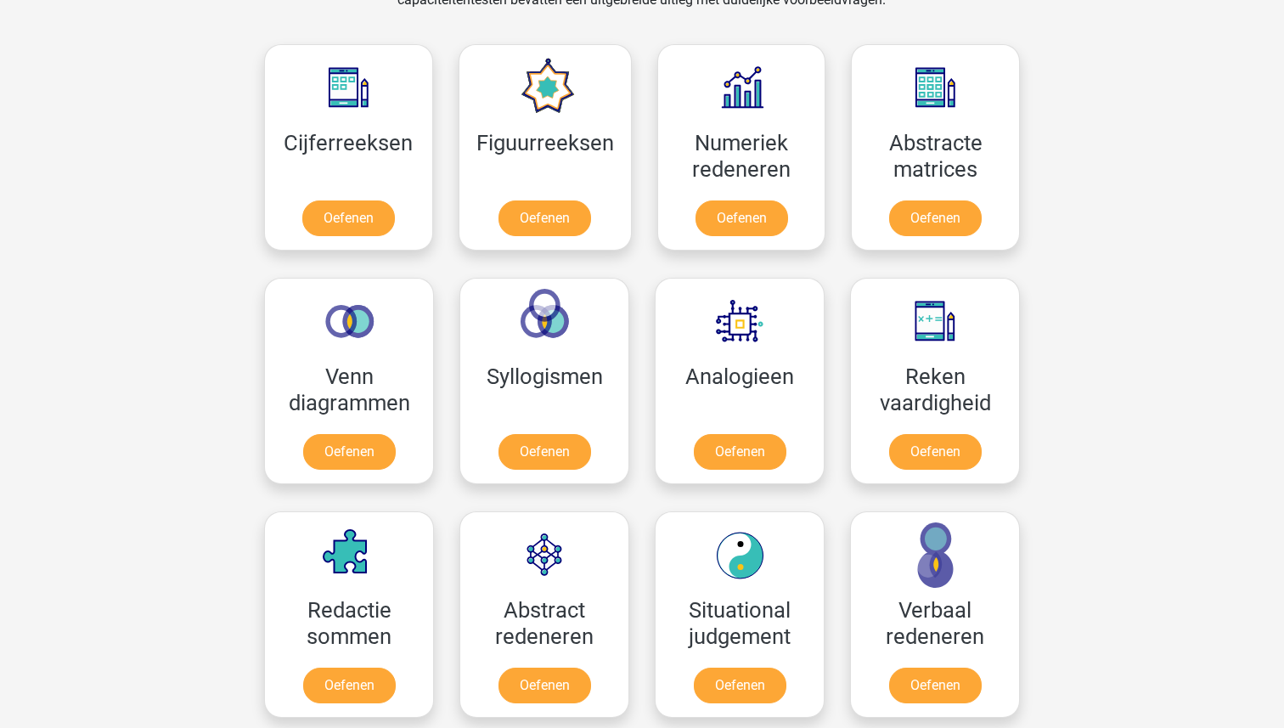
scroll to position [813, 0]
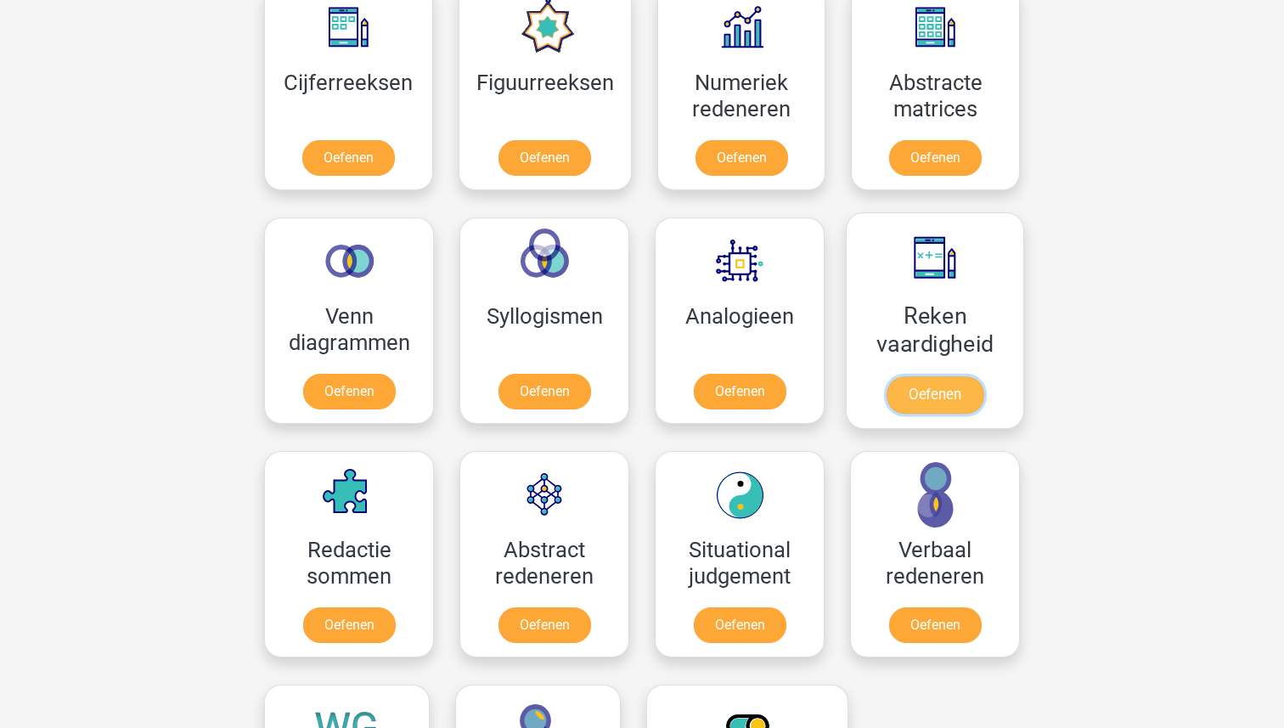
click at [928, 376] on link "Oefenen" at bounding box center [935, 394] width 97 height 37
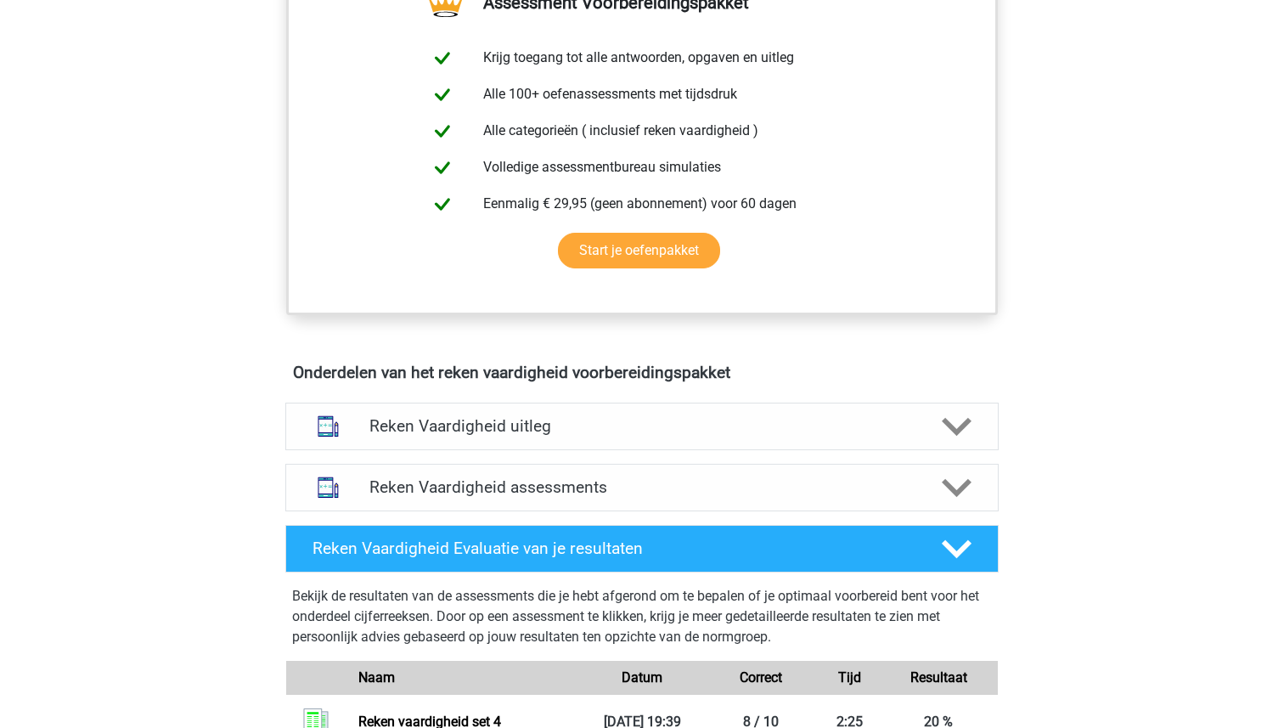
scroll to position [659, 0]
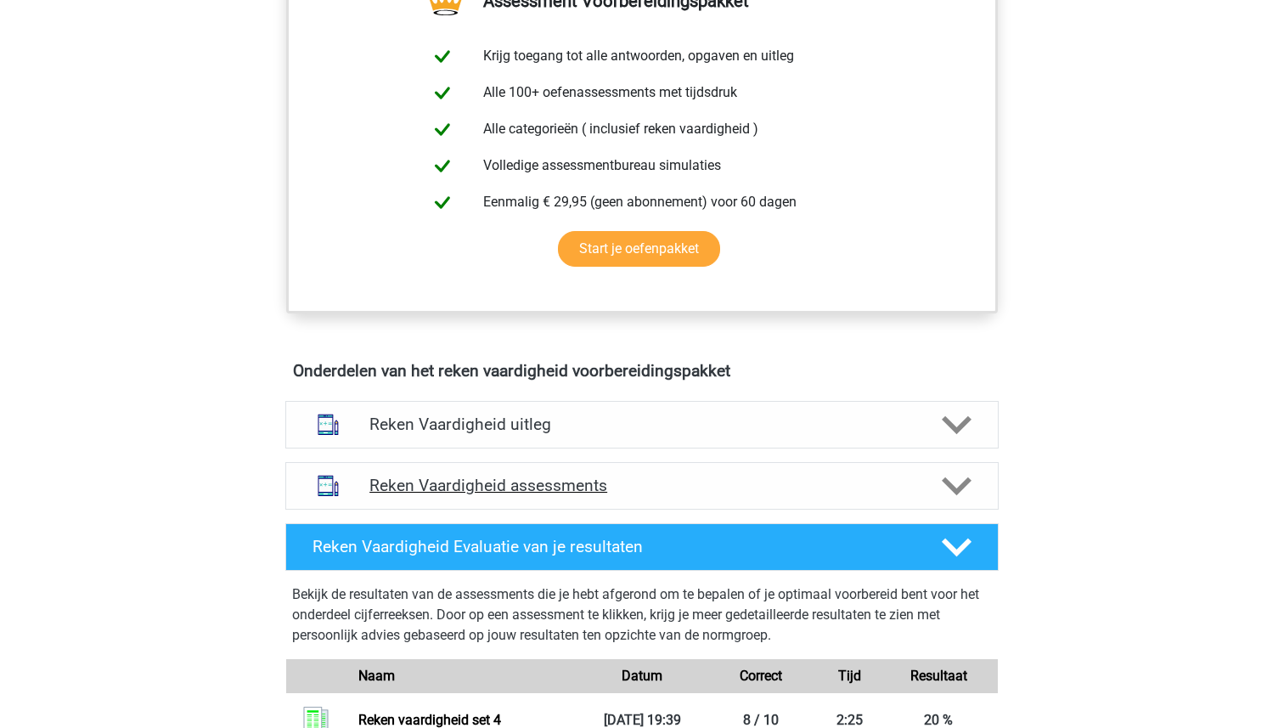
click at [488, 470] on div "Reken Vaardigheid assessments" at bounding box center [641, 486] width 713 height 48
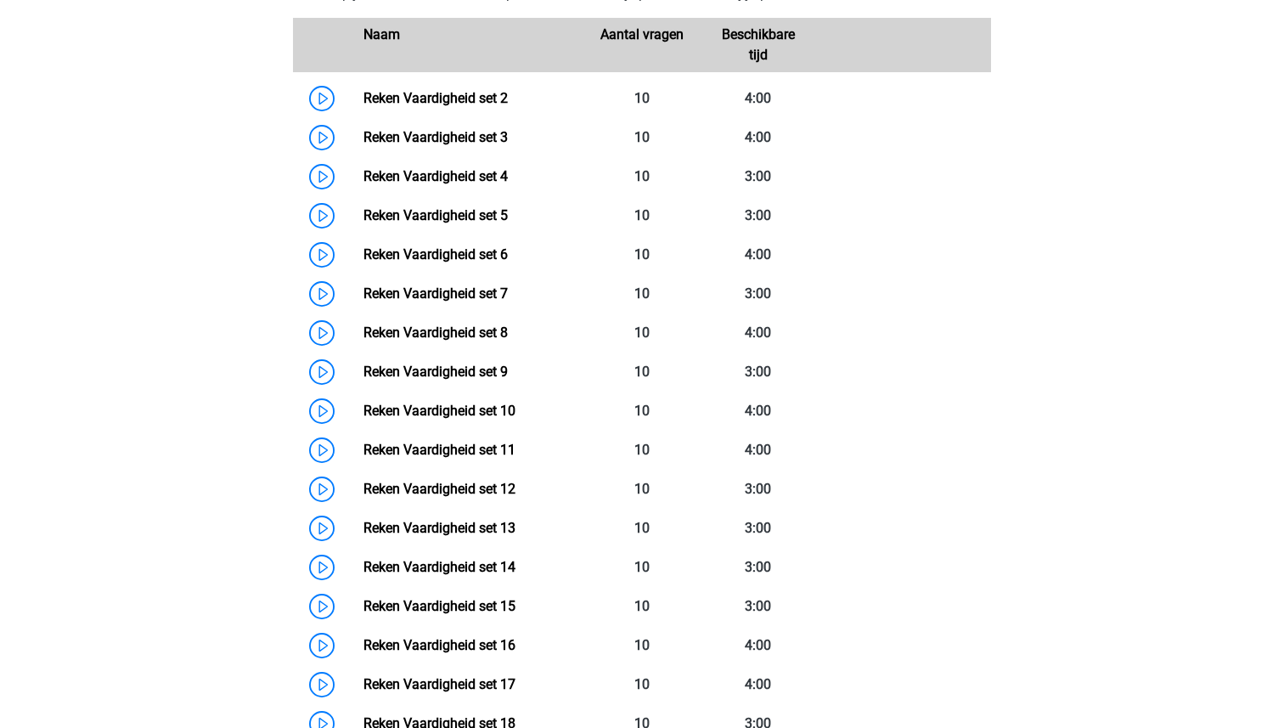
scroll to position [1250, 0]
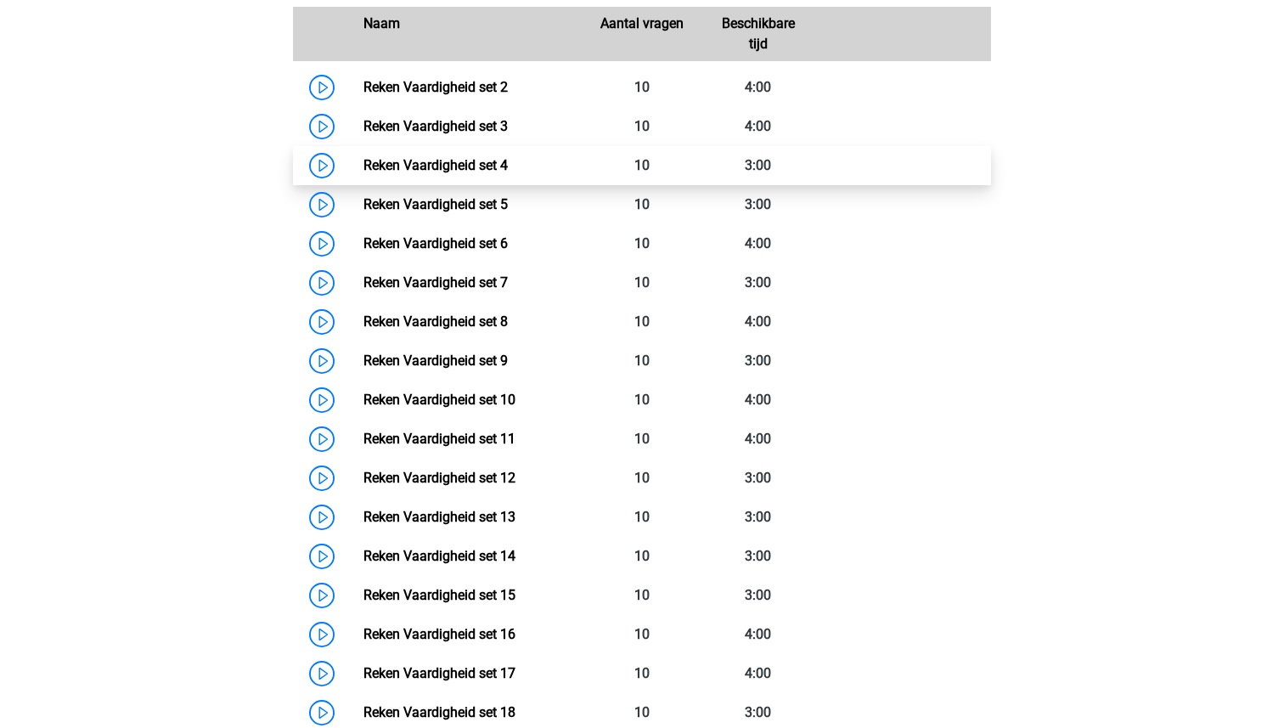
click at [453, 167] on link "Reken Vaardigheid set 4" at bounding box center [435, 165] width 144 height 16
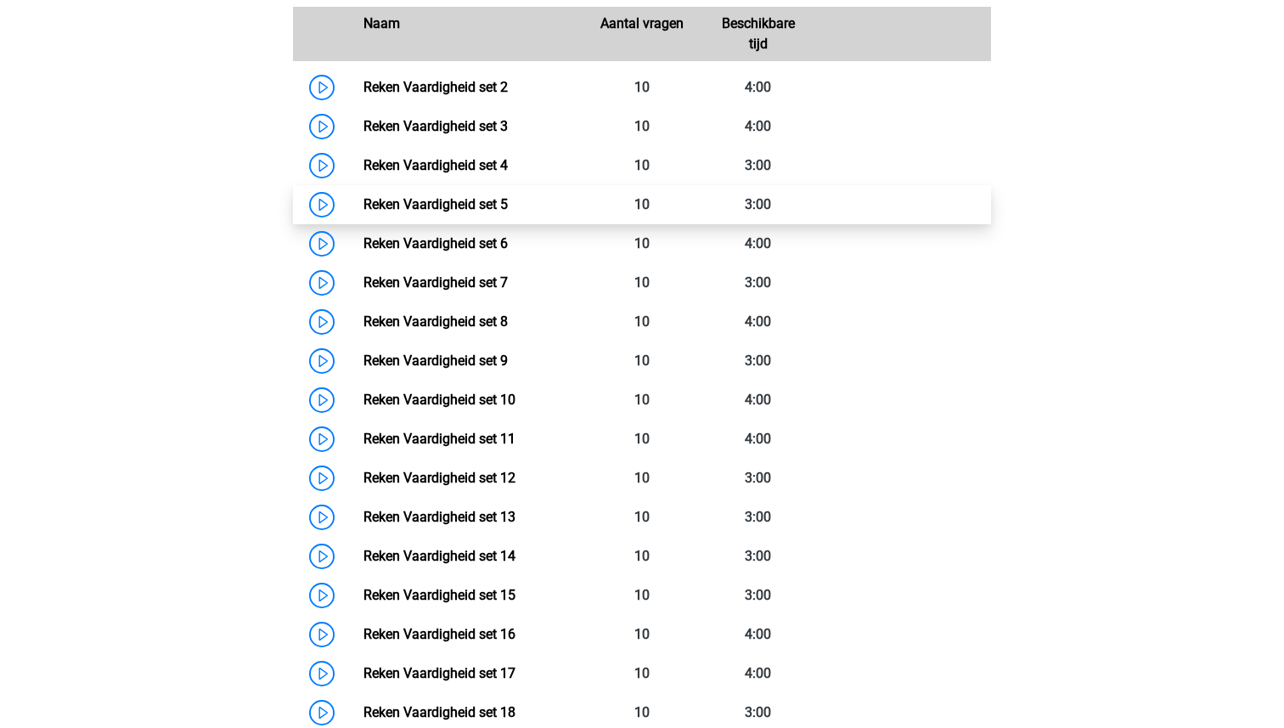
click at [383, 200] on link "Reken Vaardigheid set 5" at bounding box center [435, 204] width 144 height 16
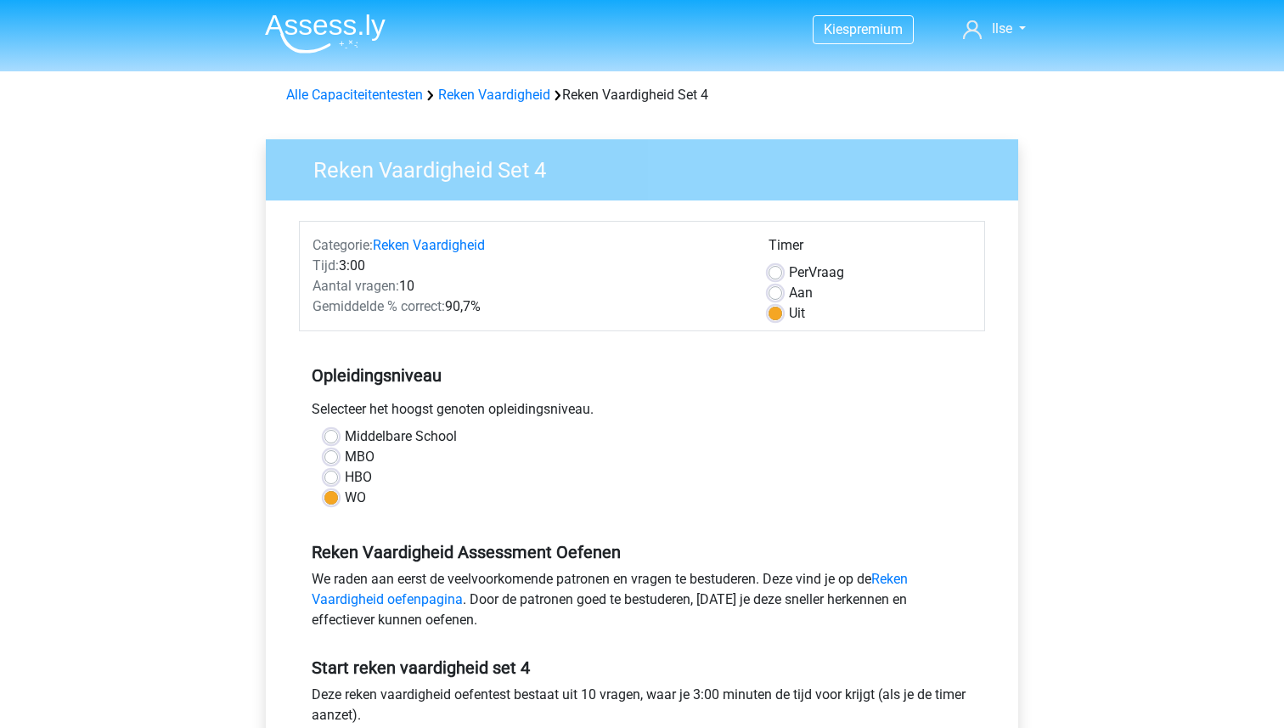
click at [453, 167] on h3 "Reken Vaardigheid Set 4" at bounding box center [649, 166] width 712 height 33
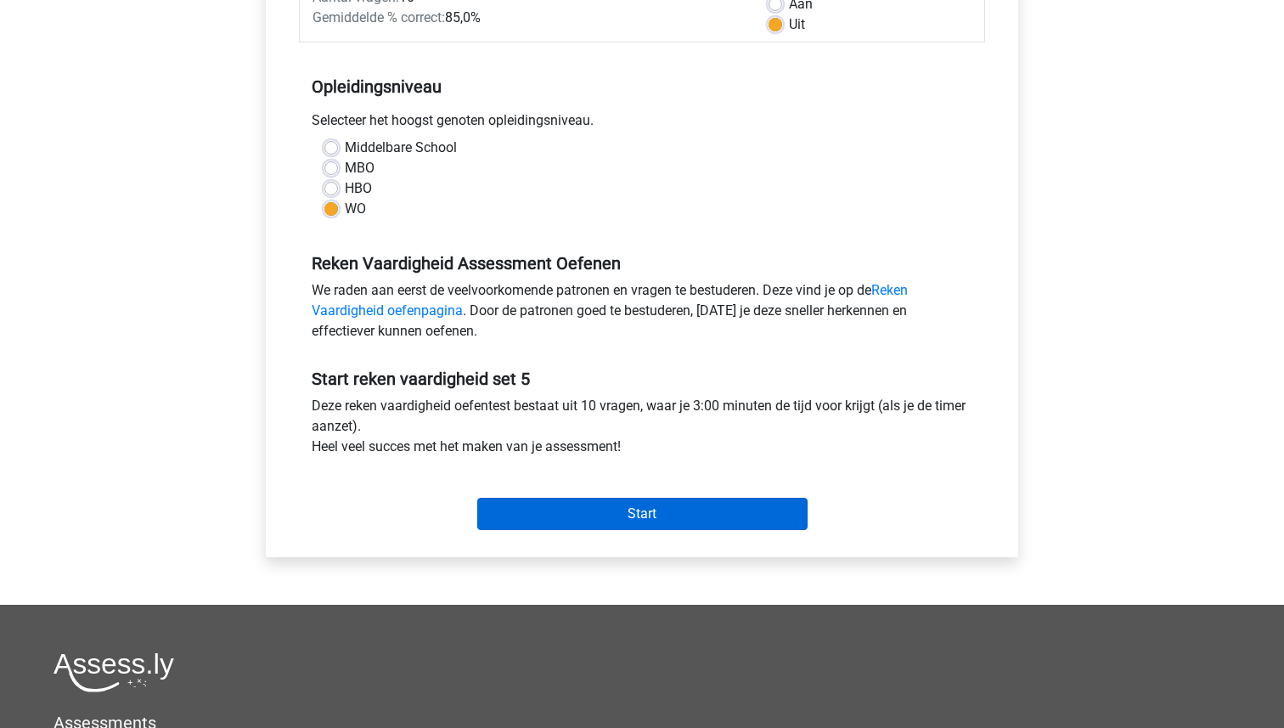
scroll to position [290, 0]
click at [660, 526] on input "Start" at bounding box center [642, 513] width 330 height 32
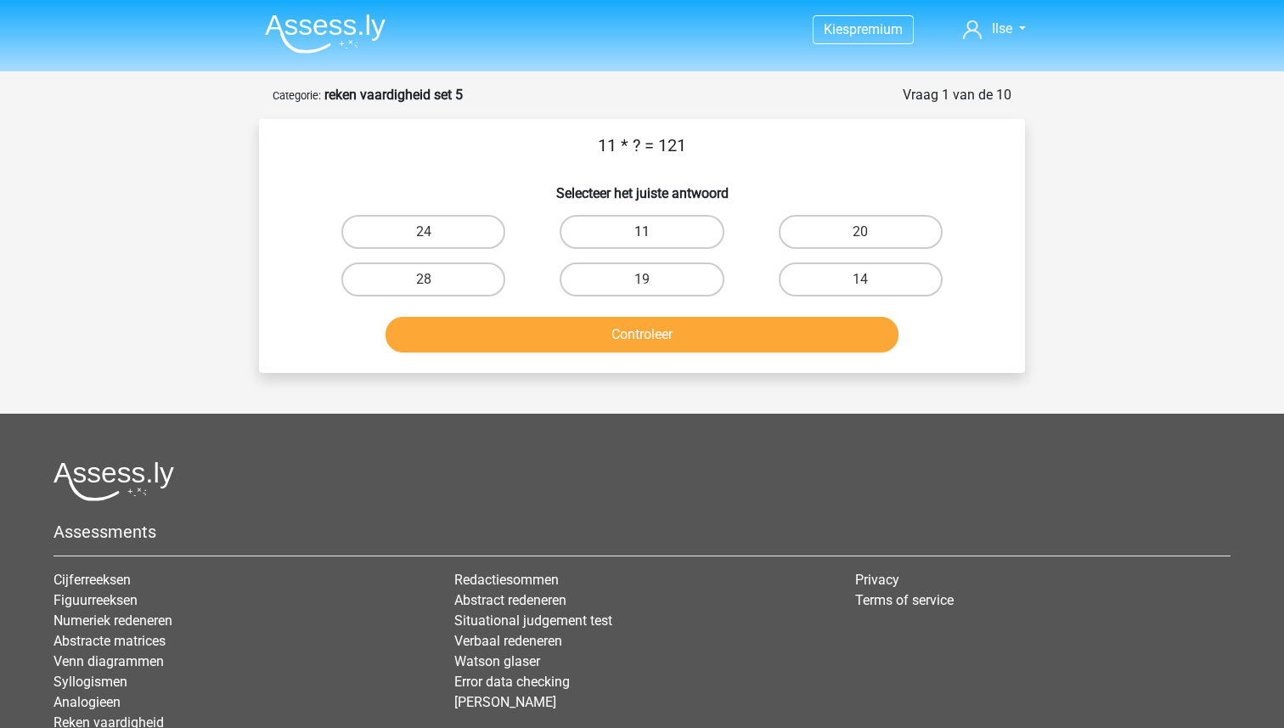
click at [640, 234] on label "11" at bounding box center [642, 232] width 164 height 34
click at [642, 234] on input "11" at bounding box center [647, 237] width 11 height 11
radio input "true"
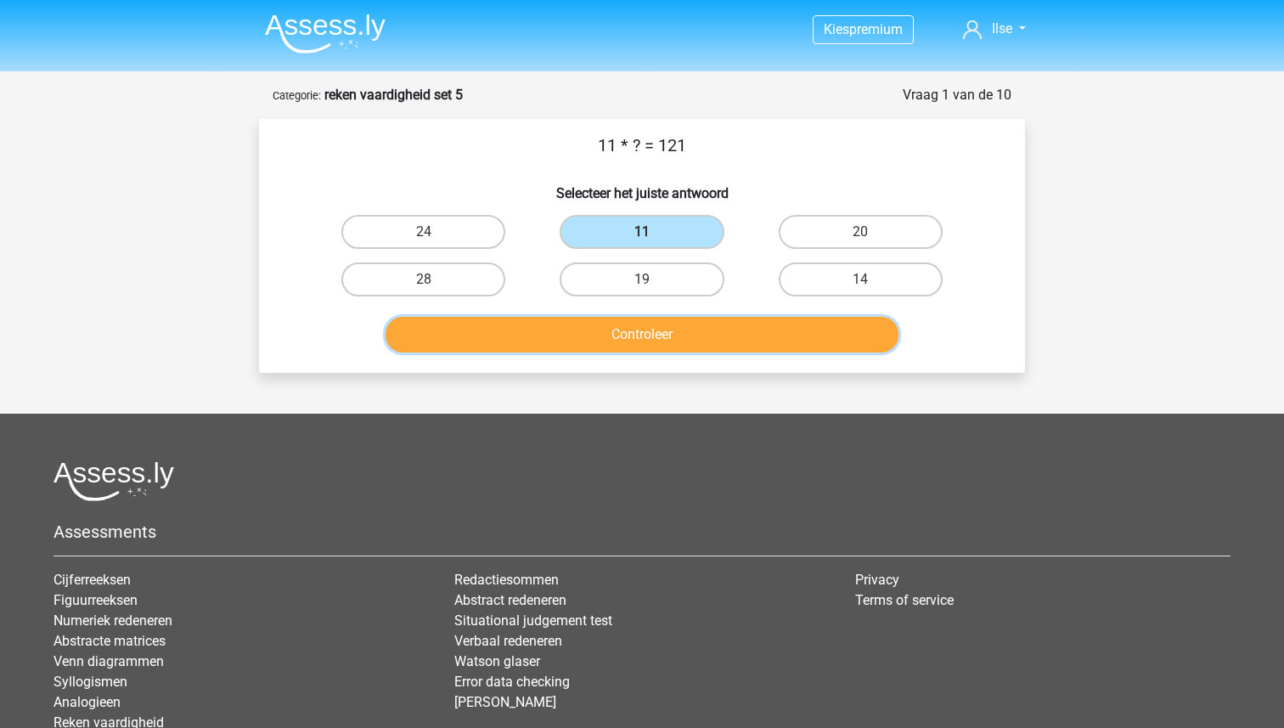
click at [631, 328] on button "Controleer" at bounding box center [643, 335] width 514 height 36
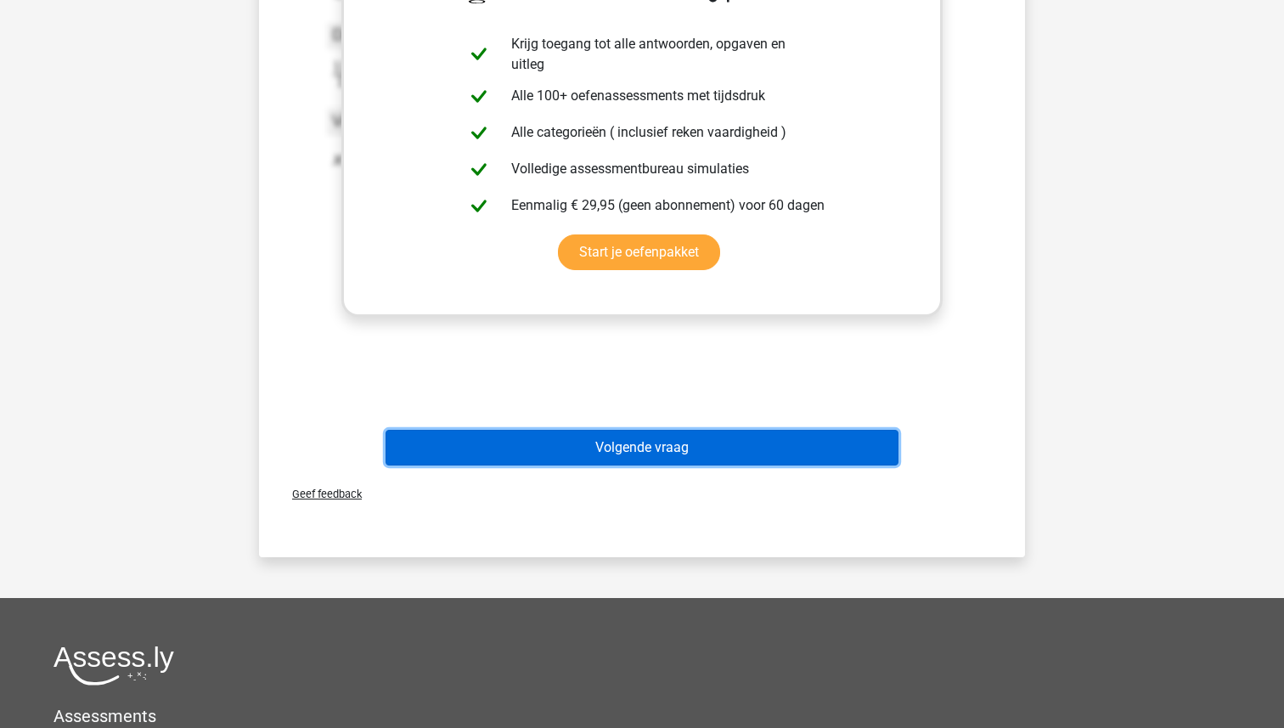
click at [628, 444] on button "Volgende vraag" at bounding box center [643, 448] width 514 height 36
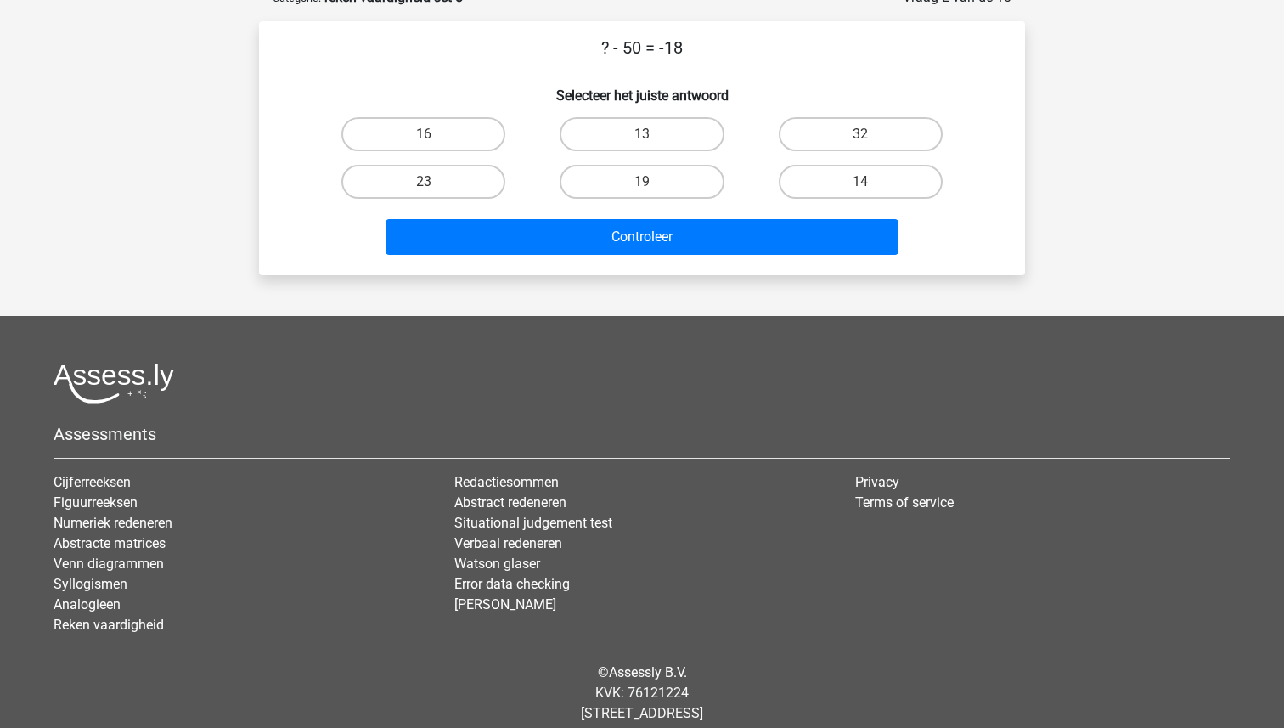
scroll to position [85, 0]
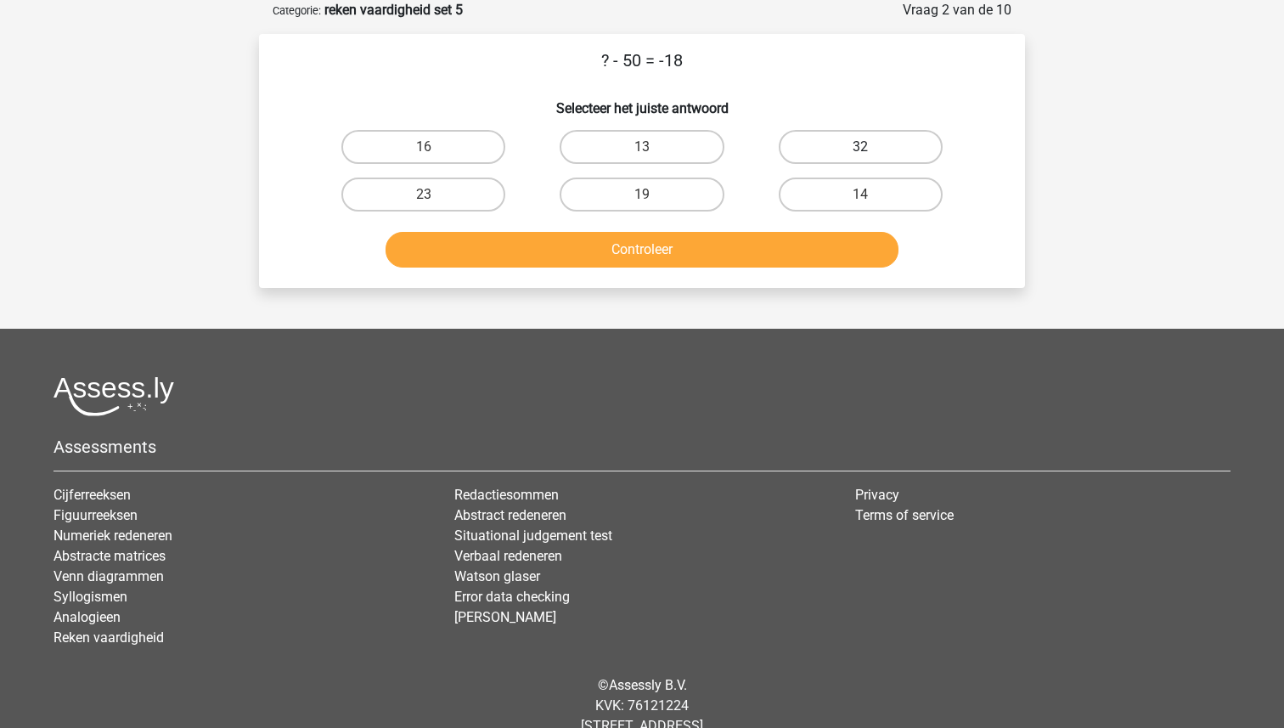
click at [831, 150] on label "32" at bounding box center [861, 147] width 164 height 34
click at [860, 150] on input "32" at bounding box center [865, 152] width 11 height 11
radio input "true"
click at [712, 246] on button "Controleer" at bounding box center [643, 250] width 514 height 36
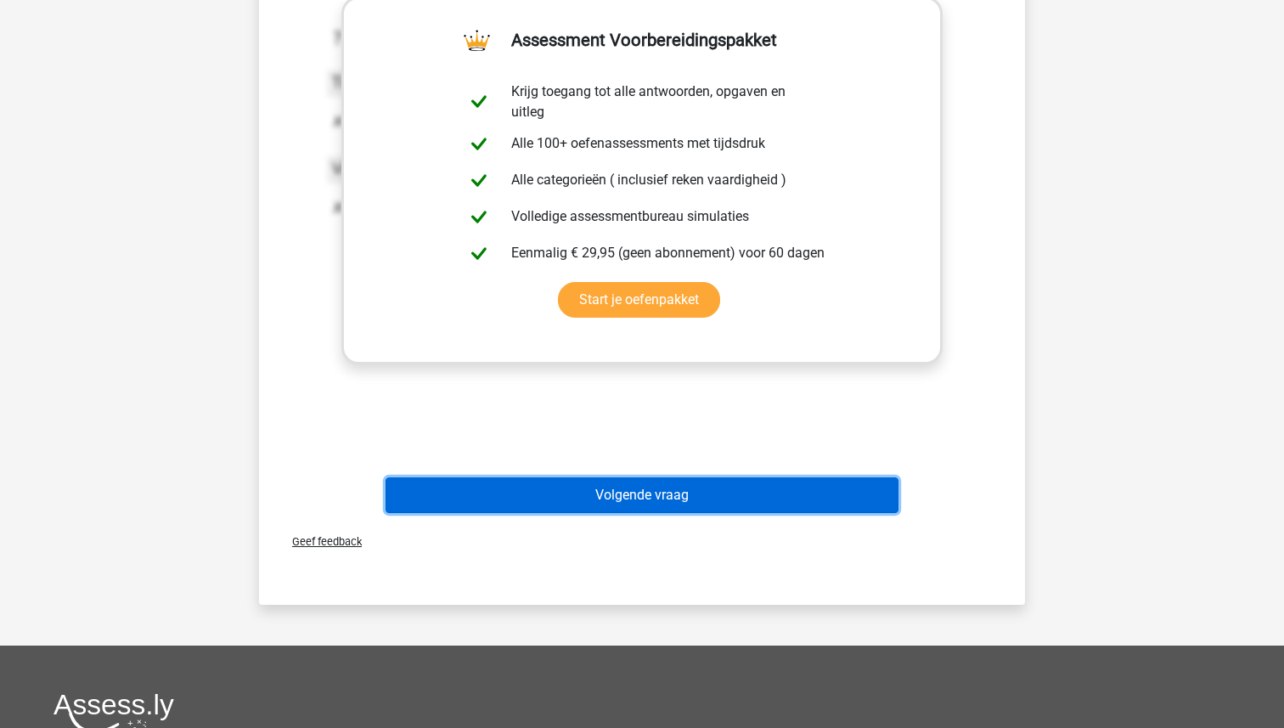
click at [620, 482] on button "Volgende vraag" at bounding box center [643, 495] width 514 height 36
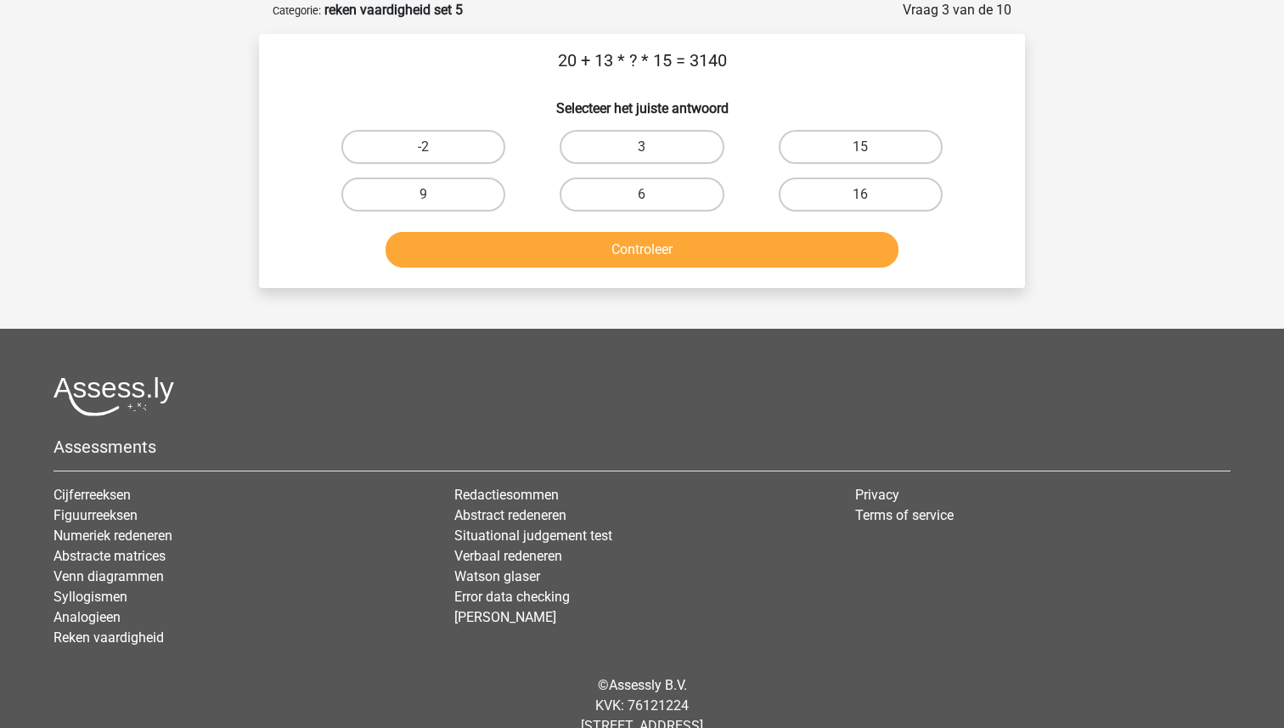
drag, startPoint x: 746, startPoint y: 63, endPoint x: 514, endPoint y: 63, distance: 231.8
click at [514, 63] on p "20 + 13 * ? * 15 = 3140" at bounding box center [642, 60] width 712 height 25
copy p "20 + 13 * ? * 15 = 3140"
click at [858, 143] on label "15" at bounding box center [861, 147] width 164 height 34
click at [860, 147] on input "15" at bounding box center [865, 152] width 11 height 11
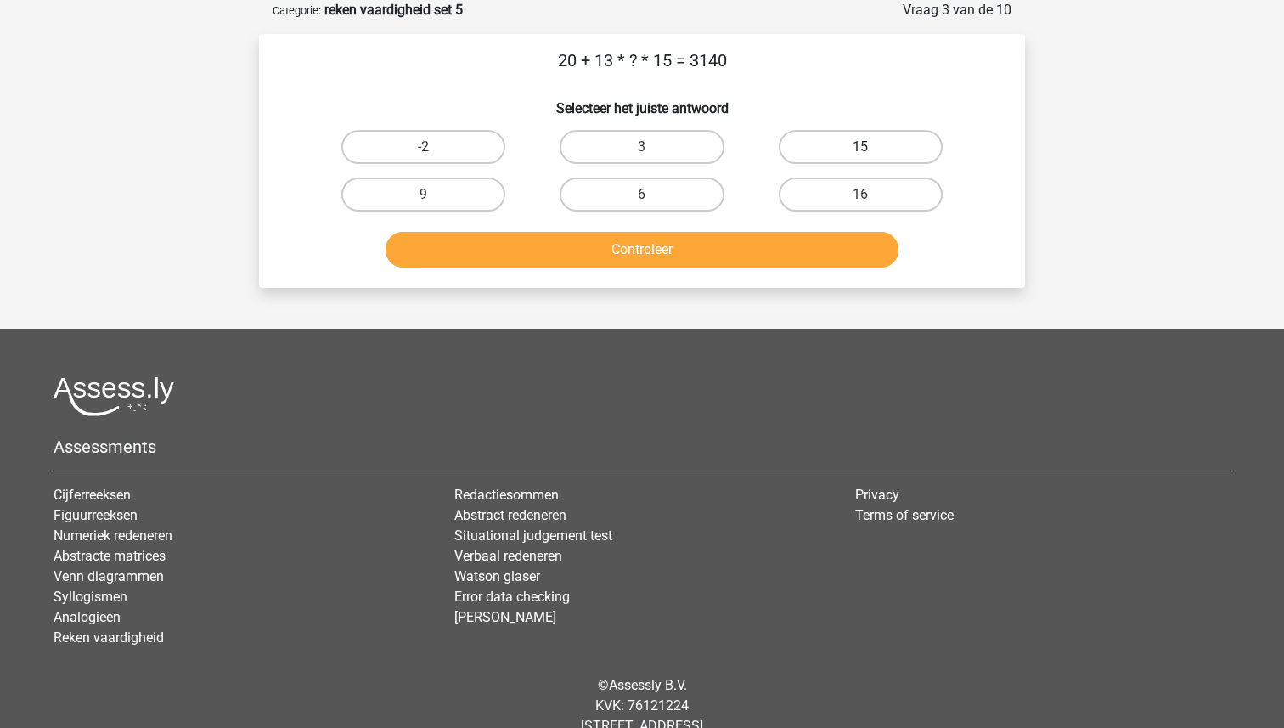
radio input "true"
click at [687, 253] on button "Controleer" at bounding box center [643, 250] width 514 height 36
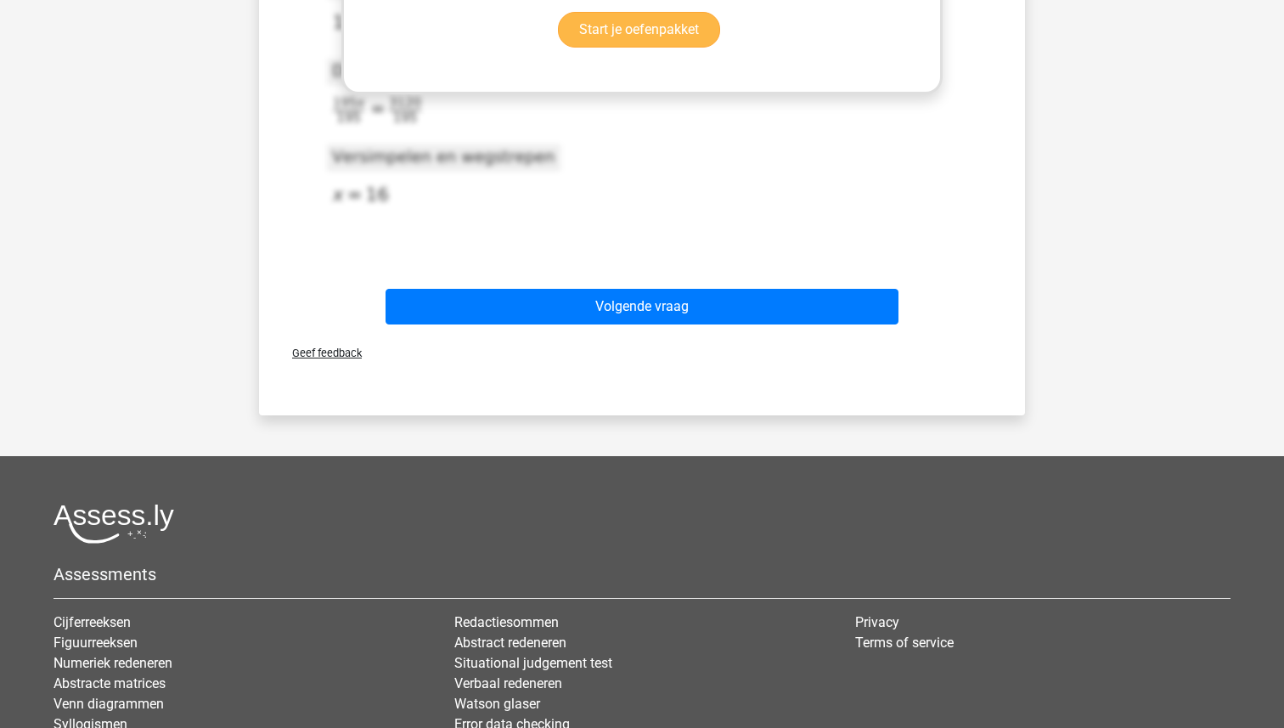
scroll to position [644, 0]
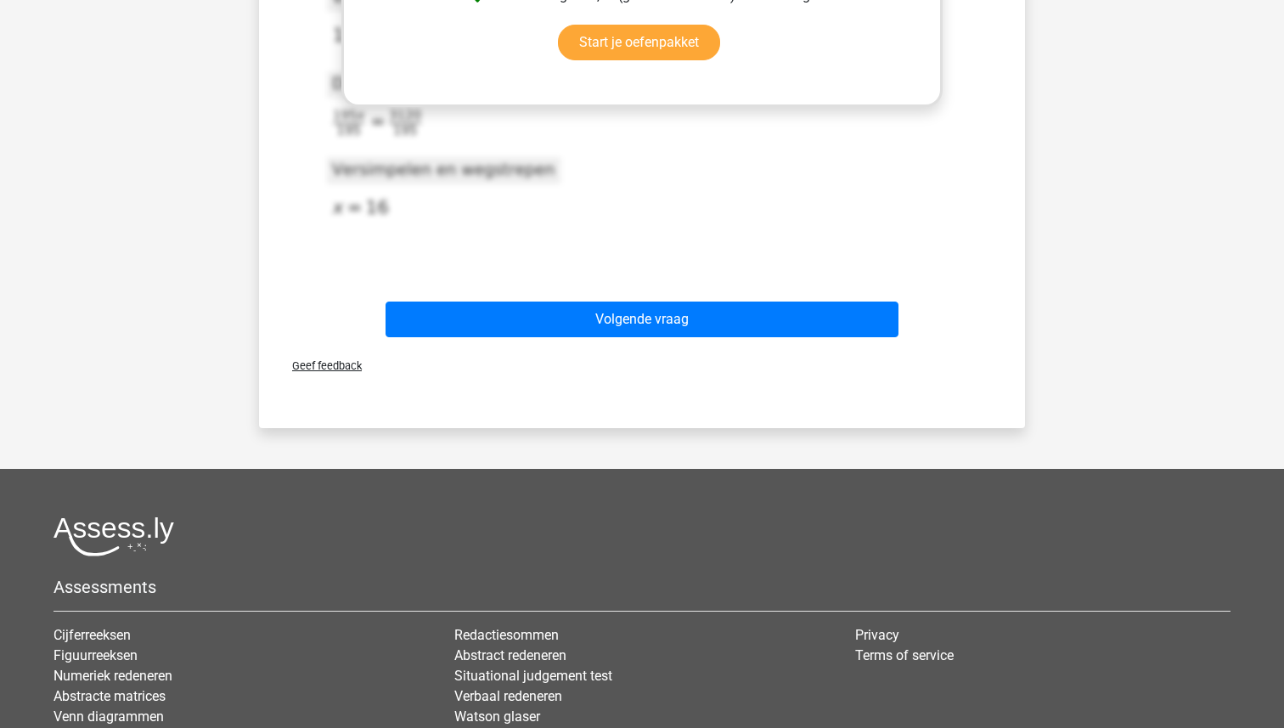
click at [652, 339] on div "Volgende vraag" at bounding box center [642, 322] width 656 height 42
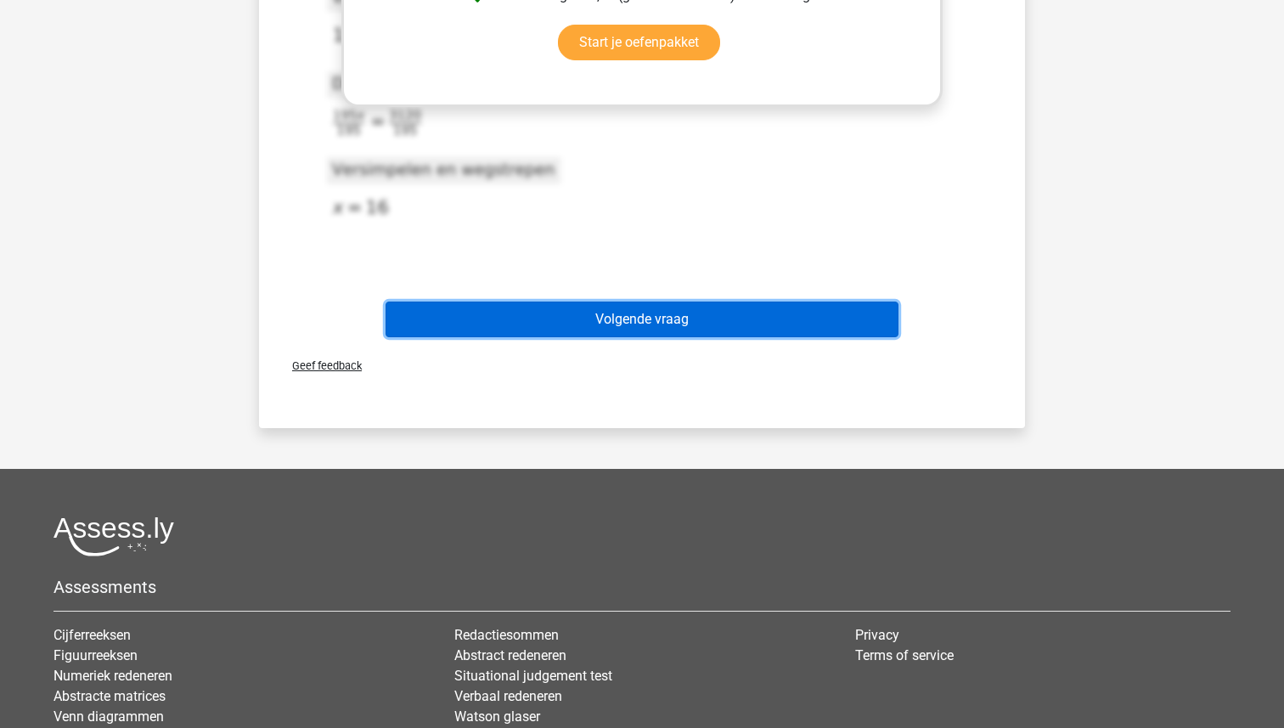
click at [651, 326] on button "Volgende vraag" at bounding box center [643, 319] width 514 height 36
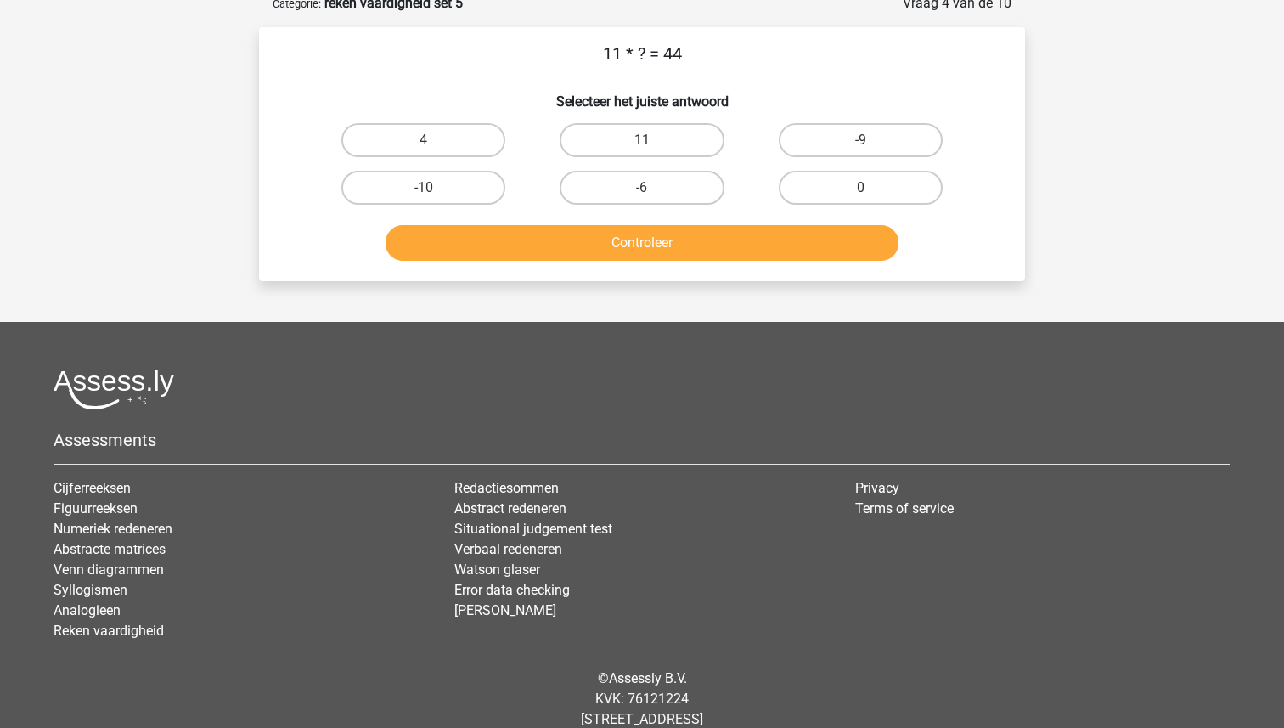
scroll to position [85, 0]
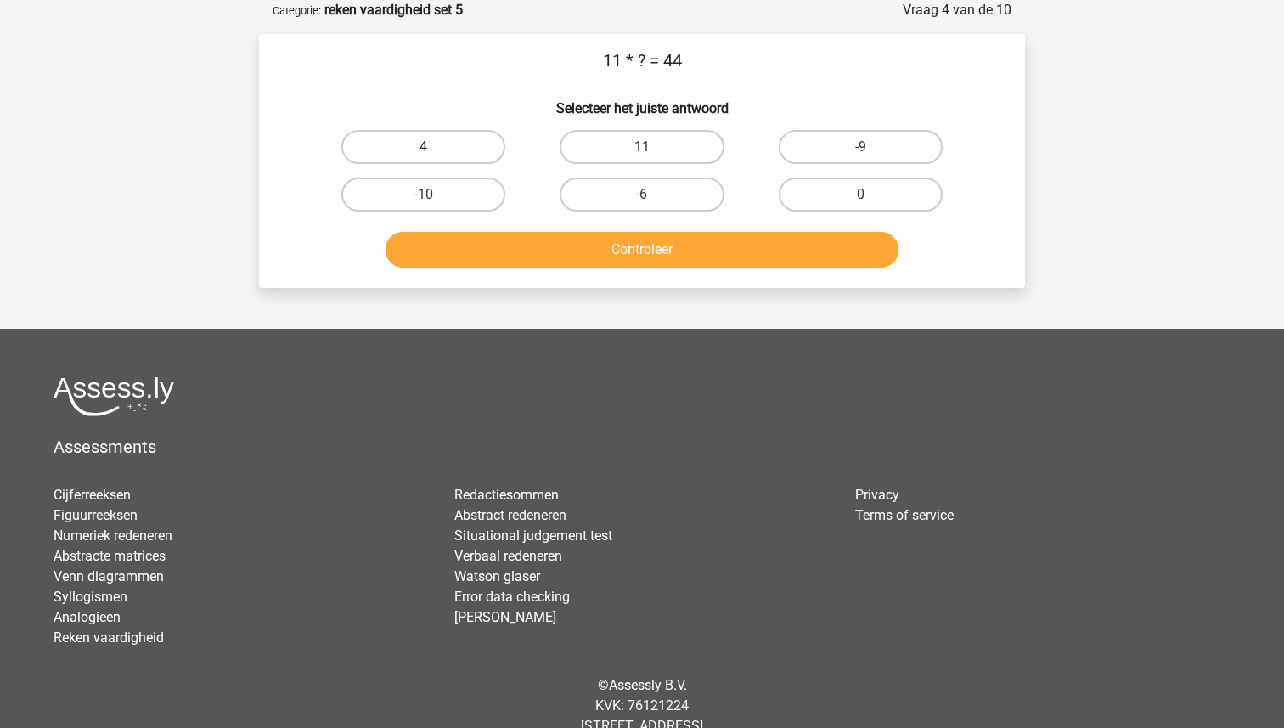
click at [448, 145] on label "4" at bounding box center [423, 147] width 164 height 34
click at [435, 147] on input "4" at bounding box center [429, 152] width 11 height 11
radio input "true"
click at [573, 247] on button "Controleer" at bounding box center [643, 250] width 514 height 36
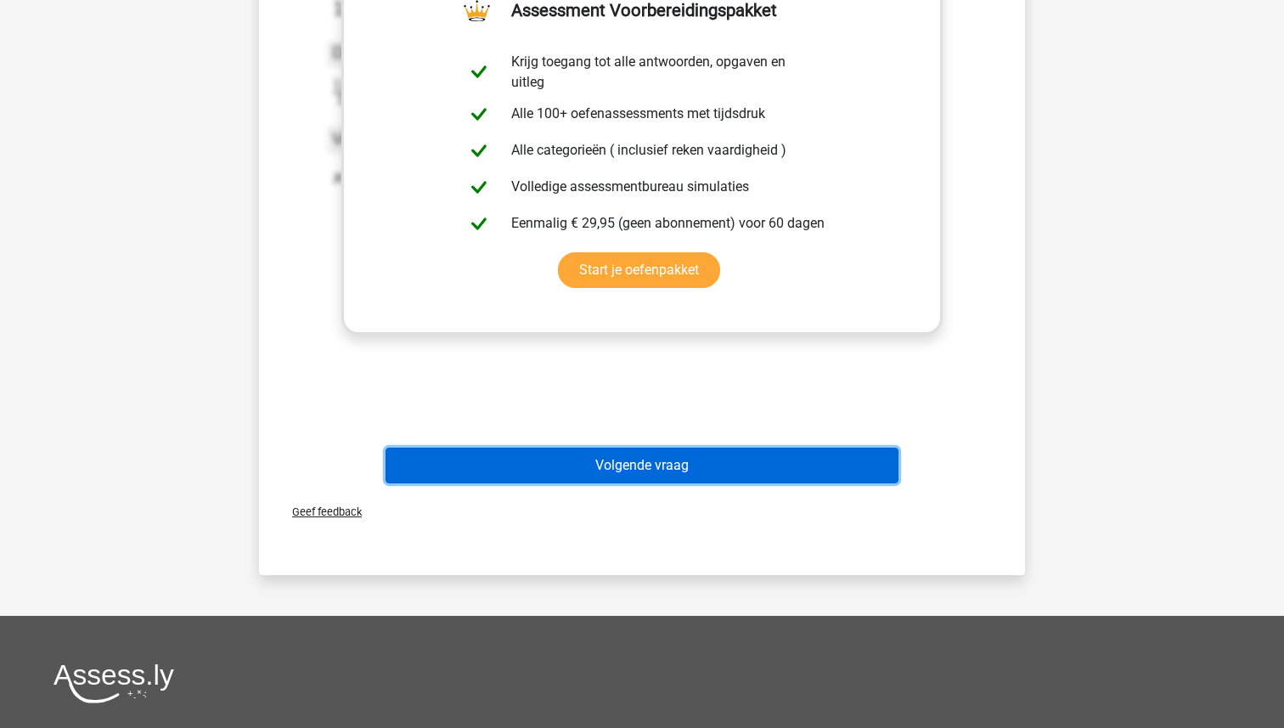
click at [572, 459] on button "Volgende vraag" at bounding box center [643, 466] width 514 height 36
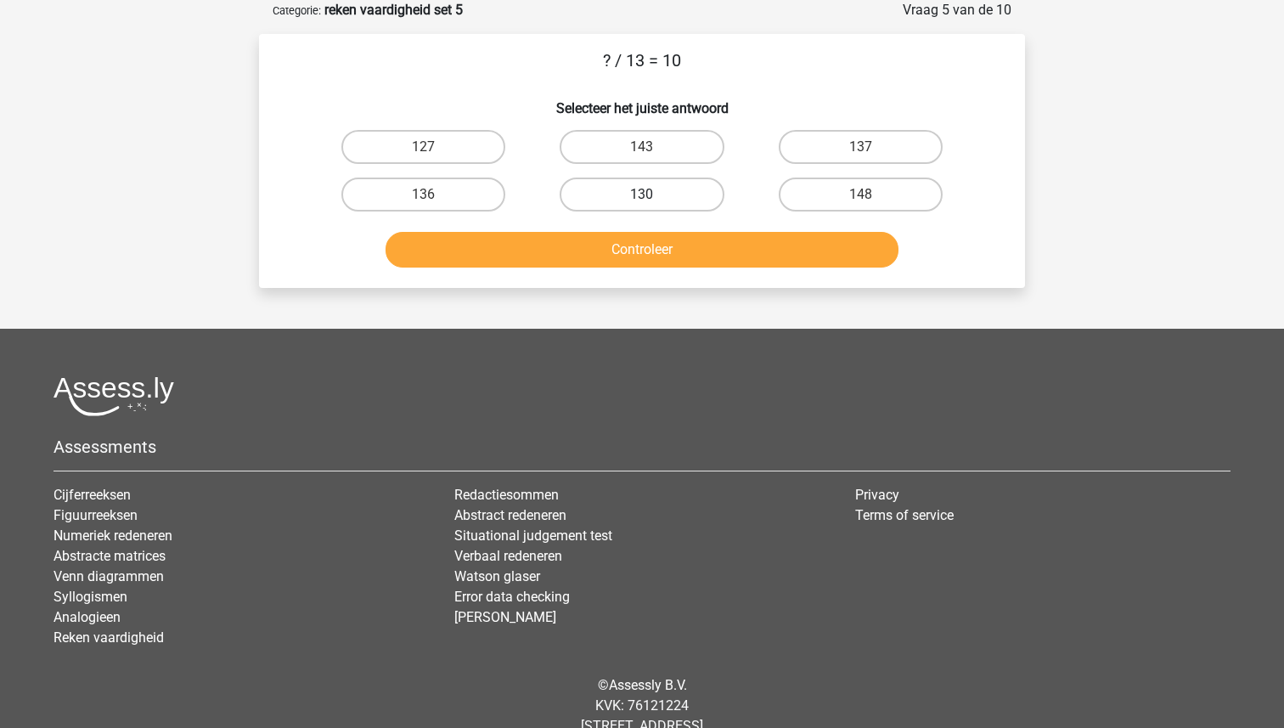
click at [627, 201] on label "130" at bounding box center [642, 194] width 164 height 34
click at [642, 201] on input "130" at bounding box center [647, 199] width 11 height 11
radio input "true"
click at [627, 241] on button "Controleer" at bounding box center [643, 250] width 514 height 36
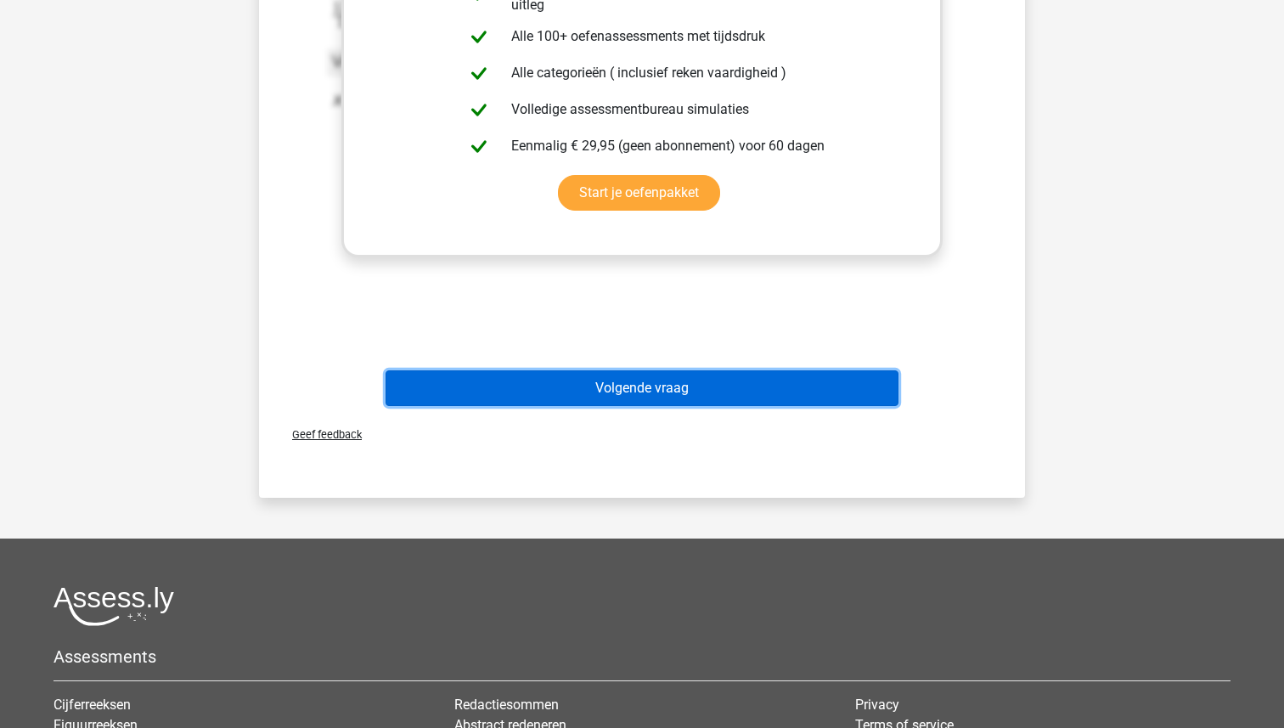
click at [611, 373] on button "Volgende vraag" at bounding box center [643, 388] width 514 height 36
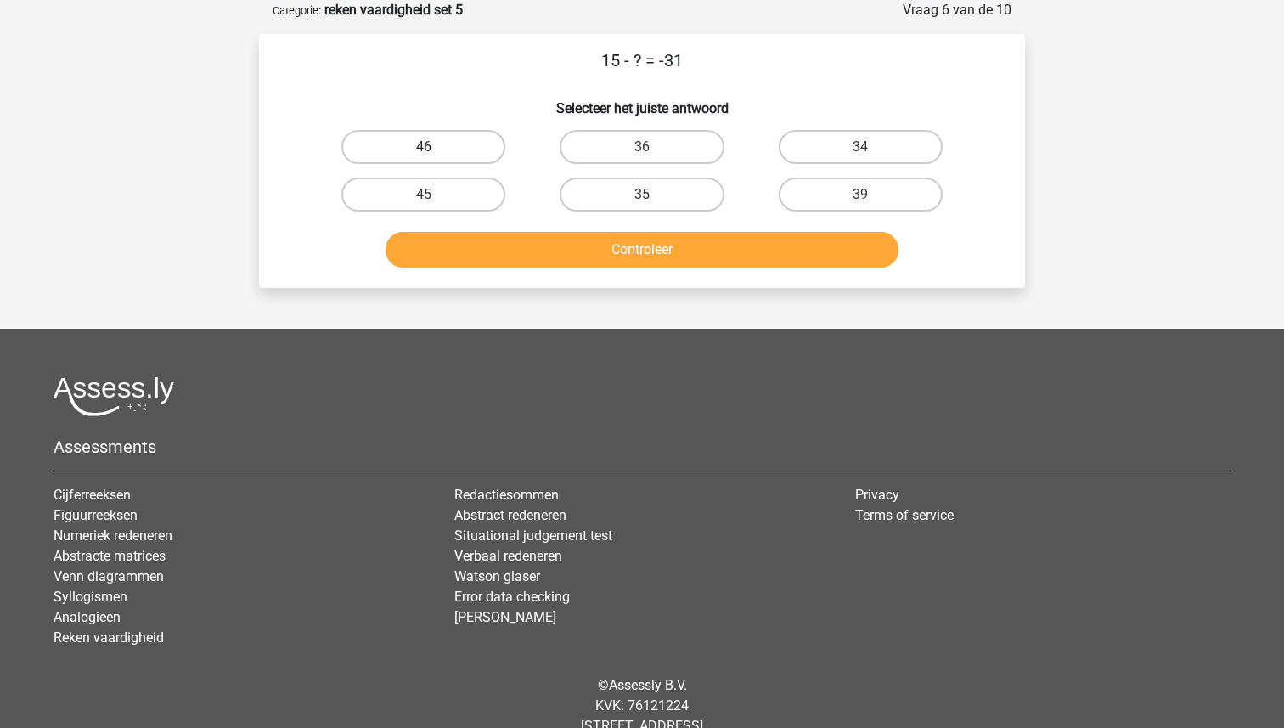
click at [465, 152] on label "46" at bounding box center [423, 147] width 164 height 34
click at [435, 152] on input "46" at bounding box center [429, 152] width 11 height 11
radio input "true"
click at [611, 244] on button "Controleer" at bounding box center [643, 250] width 514 height 36
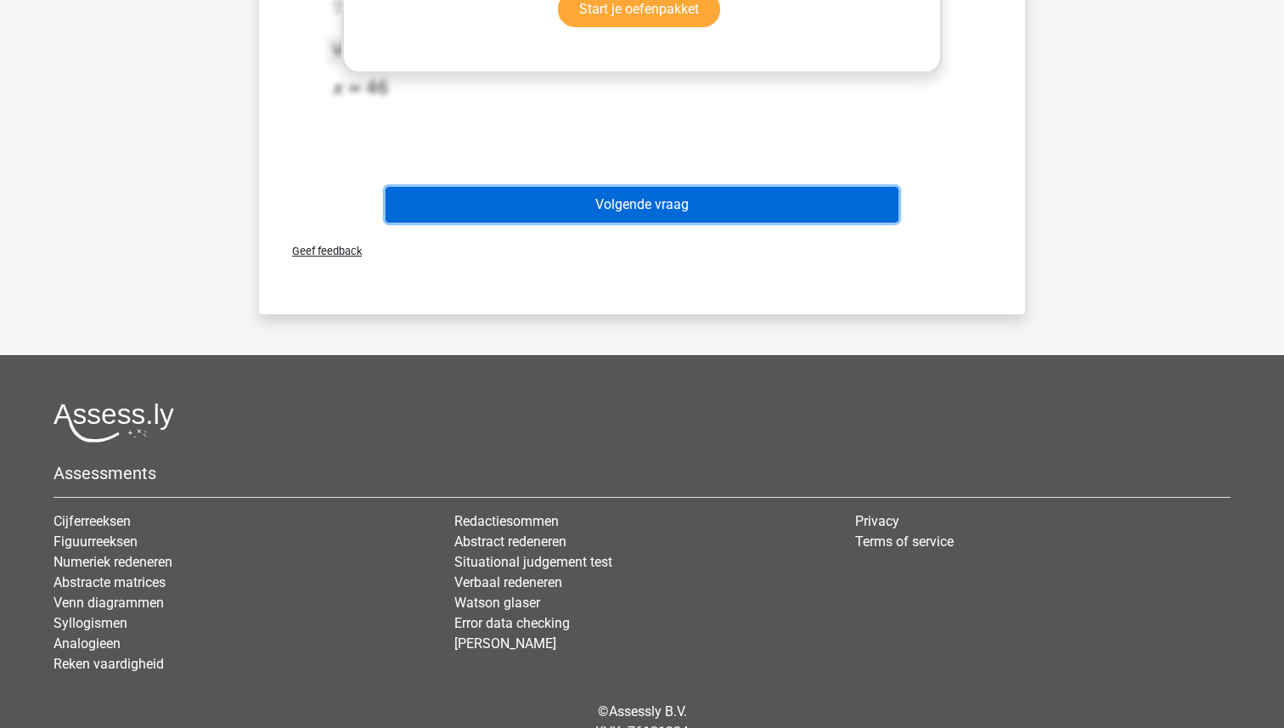
click at [613, 210] on button "Volgende vraag" at bounding box center [643, 205] width 514 height 36
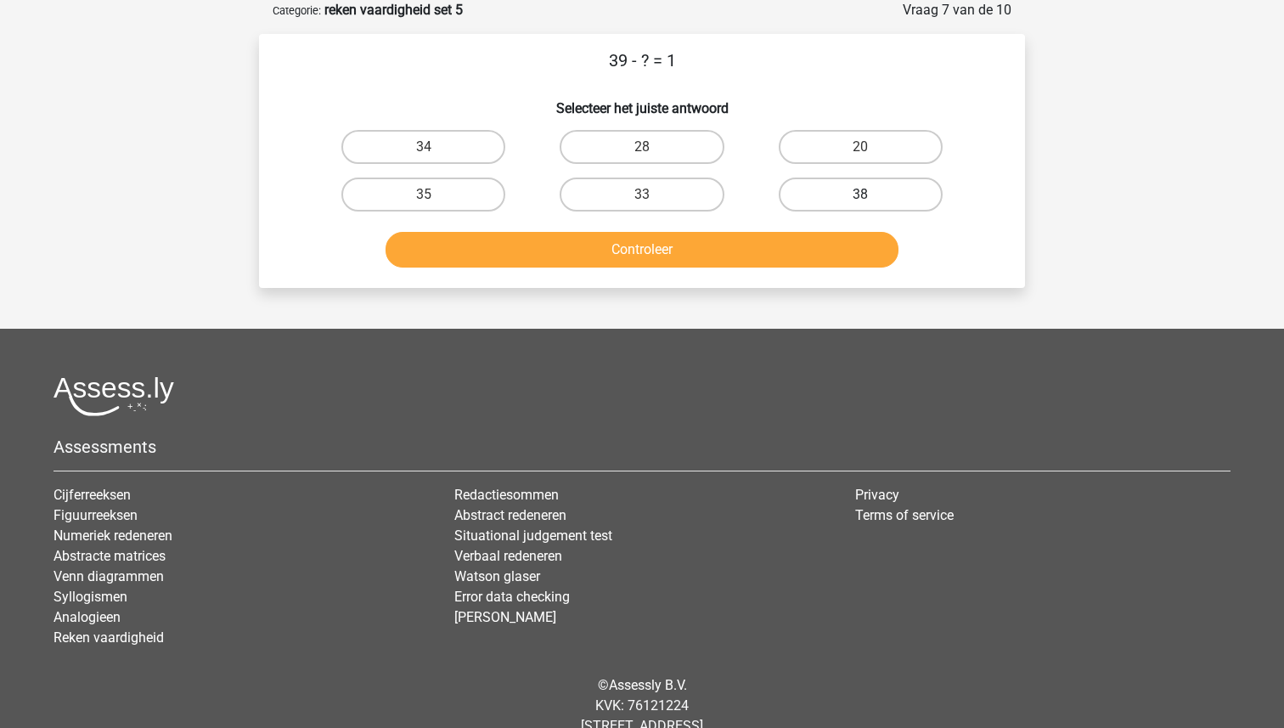
click at [819, 189] on label "38" at bounding box center [861, 194] width 164 height 34
click at [860, 194] on input "38" at bounding box center [865, 199] width 11 height 11
radio input "true"
click at [741, 244] on button "Controleer" at bounding box center [643, 250] width 514 height 36
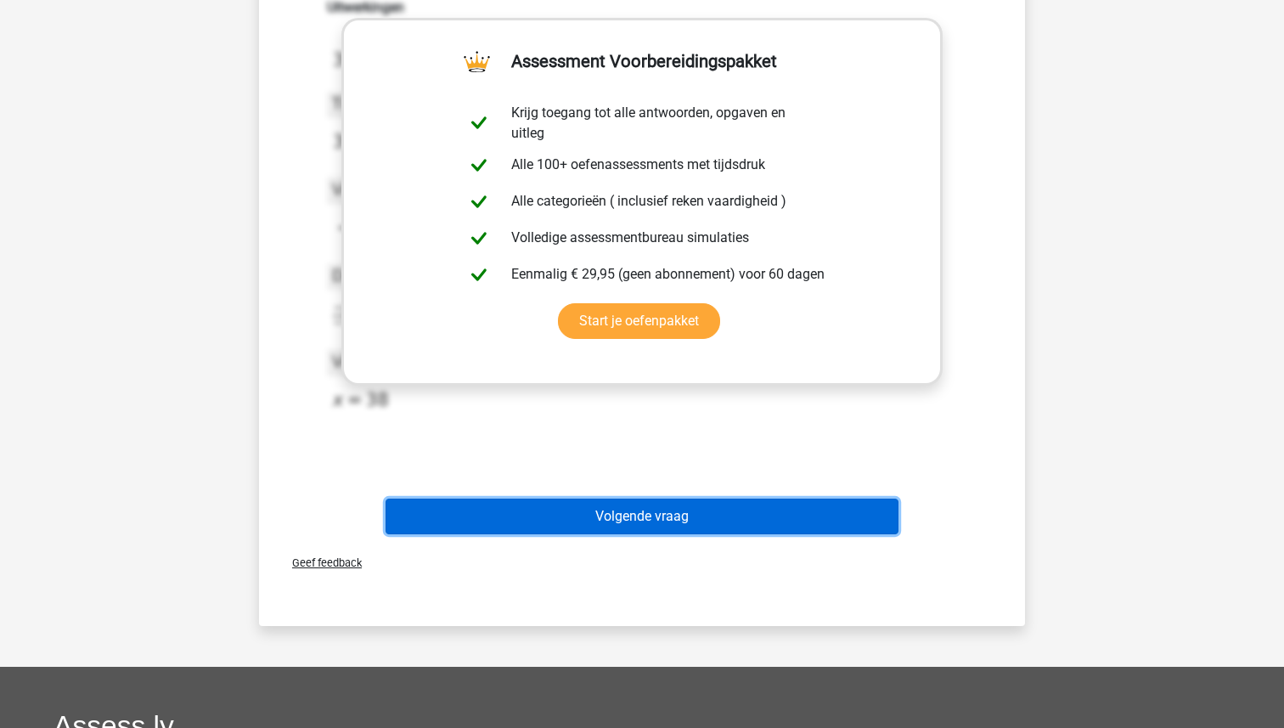
click at [605, 511] on button "Volgende vraag" at bounding box center [643, 516] width 514 height 36
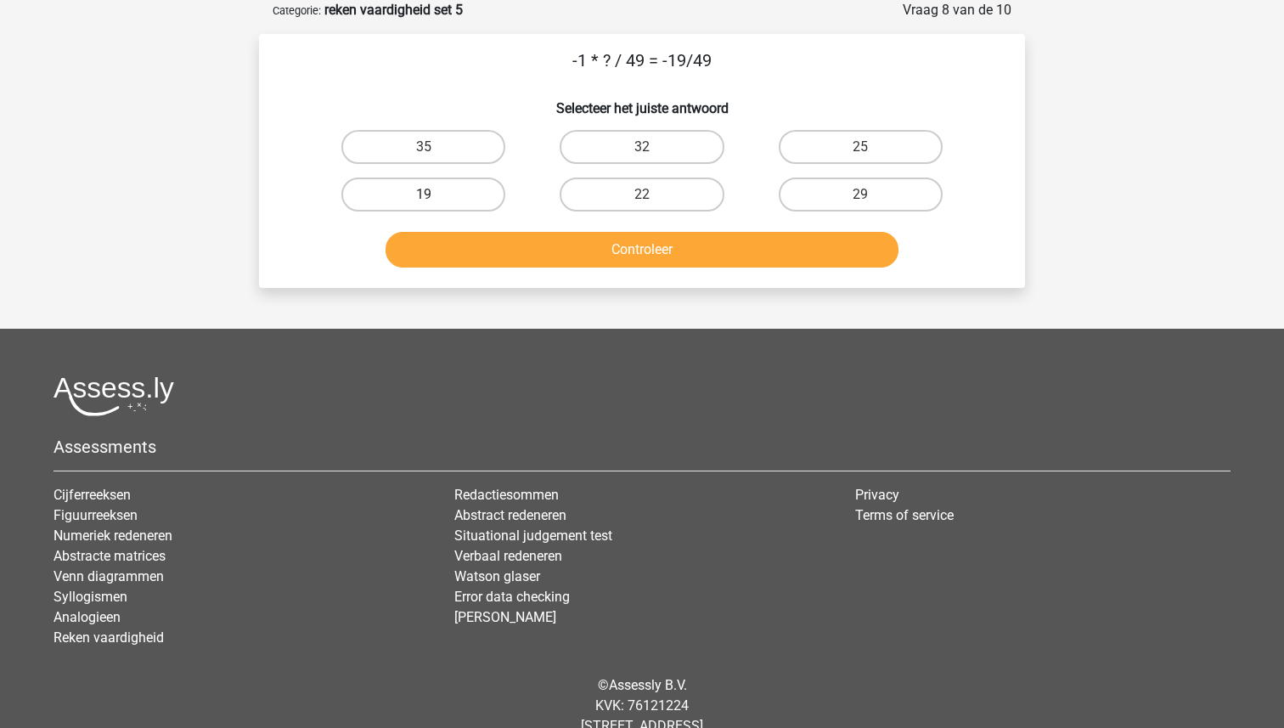
click at [408, 189] on label "19" at bounding box center [423, 194] width 164 height 34
click at [424, 194] on input "19" at bounding box center [429, 199] width 11 height 11
radio input "true"
click at [538, 252] on button "Controleer" at bounding box center [643, 250] width 514 height 36
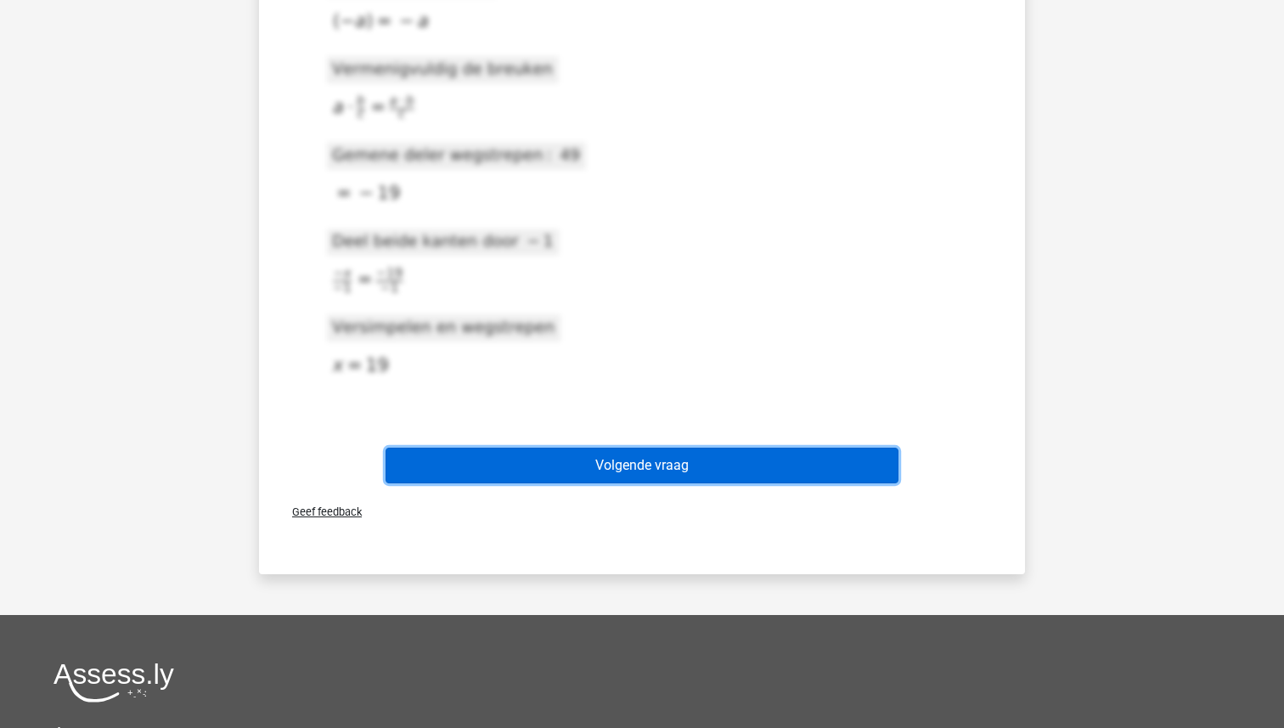
click at [646, 468] on button "Volgende vraag" at bounding box center [643, 466] width 514 height 36
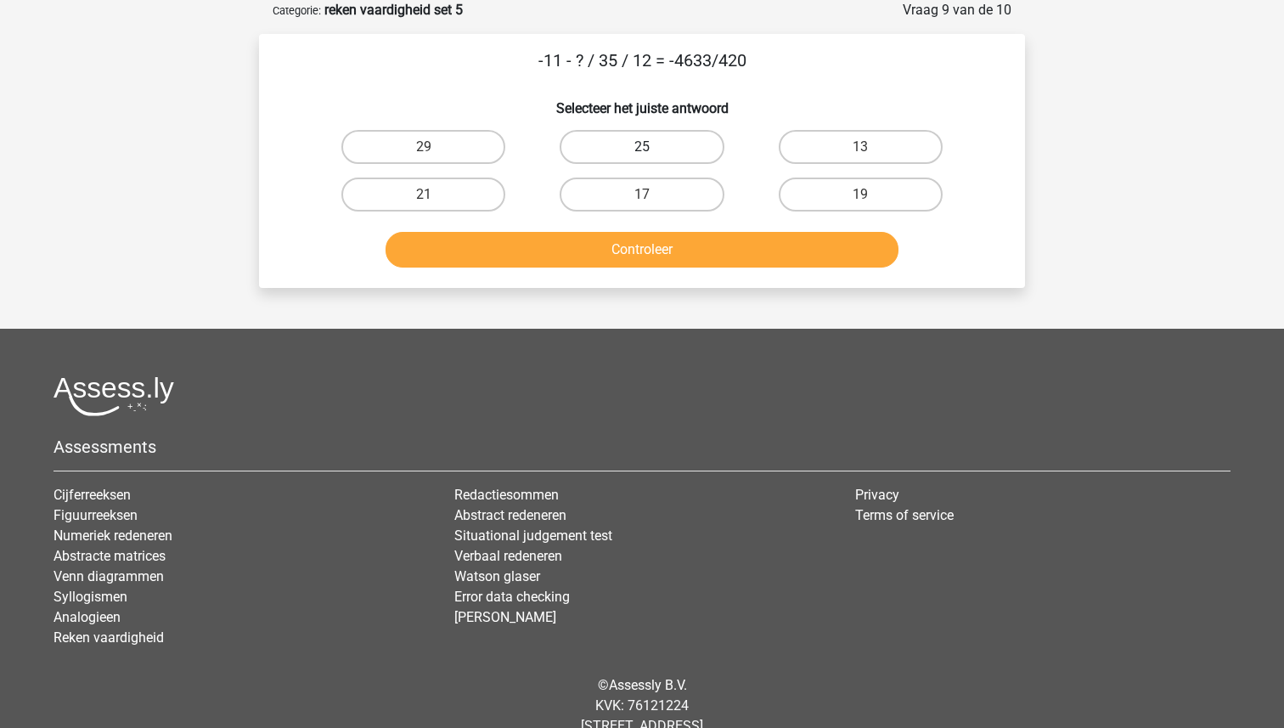
click at [651, 144] on label "25" at bounding box center [642, 147] width 164 height 34
click at [651, 147] on input "25" at bounding box center [647, 152] width 11 height 11
radio input "true"
click at [639, 268] on div "Controleer" at bounding box center [642, 253] width 656 height 42
click at [635, 247] on button "Controleer" at bounding box center [643, 250] width 514 height 36
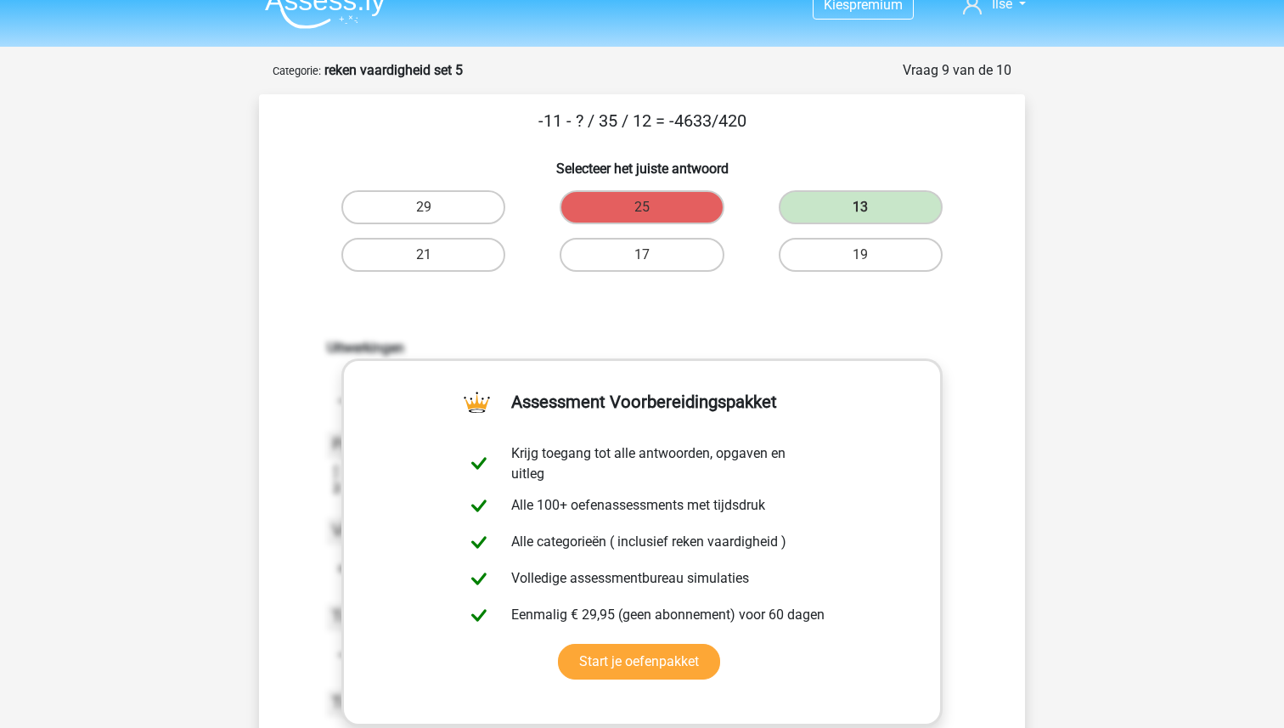
scroll to position [0, 0]
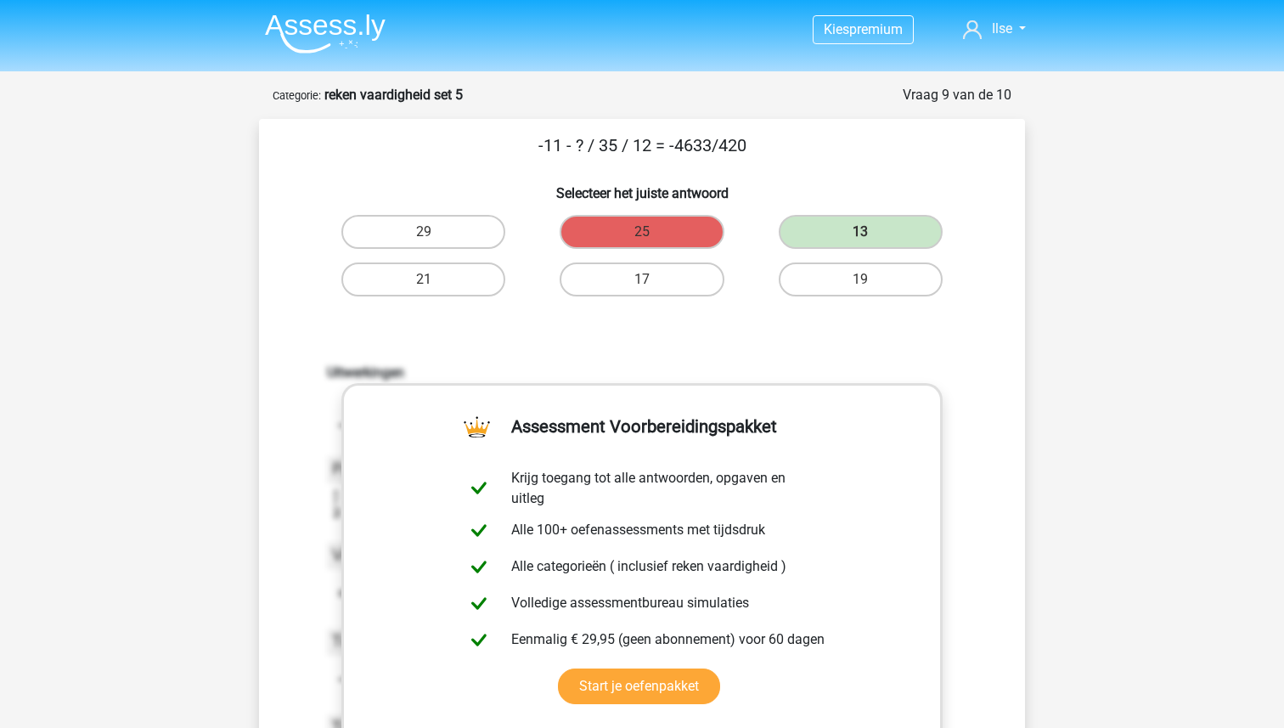
drag, startPoint x: 769, startPoint y: 151, endPoint x: 474, endPoint y: 139, distance: 295.8
click at [474, 139] on p "-11 - ? / 35 / 12 = -4633/420" at bounding box center [642, 144] width 712 height 25
copy p "-11 - ? / 35 / 12 = -4633/420"
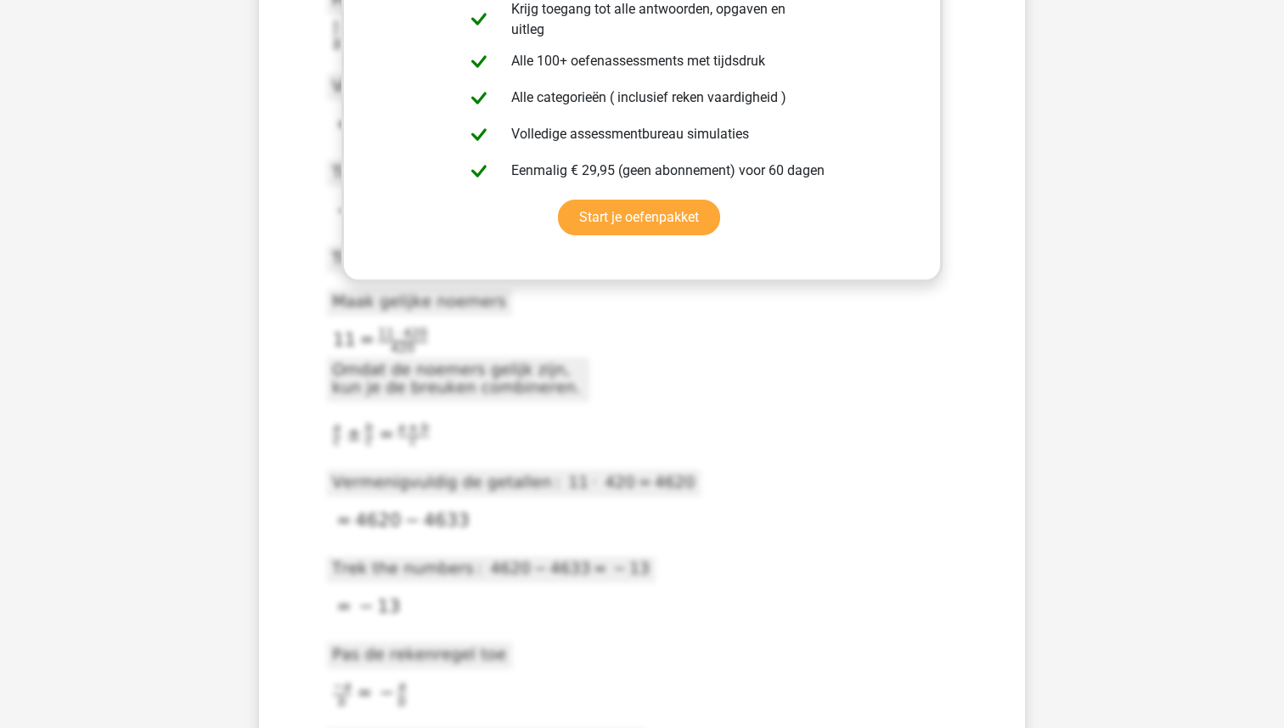
click at [570, 681] on icon at bounding box center [531, 698] width 408 height 1558
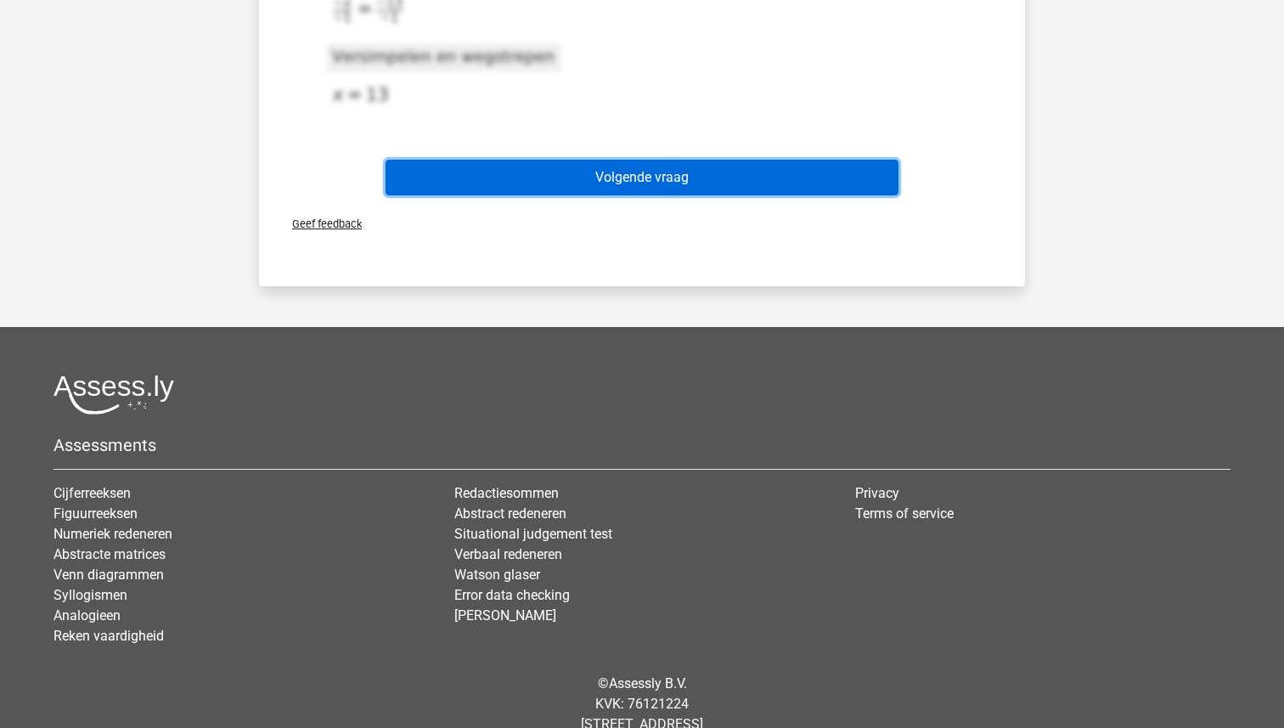
click at [634, 187] on button "Volgende vraag" at bounding box center [643, 178] width 514 height 36
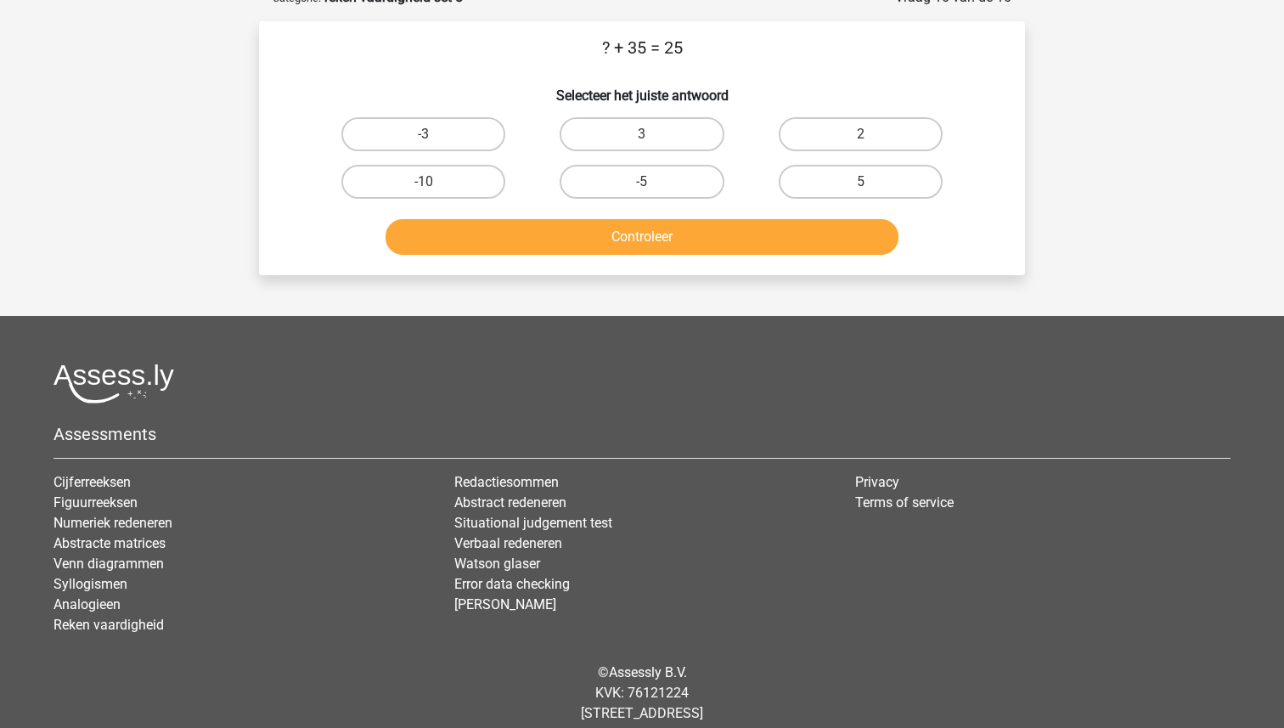
scroll to position [85, 0]
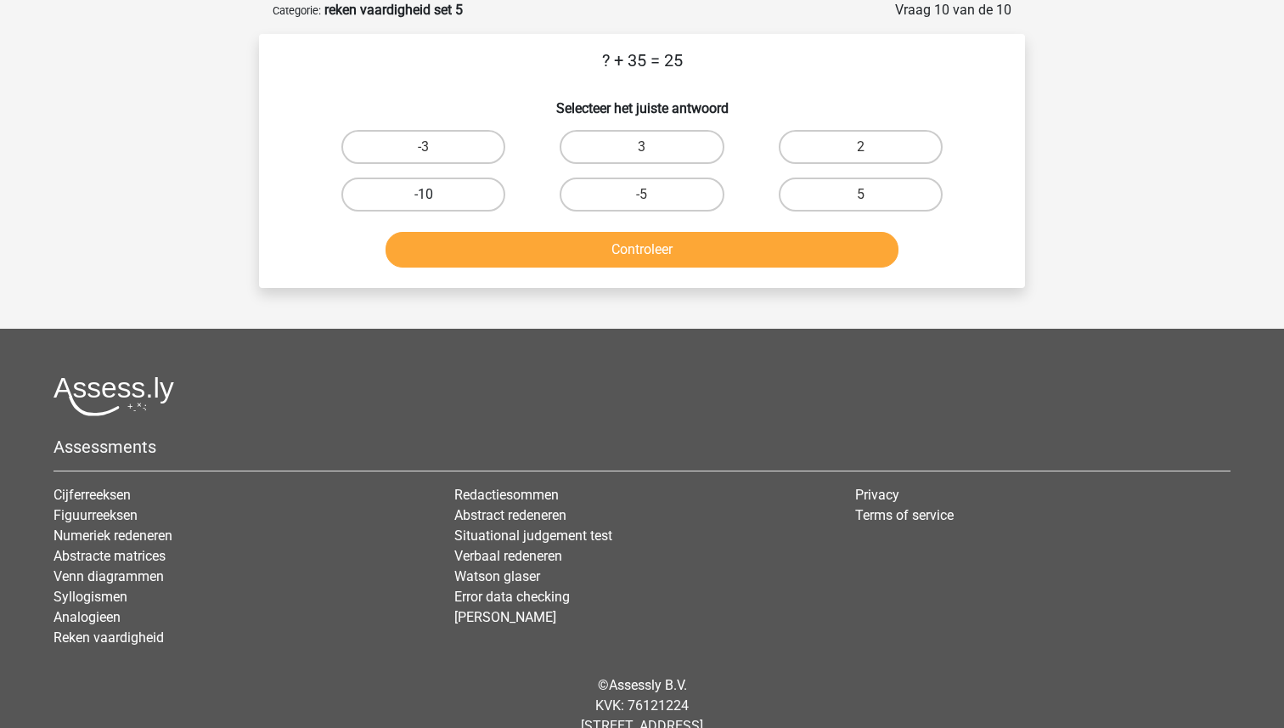
click at [451, 183] on label "-10" at bounding box center [423, 194] width 164 height 34
click at [435, 194] on input "-10" at bounding box center [429, 199] width 11 height 11
radio input "true"
click at [518, 237] on button "Controleer" at bounding box center [643, 250] width 514 height 36
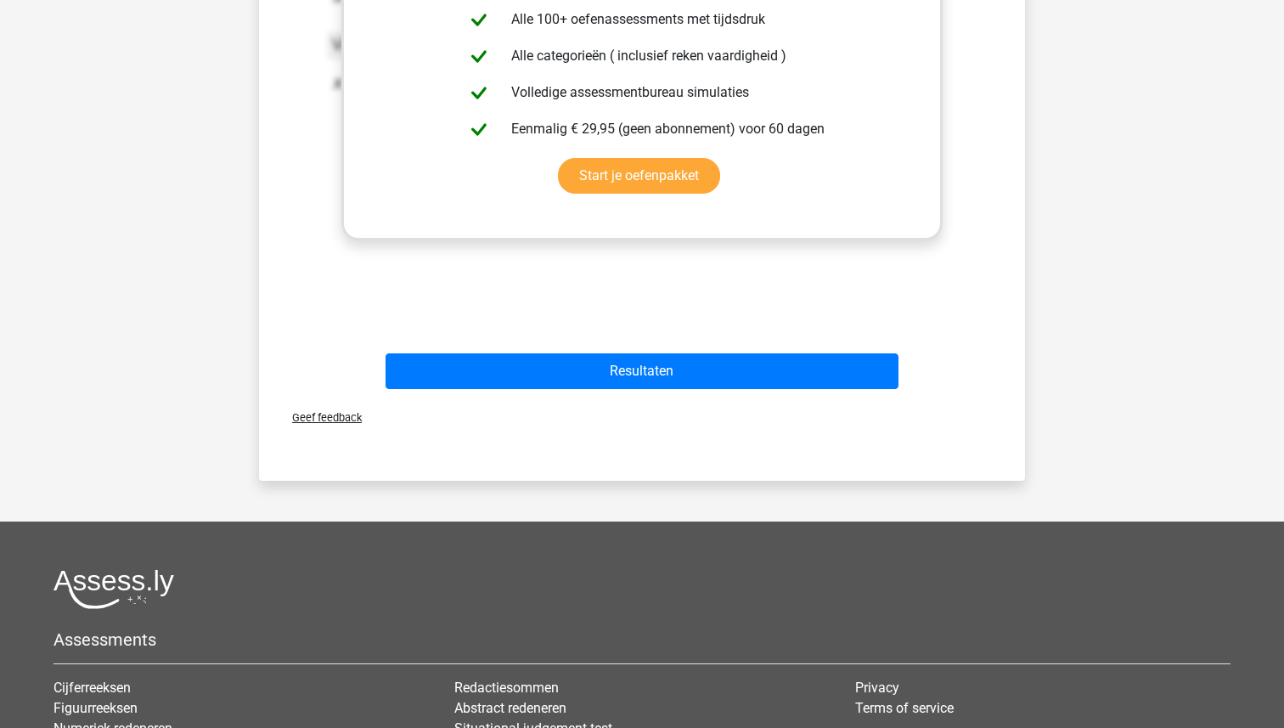
scroll to position [529, 0]
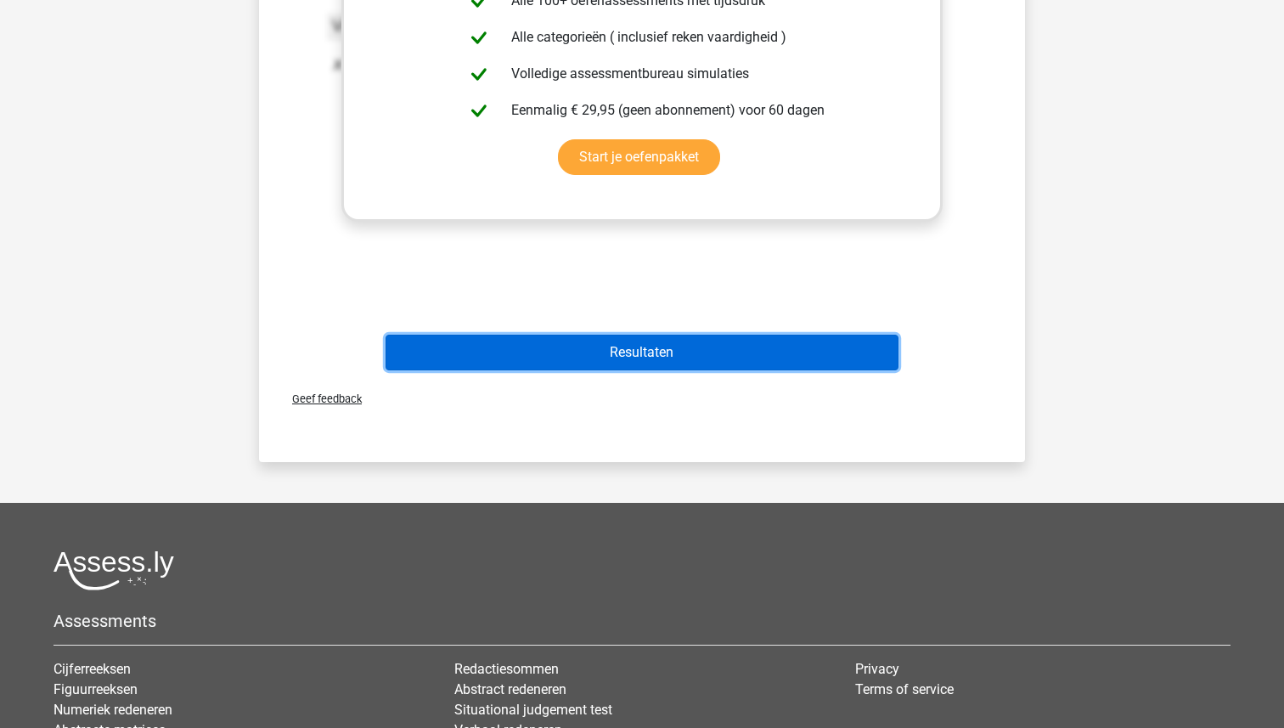
click at [571, 348] on button "Resultaten" at bounding box center [643, 353] width 514 height 36
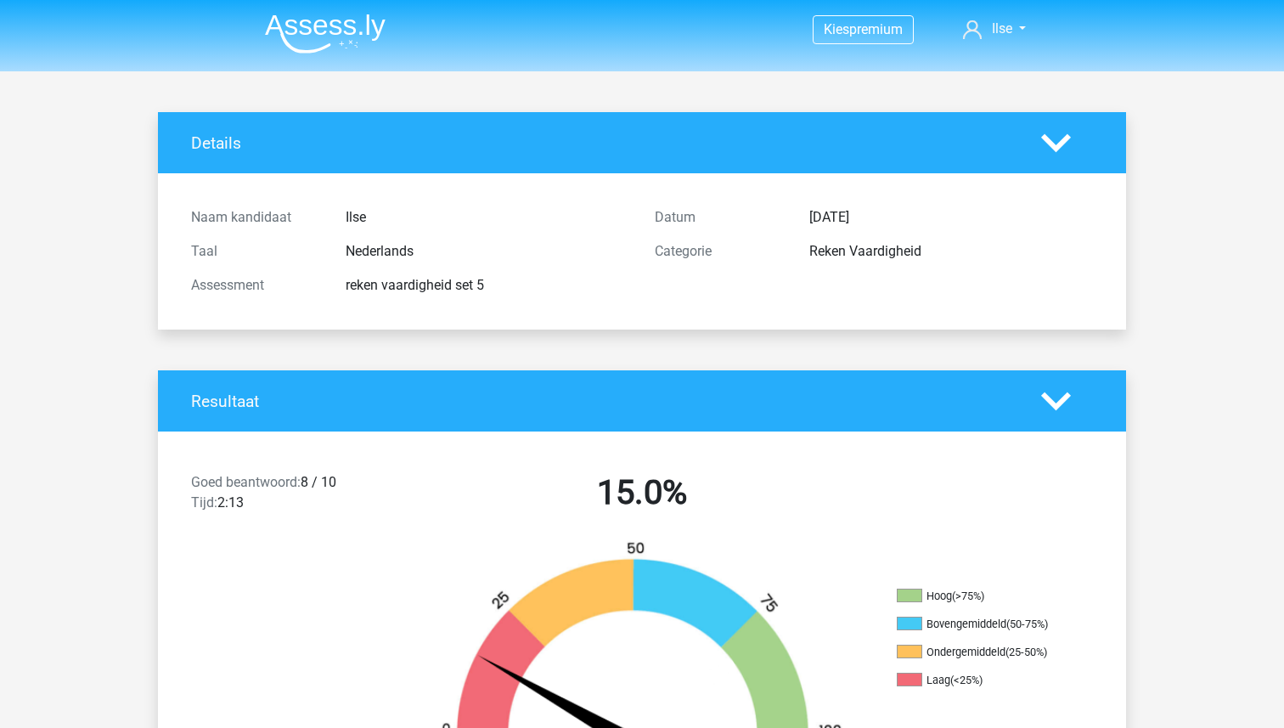
click at [321, 21] on img at bounding box center [325, 34] width 121 height 40
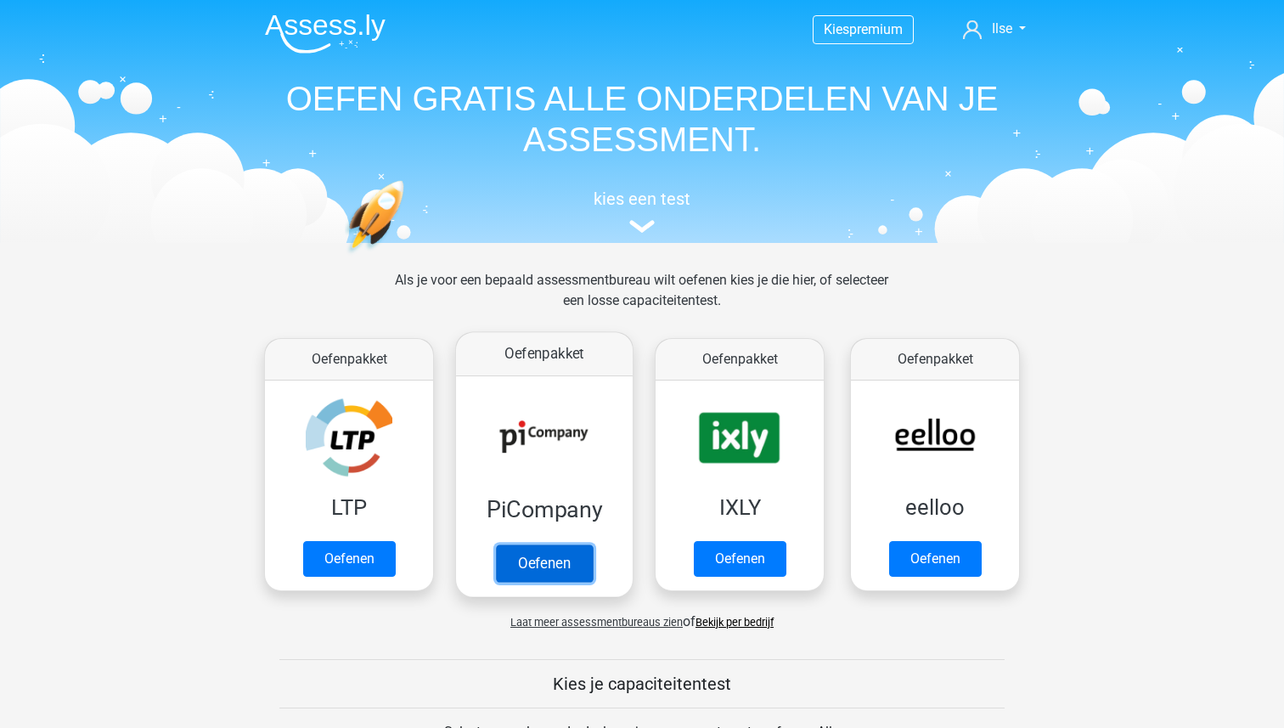
click at [496, 544] on link "Oefenen" at bounding box center [544, 562] width 97 height 37
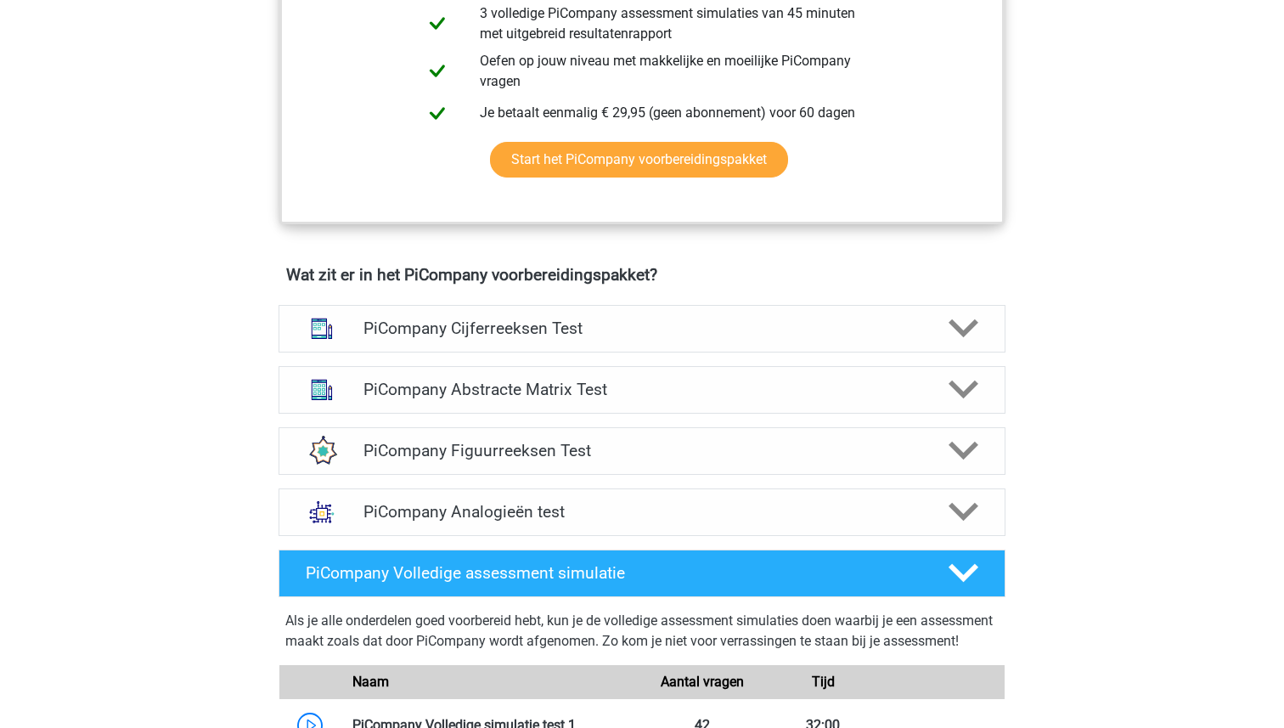
scroll to position [892, 0]
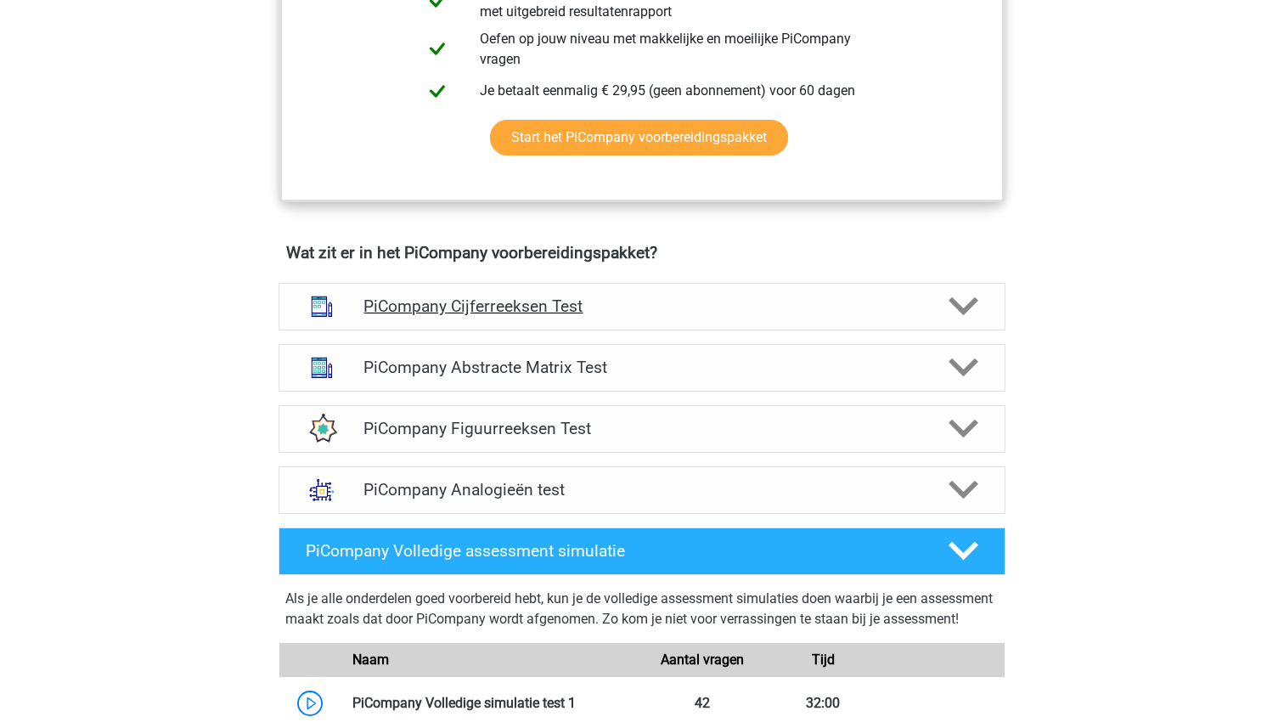
click at [464, 316] on h4 "PiCompany Cijferreeksen Test" at bounding box center [641, 306] width 556 height 20
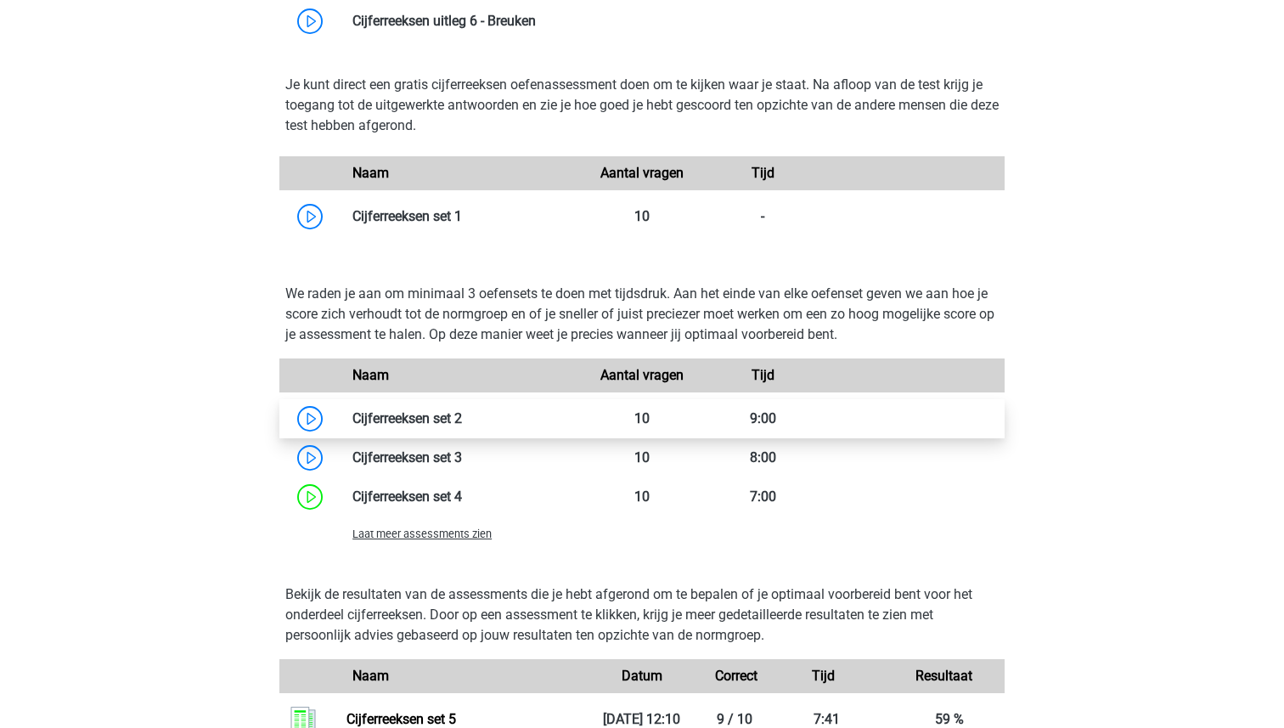
scroll to position [1506, 0]
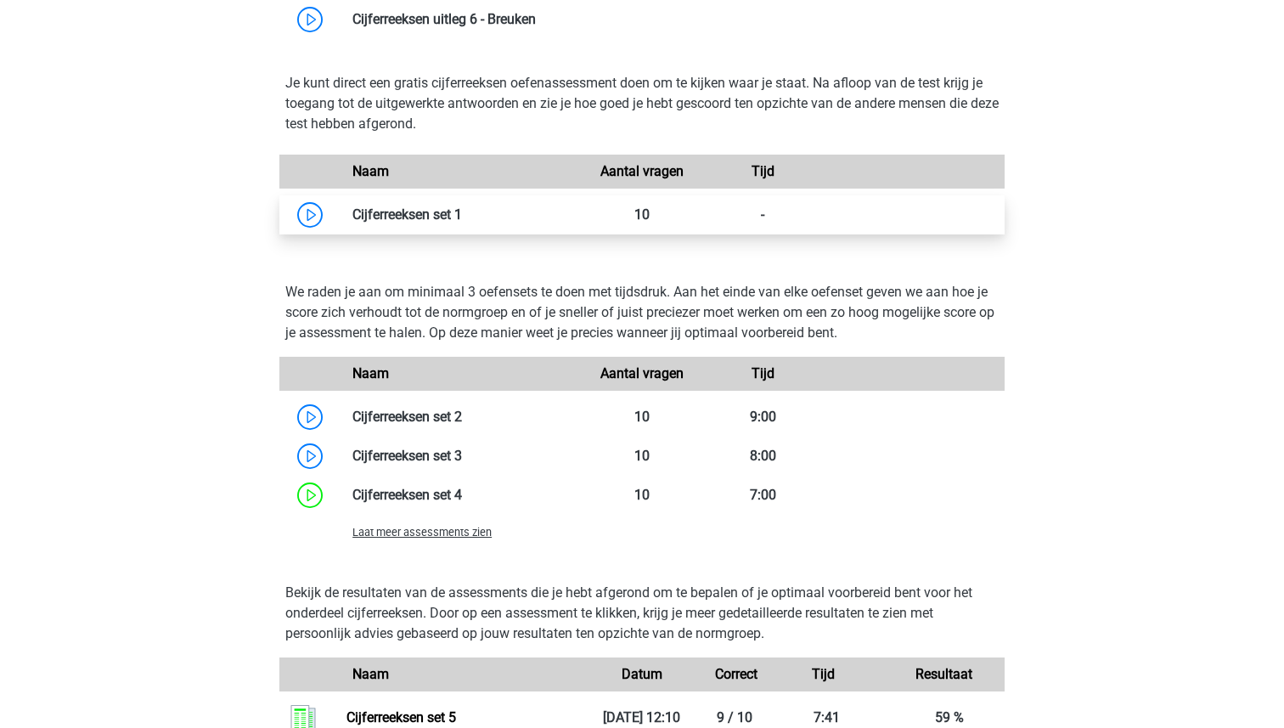
click at [462, 222] on link at bounding box center [462, 214] width 0 height 16
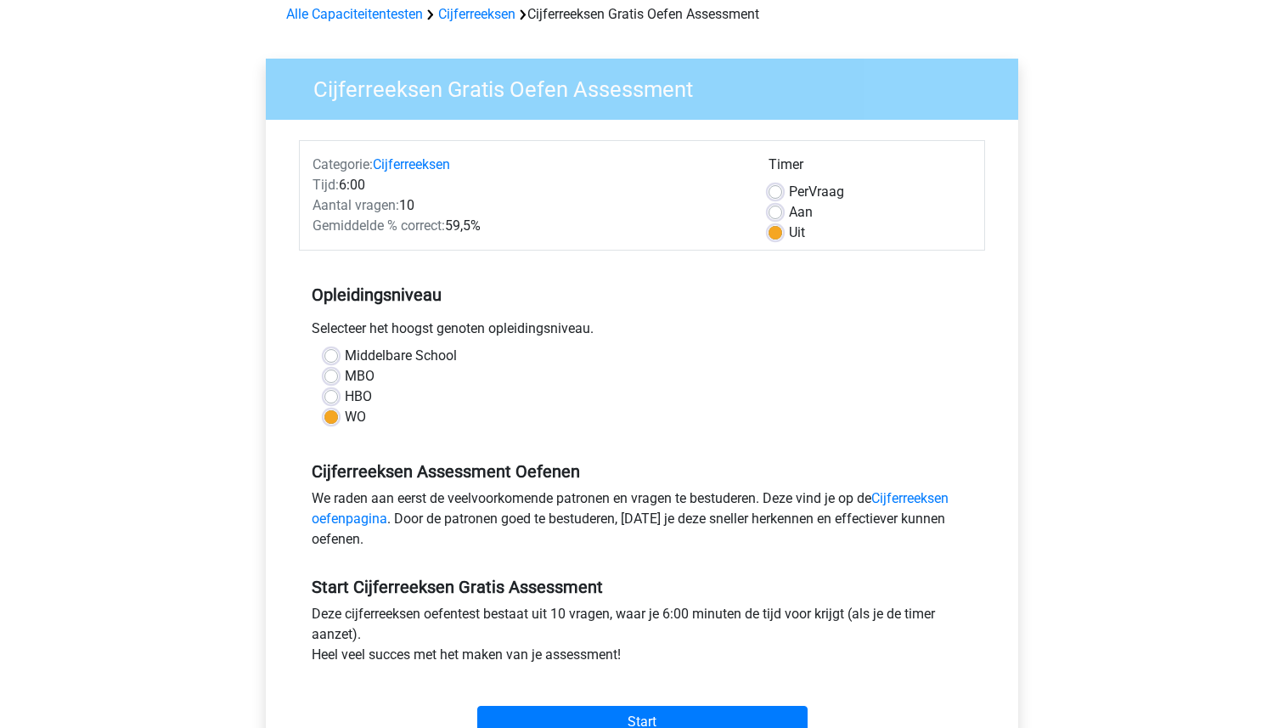
scroll to position [37, 0]
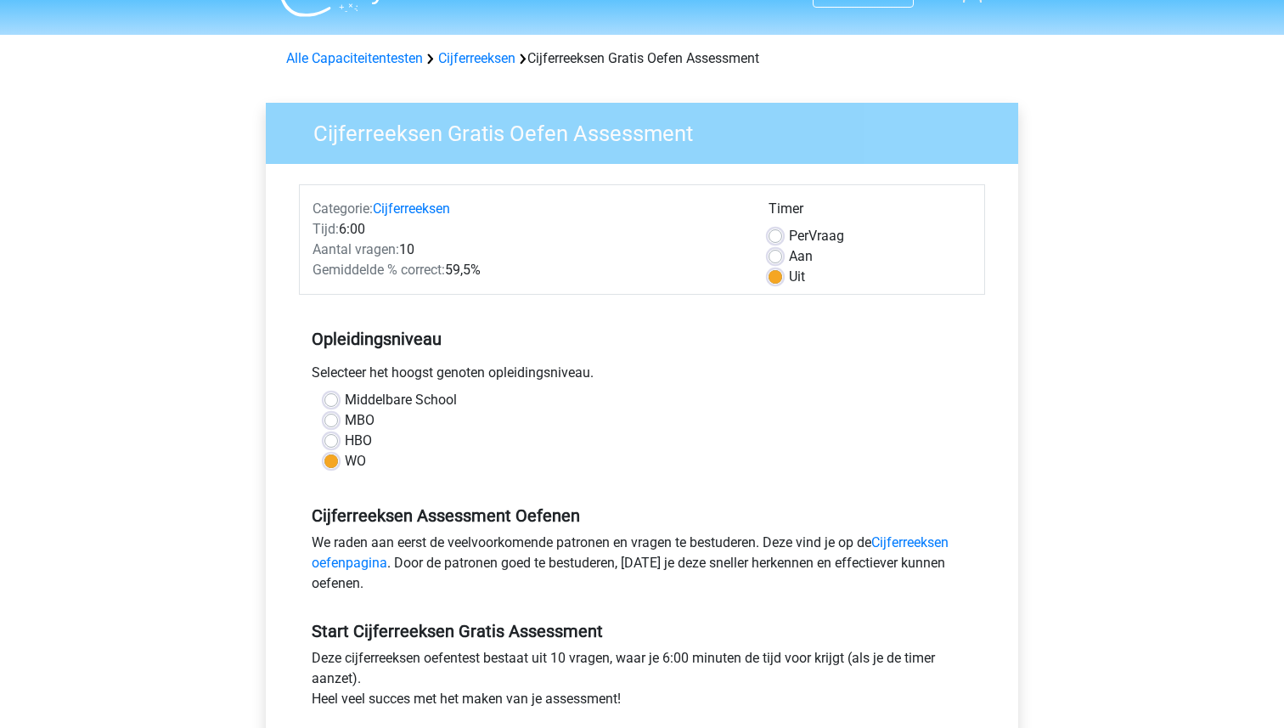
click at [789, 255] on label "Aan" at bounding box center [801, 256] width 24 height 20
click at [775, 255] on input "Aan" at bounding box center [776, 254] width 14 height 17
radio input "true"
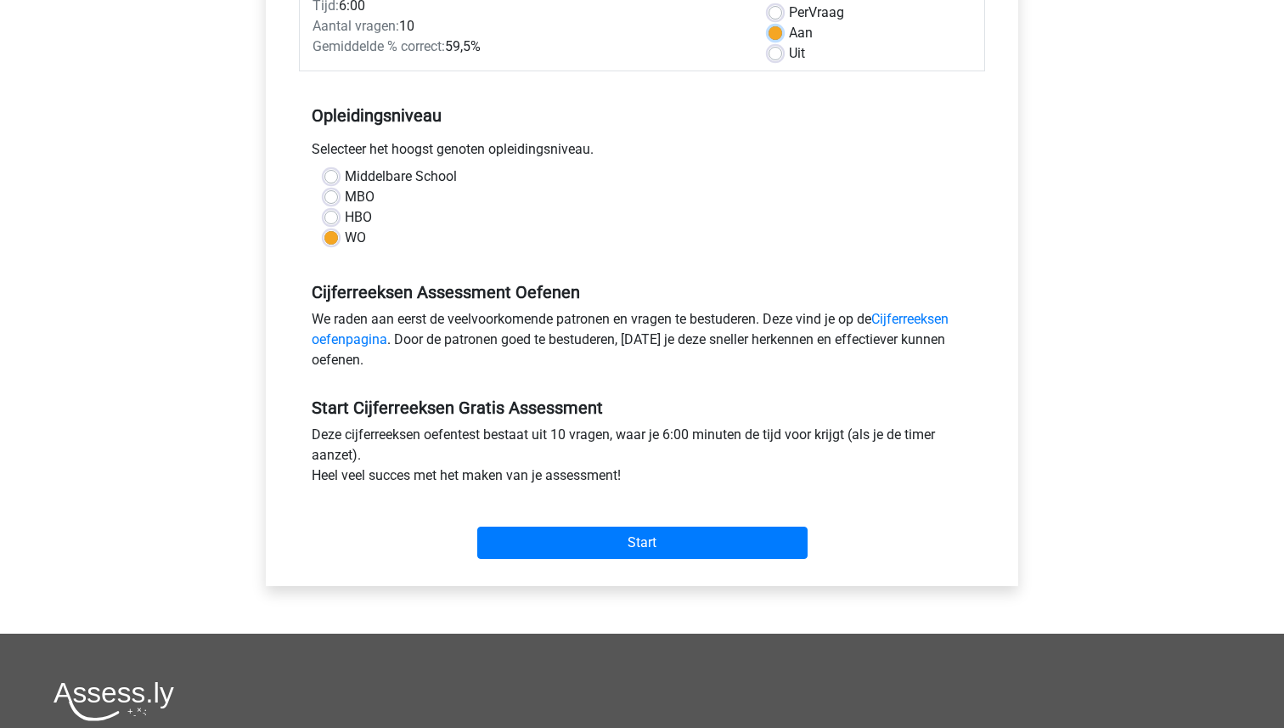
scroll to position [265, 0]
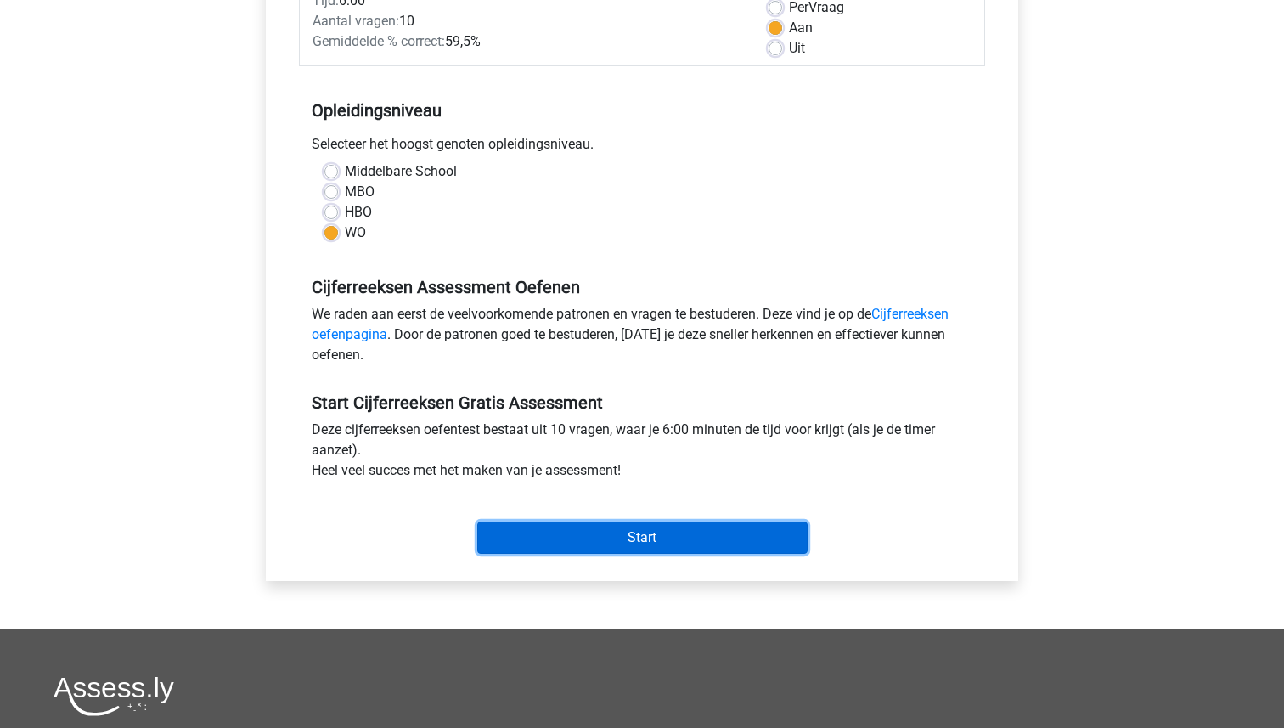
click at [622, 541] on input "Start" at bounding box center [642, 537] width 330 height 32
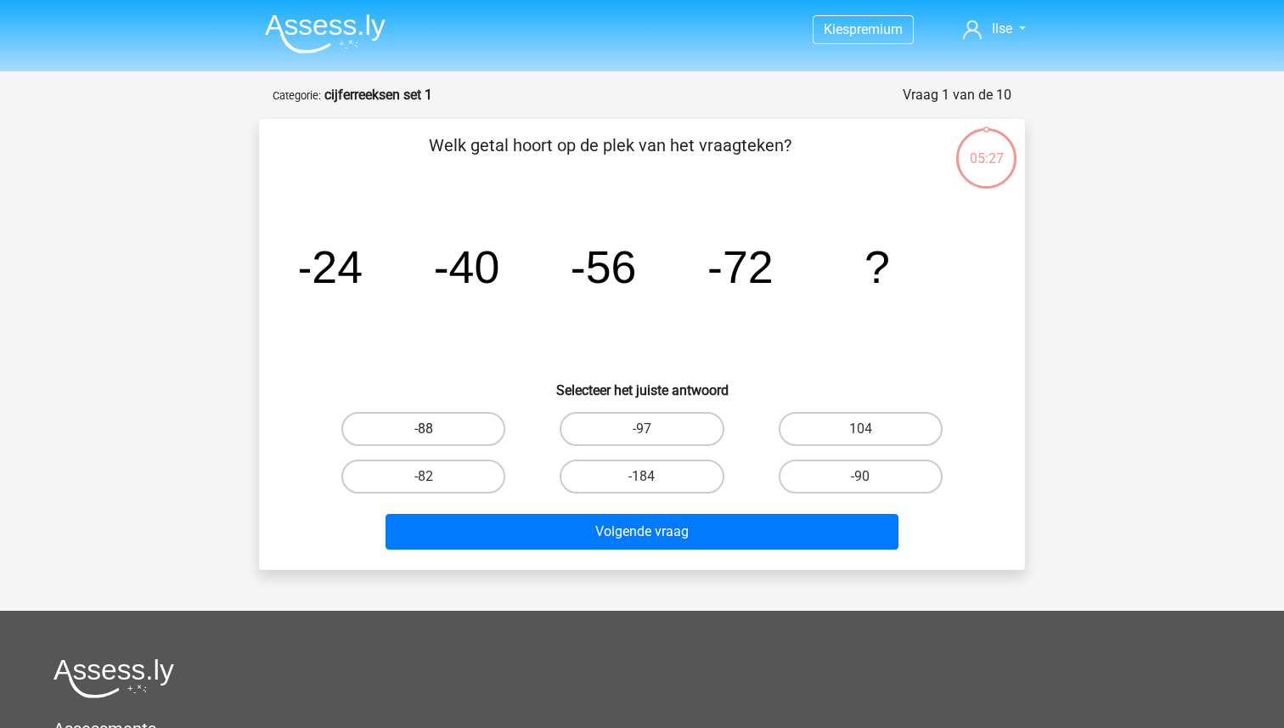
click at [433, 425] on label "-88" at bounding box center [423, 429] width 164 height 34
click at [433, 429] on input "-88" at bounding box center [429, 434] width 11 height 11
radio input "true"
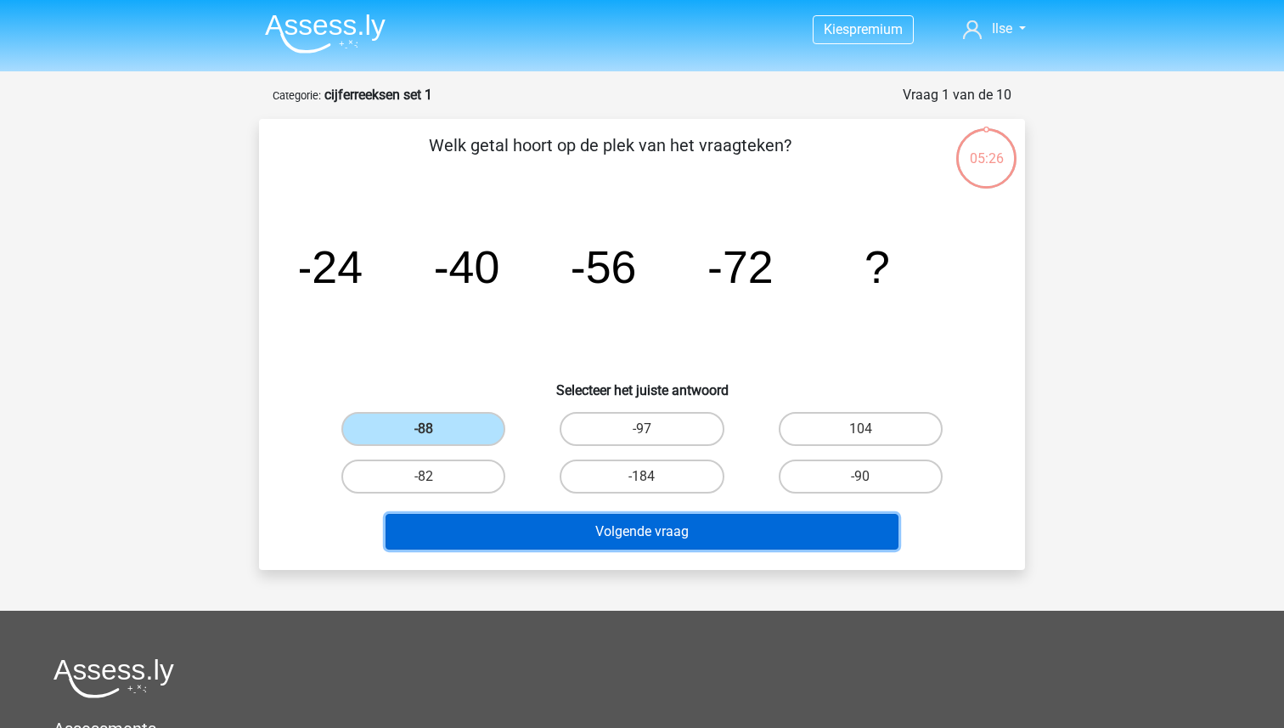
click at [618, 535] on button "Volgende vraag" at bounding box center [643, 532] width 514 height 36
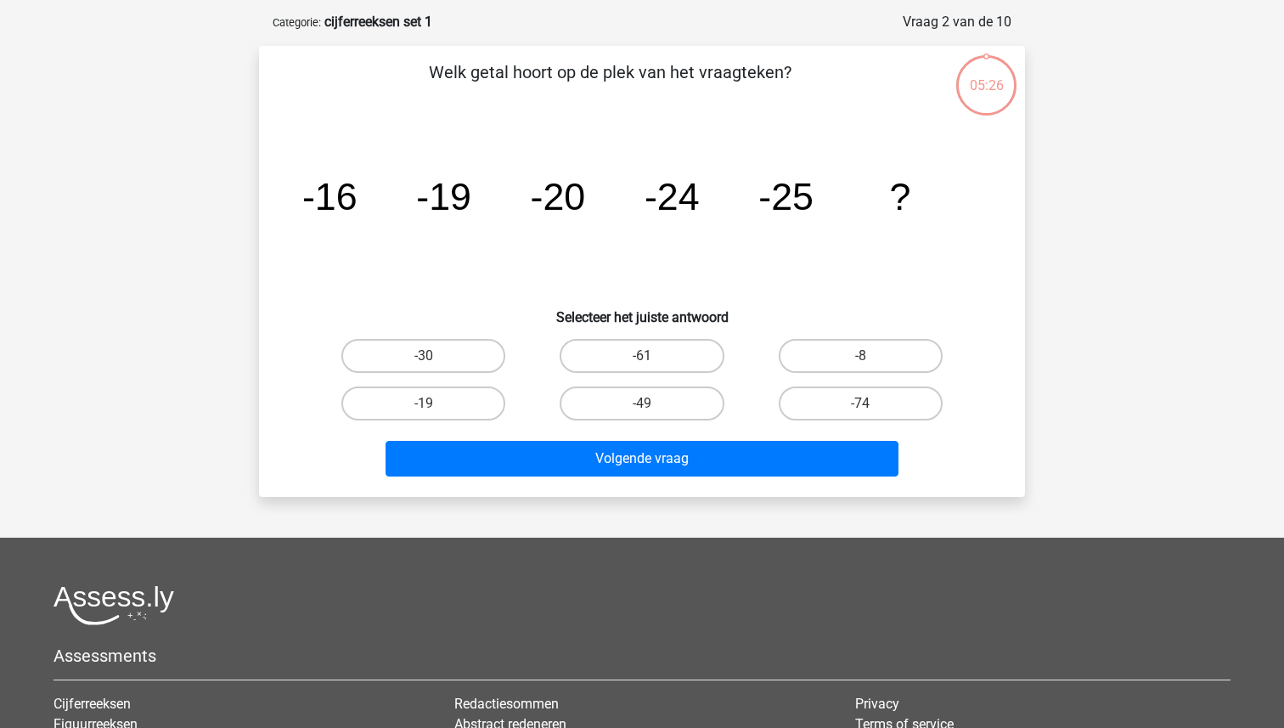
scroll to position [85, 0]
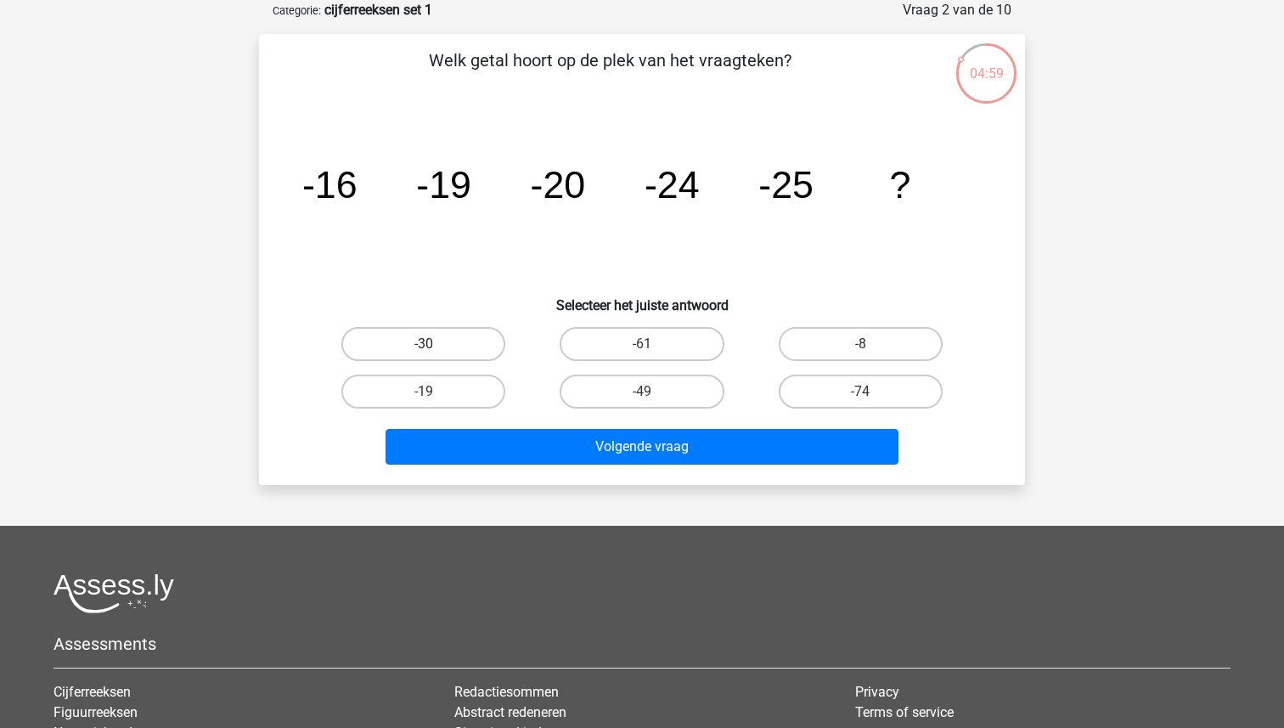
click at [446, 339] on label "-30" at bounding box center [423, 344] width 164 height 34
click at [435, 344] on input "-30" at bounding box center [429, 349] width 11 height 11
radio input "true"
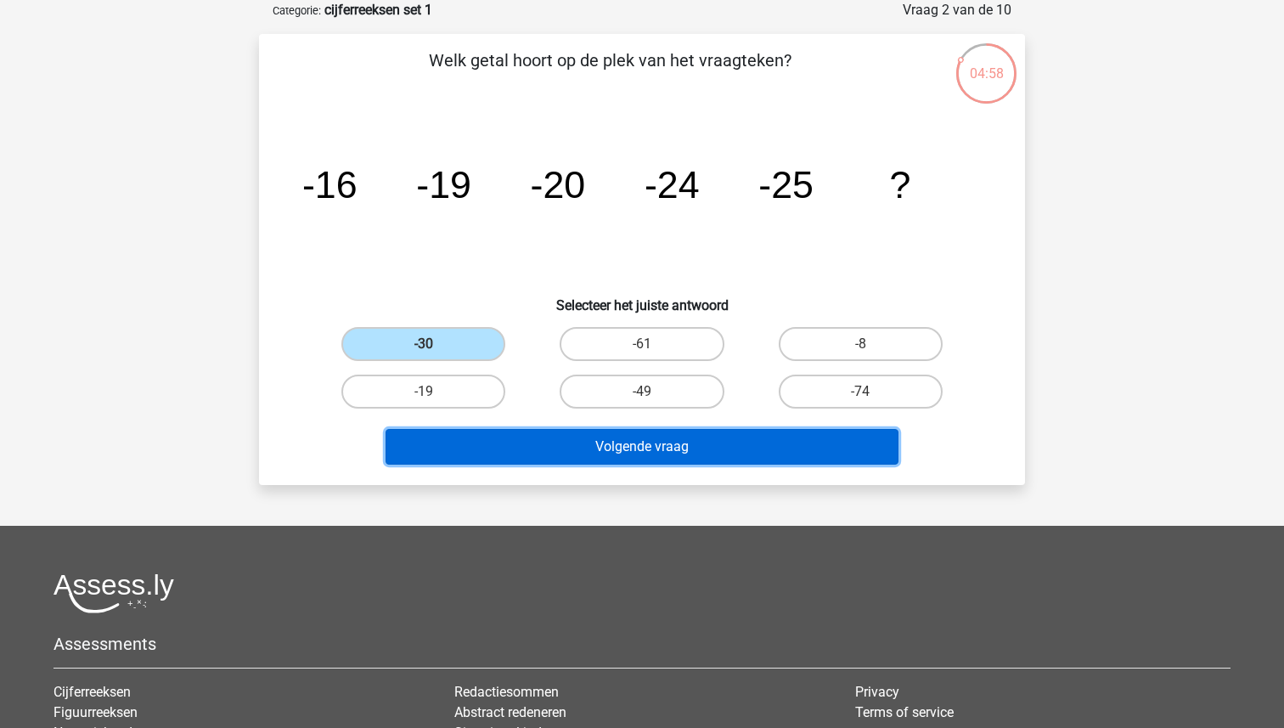
click at [560, 433] on button "Volgende vraag" at bounding box center [643, 447] width 514 height 36
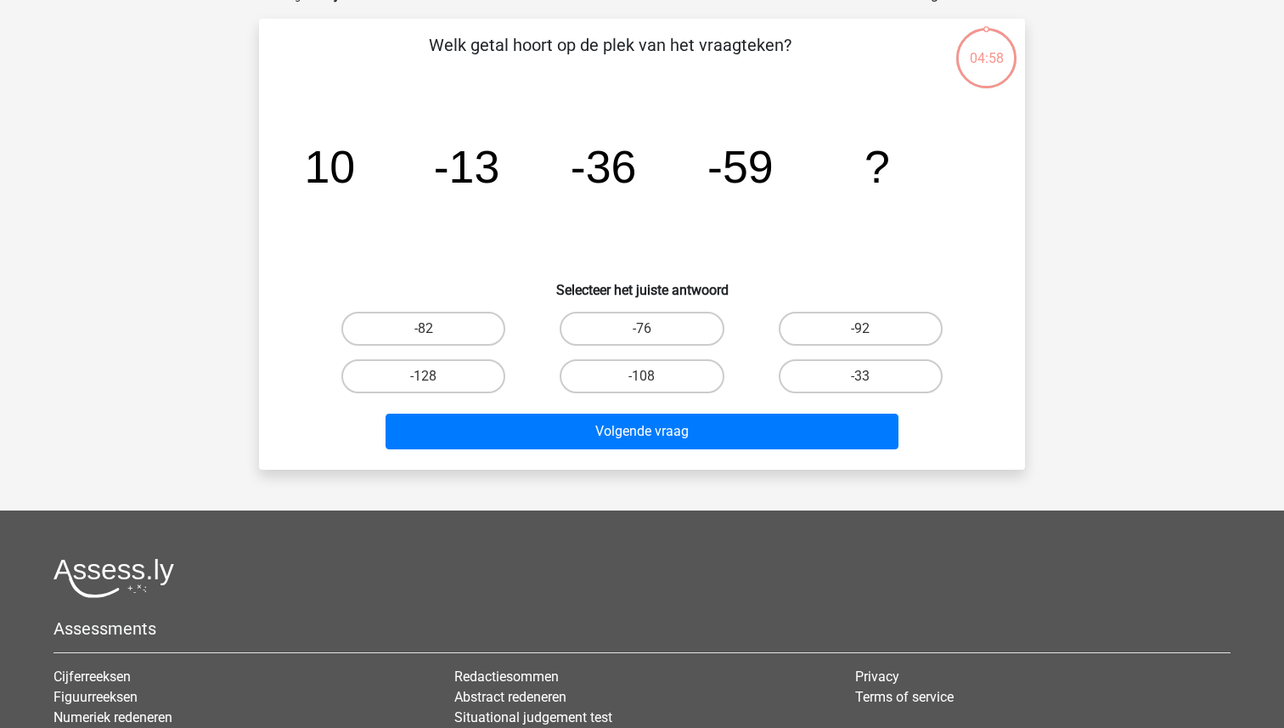
scroll to position [110, 0]
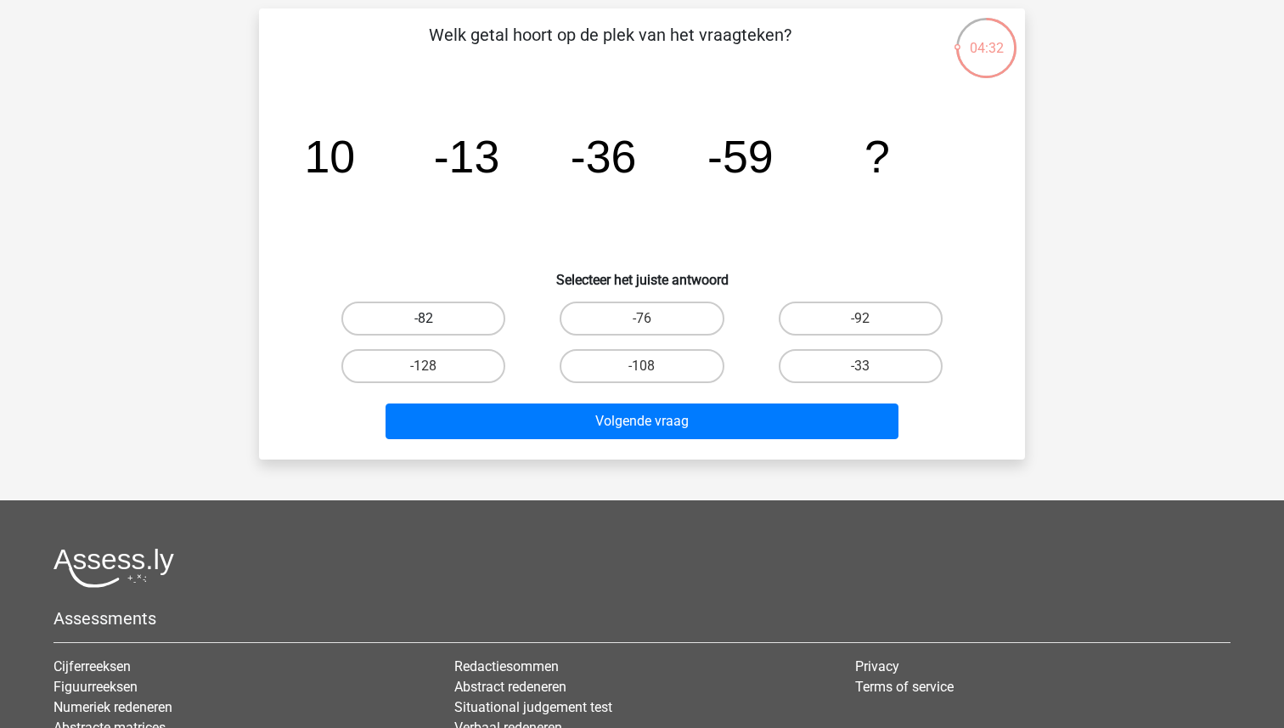
click at [466, 321] on label "-82" at bounding box center [423, 318] width 164 height 34
click at [435, 321] on input "-82" at bounding box center [429, 323] width 11 height 11
radio input "true"
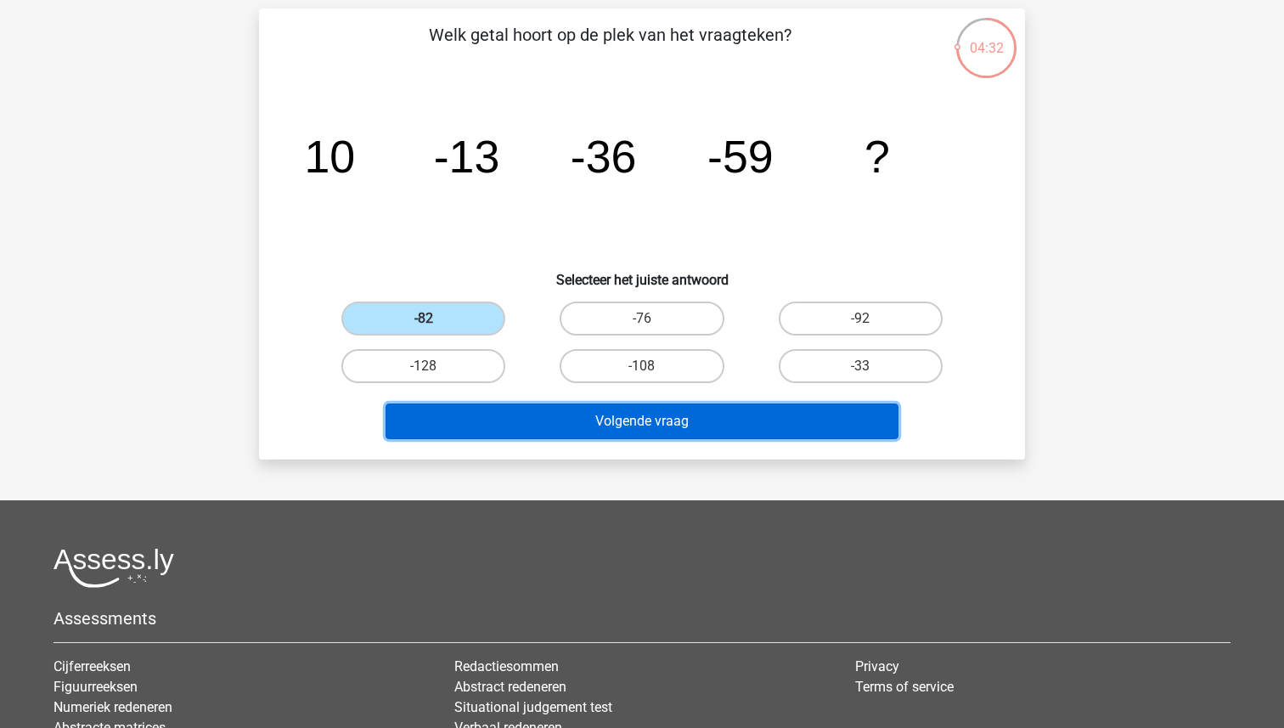
click at [583, 437] on button "Volgende vraag" at bounding box center [643, 421] width 514 height 36
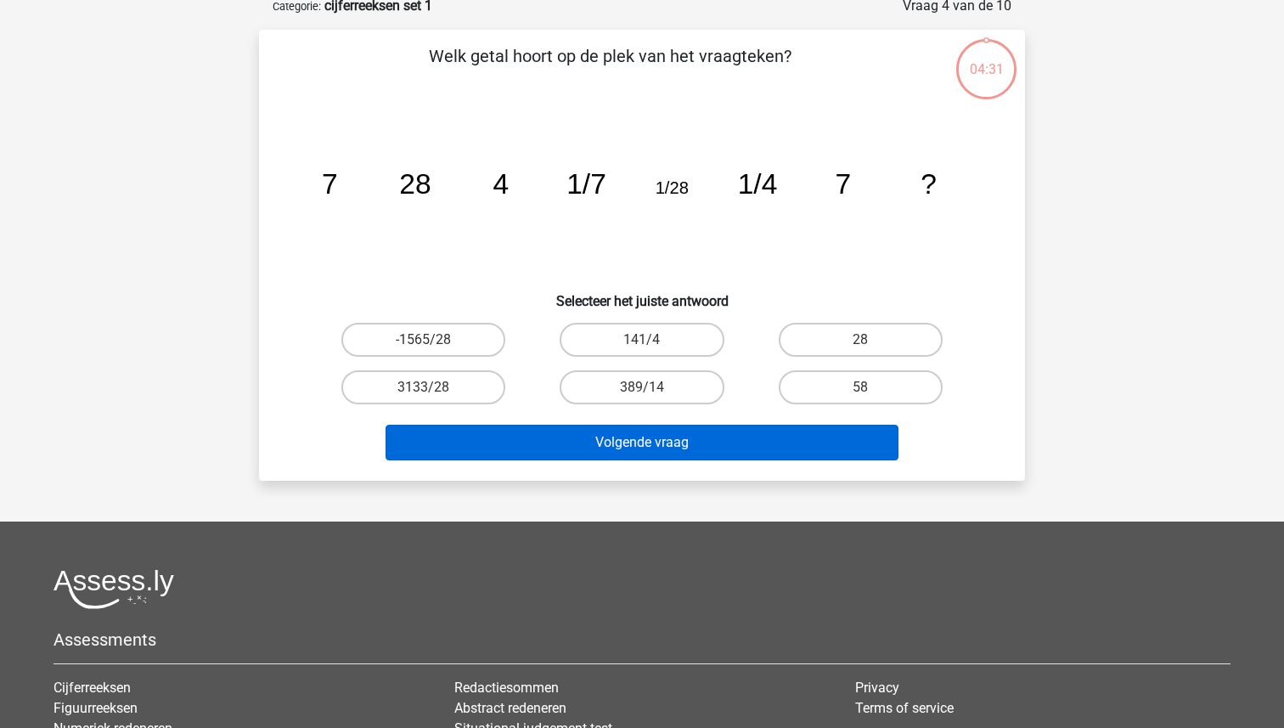
scroll to position [85, 0]
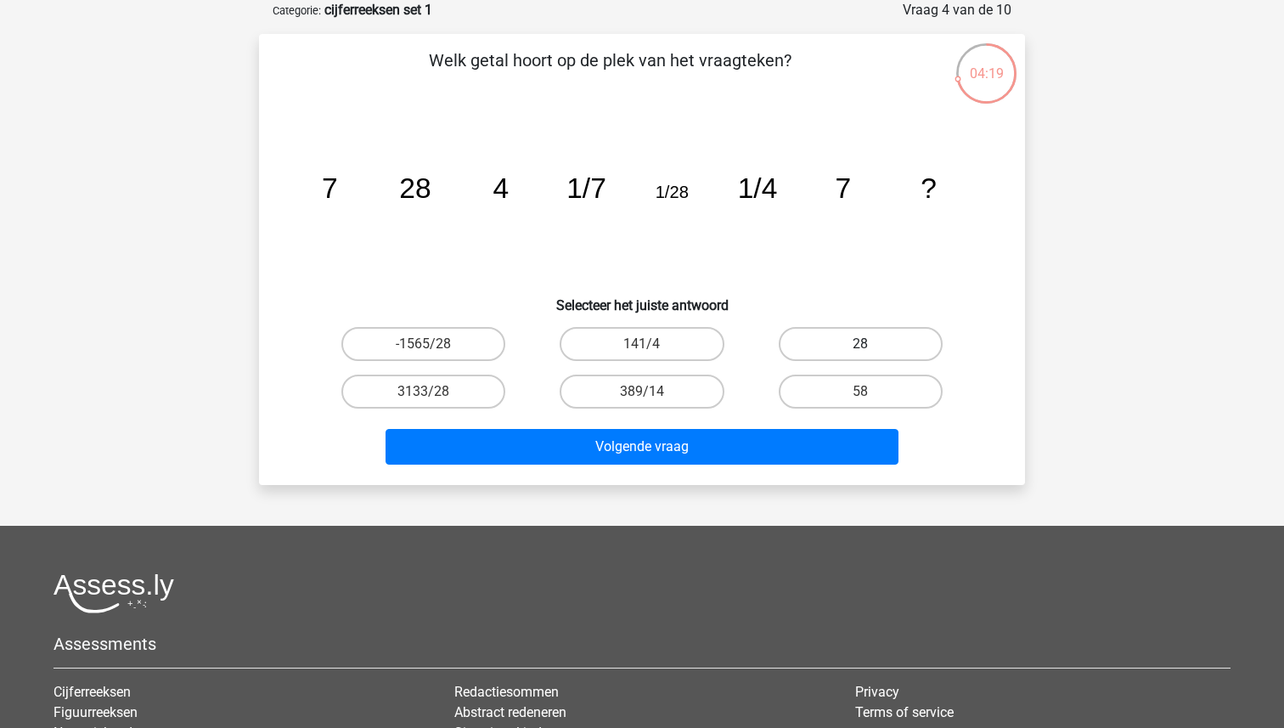
click at [857, 336] on label "28" at bounding box center [861, 344] width 164 height 34
click at [860, 344] on input "28" at bounding box center [865, 349] width 11 height 11
radio input "true"
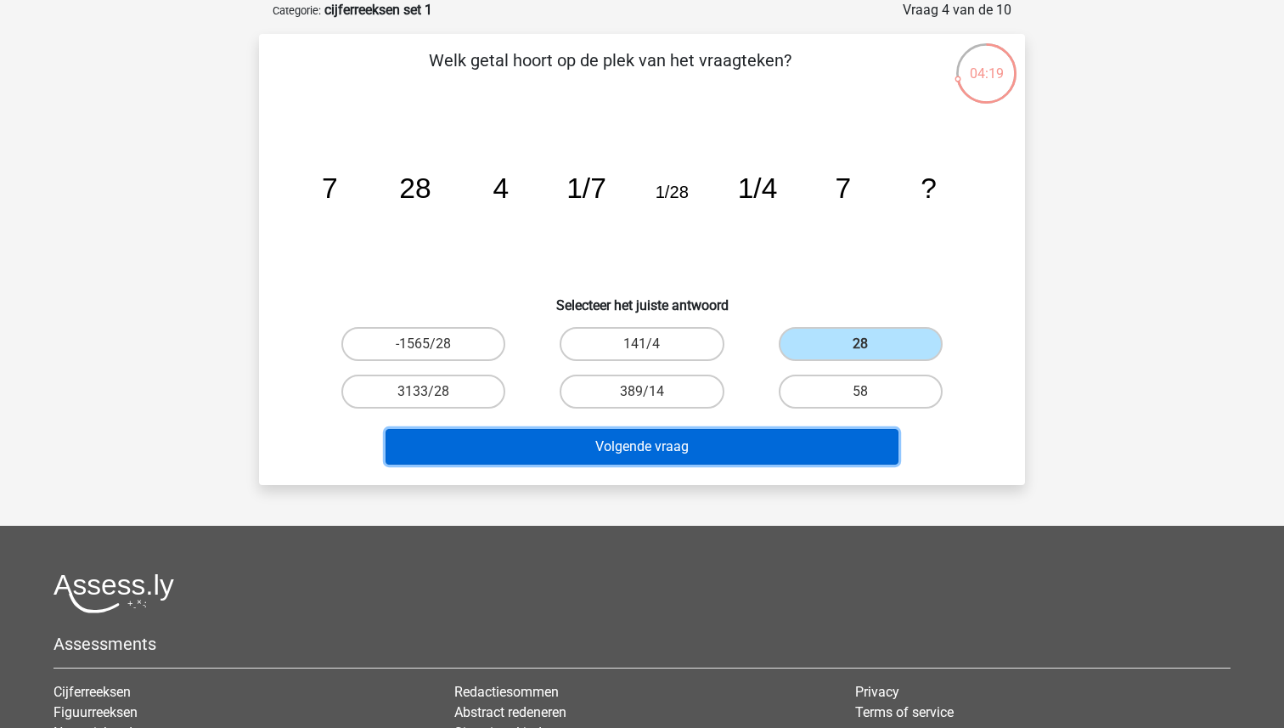
click at [752, 436] on button "Volgende vraag" at bounding box center [643, 447] width 514 height 36
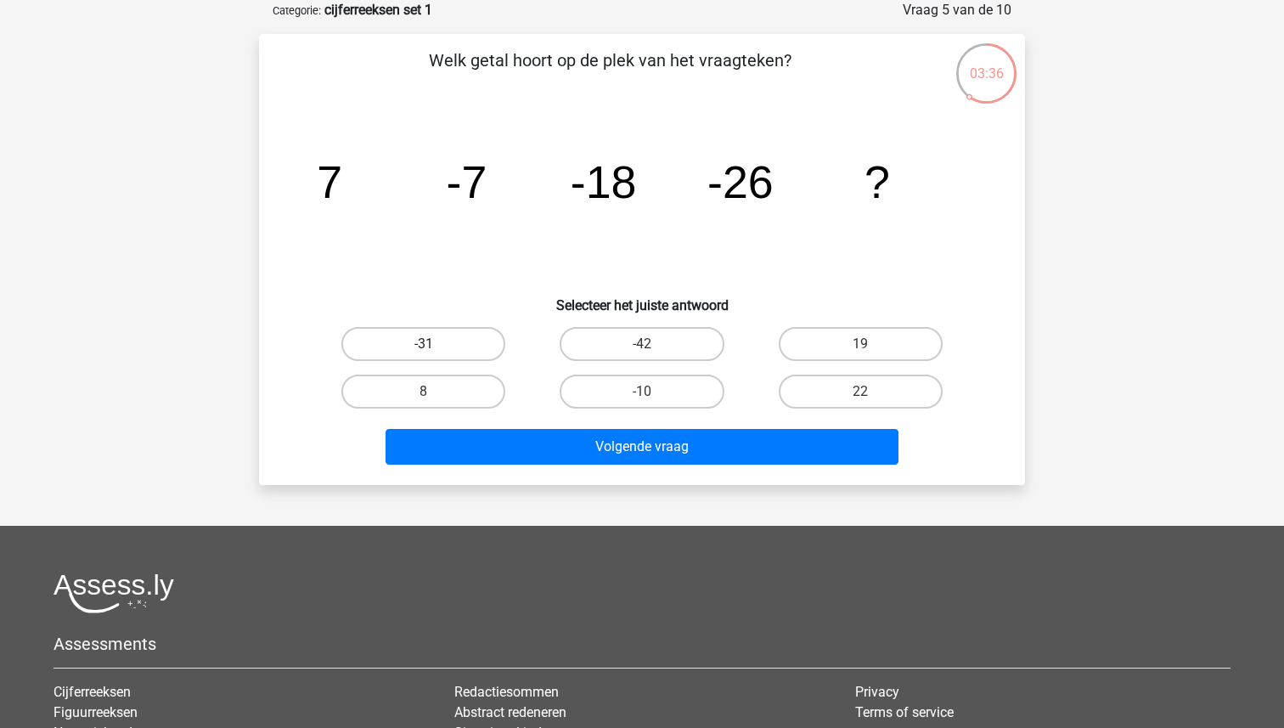
click at [450, 352] on label "-31" at bounding box center [423, 344] width 164 height 34
click at [435, 352] on input "-31" at bounding box center [429, 349] width 11 height 11
radio input "true"
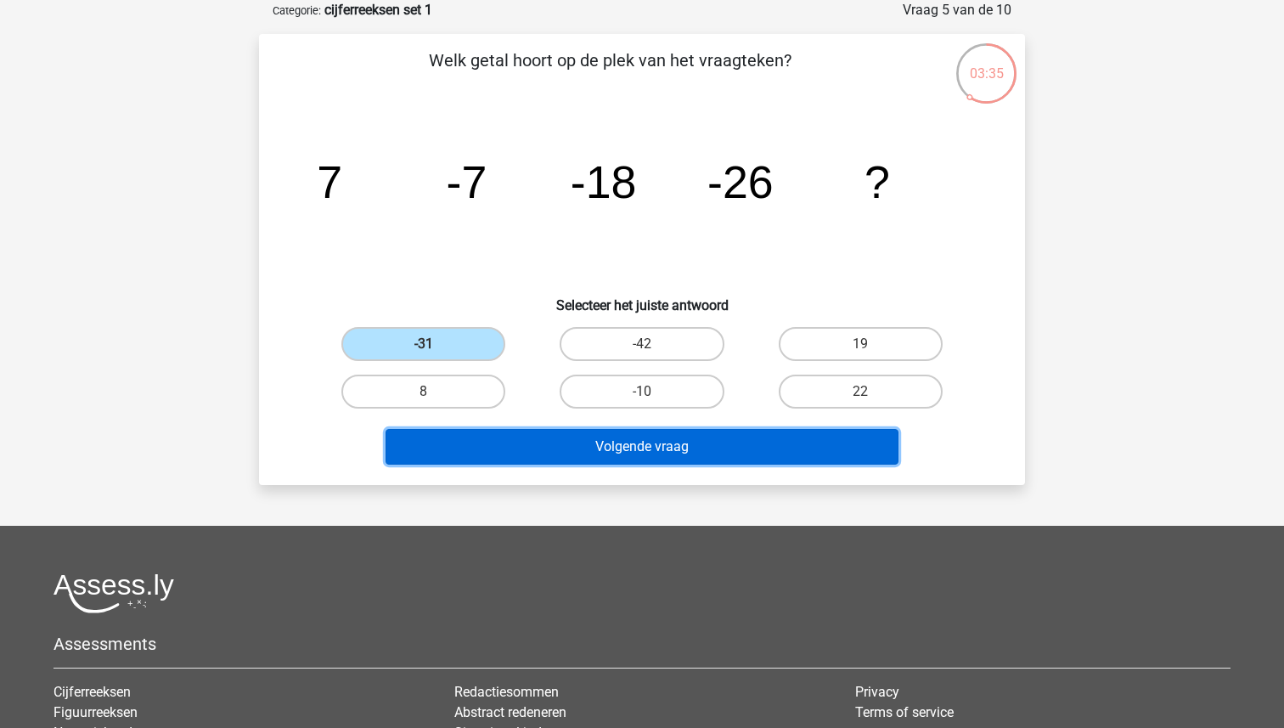
click at [580, 437] on button "Volgende vraag" at bounding box center [643, 447] width 514 height 36
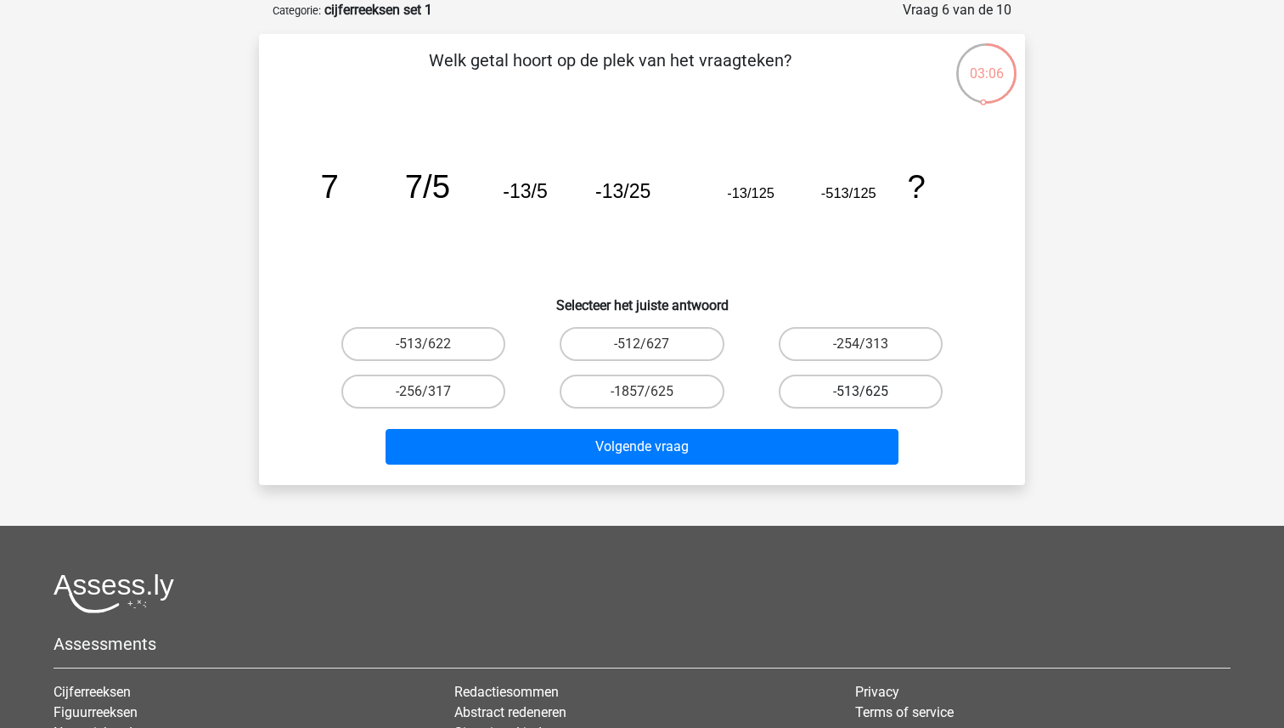
click at [833, 389] on label "-513/625" at bounding box center [861, 392] width 164 height 34
click at [860, 391] on input "-513/625" at bounding box center [865, 396] width 11 height 11
radio input "true"
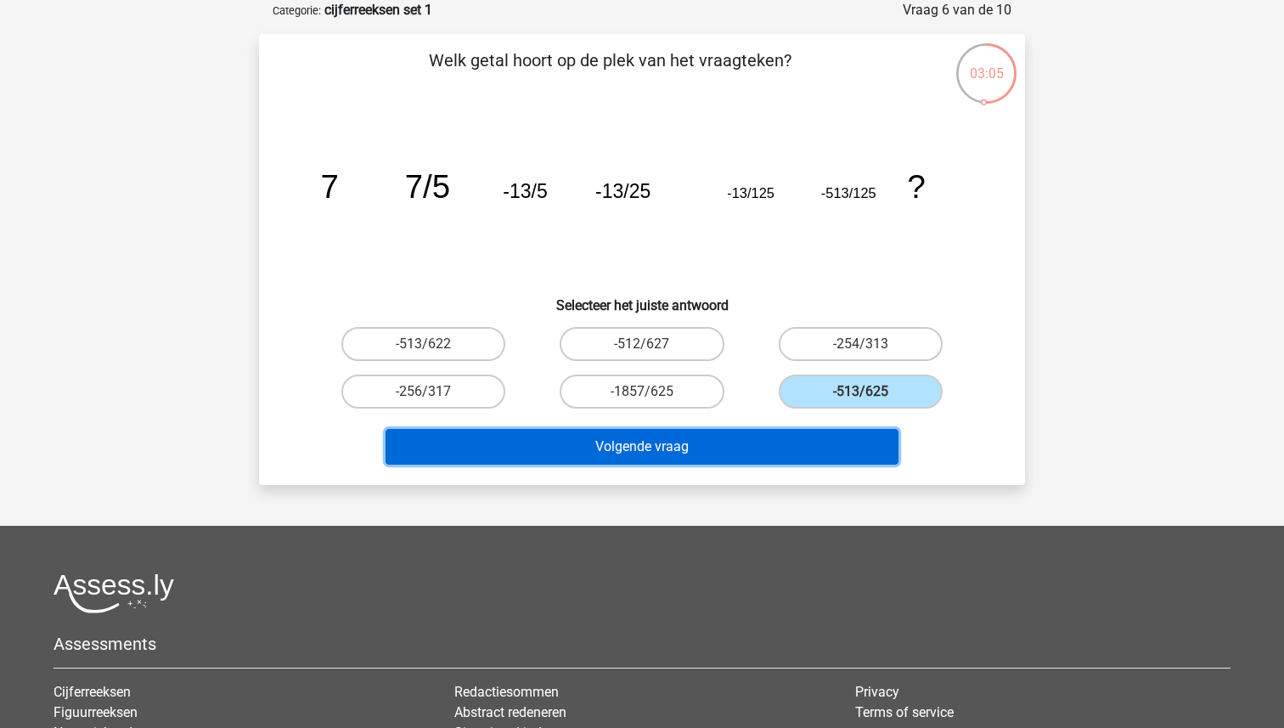
click at [762, 442] on button "Volgende vraag" at bounding box center [643, 447] width 514 height 36
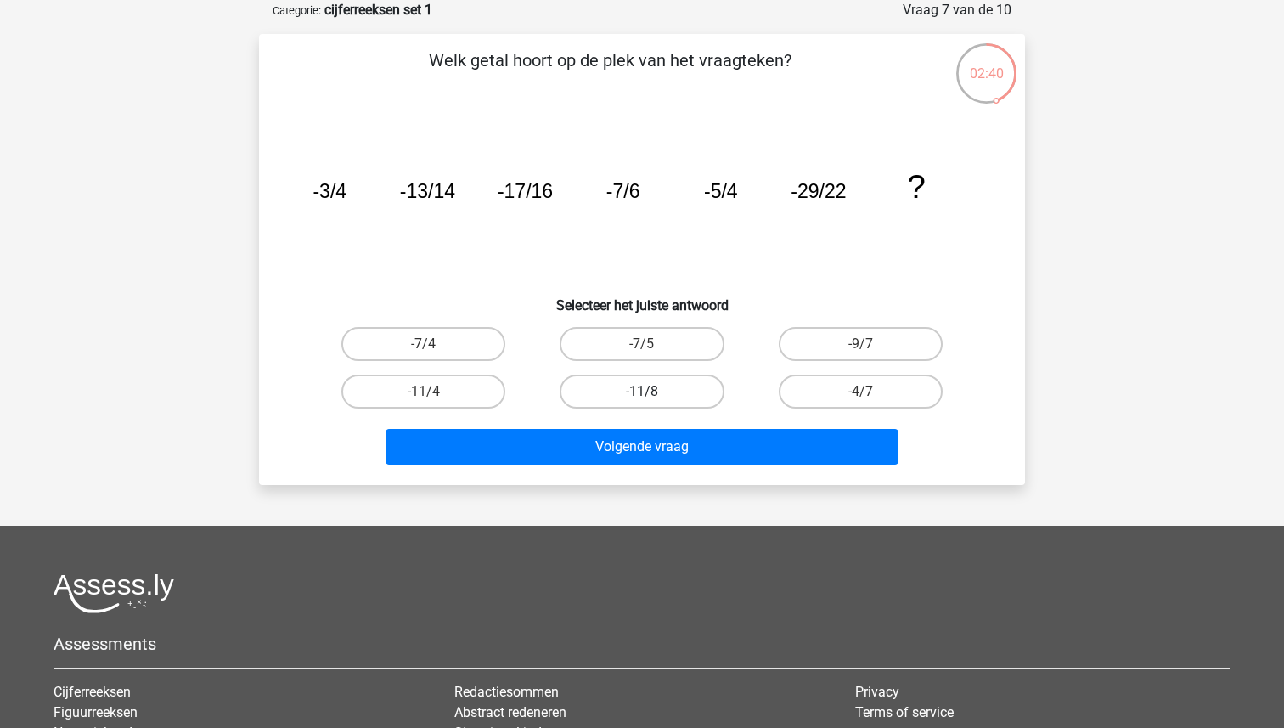
click at [670, 397] on label "-11/8" at bounding box center [642, 392] width 164 height 34
click at [653, 397] on input "-11/8" at bounding box center [647, 396] width 11 height 11
radio input "true"
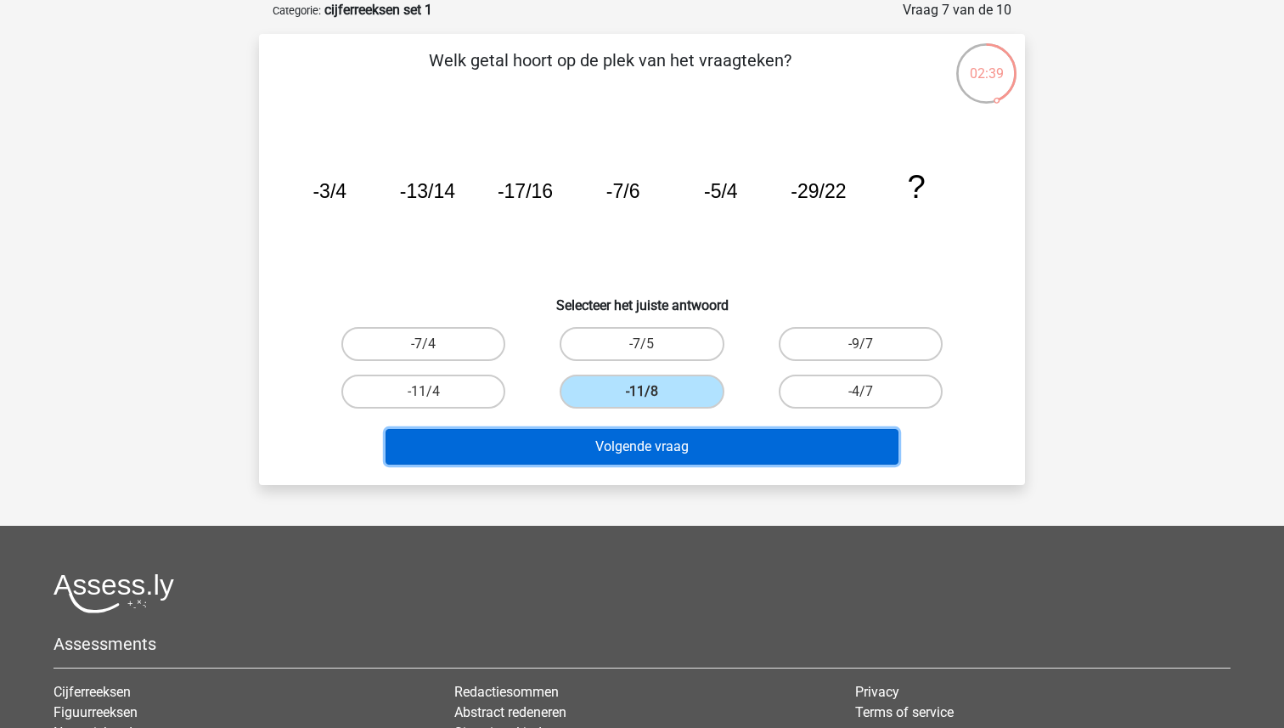
click at [654, 440] on button "Volgende vraag" at bounding box center [643, 447] width 514 height 36
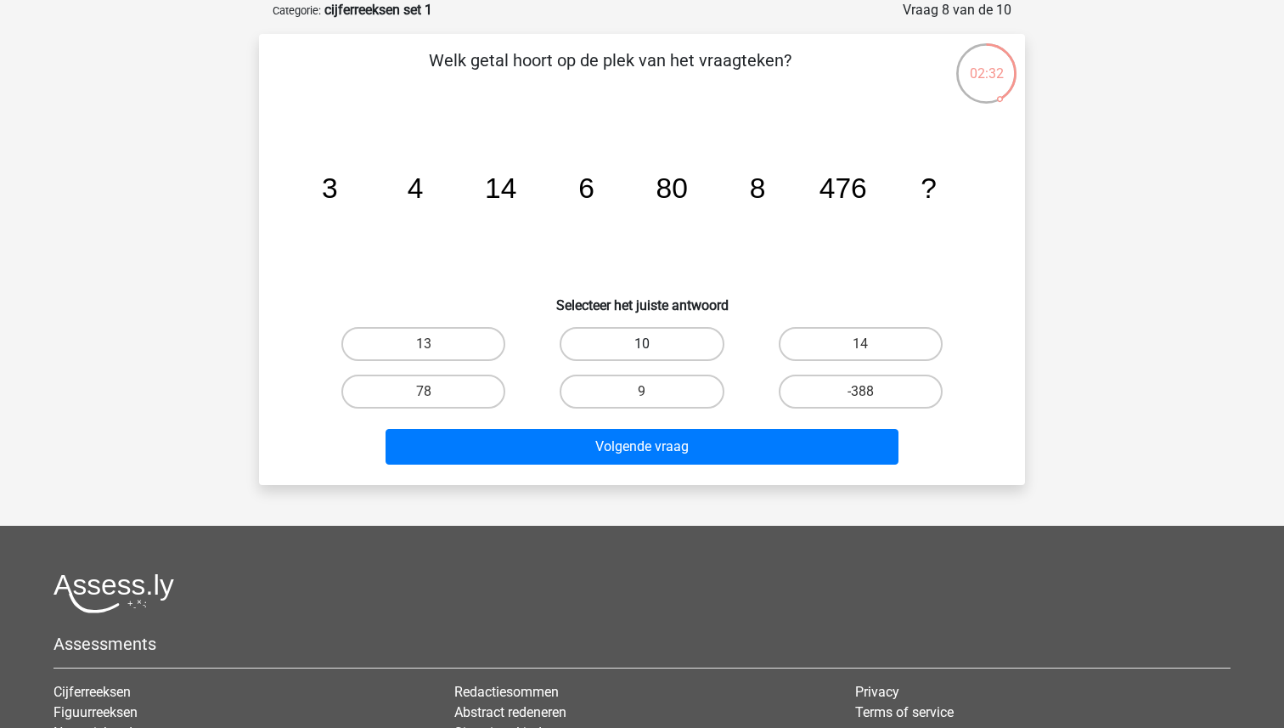
click at [645, 335] on label "10" at bounding box center [642, 344] width 164 height 34
click at [645, 344] on input "10" at bounding box center [647, 349] width 11 height 11
radio input "true"
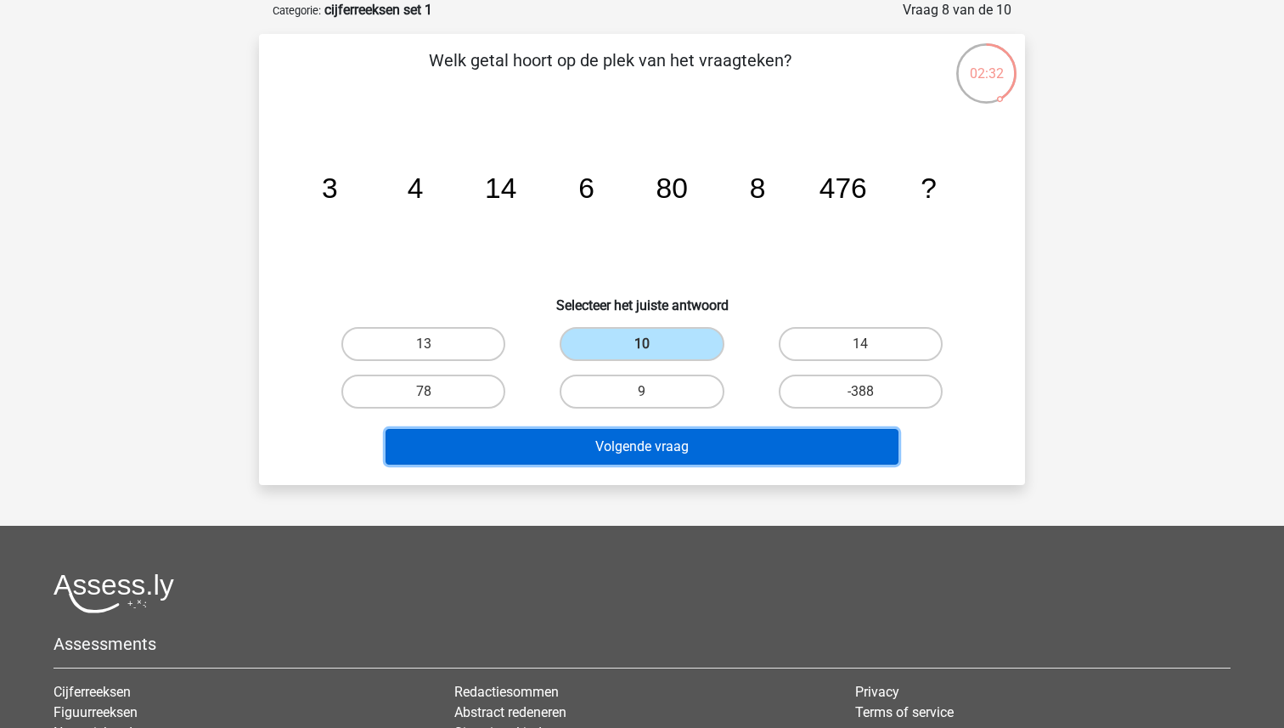
click at [642, 445] on button "Volgende vraag" at bounding box center [643, 447] width 514 height 36
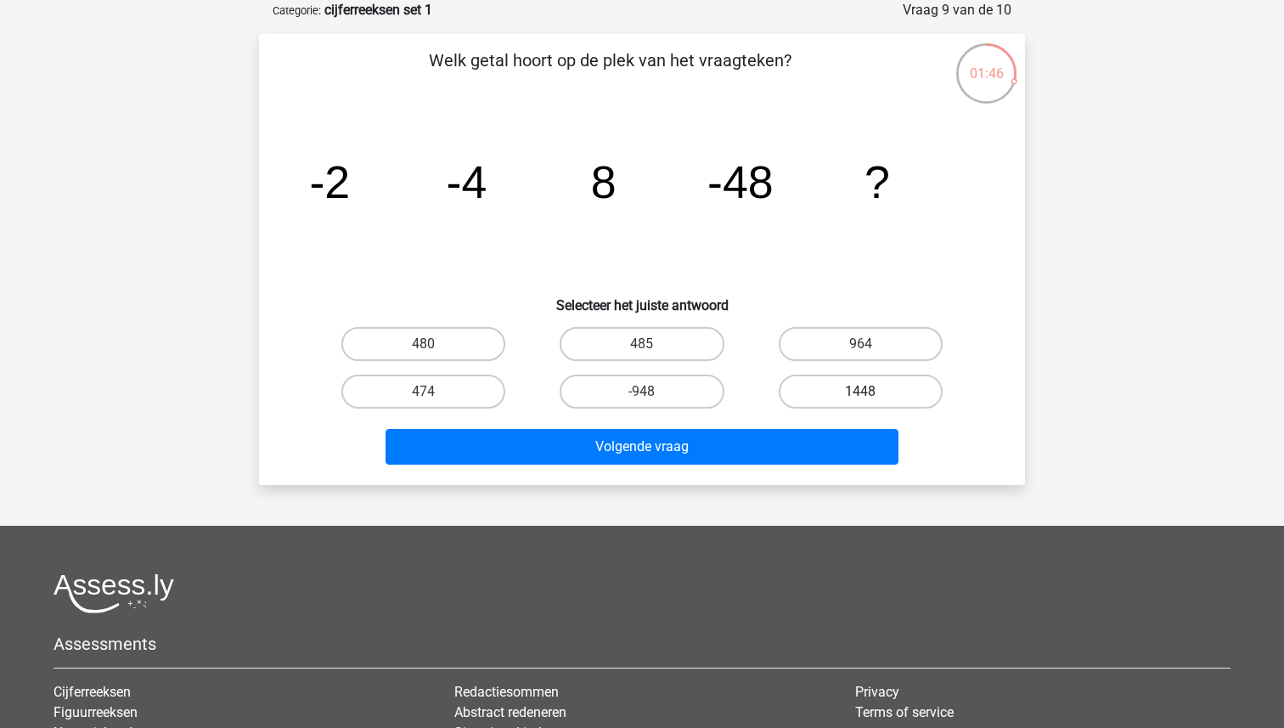
click at [810, 385] on label "1448" at bounding box center [861, 392] width 164 height 34
click at [860, 391] on input "1448" at bounding box center [865, 396] width 11 height 11
radio input "true"
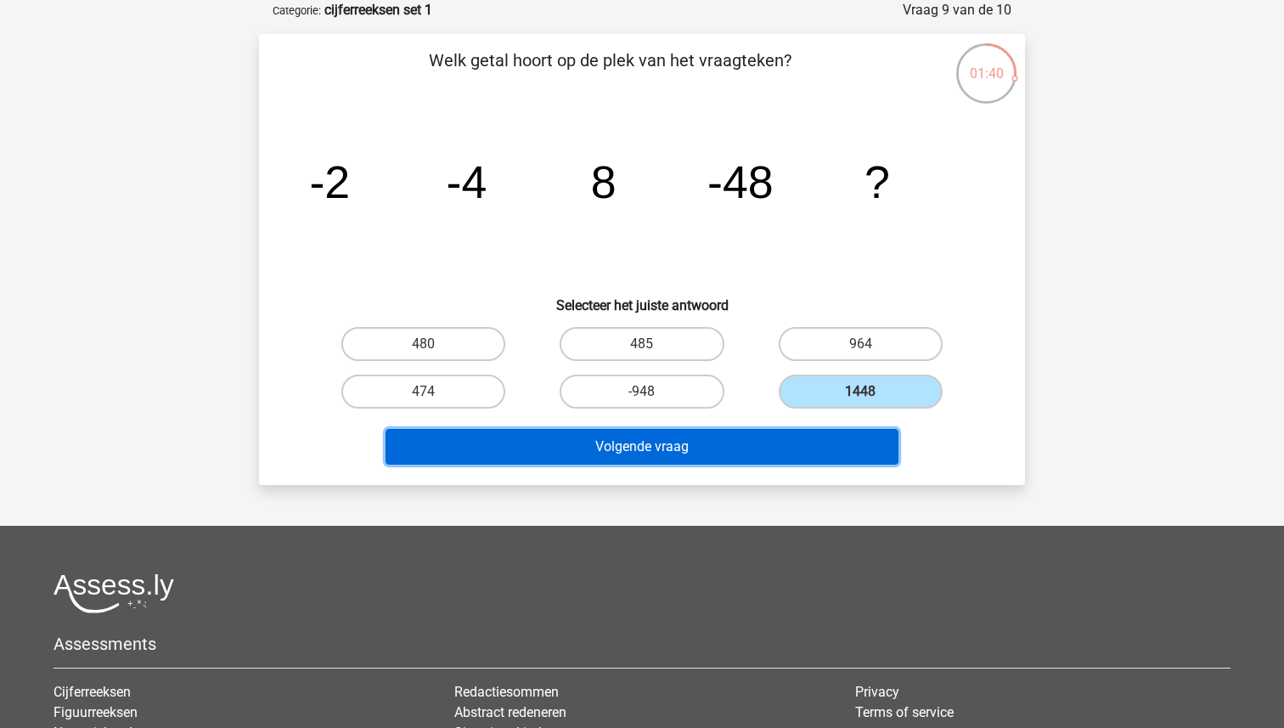
click at [690, 436] on button "Volgende vraag" at bounding box center [643, 447] width 514 height 36
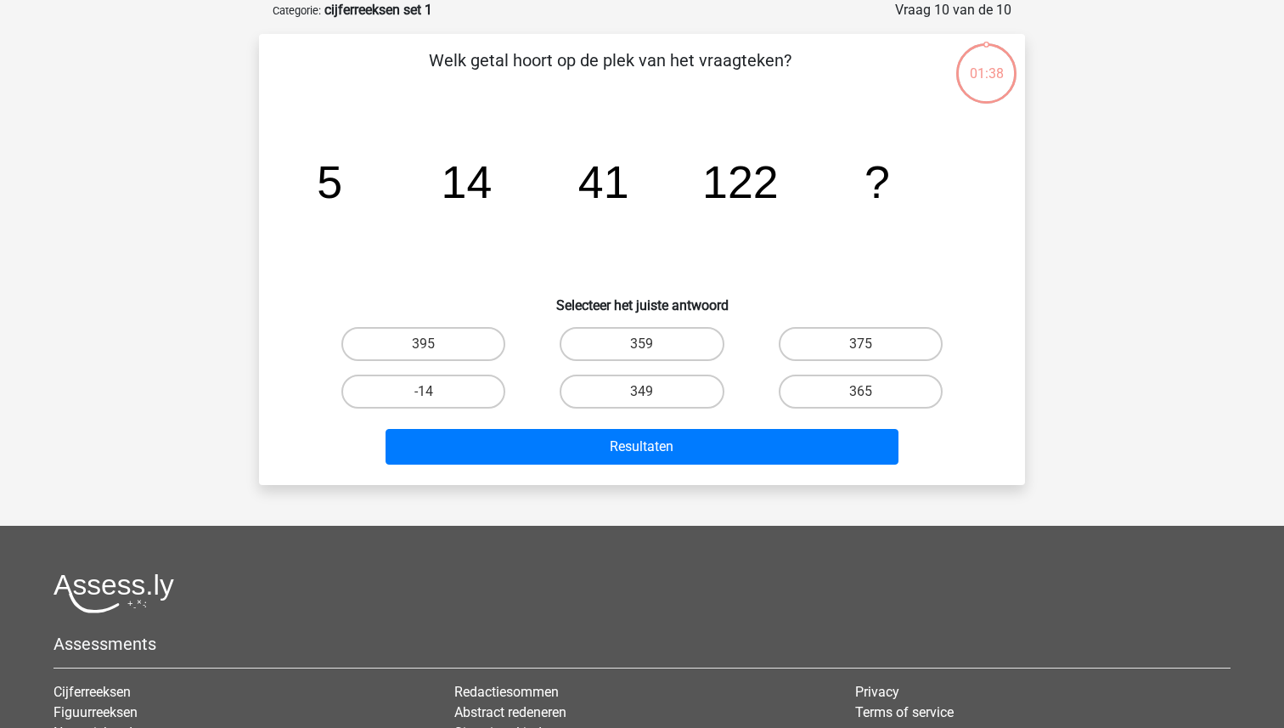
scroll to position [89, 0]
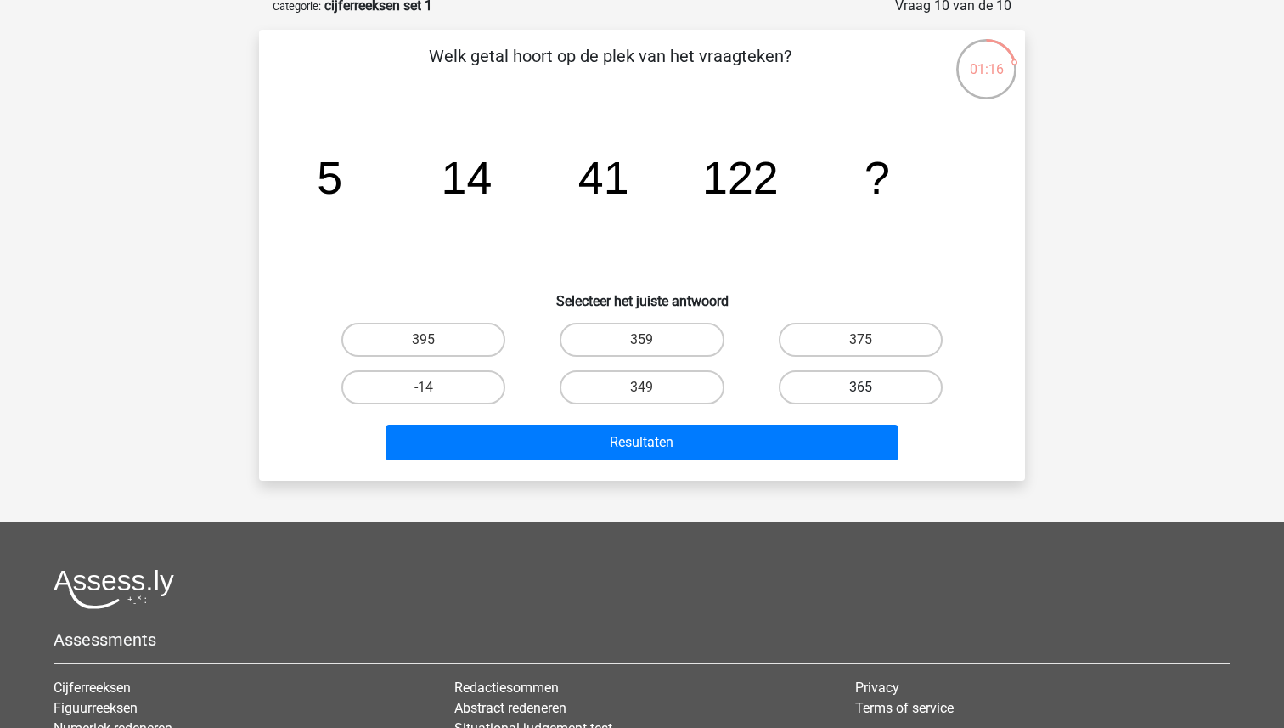
click at [866, 382] on label "365" at bounding box center [861, 387] width 164 height 34
click at [866, 387] on input "365" at bounding box center [865, 392] width 11 height 11
radio input "true"
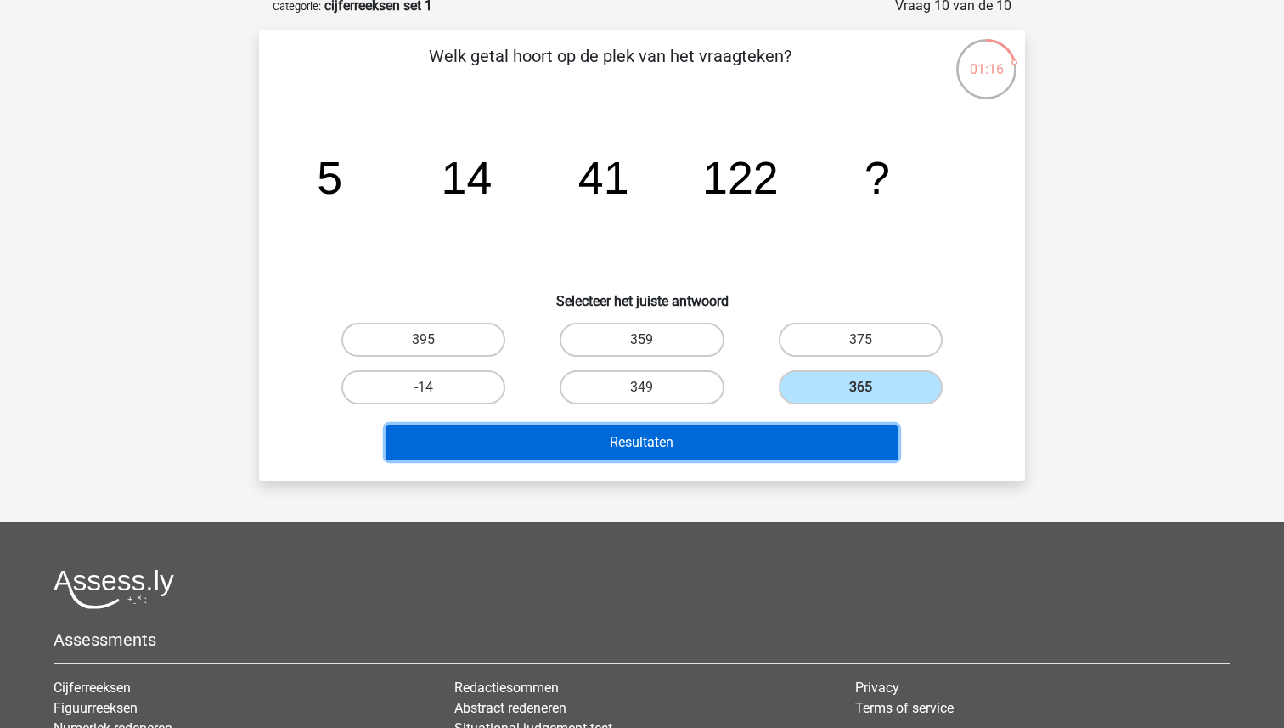
click at [790, 437] on button "Resultaten" at bounding box center [643, 443] width 514 height 36
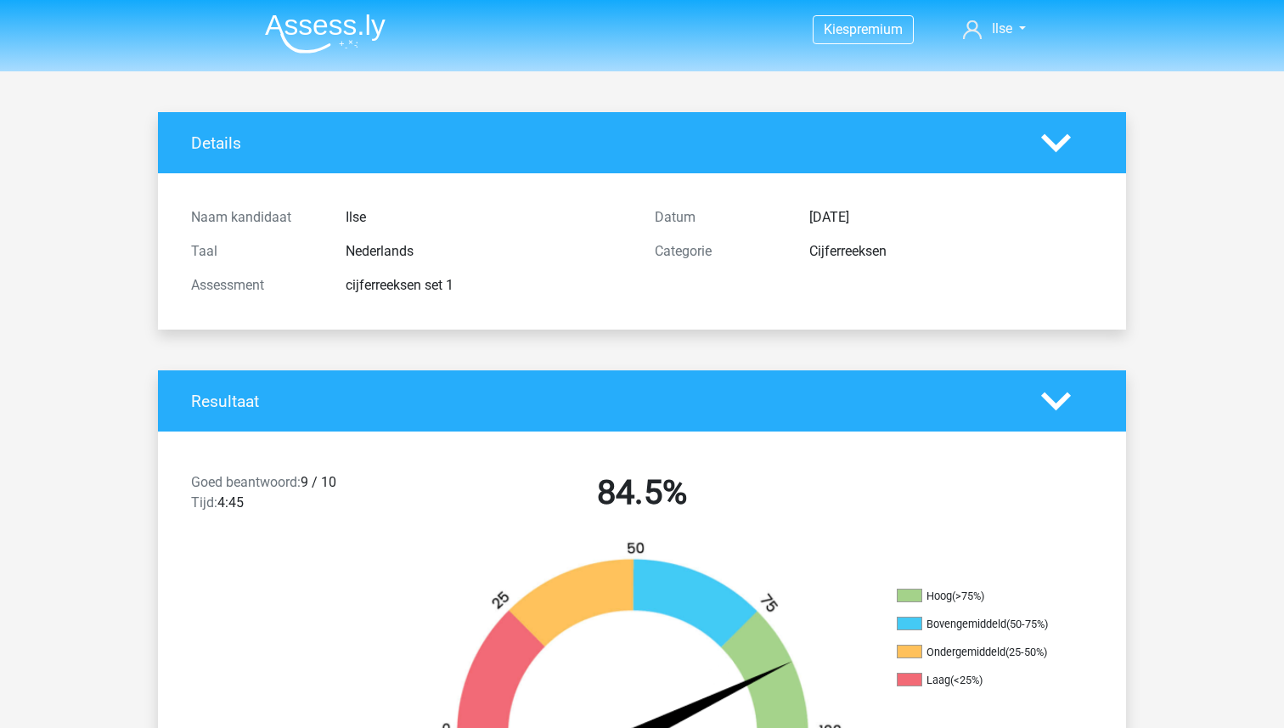
click at [304, 31] on img at bounding box center [325, 34] width 121 height 40
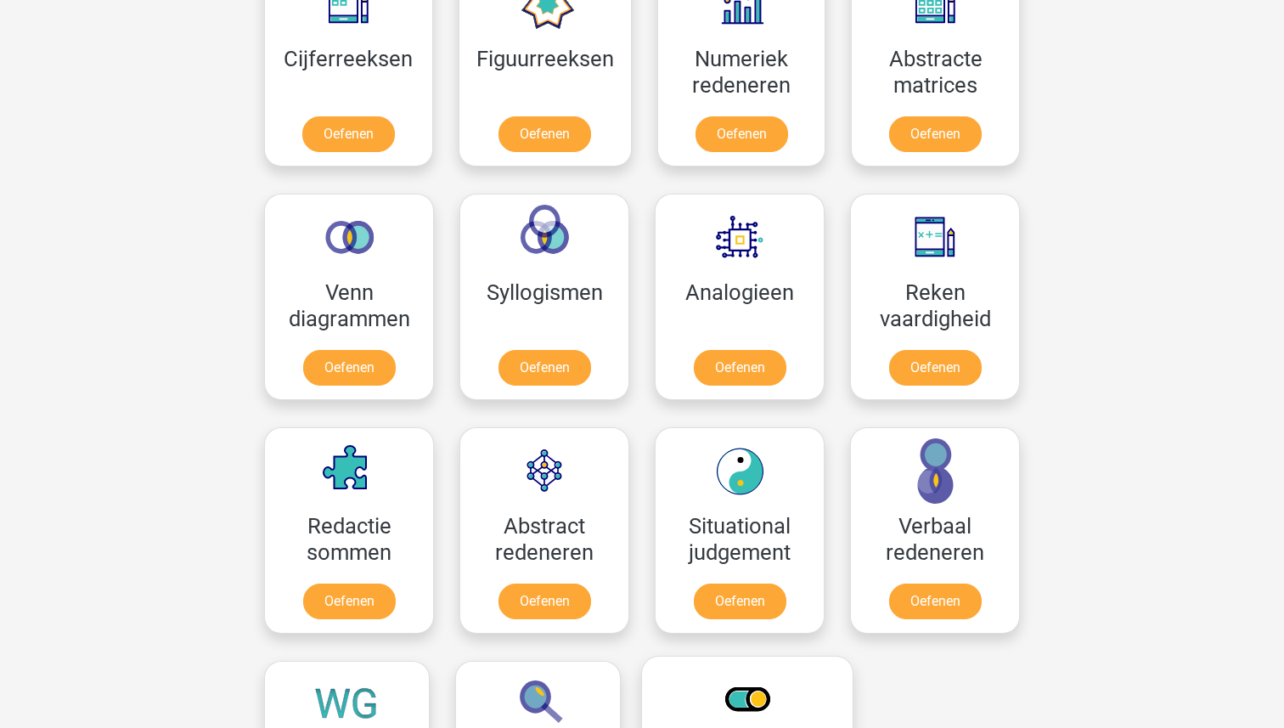
scroll to position [829, 0]
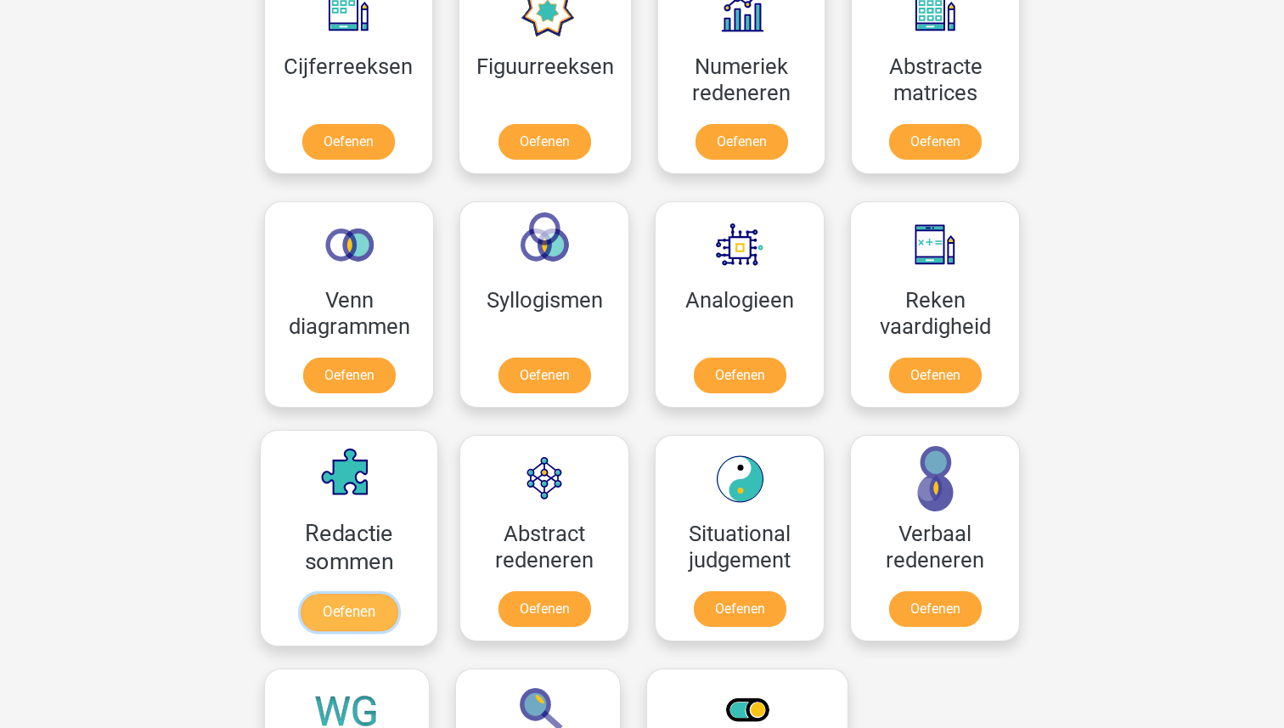
click at [391, 594] on link "Oefenen" at bounding box center [349, 612] width 97 height 37
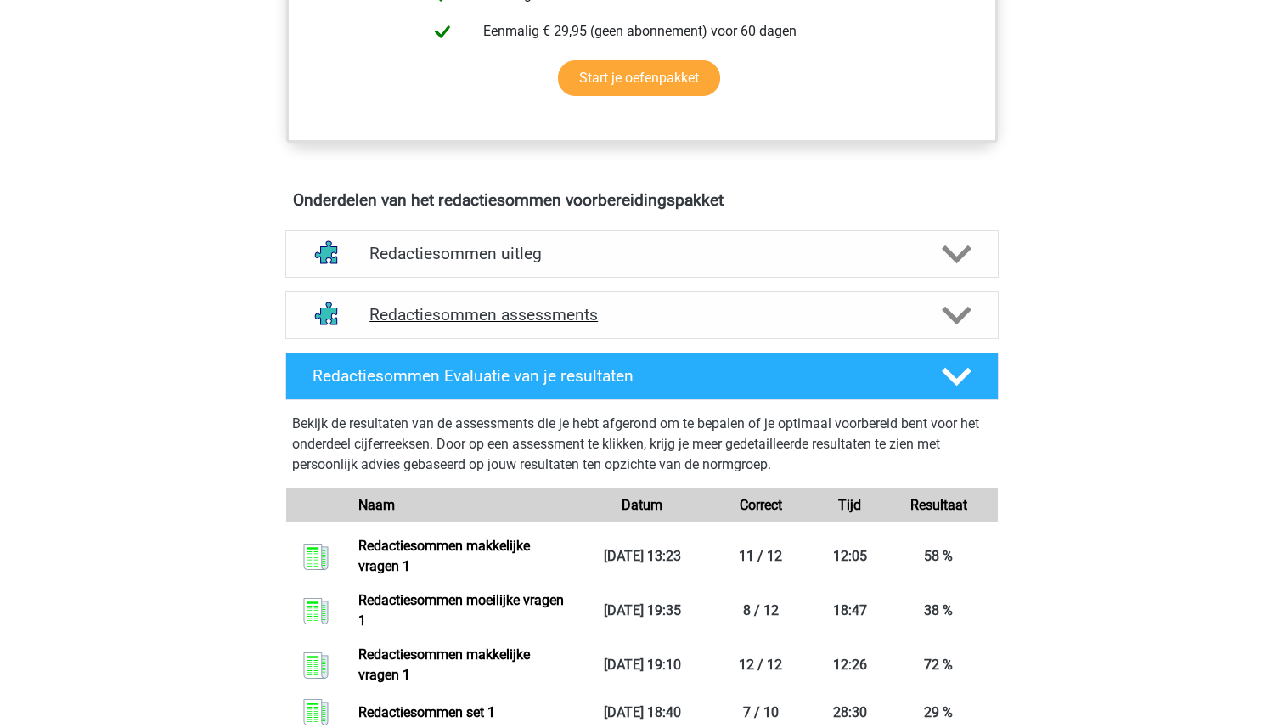
scroll to position [800, 0]
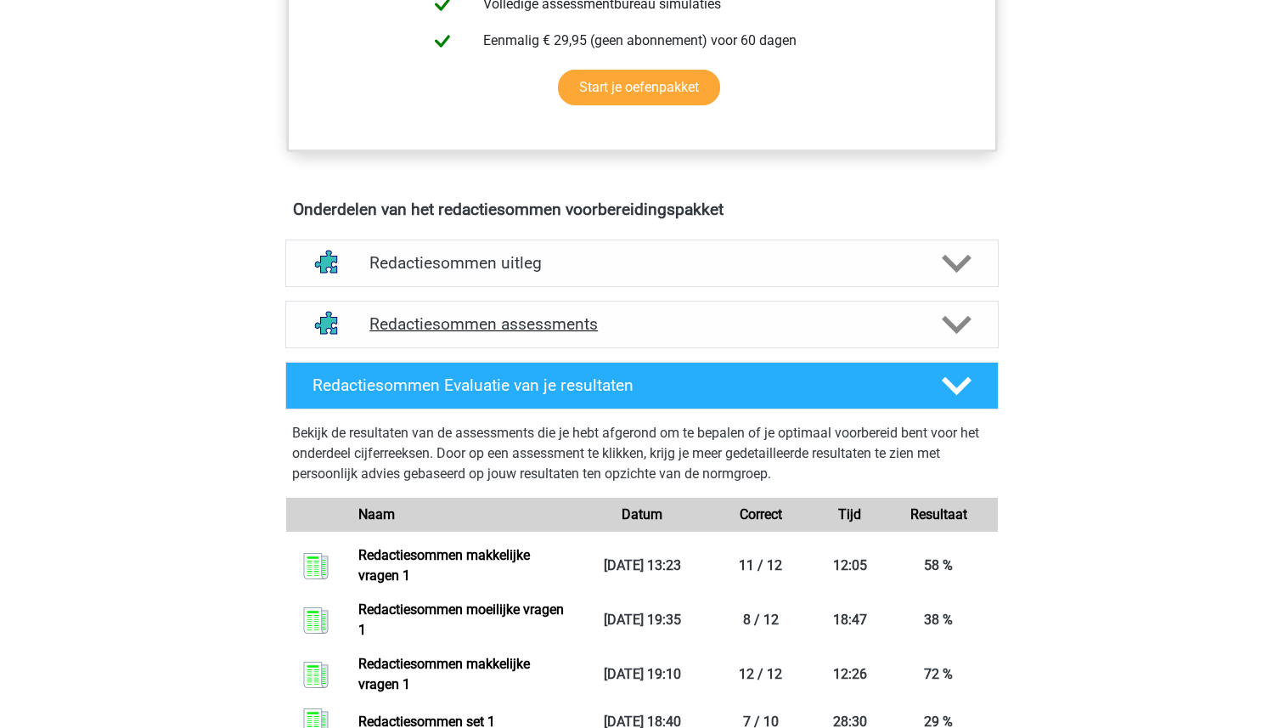
click at [533, 334] on h4 "Redactiesommen assessments" at bounding box center [641, 324] width 545 height 20
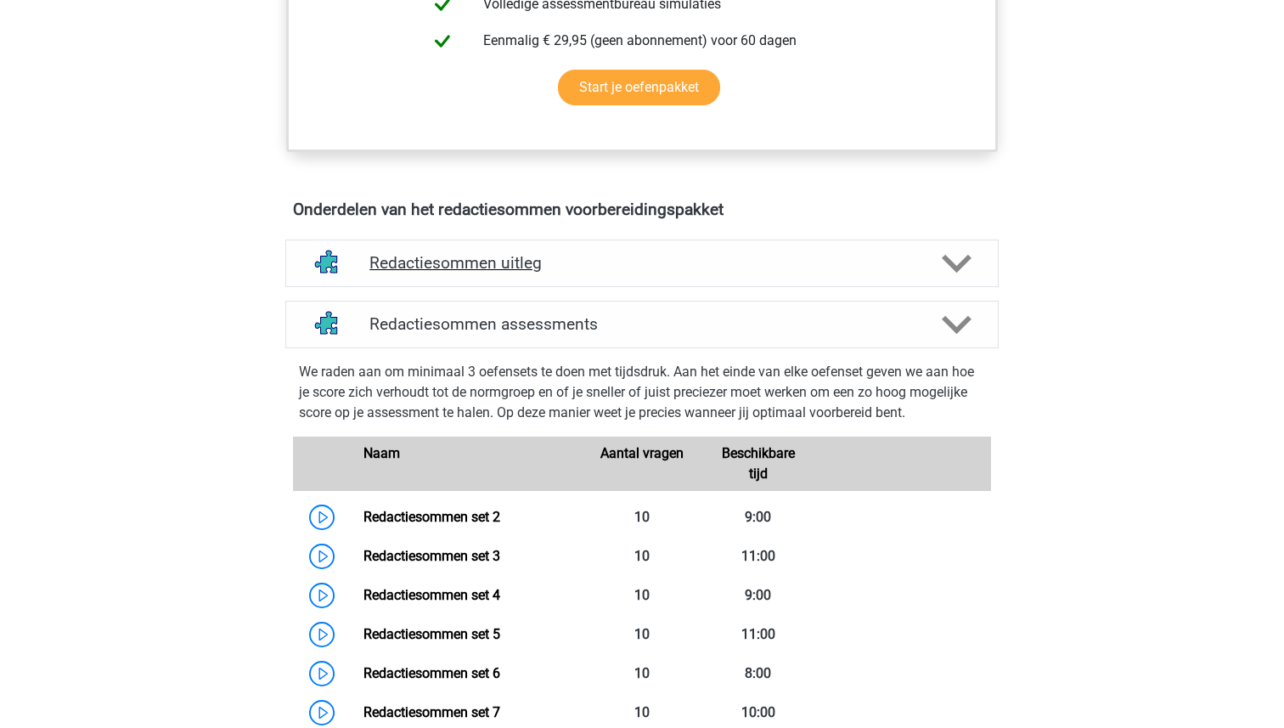
click at [501, 264] on div "Redactiesommen uitleg" at bounding box center [641, 263] width 713 height 48
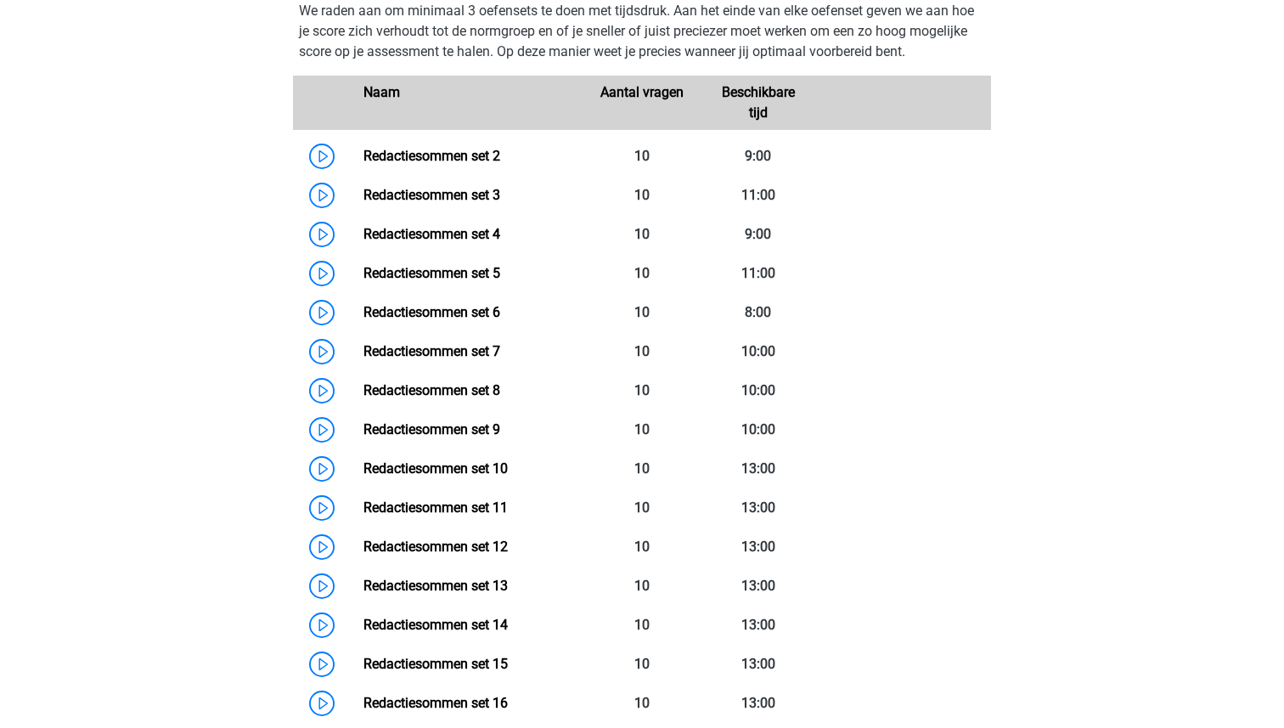
scroll to position [1346, 0]
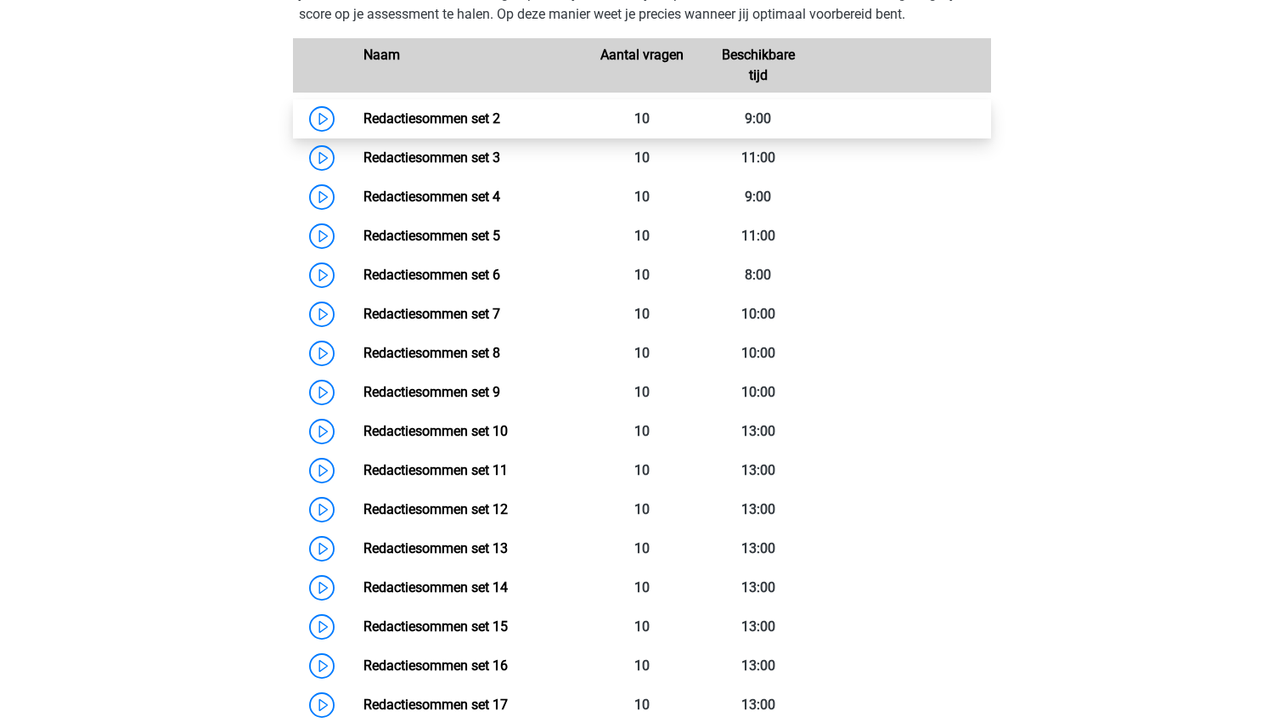
click at [453, 127] on link "Redactiesommen set 2" at bounding box center [431, 118] width 137 height 16
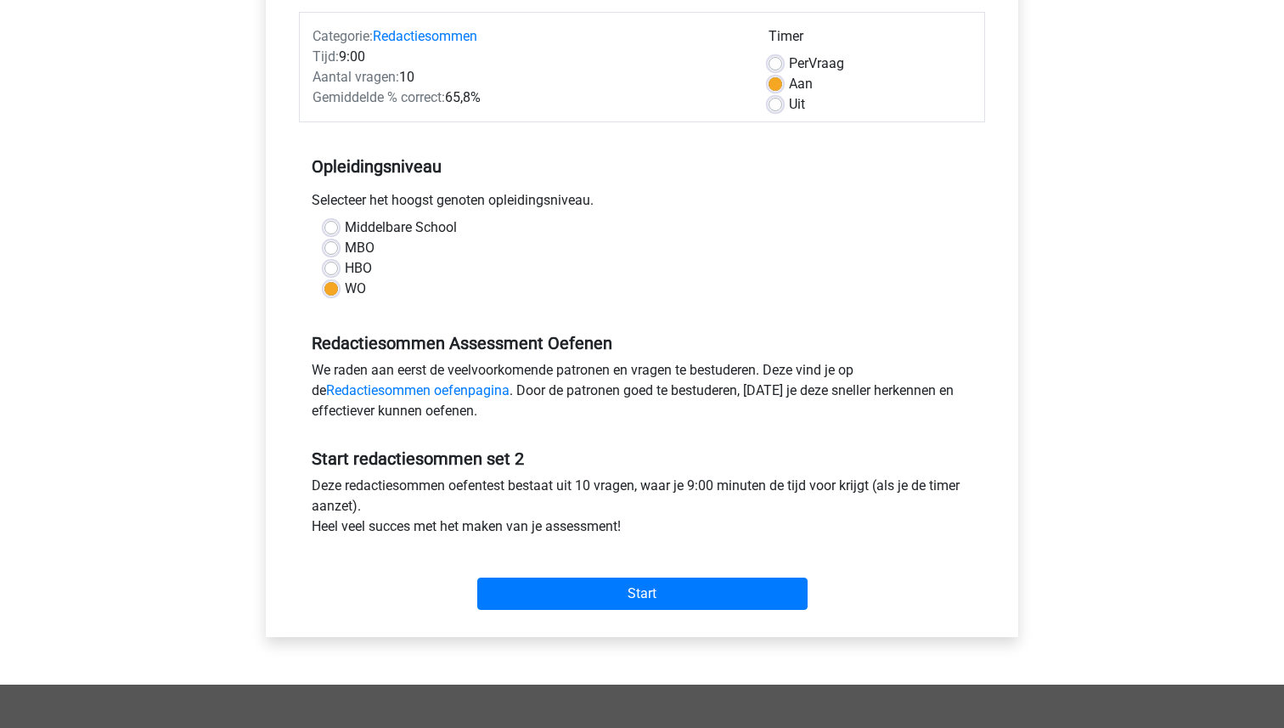
scroll to position [210, 0]
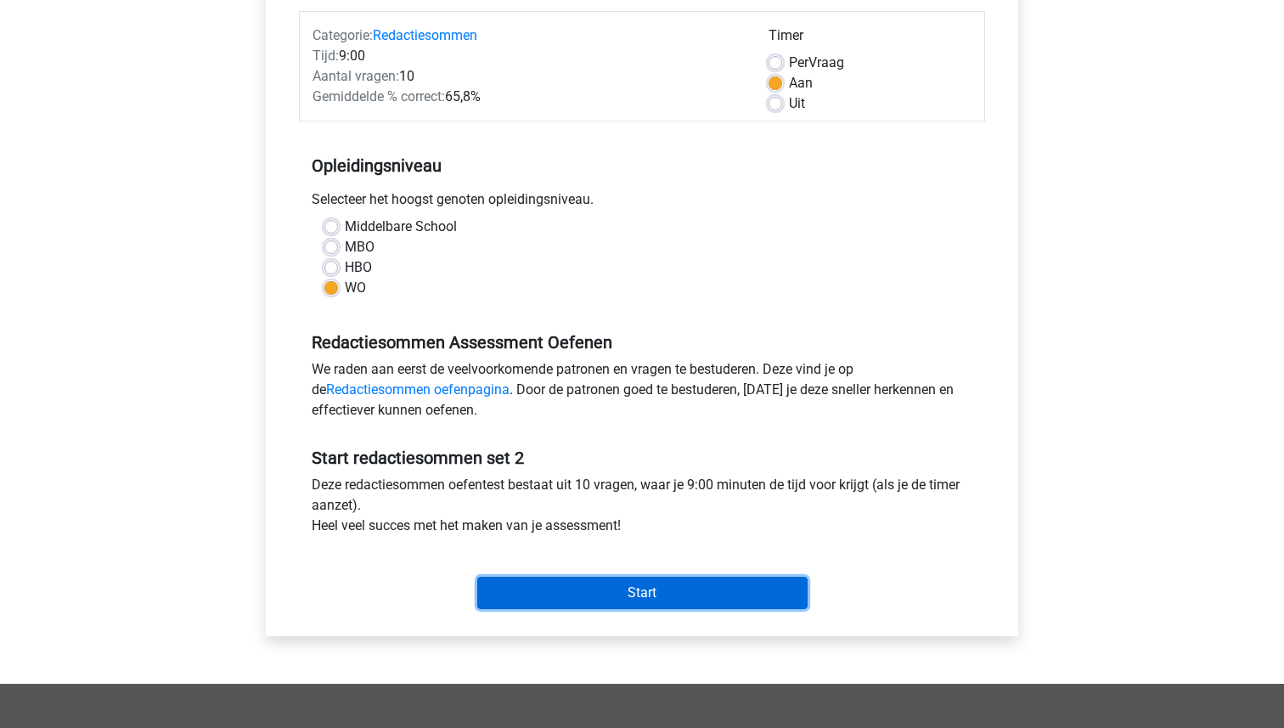
click at [633, 585] on input "Start" at bounding box center [642, 593] width 330 height 32
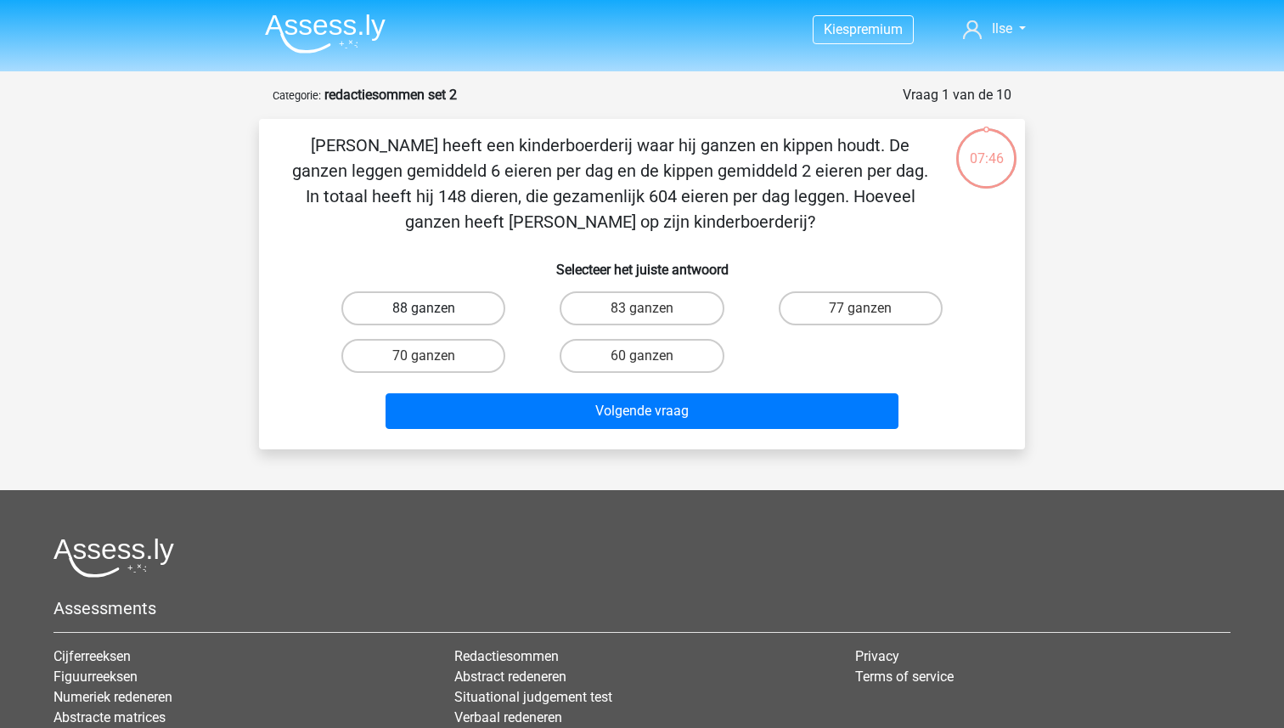
click at [408, 307] on label "88 ganzen" at bounding box center [423, 308] width 164 height 34
click at [424, 308] on input "88 ganzen" at bounding box center [429, 313] width 11 height 11
radio input "true"
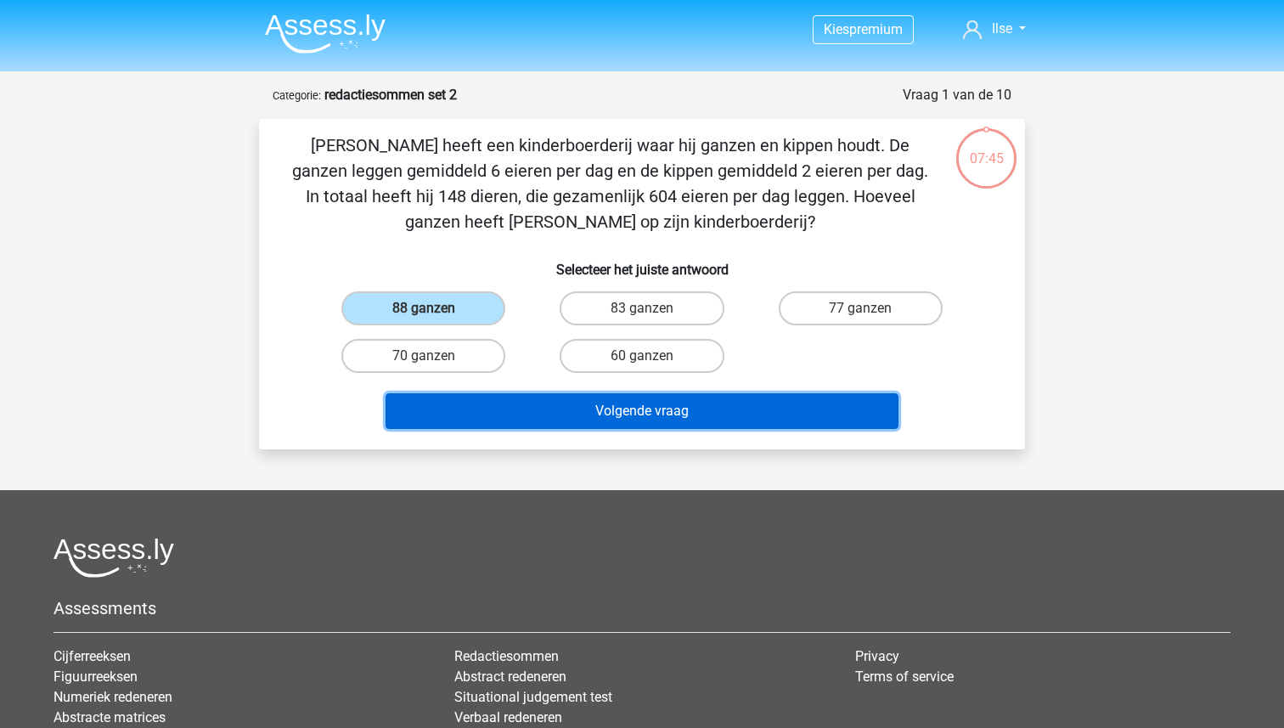
click at [600, 397] on button "Volgende vraag" at bounding box center [643, 411] width 514 height 36
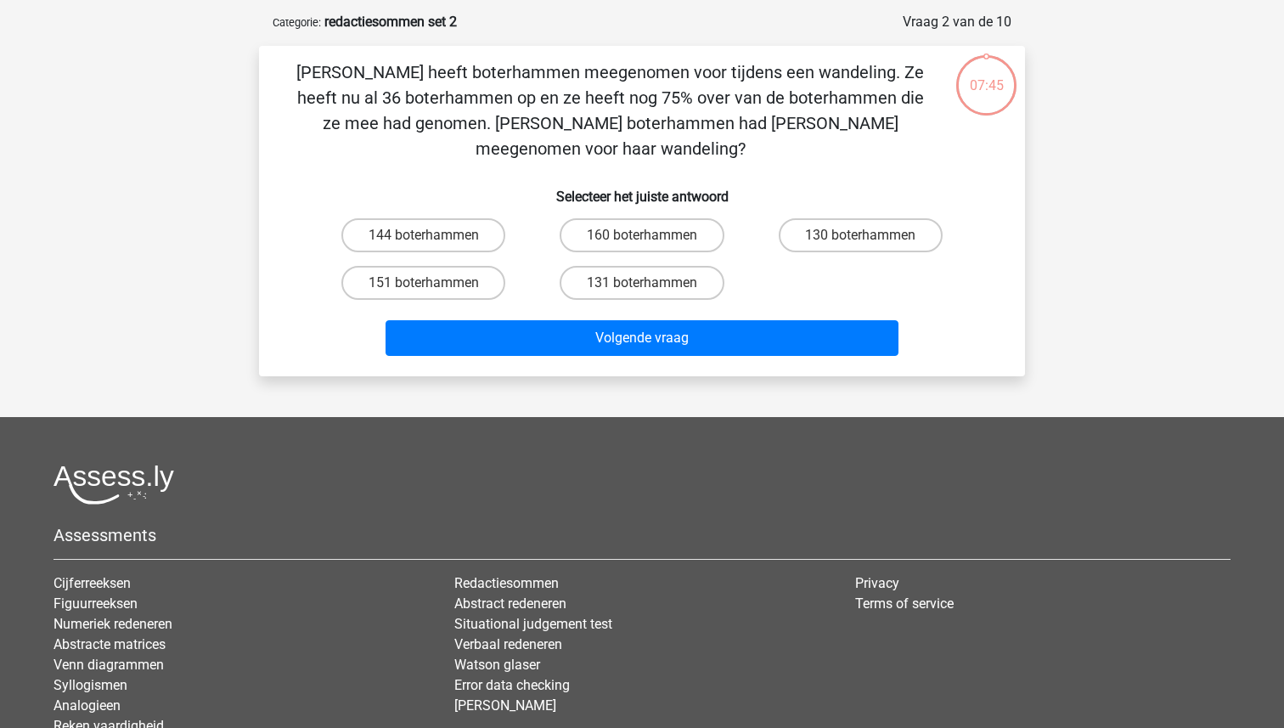
scroll to position [85, 0]
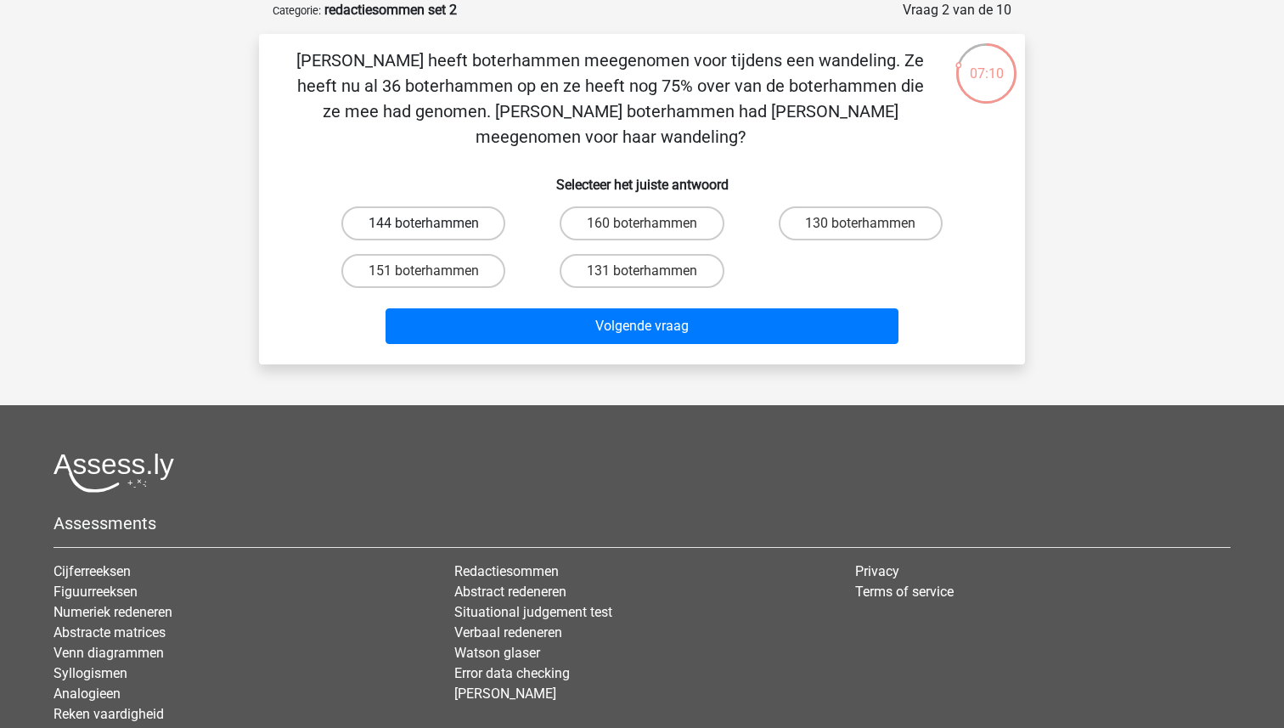
click at [476, 206] on label "144 boterhammen" at bounding box center [423, 223] width 164 height 34
click at [435, 223] on input "144 boterhammen" at bounding box center [429, 228] width 11 height 11
radio input "true"
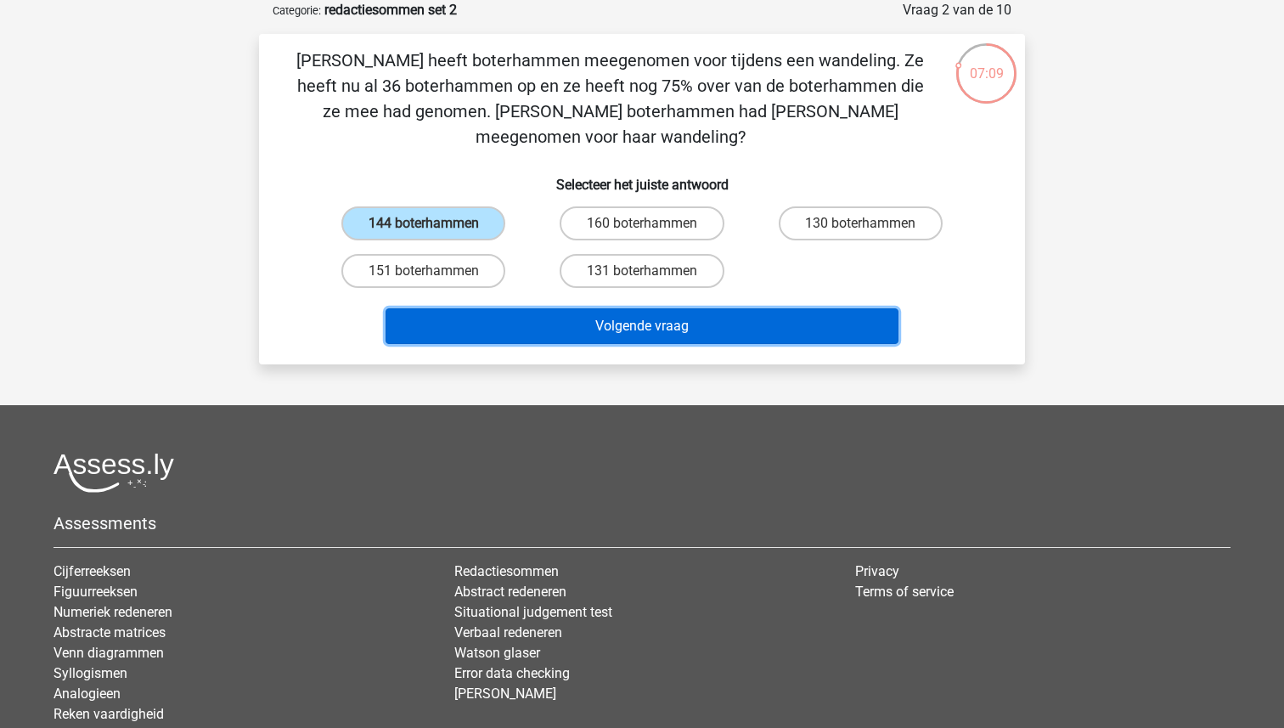
click at [600, 308] on button "Volgende vraag" at bounding box center [643, 326] width 514 height 36
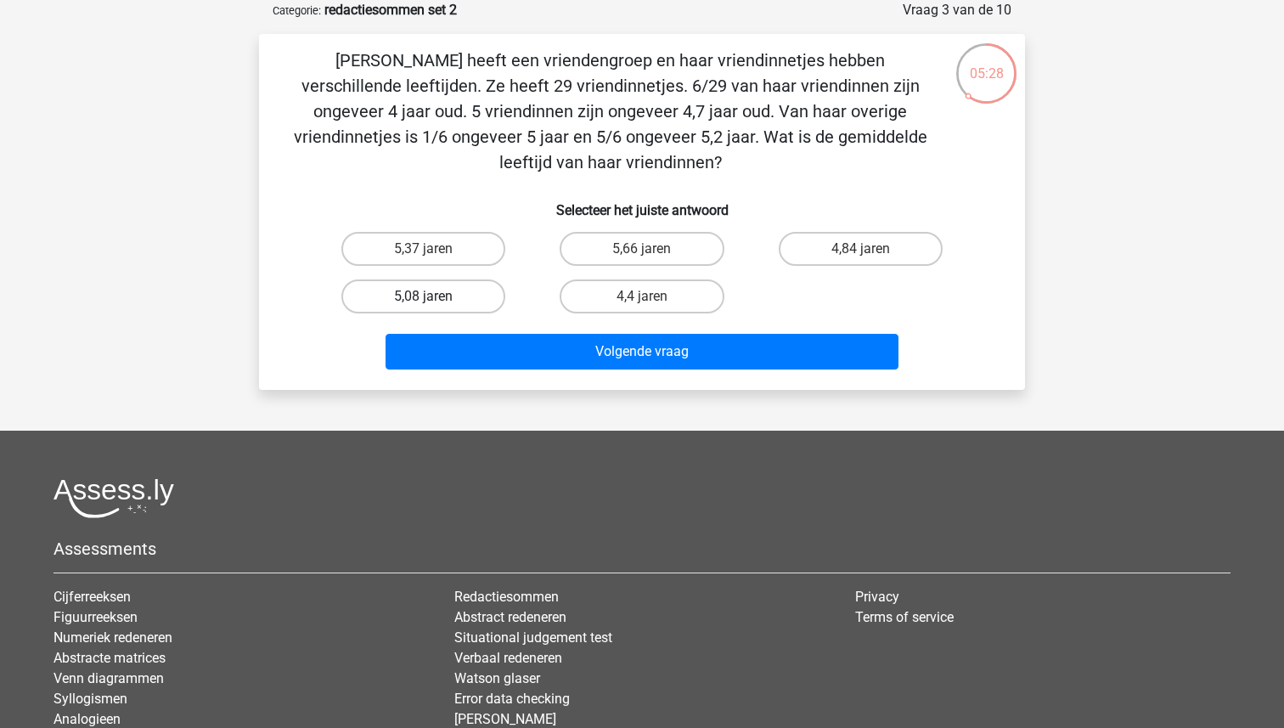
click at [453, 296] on label "5,08 jaren" at bounding box center [423, 296] width 164 height 34
click at [435, 296] on input "5,08 jaren" at bounding box center [429, 301] width 11 height 11
radio input "true"
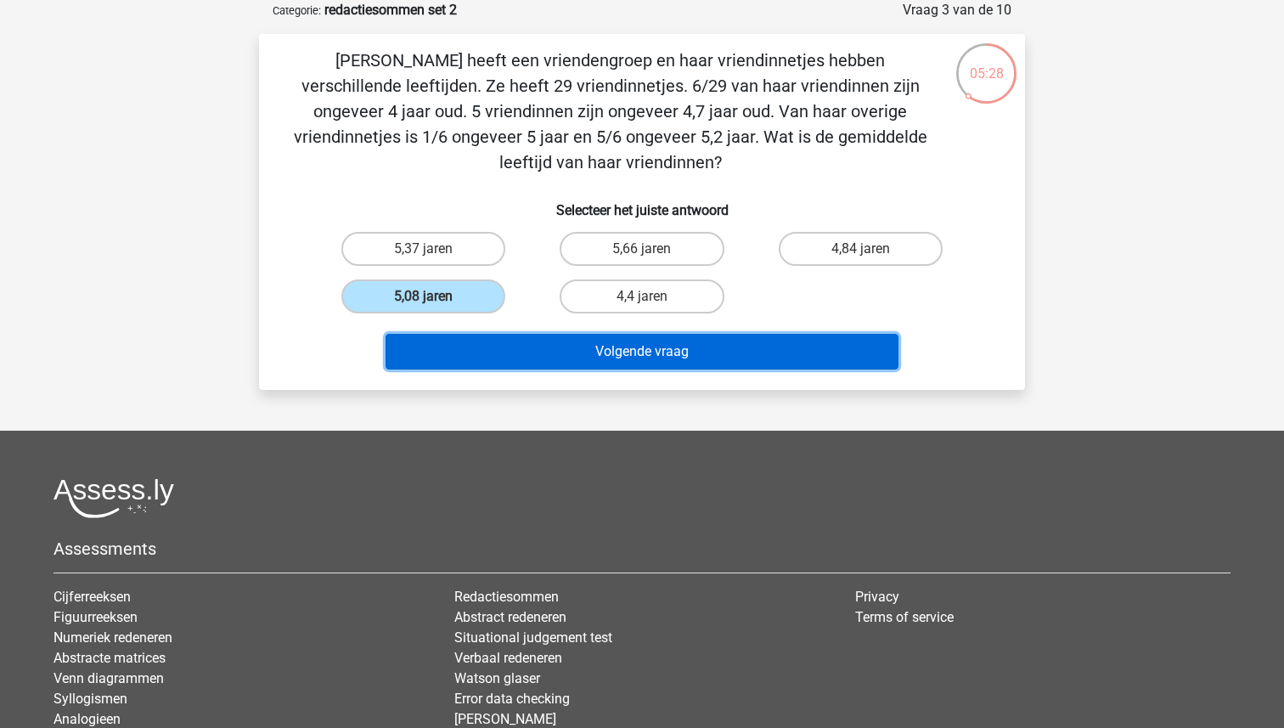
click at [548, 348] on button "Volgende vraag" at bounding box center [643, 352] width 514 height 36
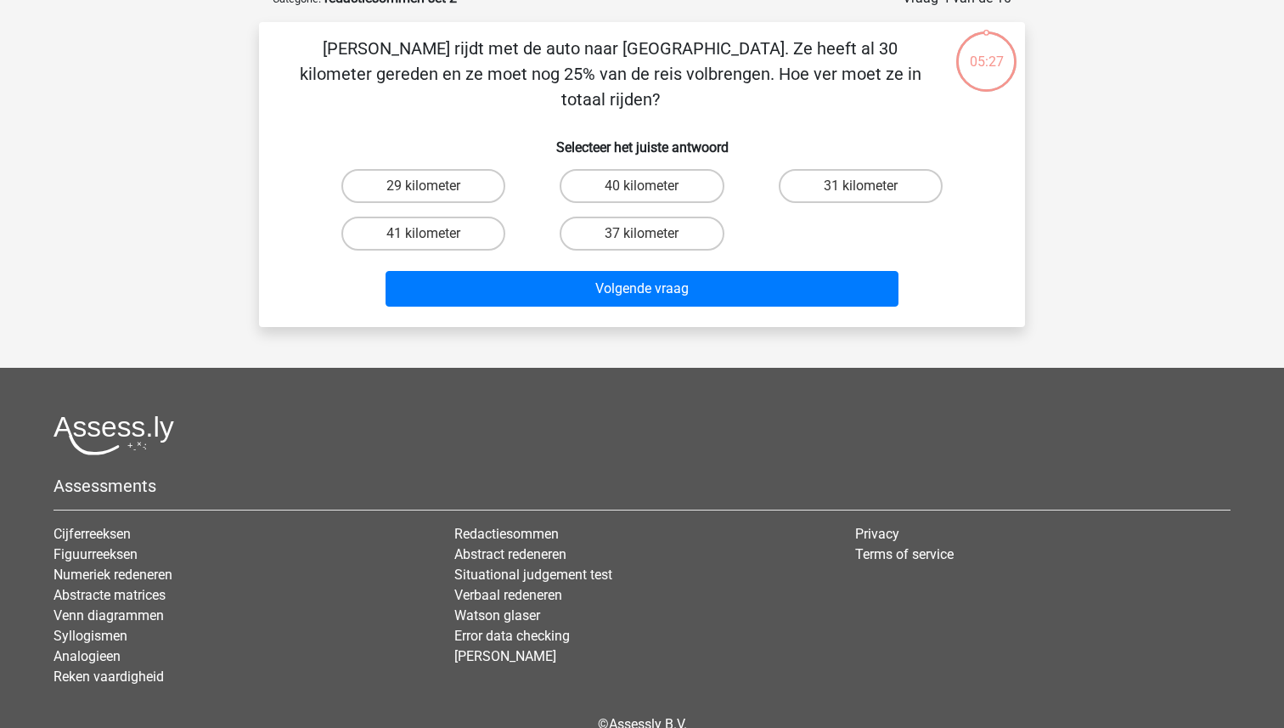
scroll to position [68, 0]
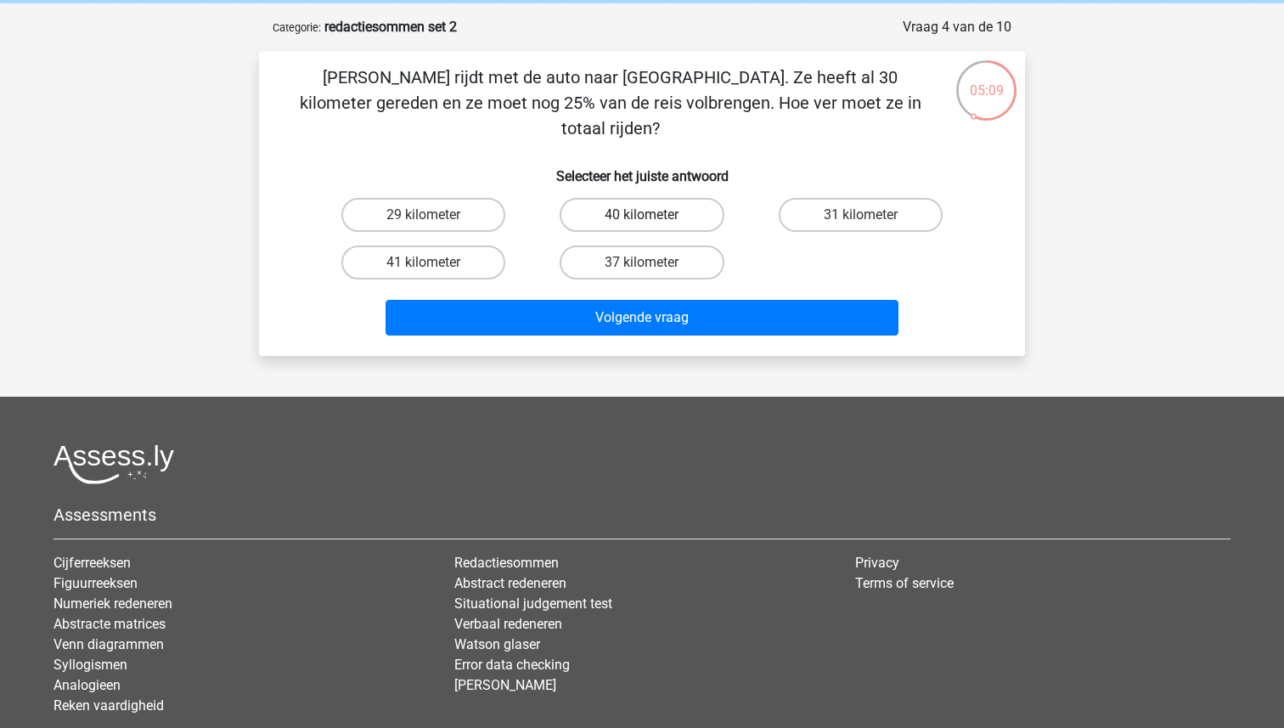
click at [621, 198] on label "40 kilometer" at bounding box center [642, 215] width 164 height 34
click at [642, 215] on input "40 kilometer" at bounding box center [647, 220] width 11 height 11
radio input "true"
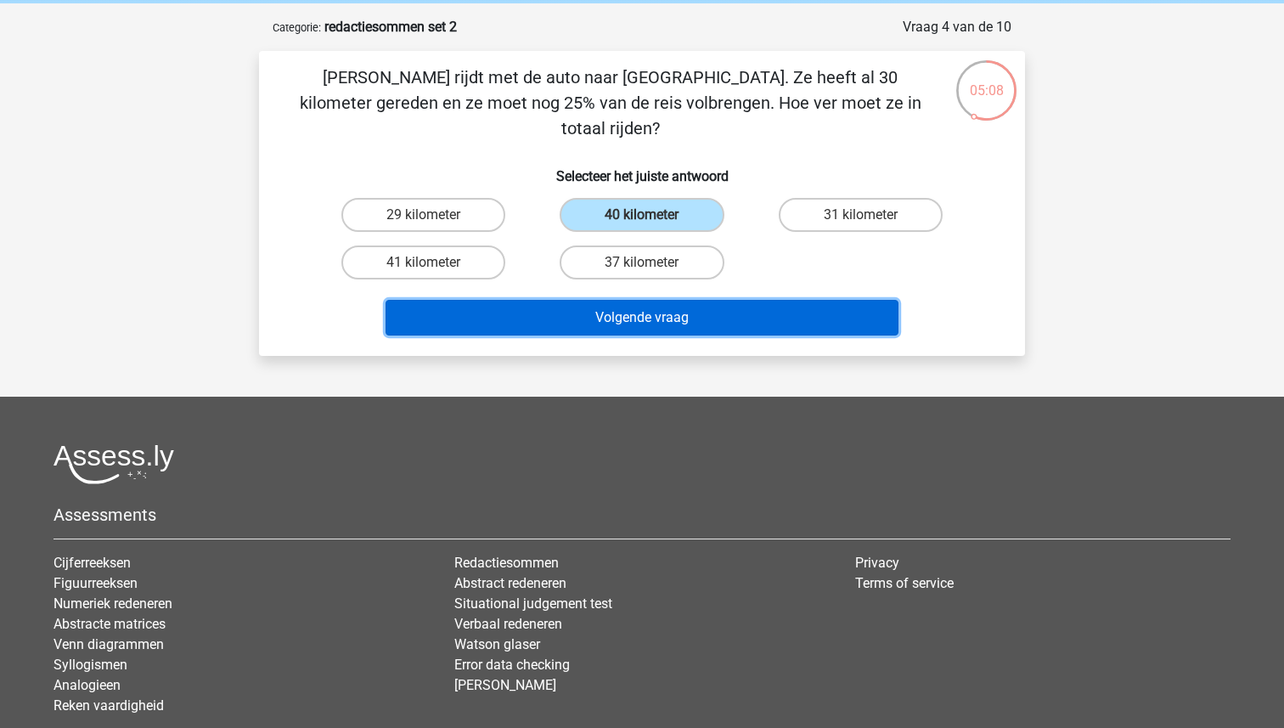
click at [620, 300] on button "Volgende vraag" at bounding box center [643, 318] width 514 height 36
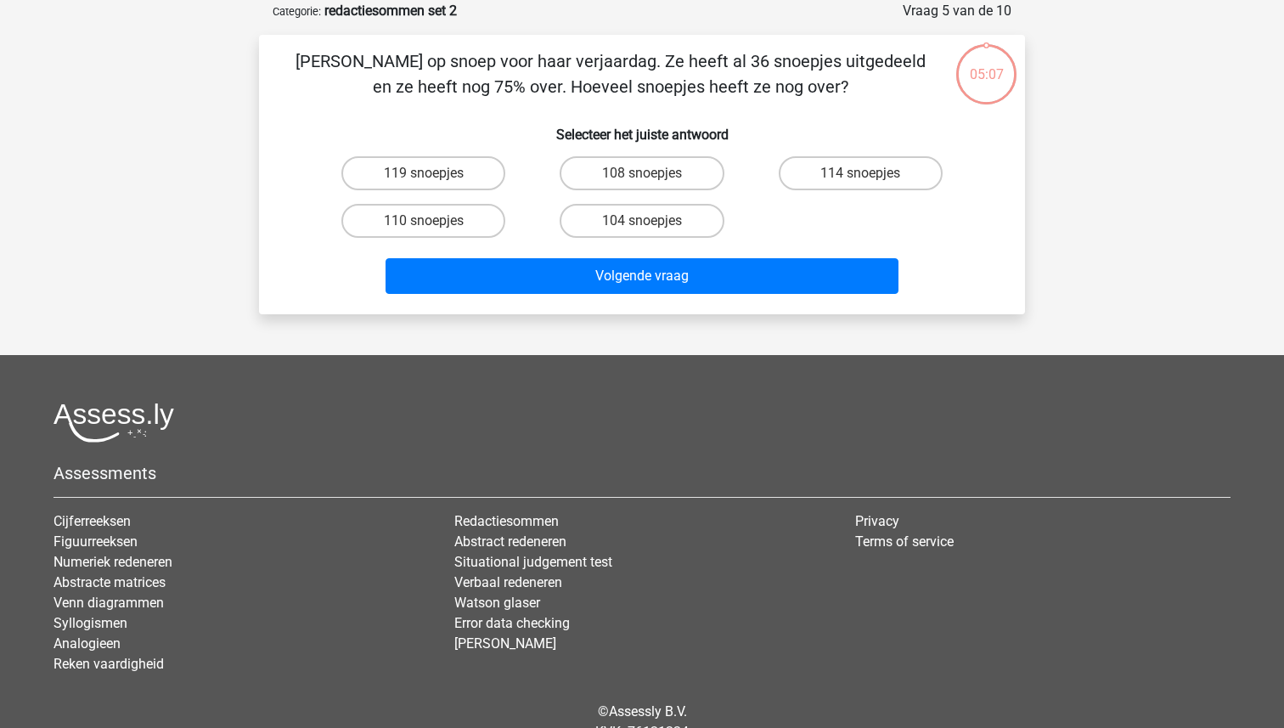
scroll to position [85, 0]
click at [648, 177] on input "108 snoepjes" at bounding box center [647, 177] width 11 height 11
radio input "true"
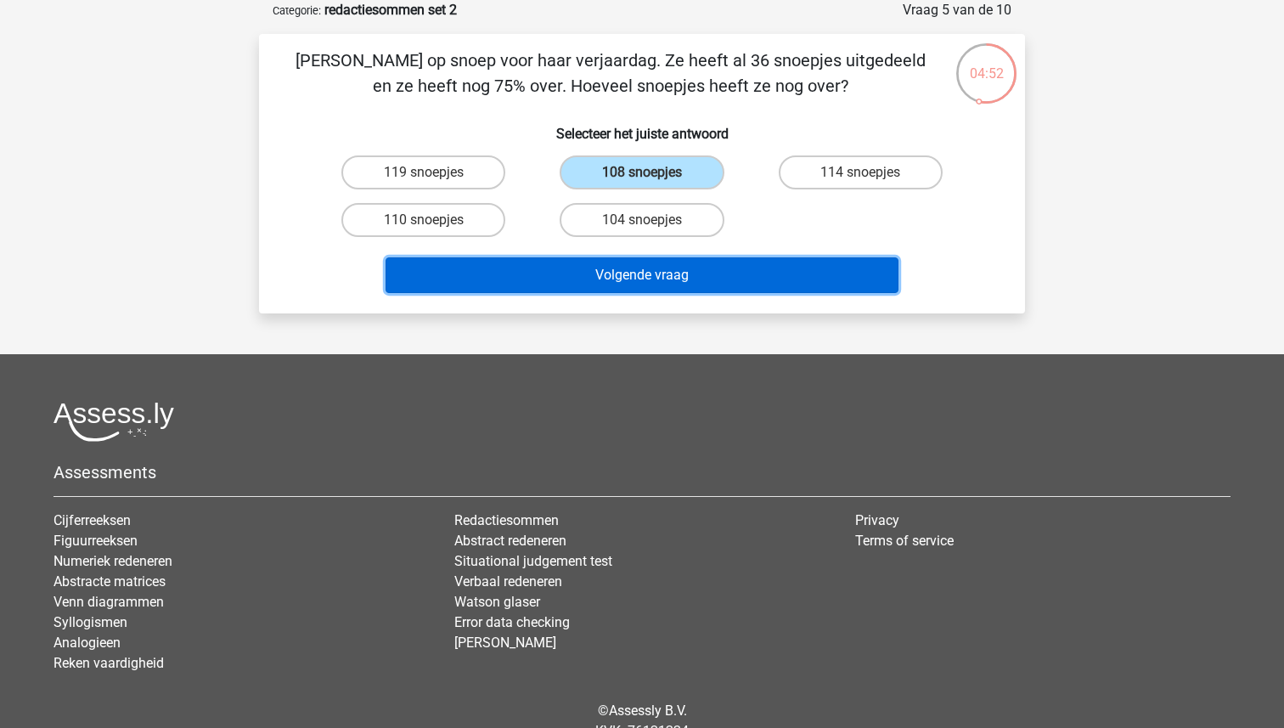
click at [641, 282] on button "Volgende vraag" at bounding box center [643, 275] width 514 height 36
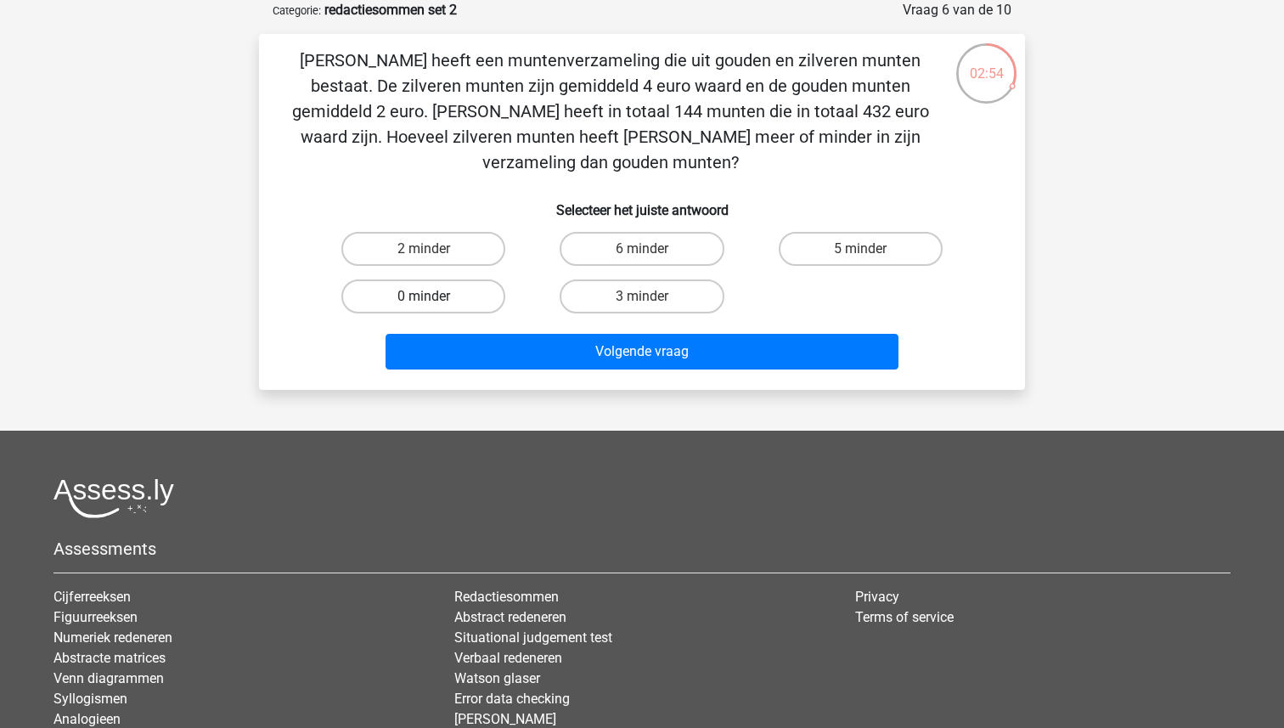
click at [456, 279] on label "0 minder" at bounding box center [423, 296] width 164 height 34
click at [435, 296] on input "0 minder" at bounding box center [429, 301] width 11 height 11
radio input "true"
click at [544, 320] on div "Volgende vraag" at bounding box center [642, 348] width 712 height 56
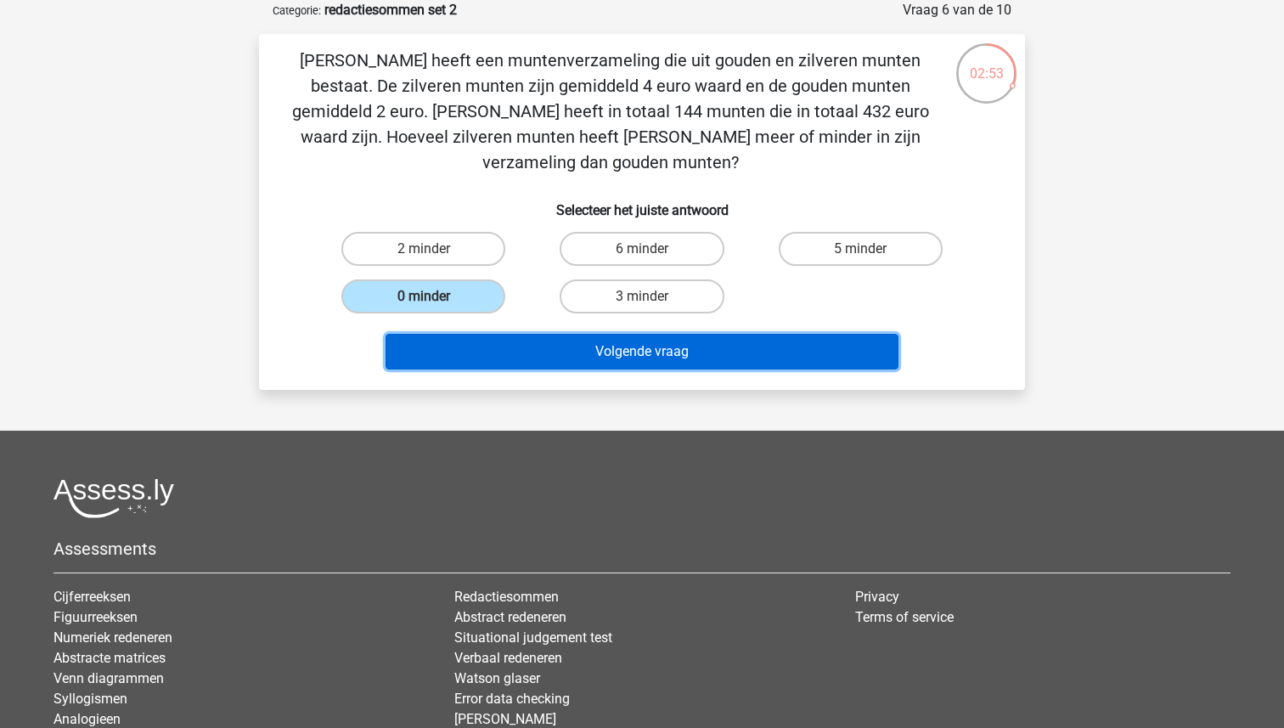
click at [549, 334] on button "Volgende vraag" at bounding box center [643, 352] width 514 height 36
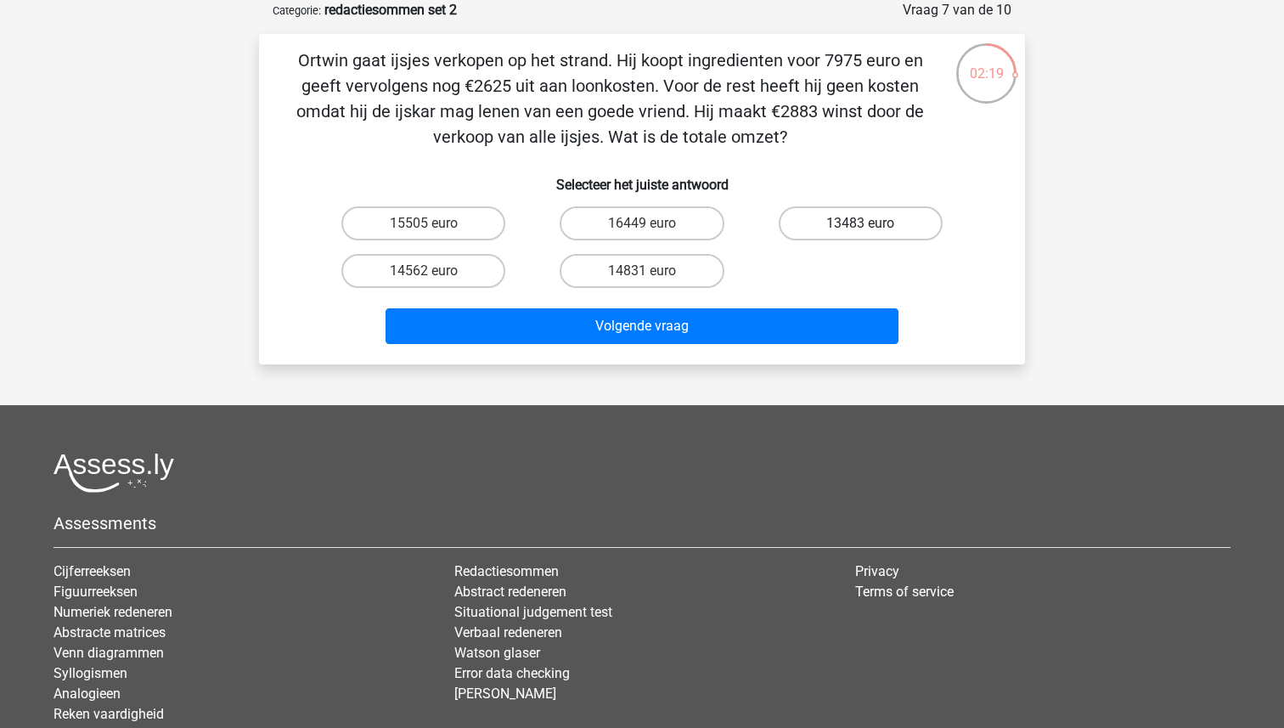
click at [840, 224] on label "13483 euro" at bounding box center [861, 223] width 164 height 34
click at [860, 224] on input "13483 euro" at bounding box center [865, 228] width 11 height 11
radio input "true"
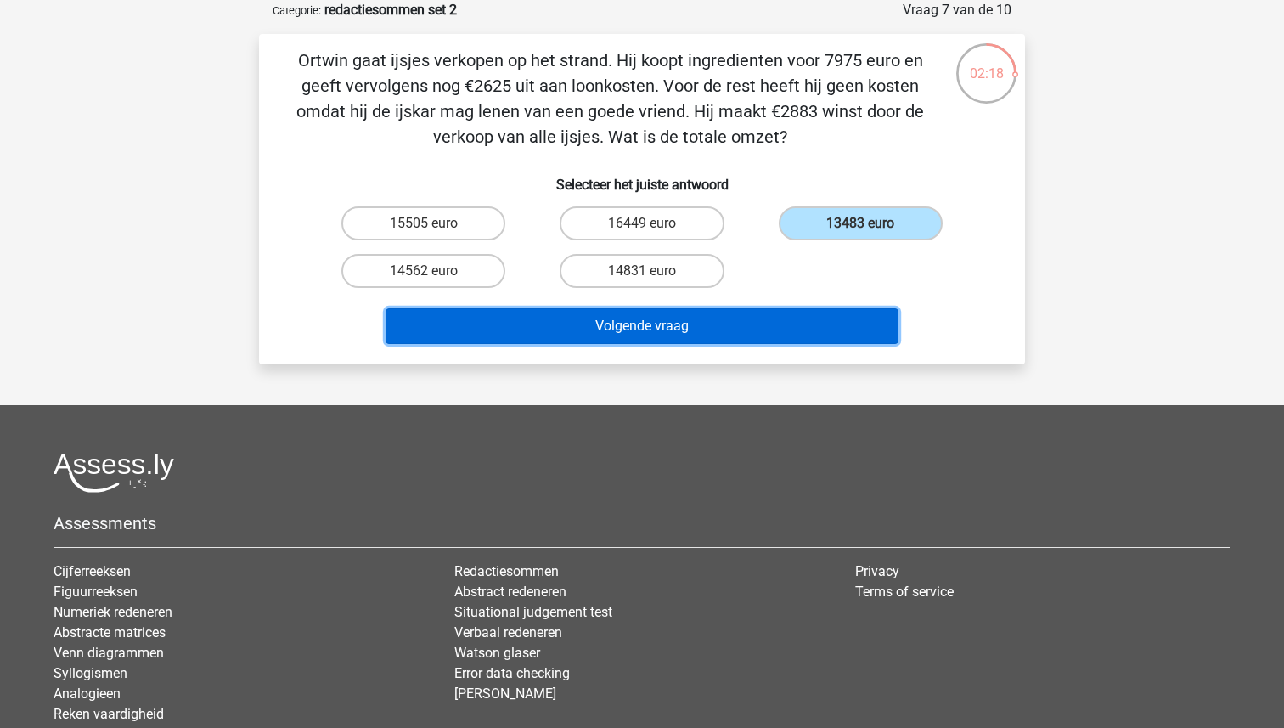
click at [698, 337] on button "Volgende vraag" at bounding box center [643, 326] width 514 height 36
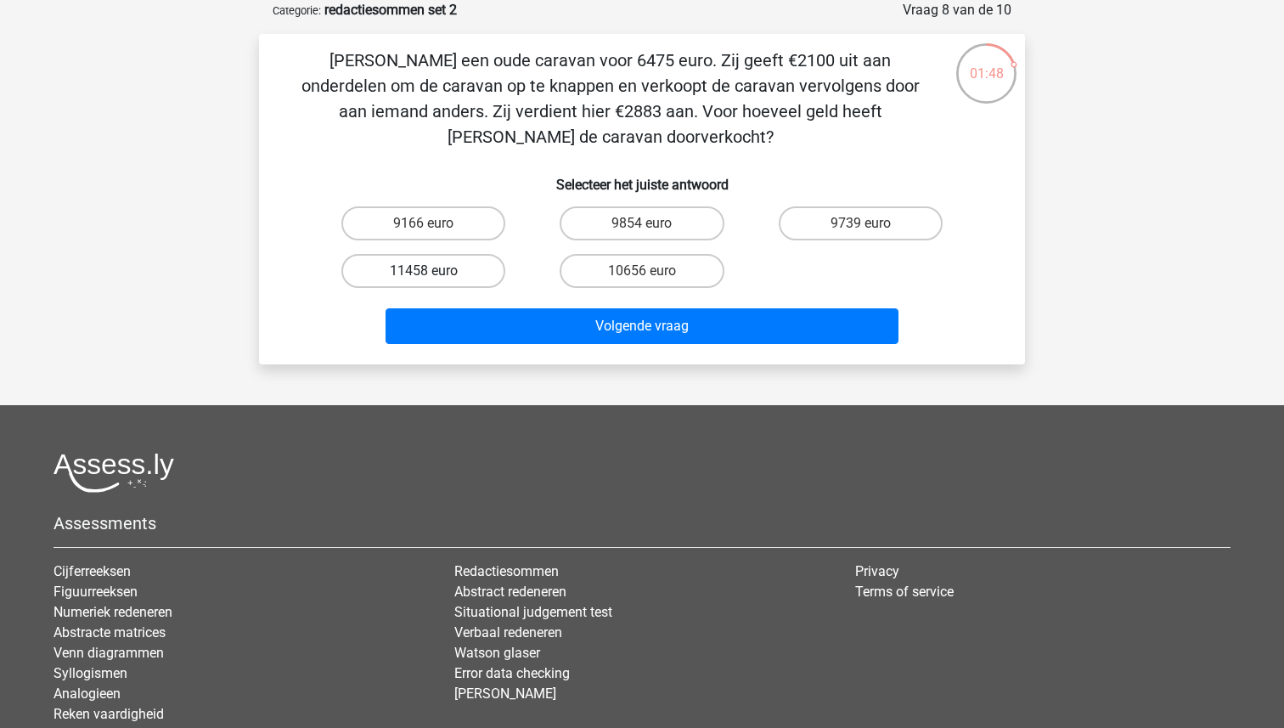
click at [458, 269] on label "11458 euro" at bounding box center [423, 271] width 164 height 34
click at [435, 271] on input "11458 euro" at bounding box center [429, 276] width 11 height 11
radio input "true"
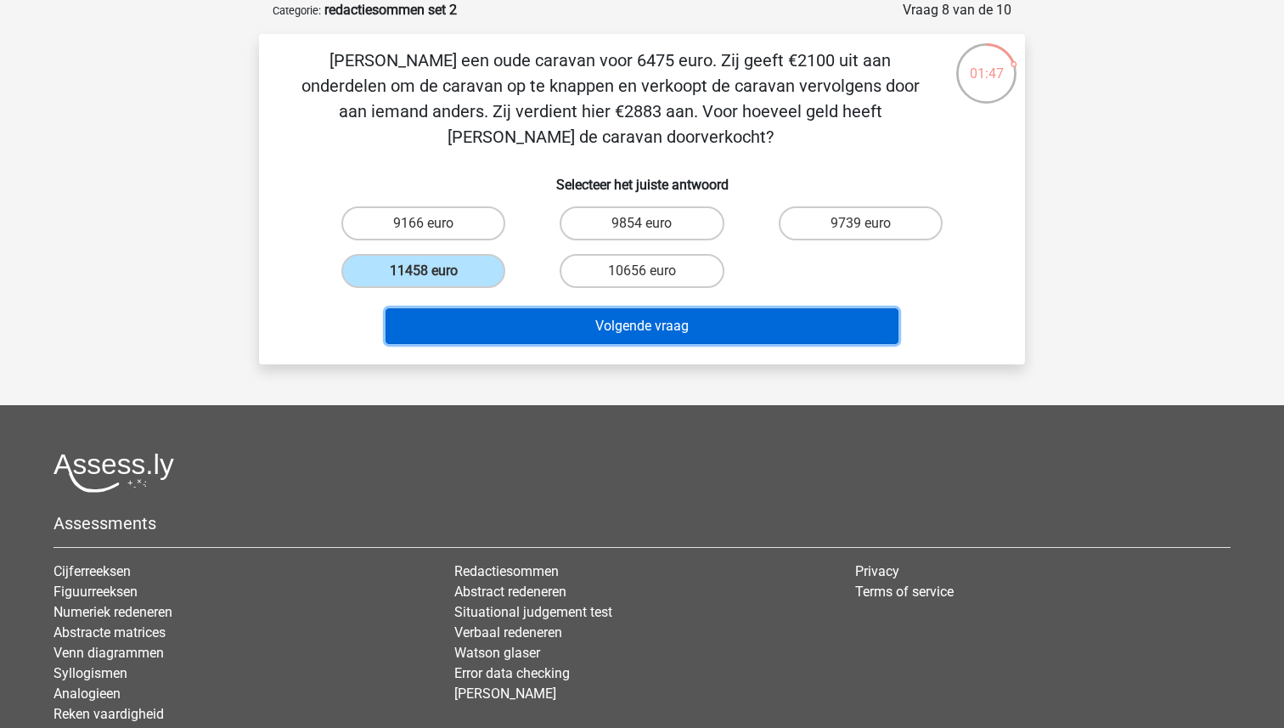
click at [517, 328] on button "Volgende vraag" at bounding box center [643, 326] width 514 height 36
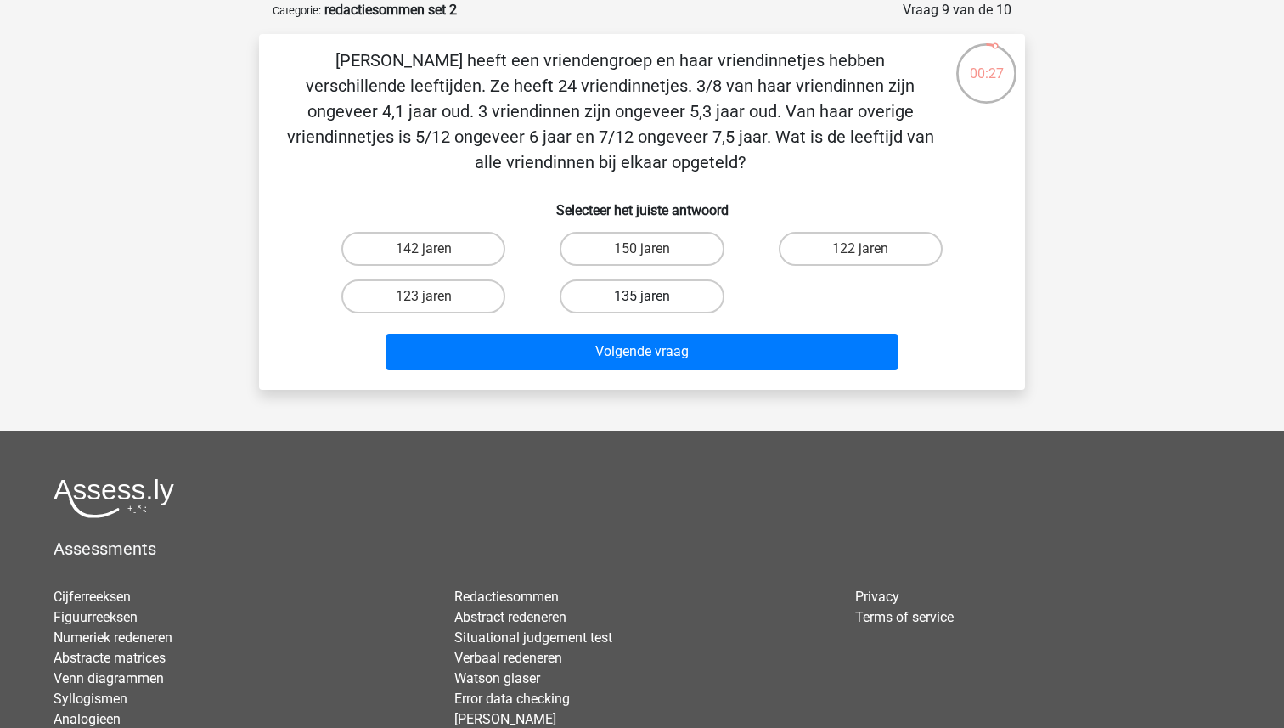
click at [641, 280] on label "135 jaren" at bounding box center [642, 296] width 164 height 34
click at [642, 296] on input "135 jaren" at bounding box center [647, 301] width 11 height 11
radio input "true"
click at [633, 330] on div "Volgende vraag" at bounding box center [642, 348] width 712 height 56
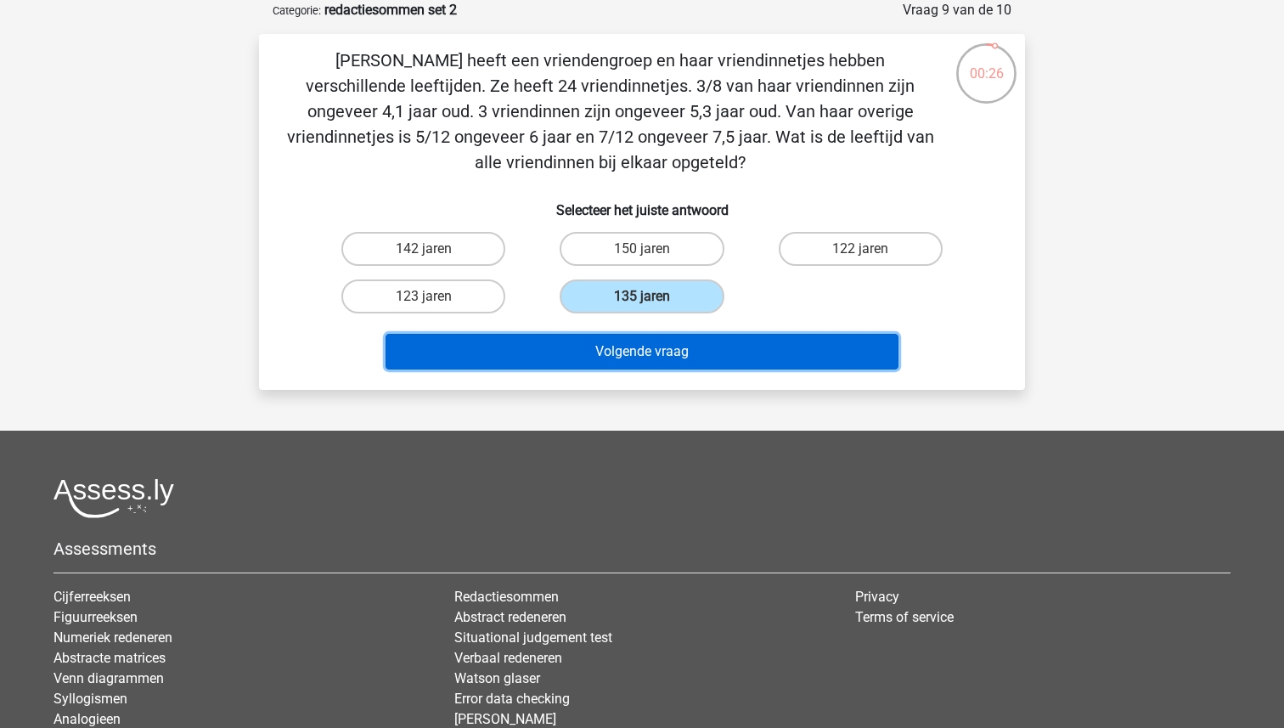
click at [633, 345] on button "Volgende vraag" at bounding box center [643, 352] width 514 height 36
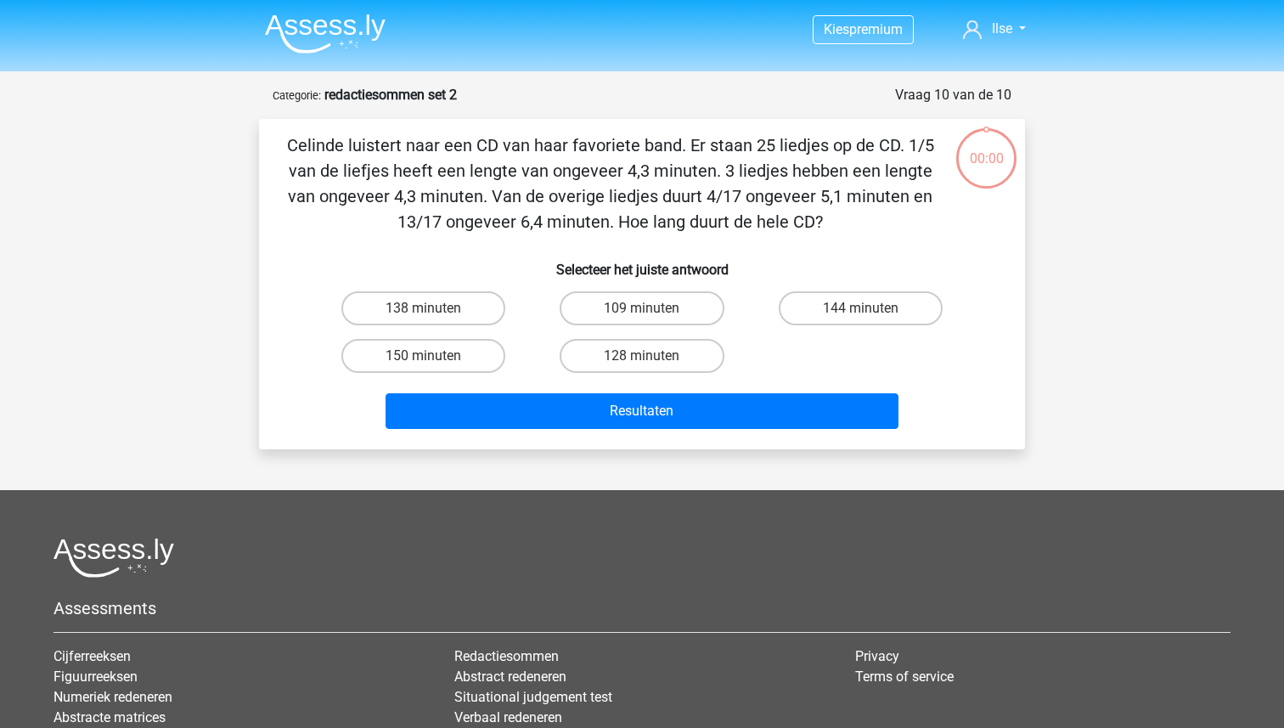
scroll to position [85, 0]
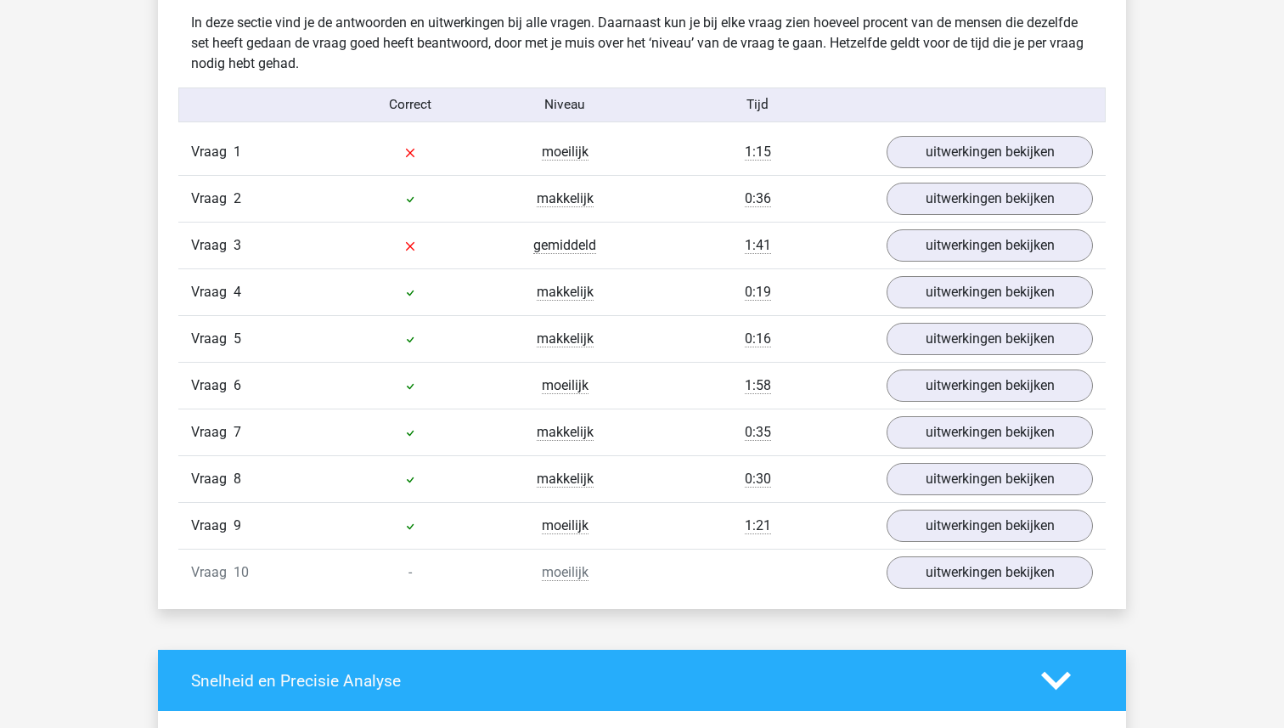
scroll to position [1350, 0]
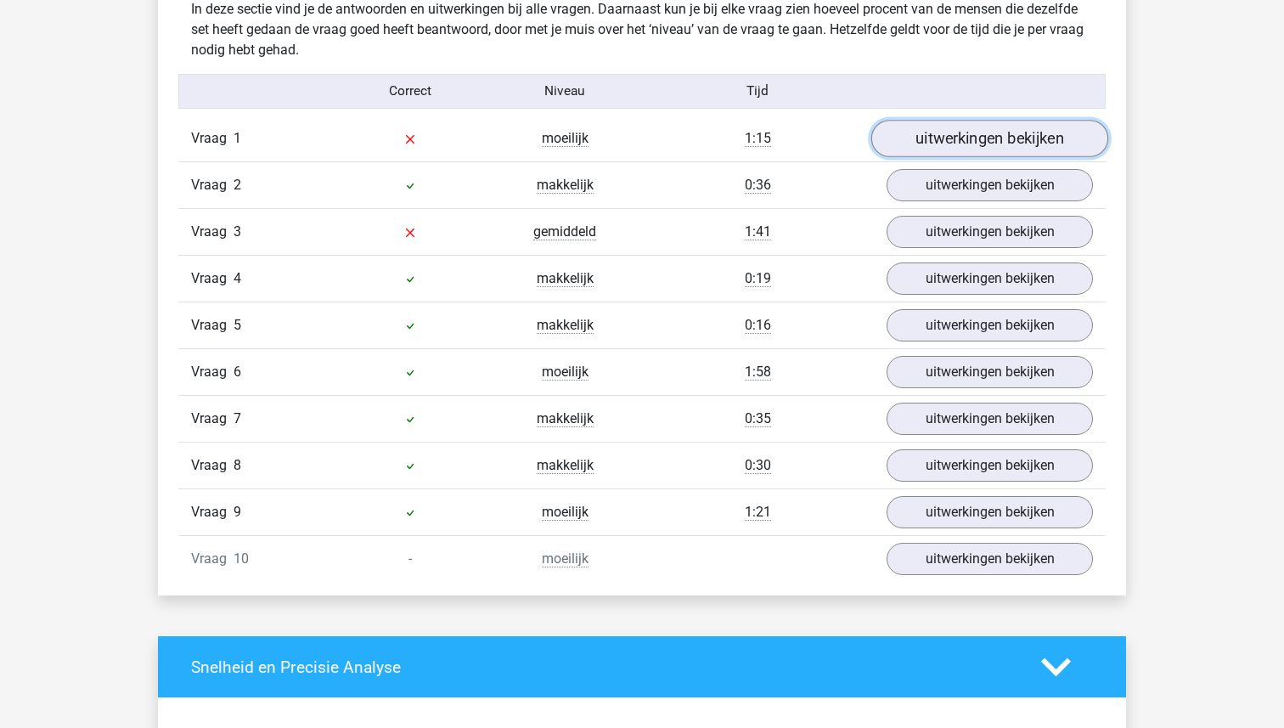
click at [960, 147] on link "uitwerkingen bekijken" at bounding box center [989, 139] width 237 height 37
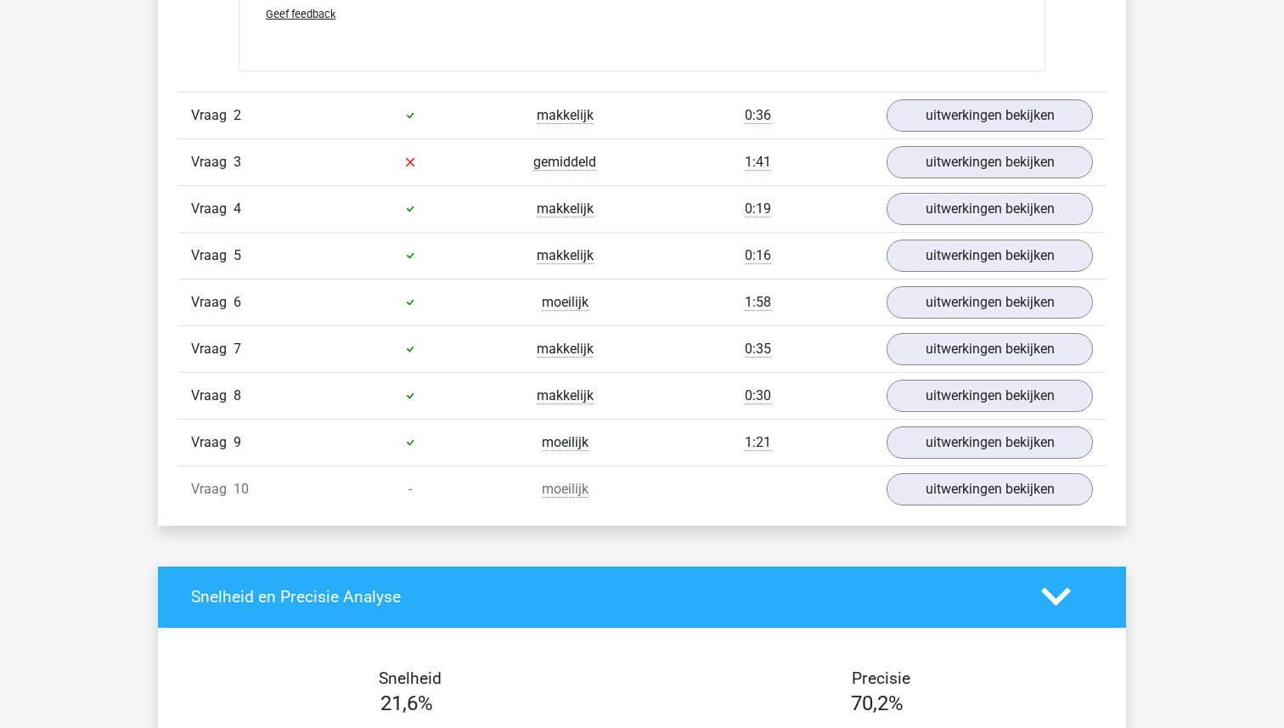
scroll to position [2360, 0]
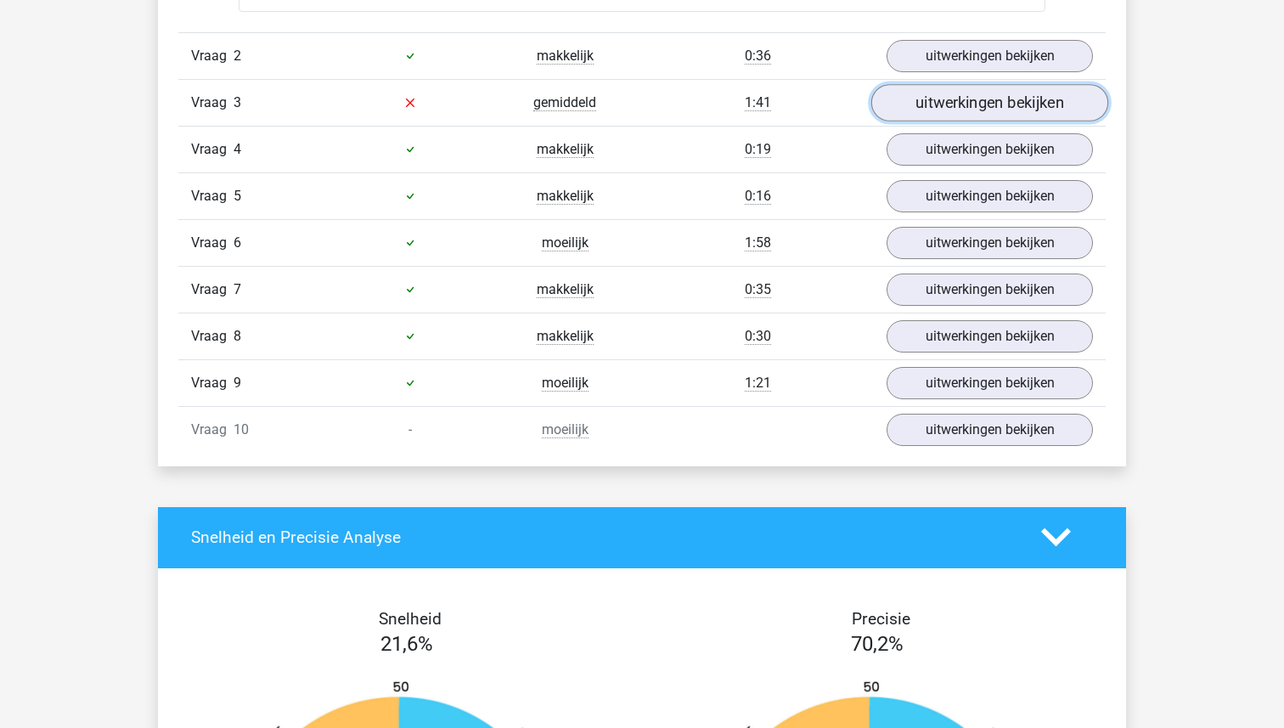
click at [949, 110] on link "uitwerkingen bekijken" at bounding box center [989, 102] width 237 height 37
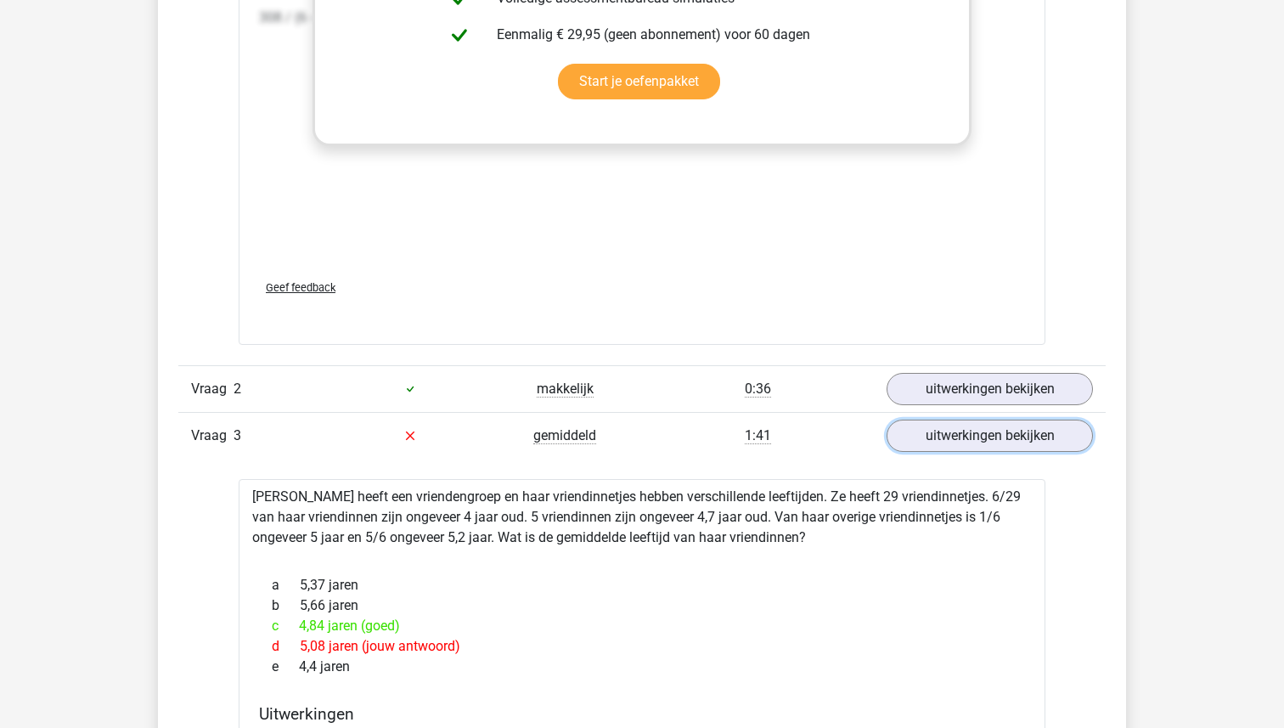
scroll to position [1995, 0]
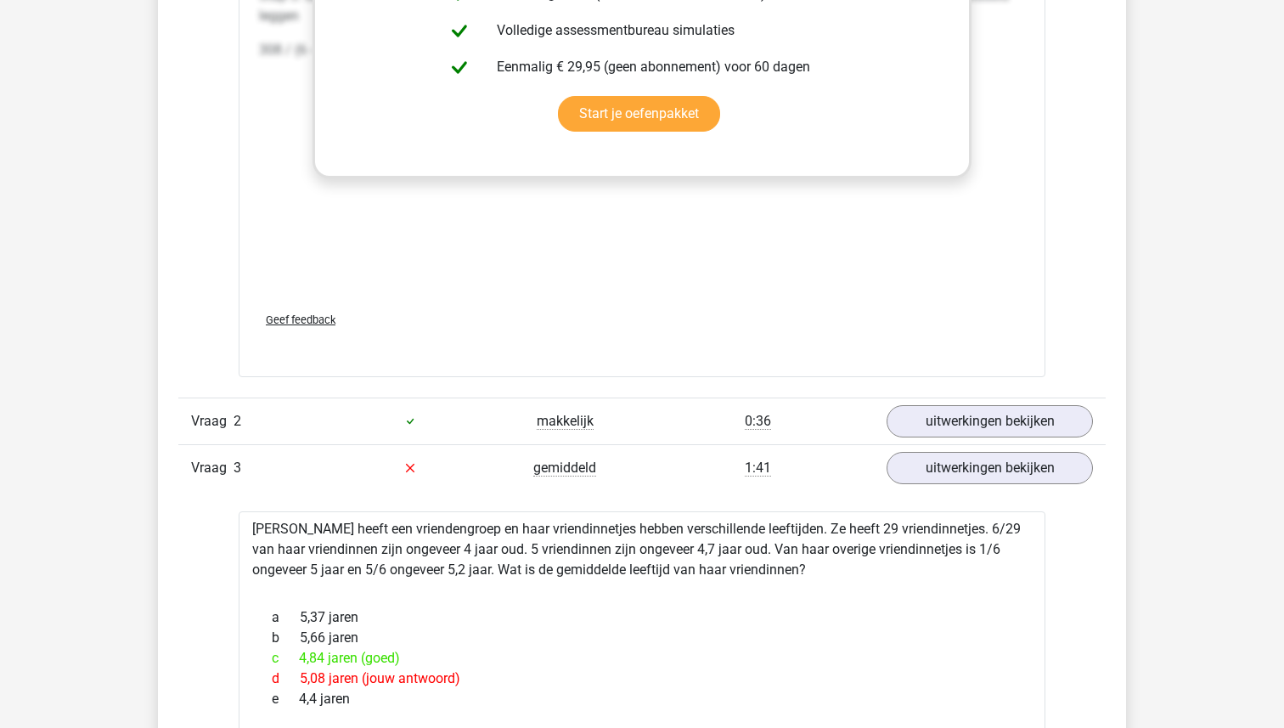
drag, startPoint x: 746, startPoint y: 571, endPoint x: 191, endPoint y: 512, distance: 558.5
click at [191, 512] on div "Vraag 1 moeilijk 1:15 uitwerkingen bekijken [PERSON_NAME] heeft een kinderboerd…" at bounding box center [642, 584] width 902 height 2226
copy div "[PERSON_NAME] heeft een vriendengroep en haar vriendinnetjes hebben verschillen…"
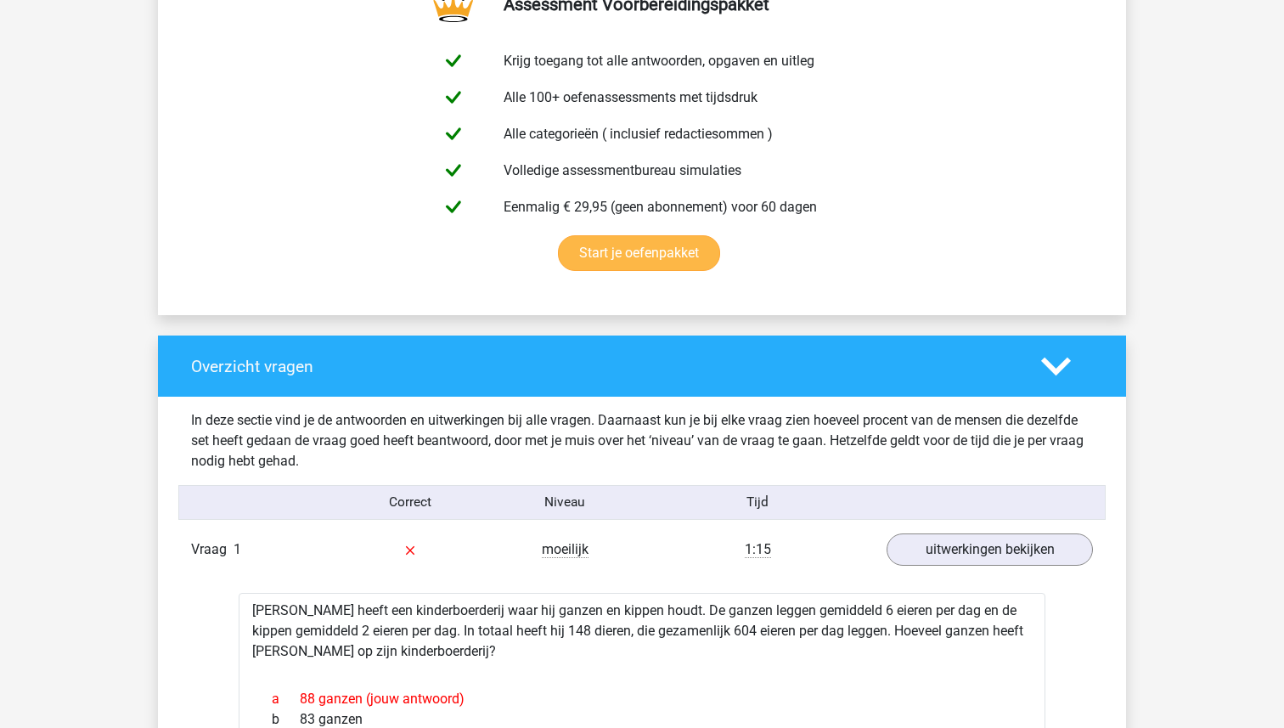
scroll to position [948, 0]
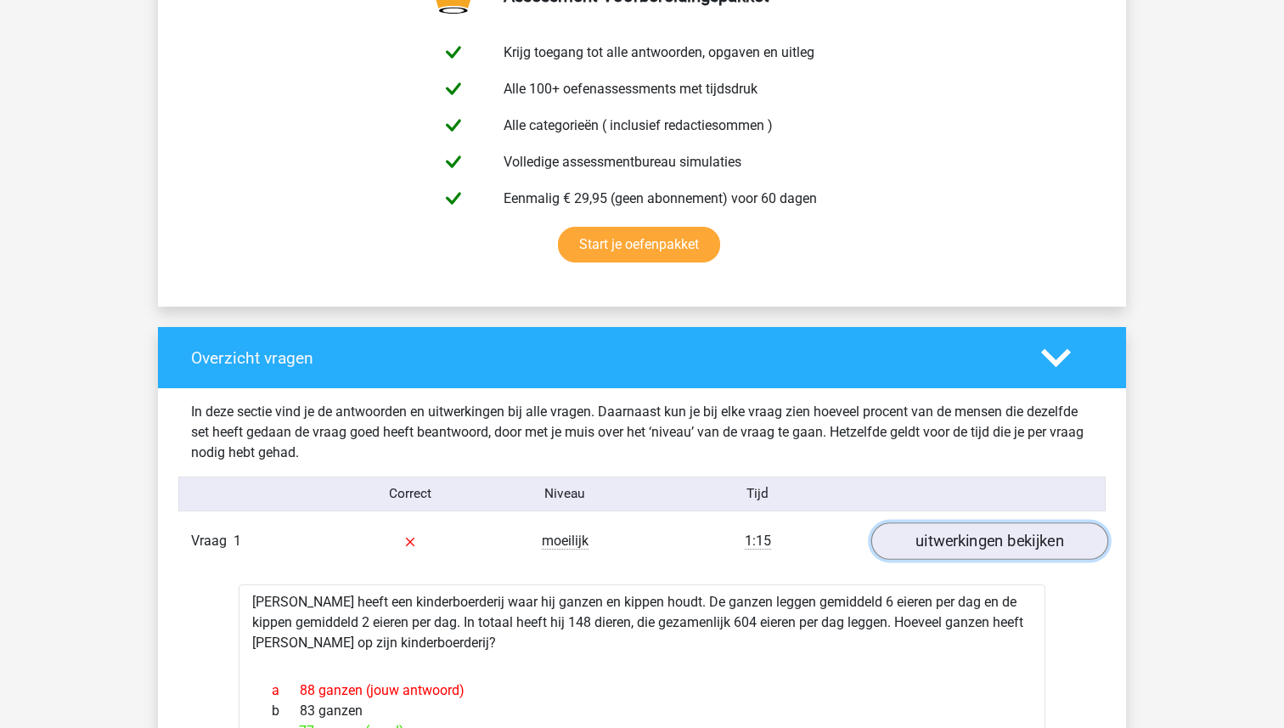
click at [928, 551] on link "uitwerkingen bekijken" at bounding box center [989, 541] width 237 height 37
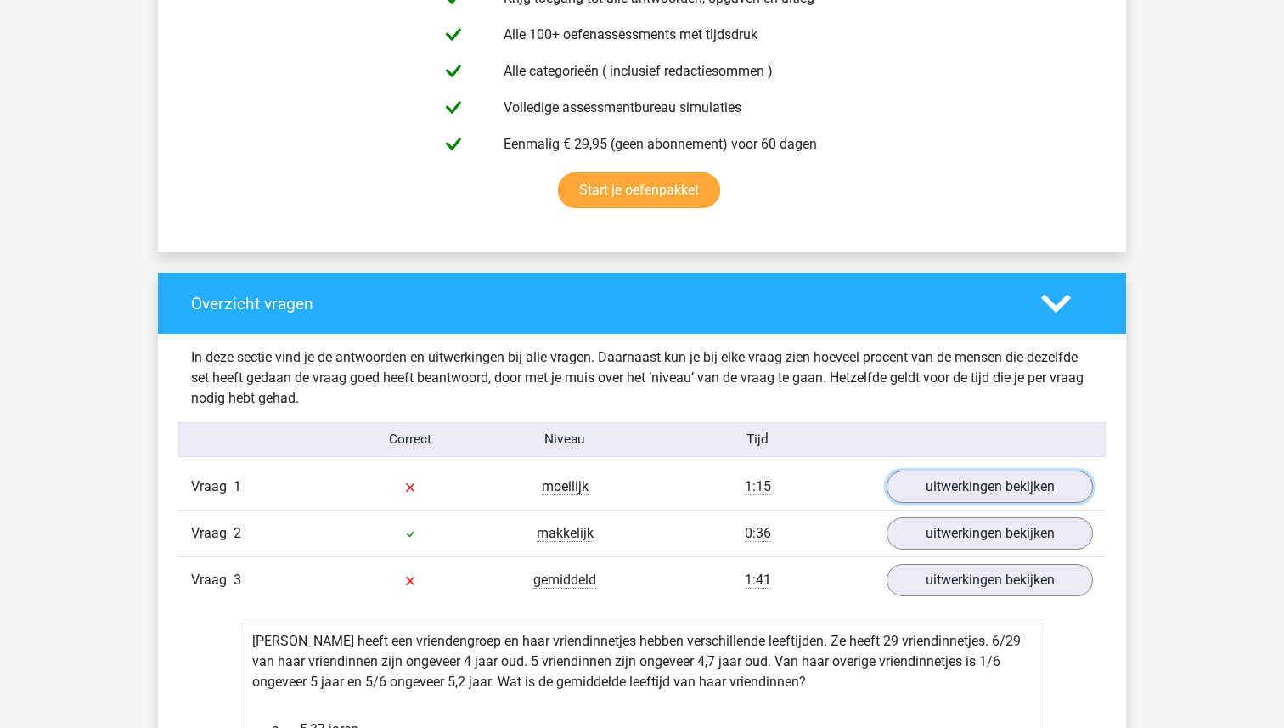
scroll to position [1050, 0]
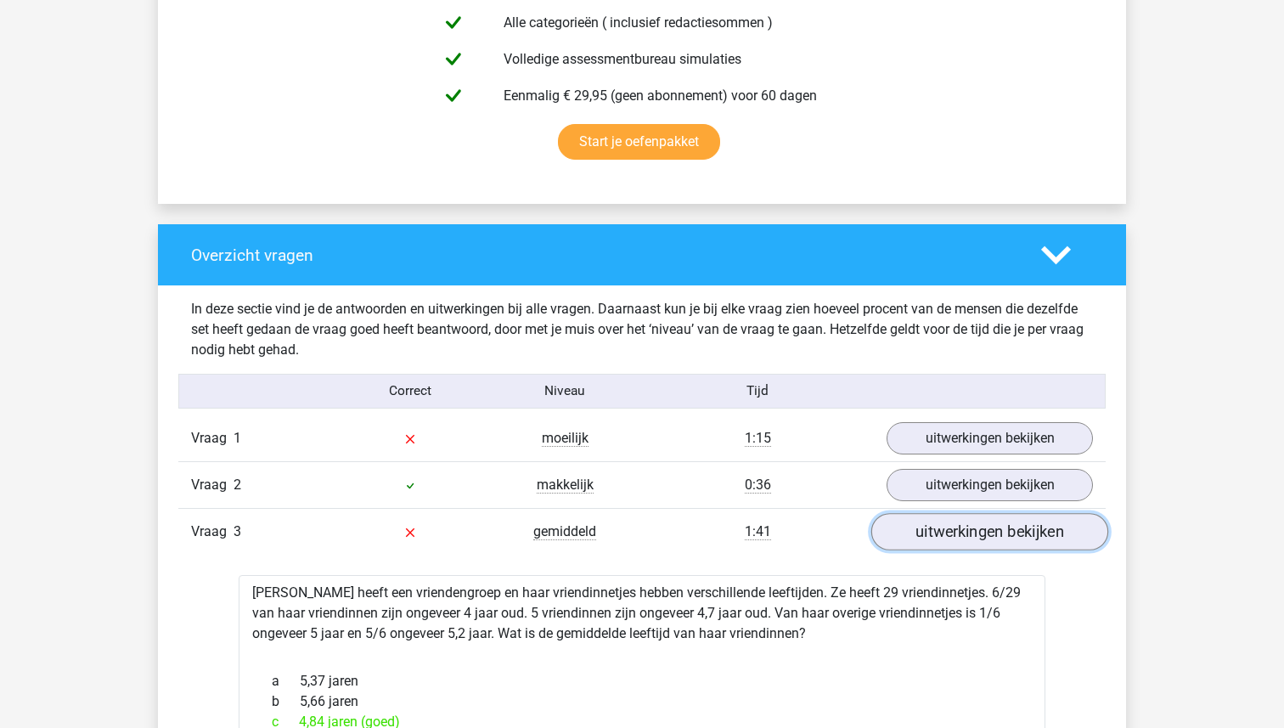
click at [915, 539] on link "uitwerkingen bekijken" at bounding box center [989, 532] width 237 height 37
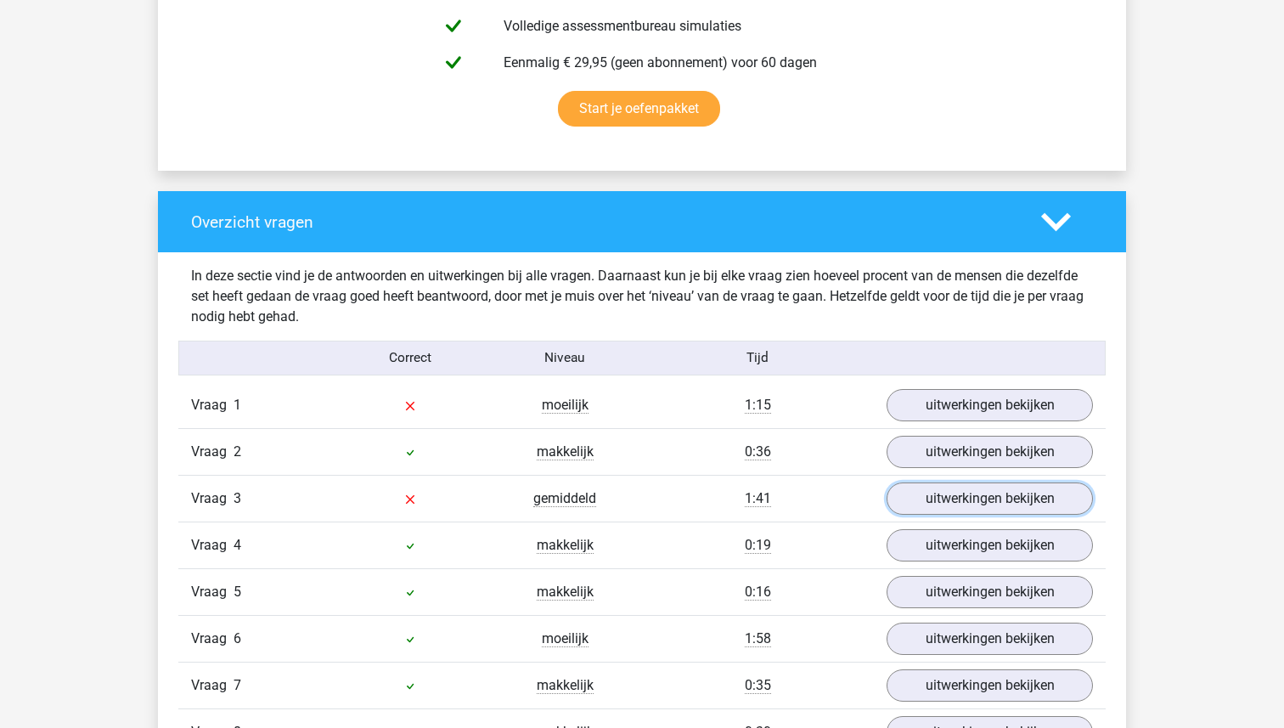
scroll to position [1100, 0]
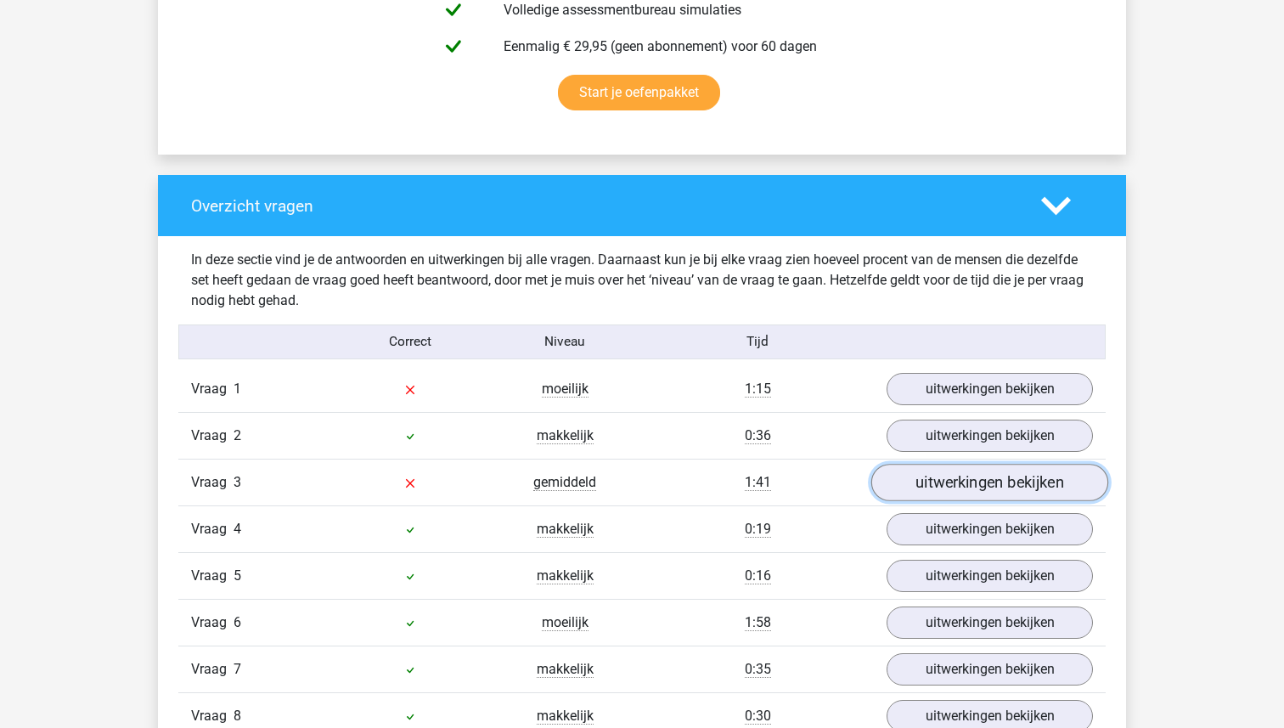
click at [904, 486] on link "uitwerkingen bekijken" at bounding box center [989, 483] width 237 height 37
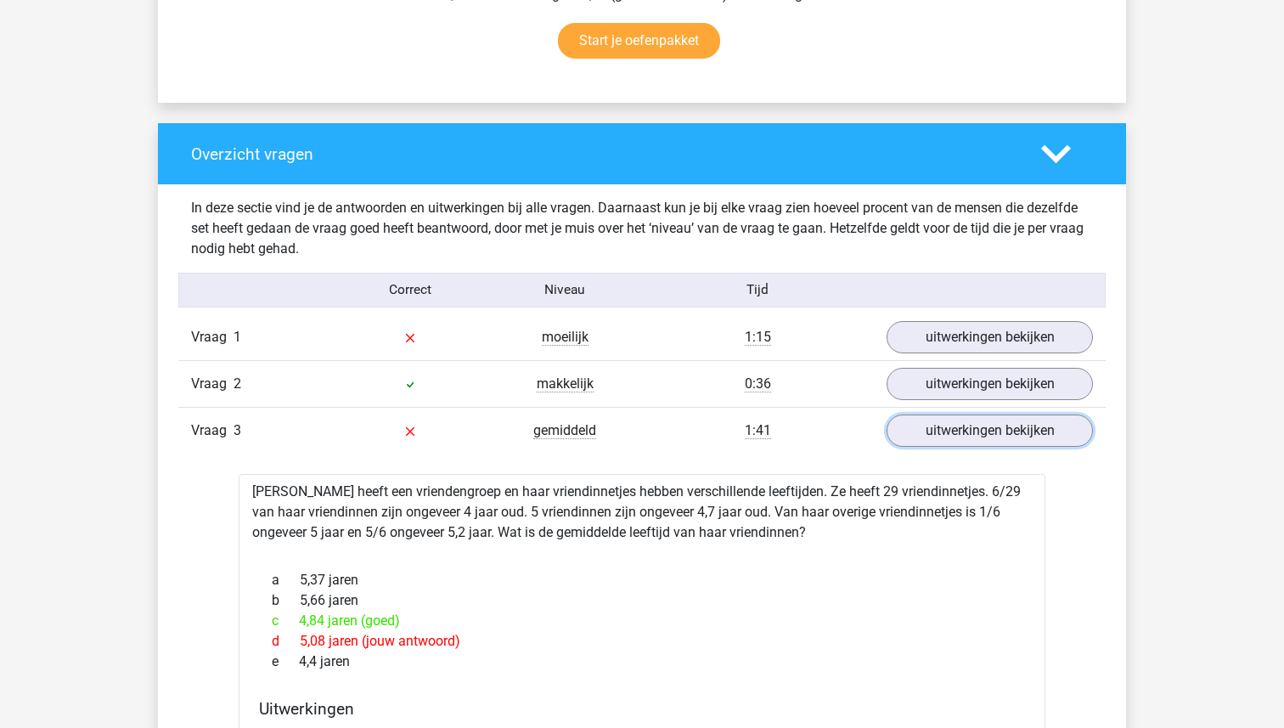
scroll to position [1163, 0]
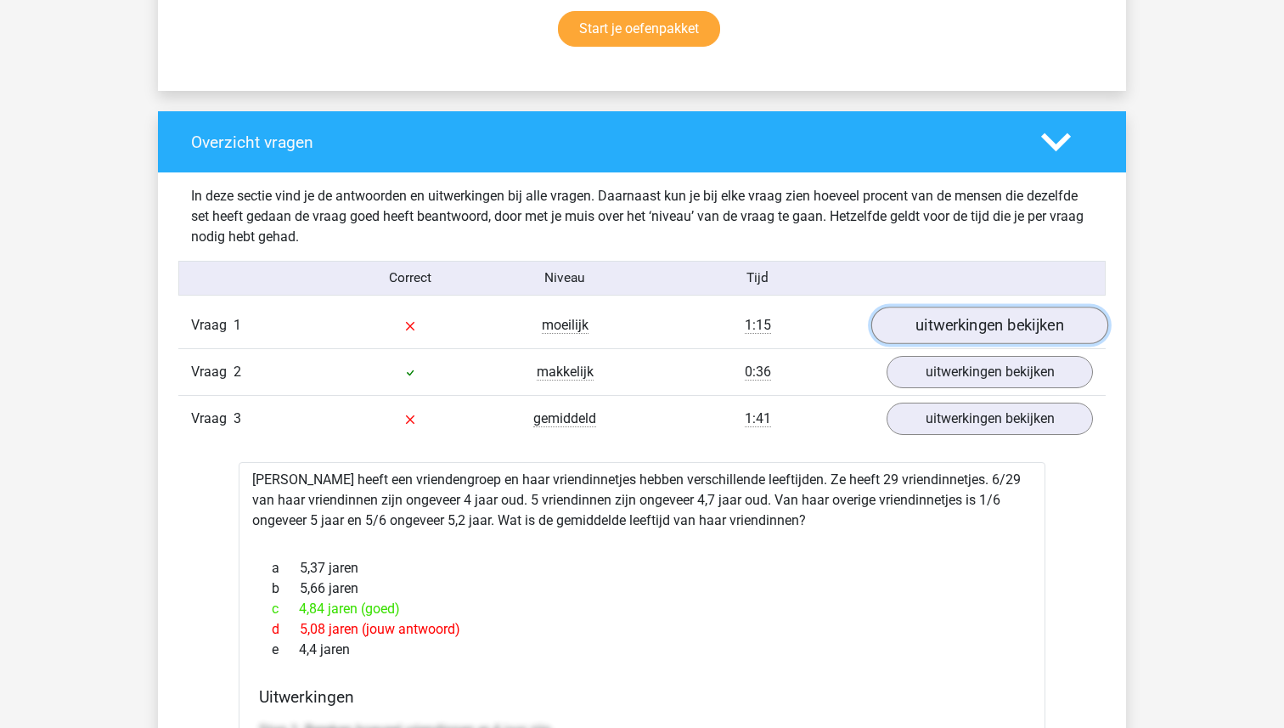
click at [952, 324] on link "uitwerkingen bekijken" at bounding box center [989, 325] width 237 height 37
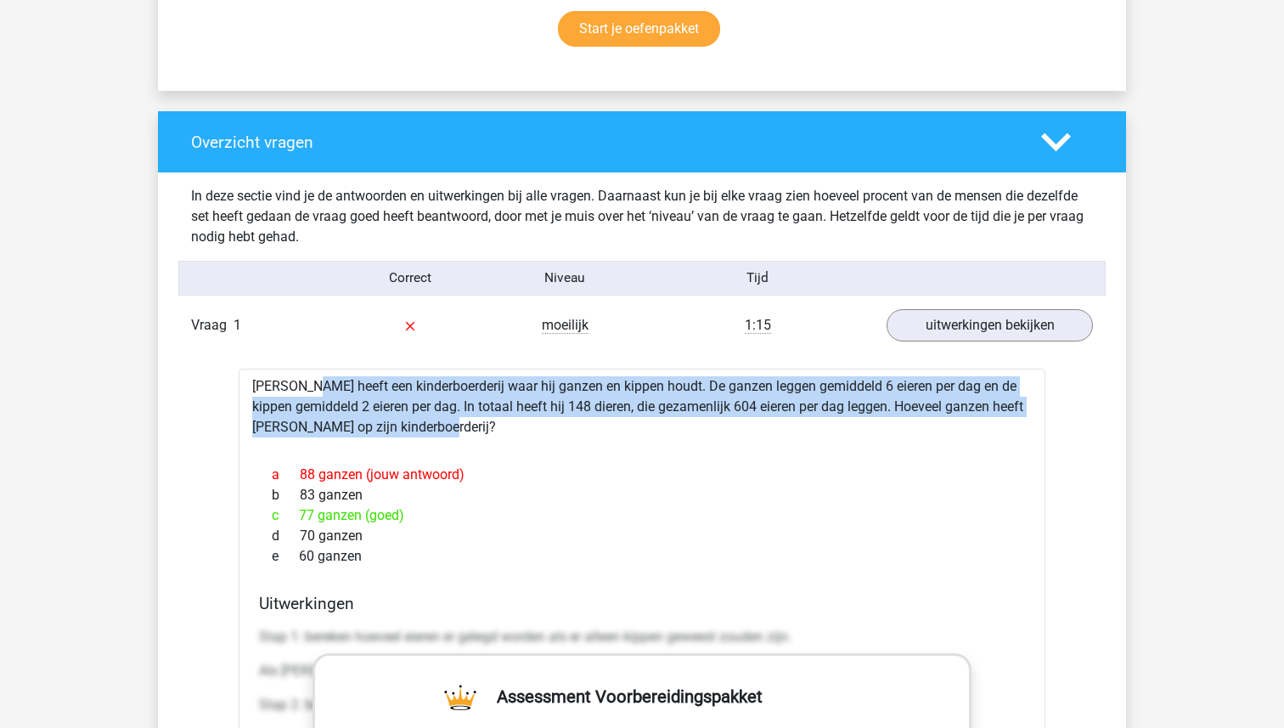
drag, startPoint x: 403, startPoint y: 424, endPoint x: 241, endPoint y: 386, distance: 165.6
copy div "[PERSON_NAME] heeft een kinderboerderij waar hij ganzen en kippen houdt. De gan…"
